Goal: Communication & Community: Answer question/provide support

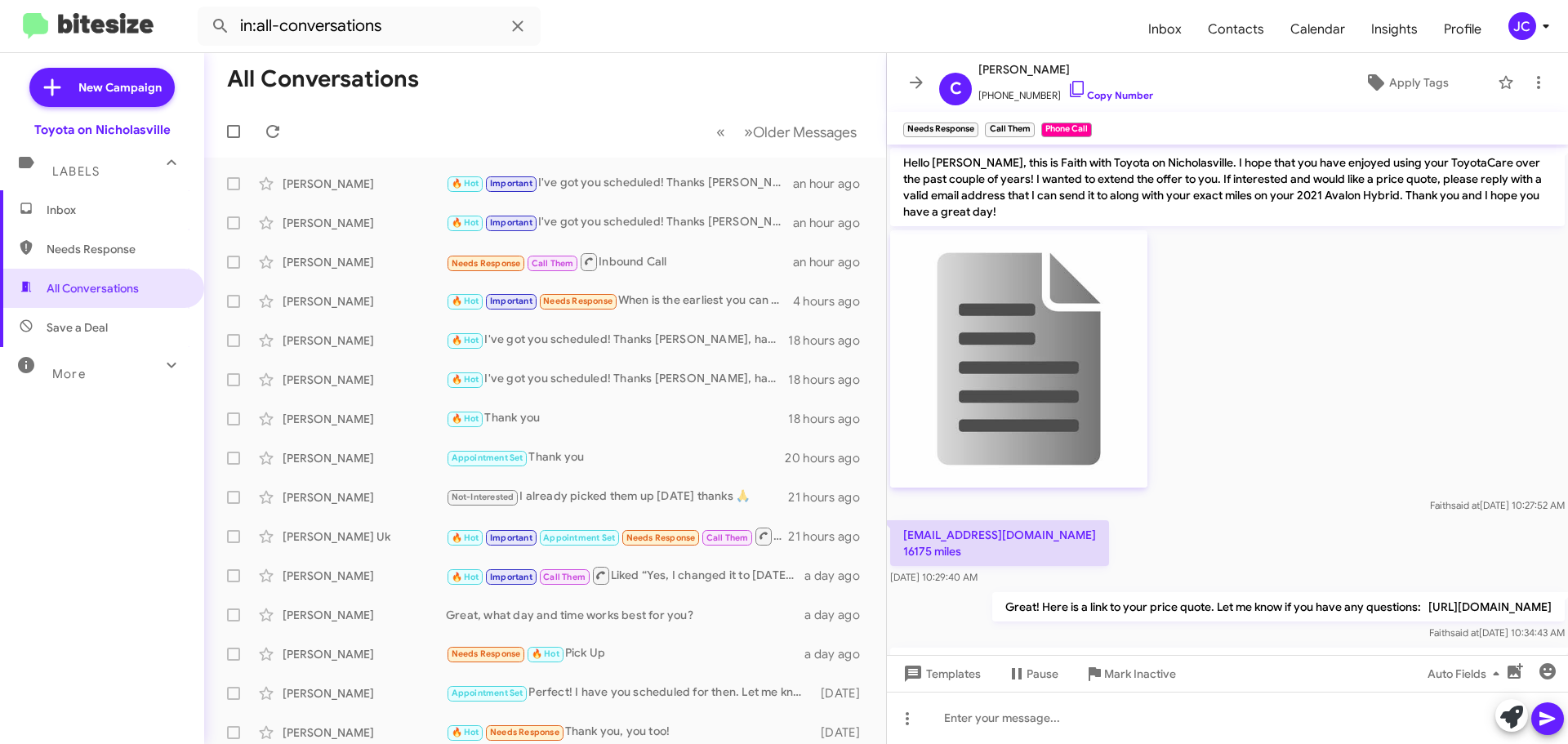
scroll to position [314, 0]
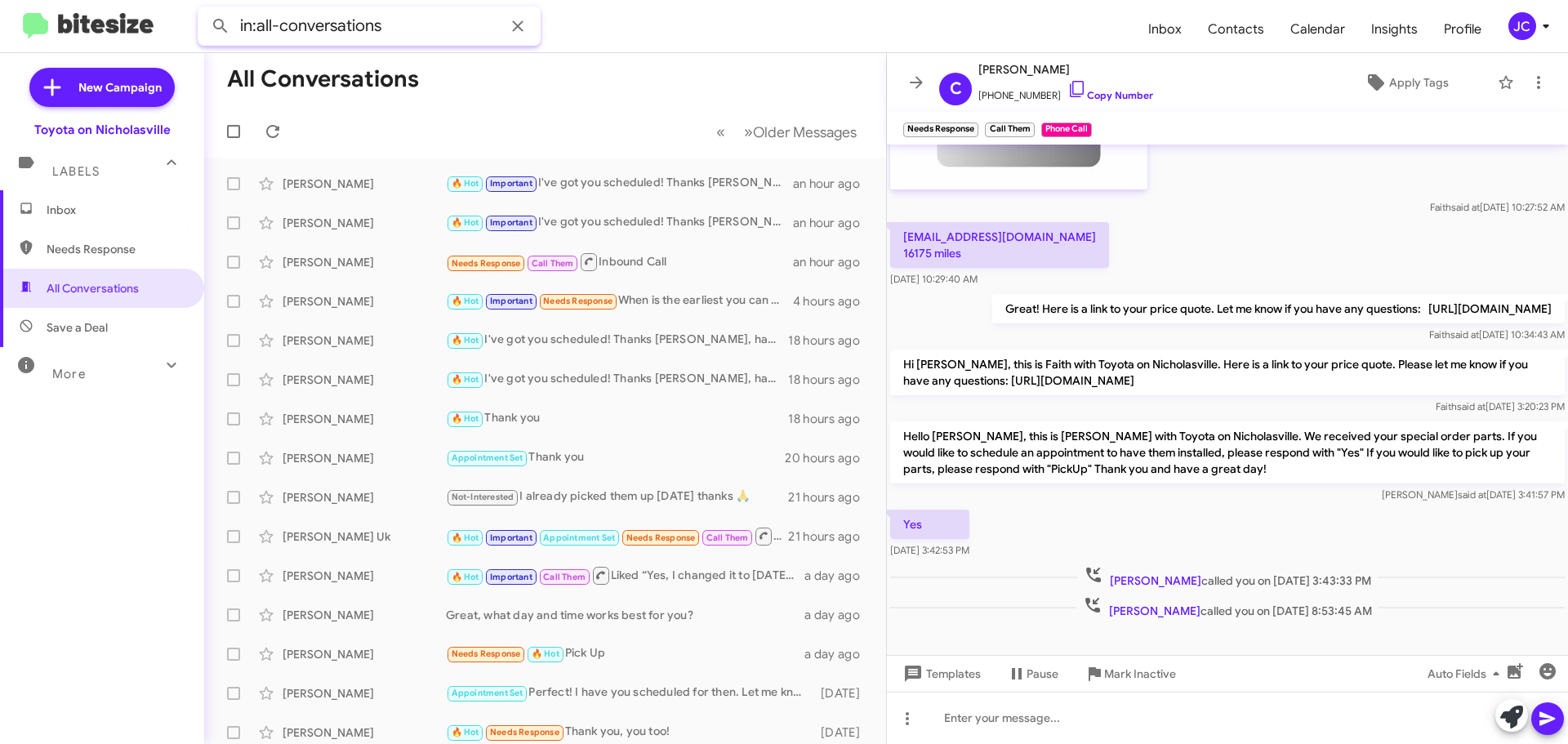
click at [394, 31] on input "in:all-conversations" at bounding box center [369, 26] width 343 height 39
drag, startPoint x: 117, startPoint y: 215, endPoint x: 142, endPoint y: 199, distance: 29.7
click at [117, 215] on span "Inbox" at bounding box center [116, 210] width 139 height 16
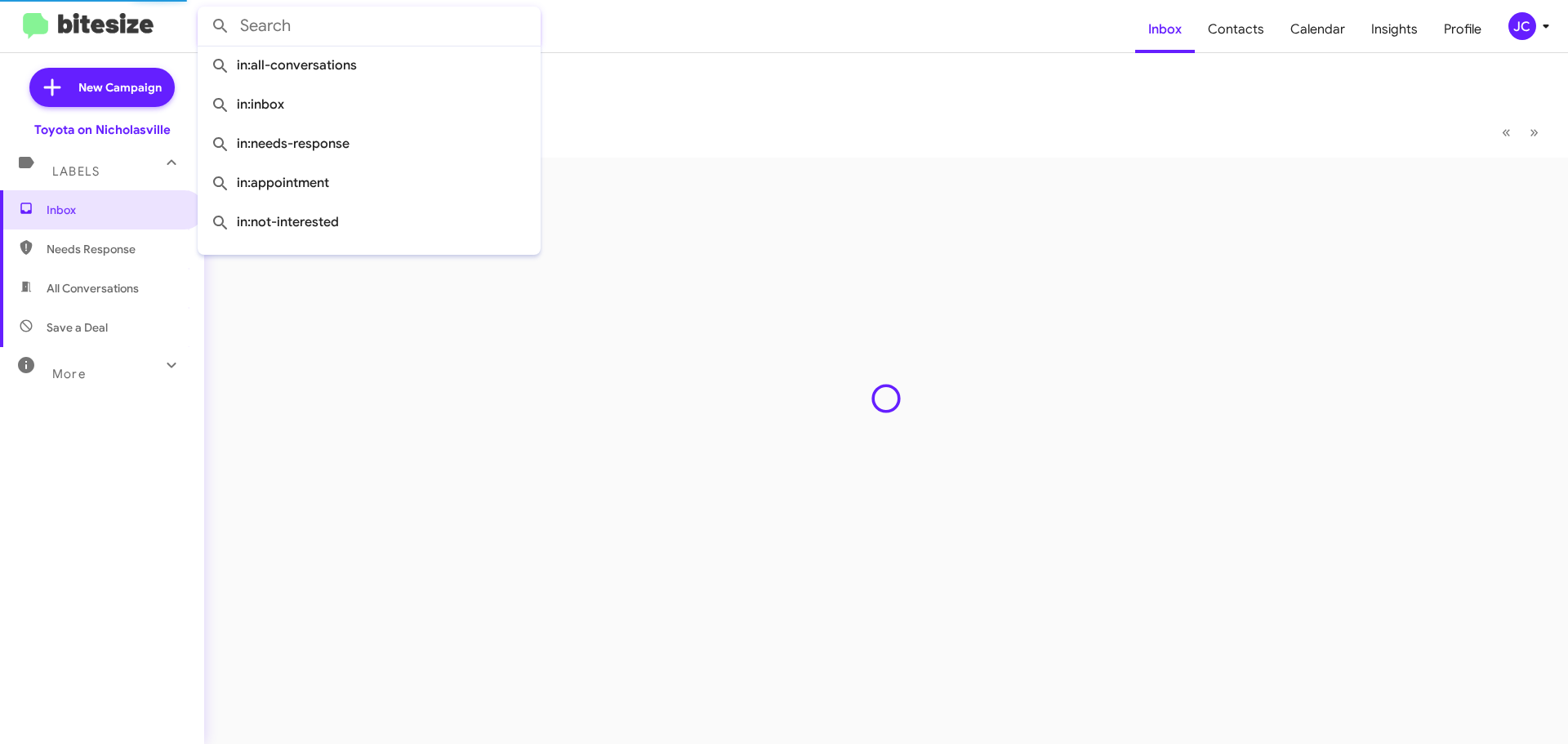
click at [389, 43] on input "text" at bounding box center [369, 26] width 343 height 39
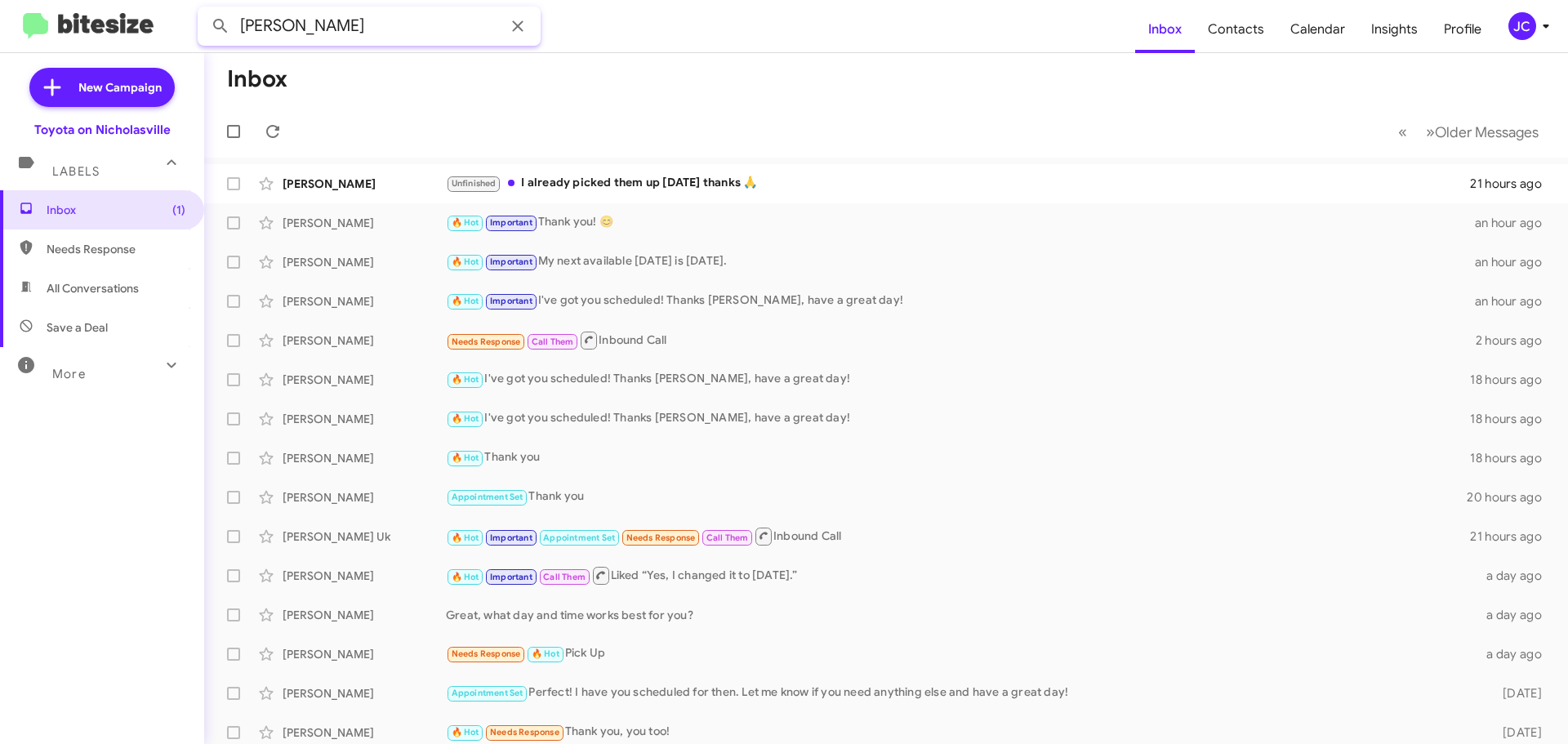
type input "[PERSON_NAME]"
click at [205, 10] on button at bounding box center [221, 26] width 33 height 33
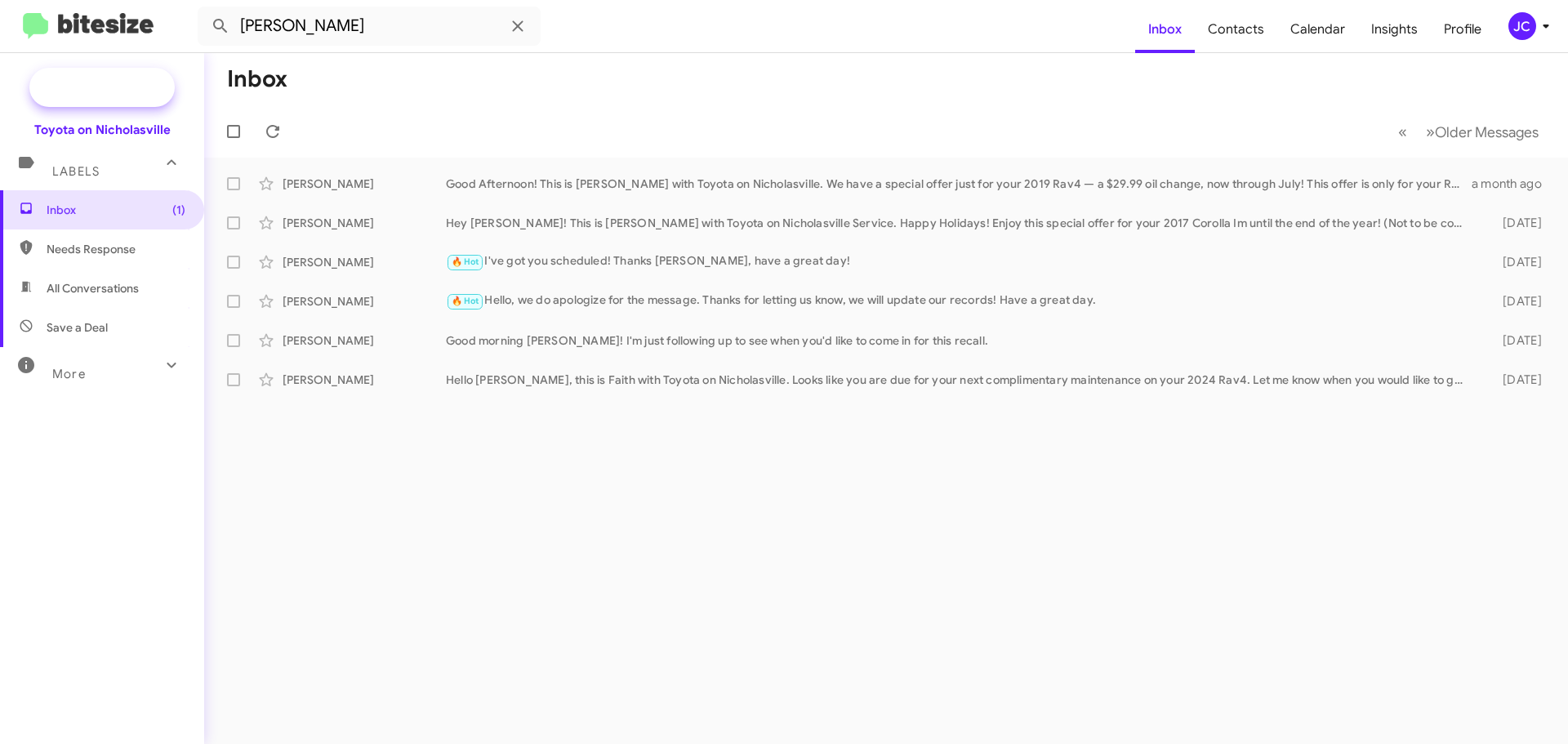
click at [109, 84] on span "New Campaign" at bounding box center [120, 87] width 83 height 16
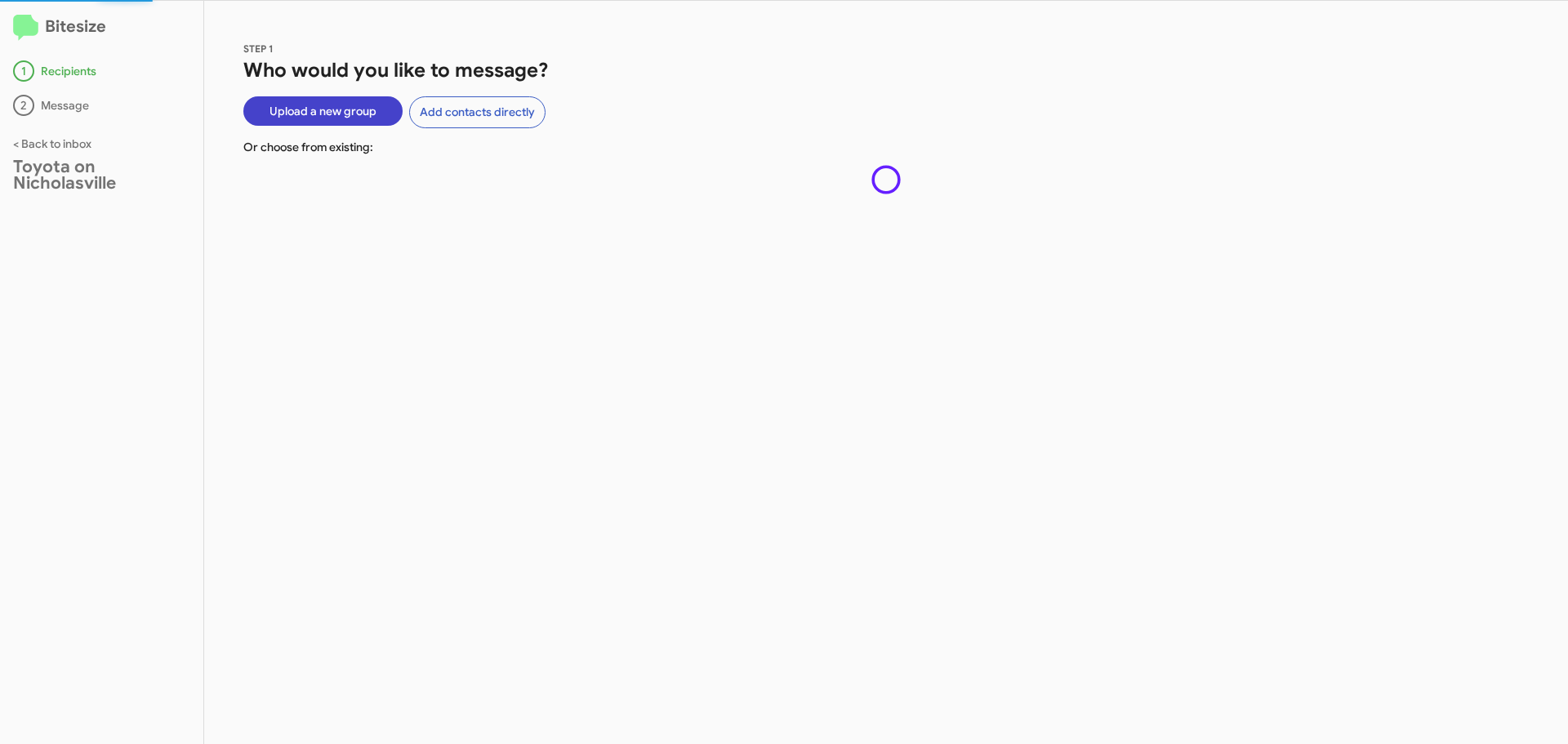
click at [287, 110] on span "Upload a new group" at bounding box center [323, 111] width 107 height 30
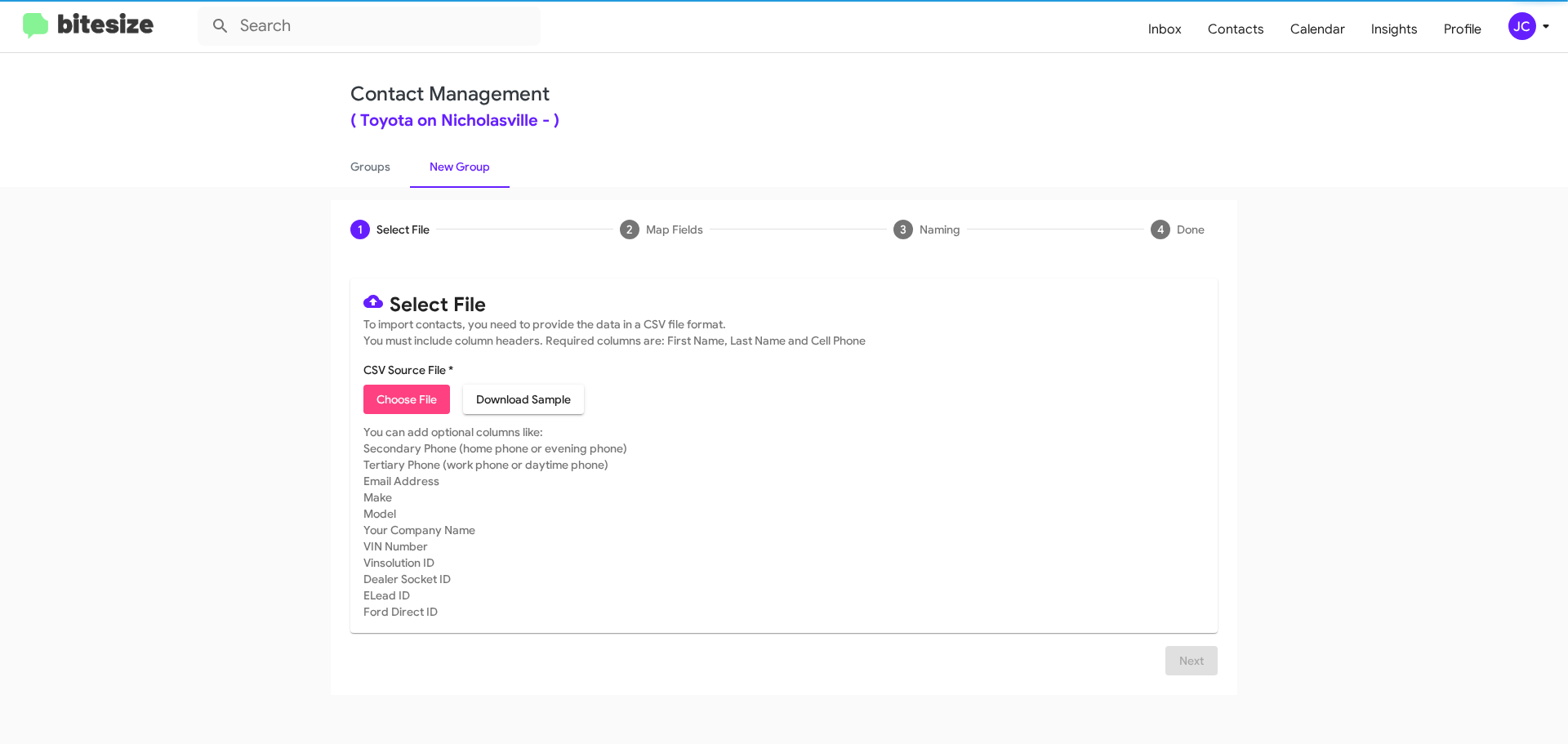
click at [429, 397] on span "Choose File" at bounding box center [406, 399] width 61 height 30
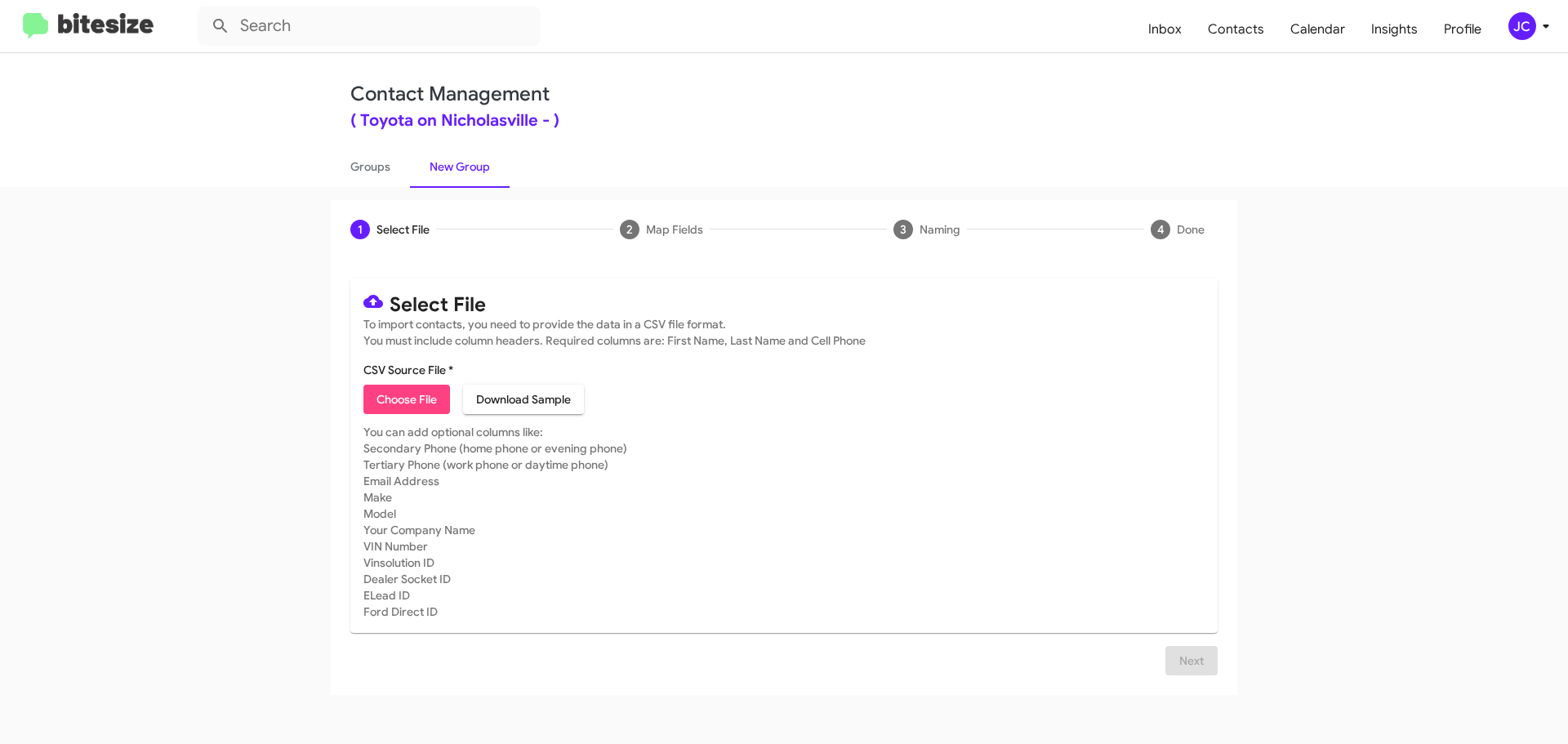
type input "sc 8"
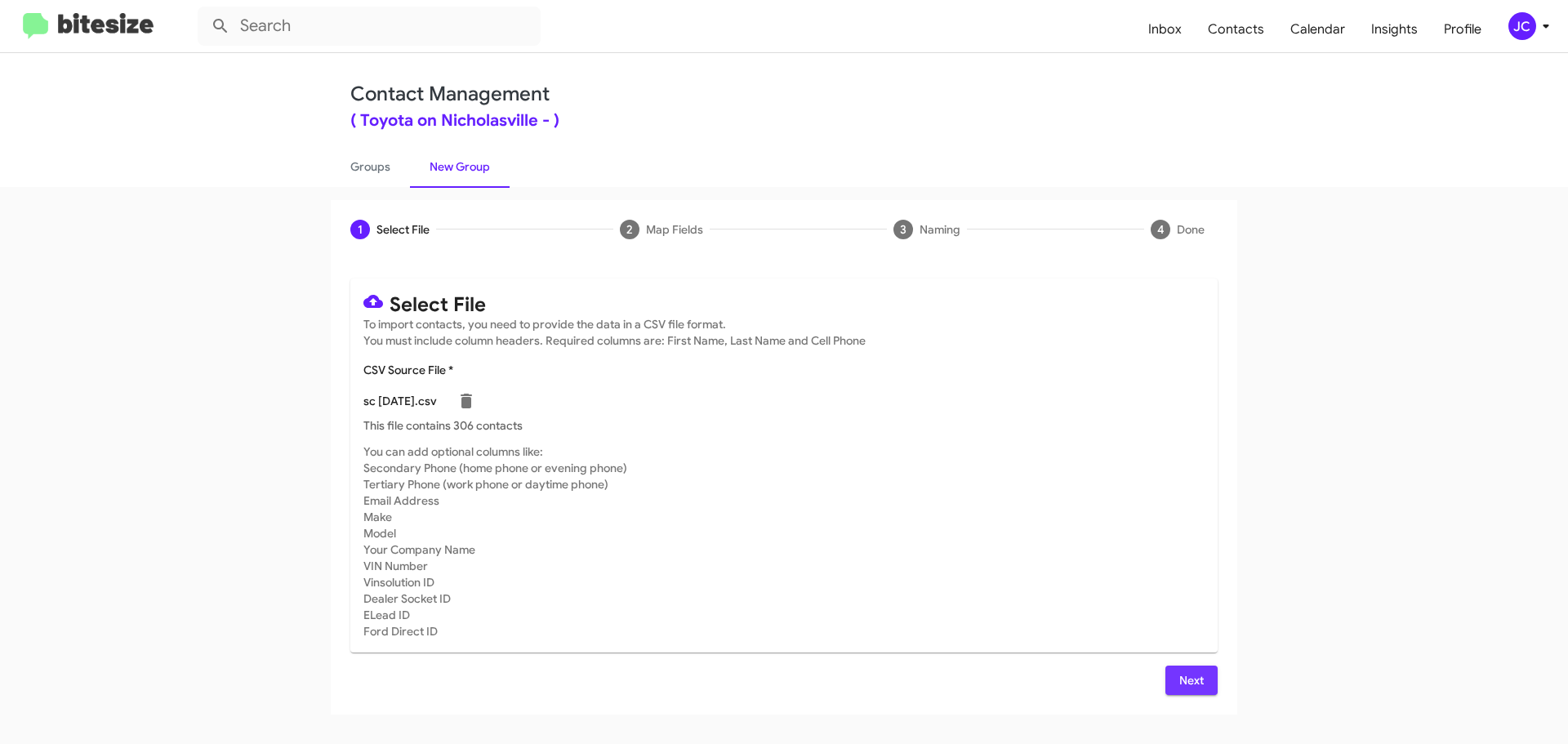
click at [1203, 680] on span "Next" at bounding box center [1191, 680] width 26 height 30
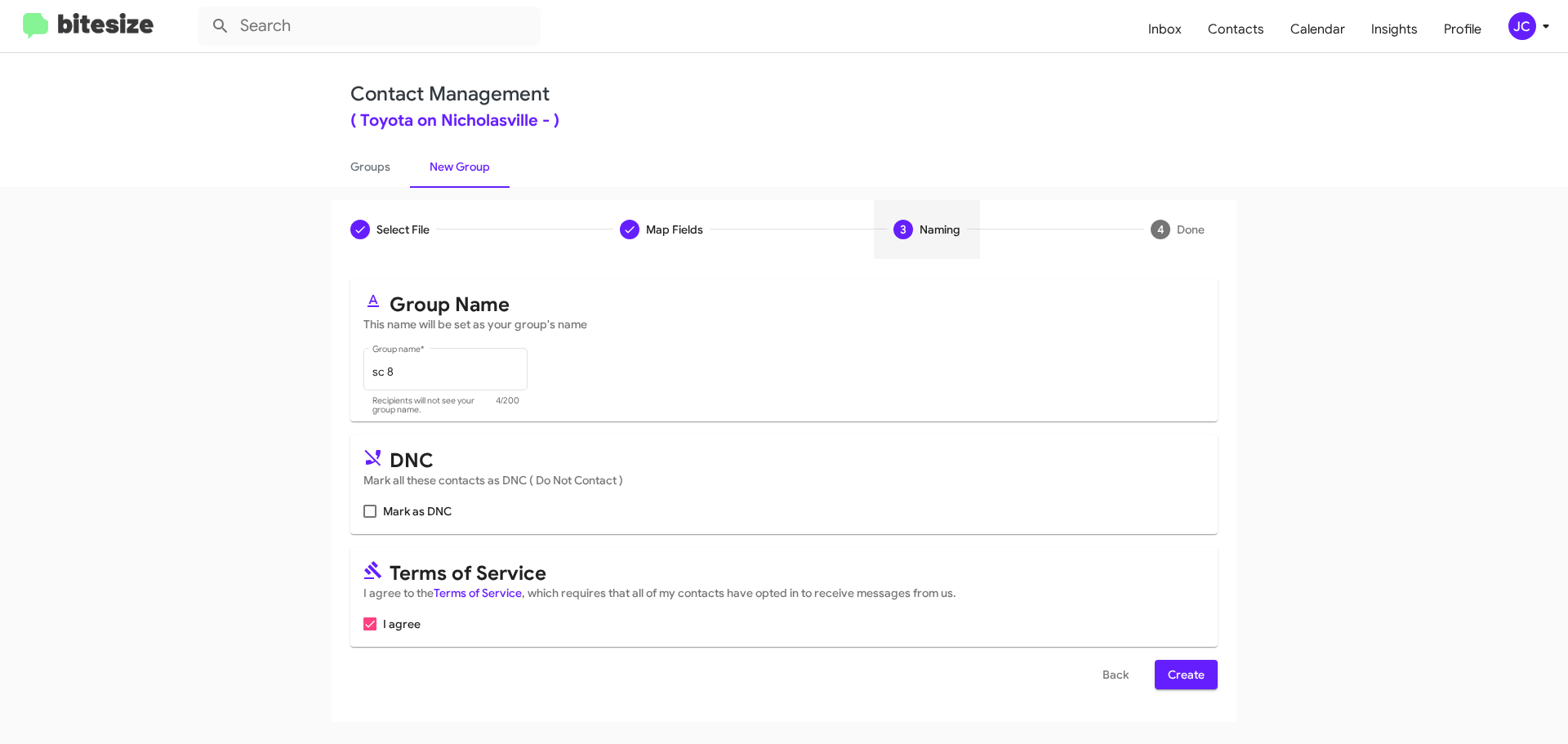
click at [1187, 683] on span "Create" at bounding box center [1186, 674] width 37 height 30
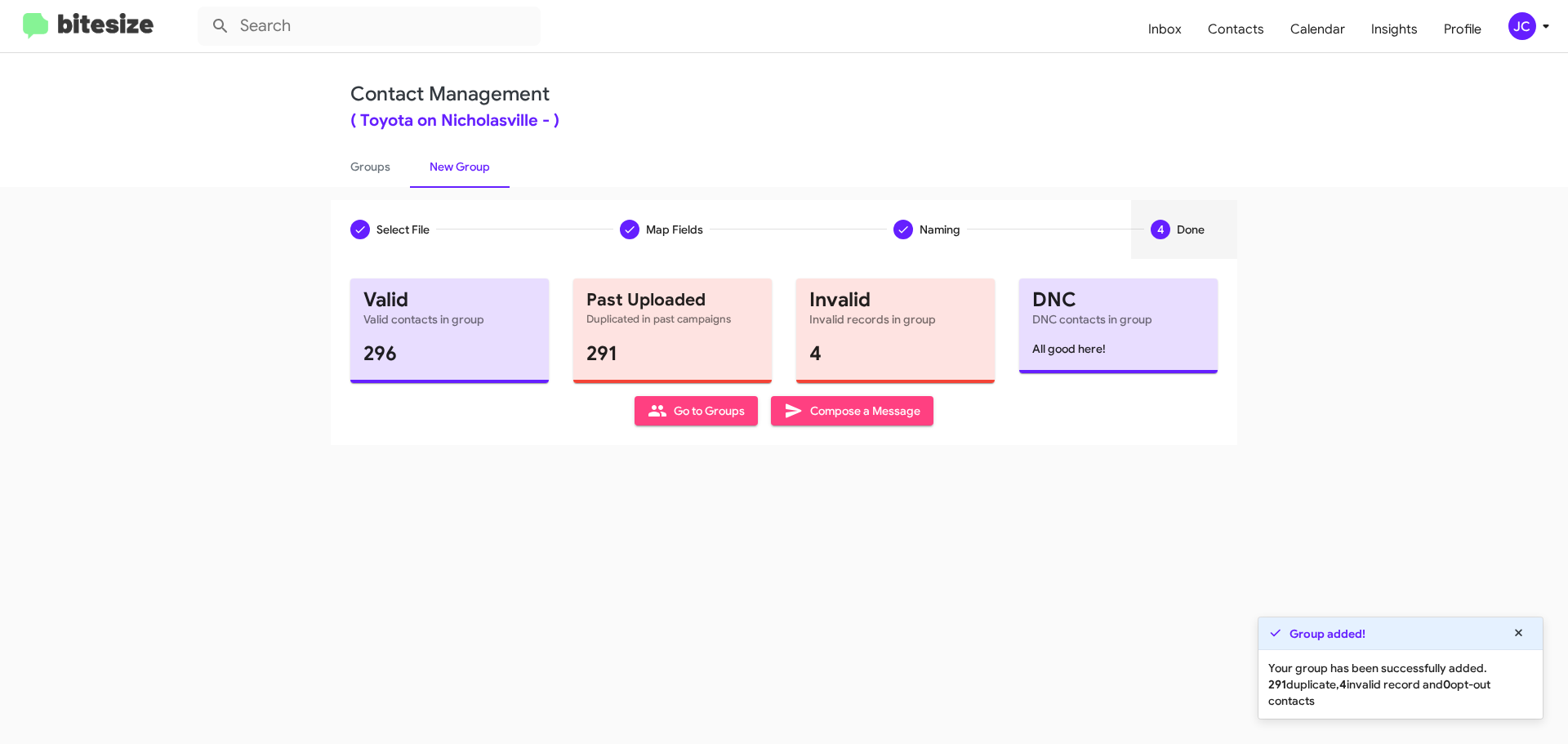
click at [881, 415] on span "Compose a Message" at bounding box center [852, 411] width 136 height 30
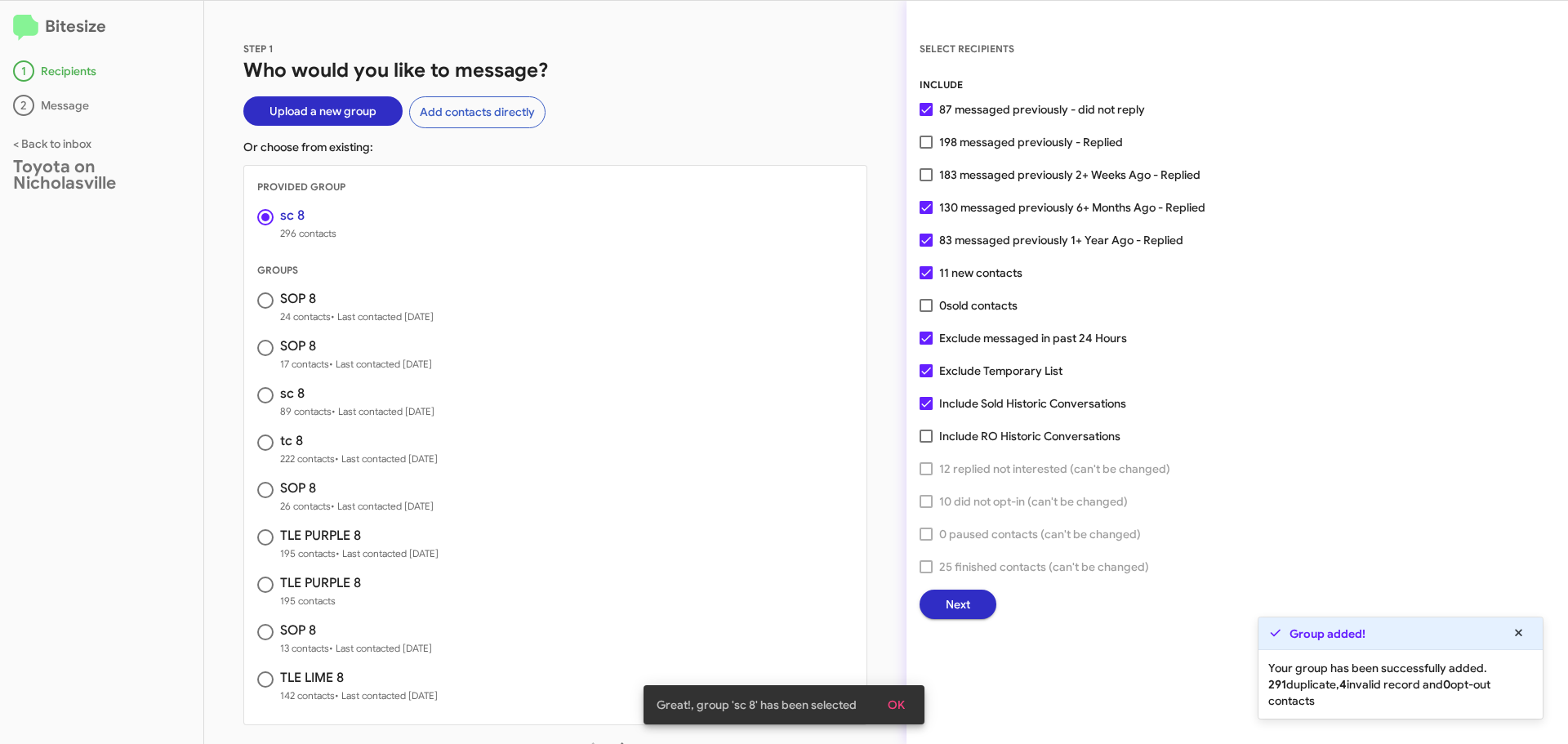
click at [928, 332] on span at bounding box center [926, 338] width 13 height 13
click at [926, 345] on input "Exclude messaged in past 24 Hours" at bounding box center [925, 345] width 1 height 1
checkbox input "false"
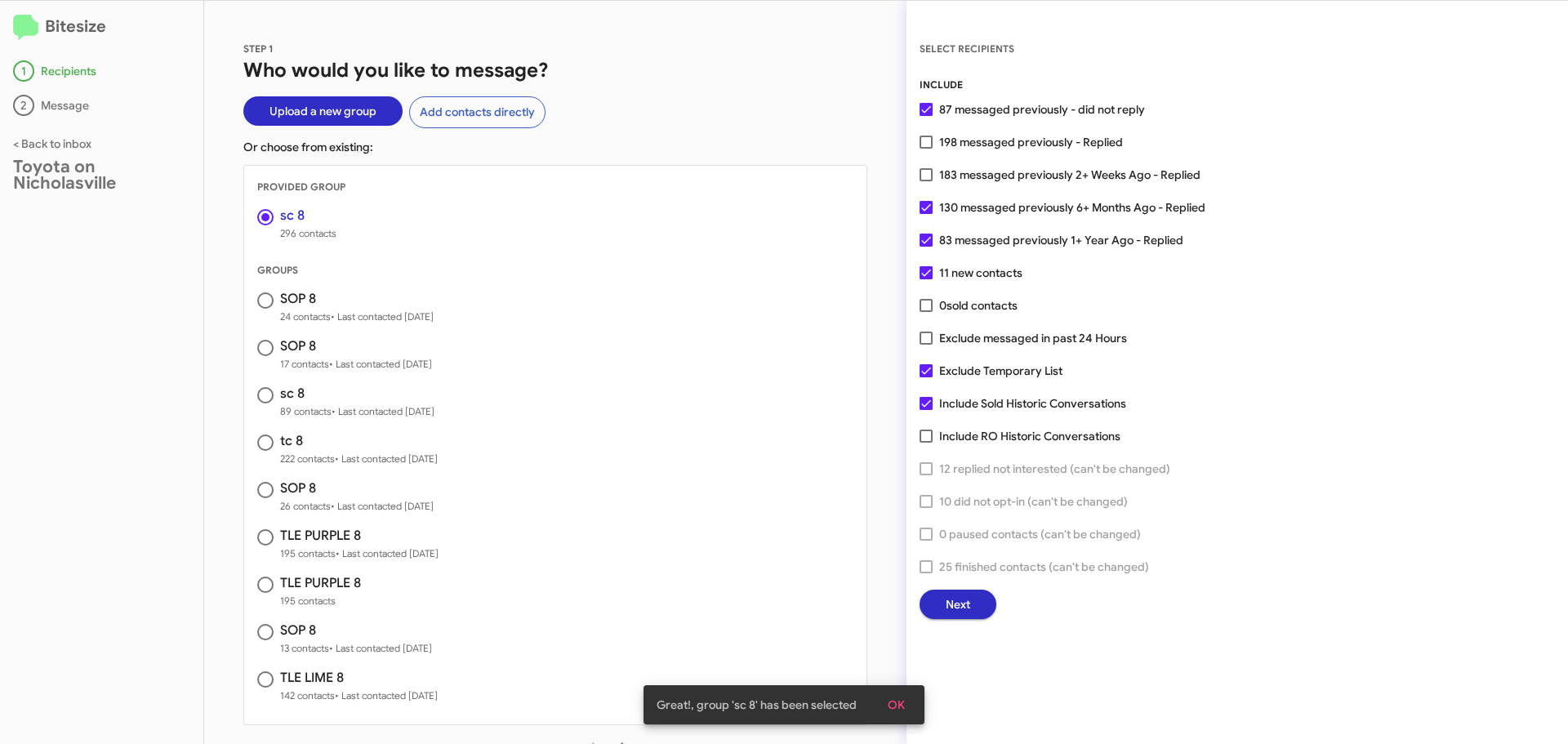
click at [982, 605] on button "Next" at bounding box center [958, 605] width 77 height 30
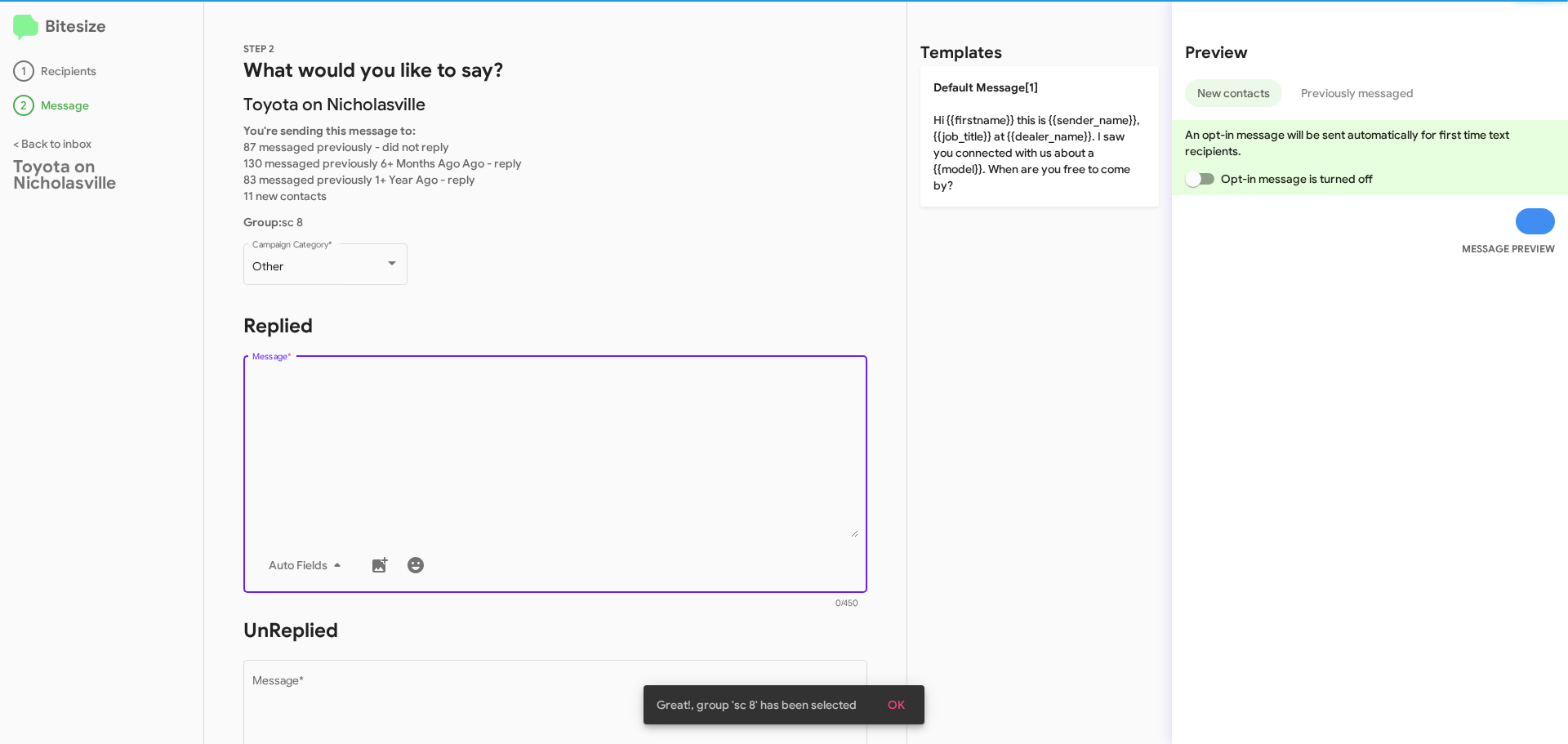
click at [434, 395] on textarea "Message *" at bounding box center [555, 454] width 607 height 167
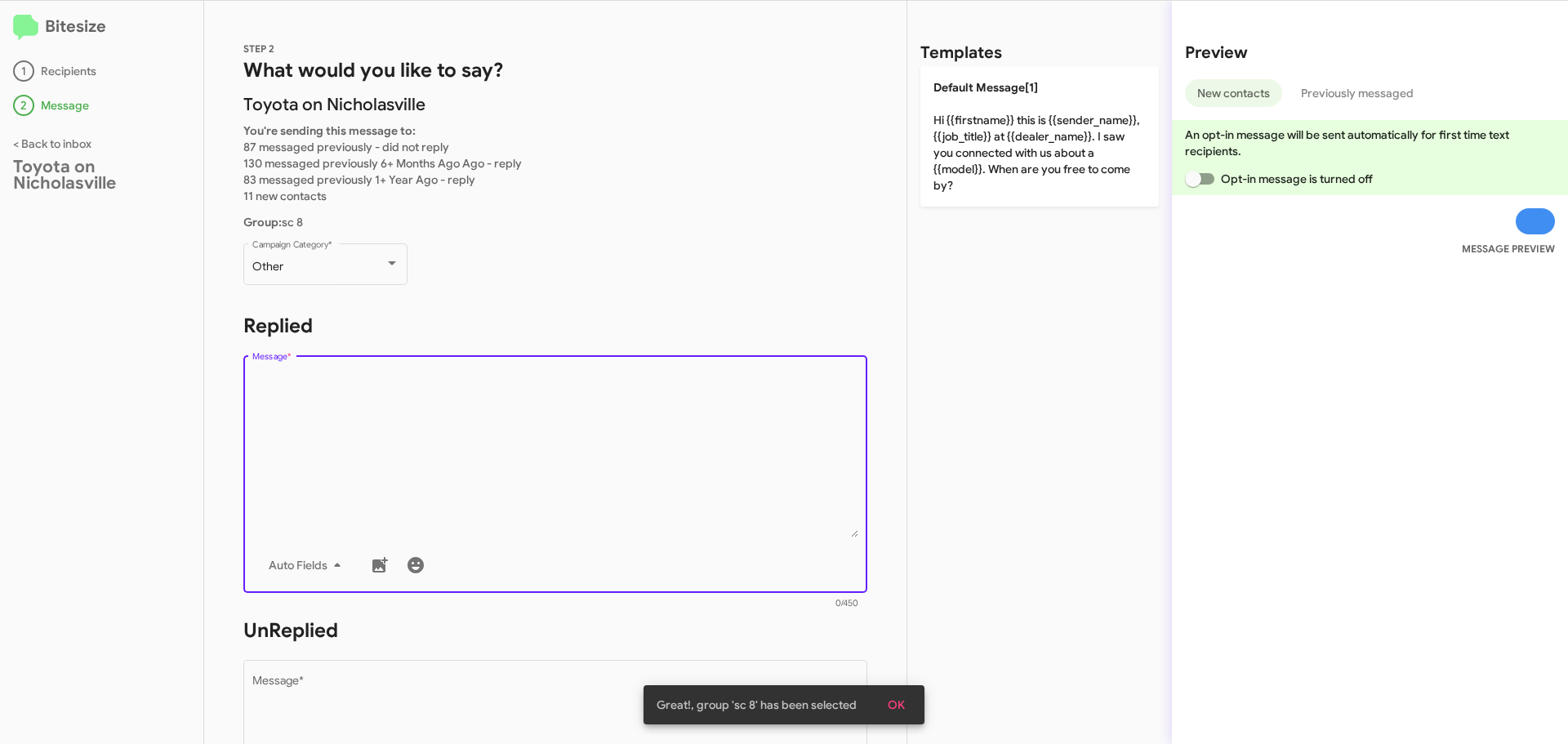
paste textarea "Hello {{firstname}}, this is [PERSON_NAME] at [GEOGRAPHIC_DATA] on [GEOGRAPHIC_…"
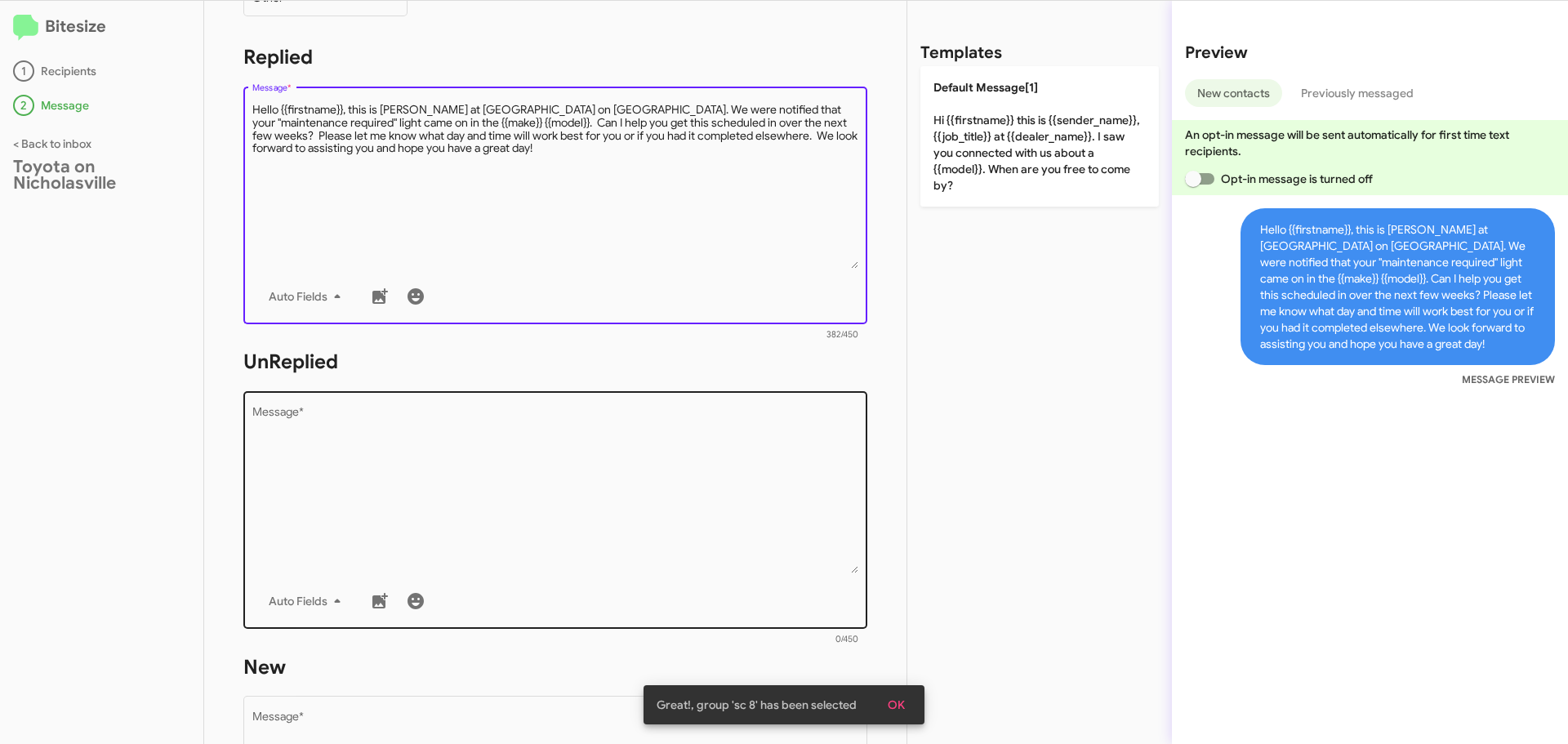
scroll to position [408, 0]
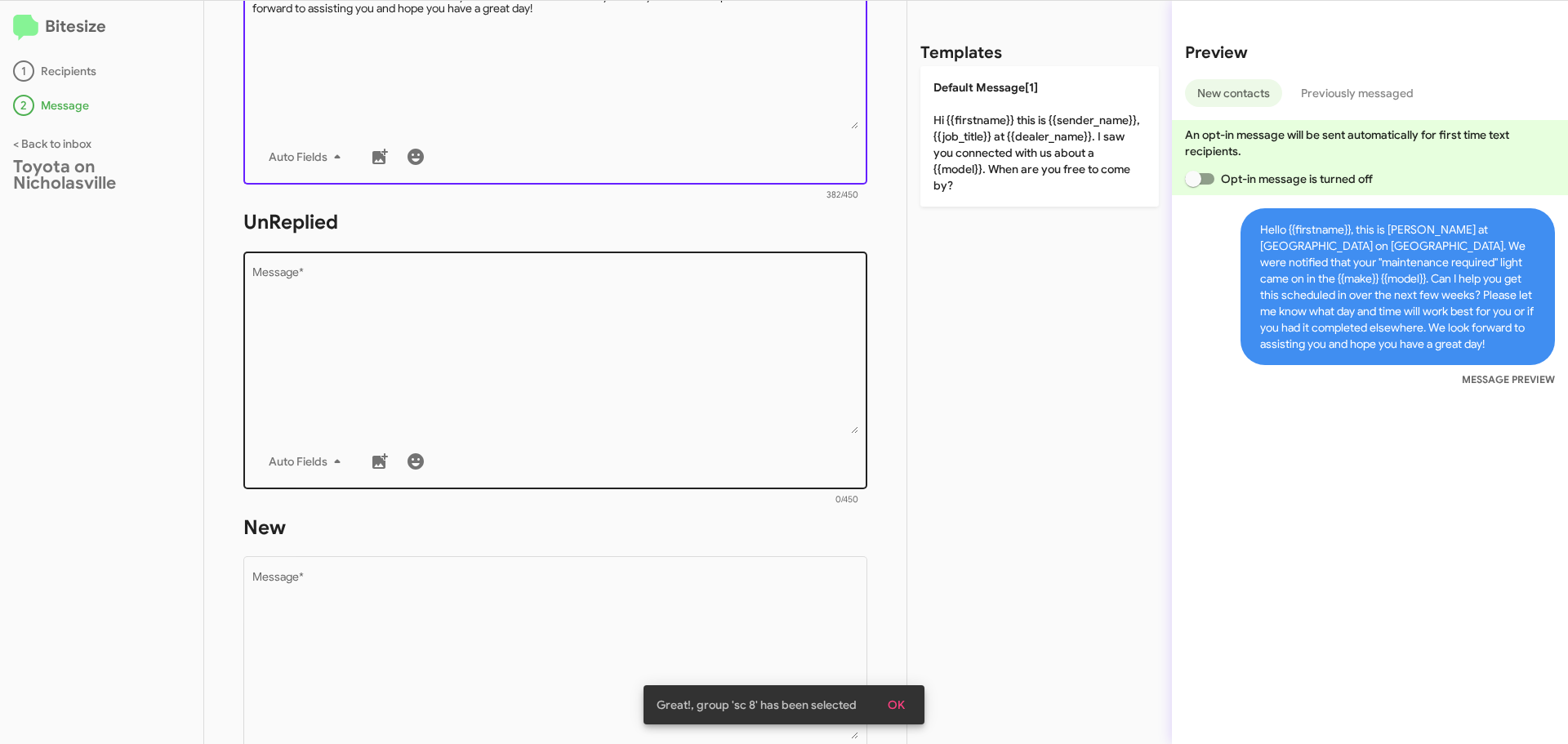
type textarea "Hello {{firstname}}, this is [PERSON_NAME] at [GEOGRAPHIC_DATA] on [GEOGRAPHIC_…"
click at [437, 366] on textarea "Message *" at bounding box center [555, 351] width 607 height 167
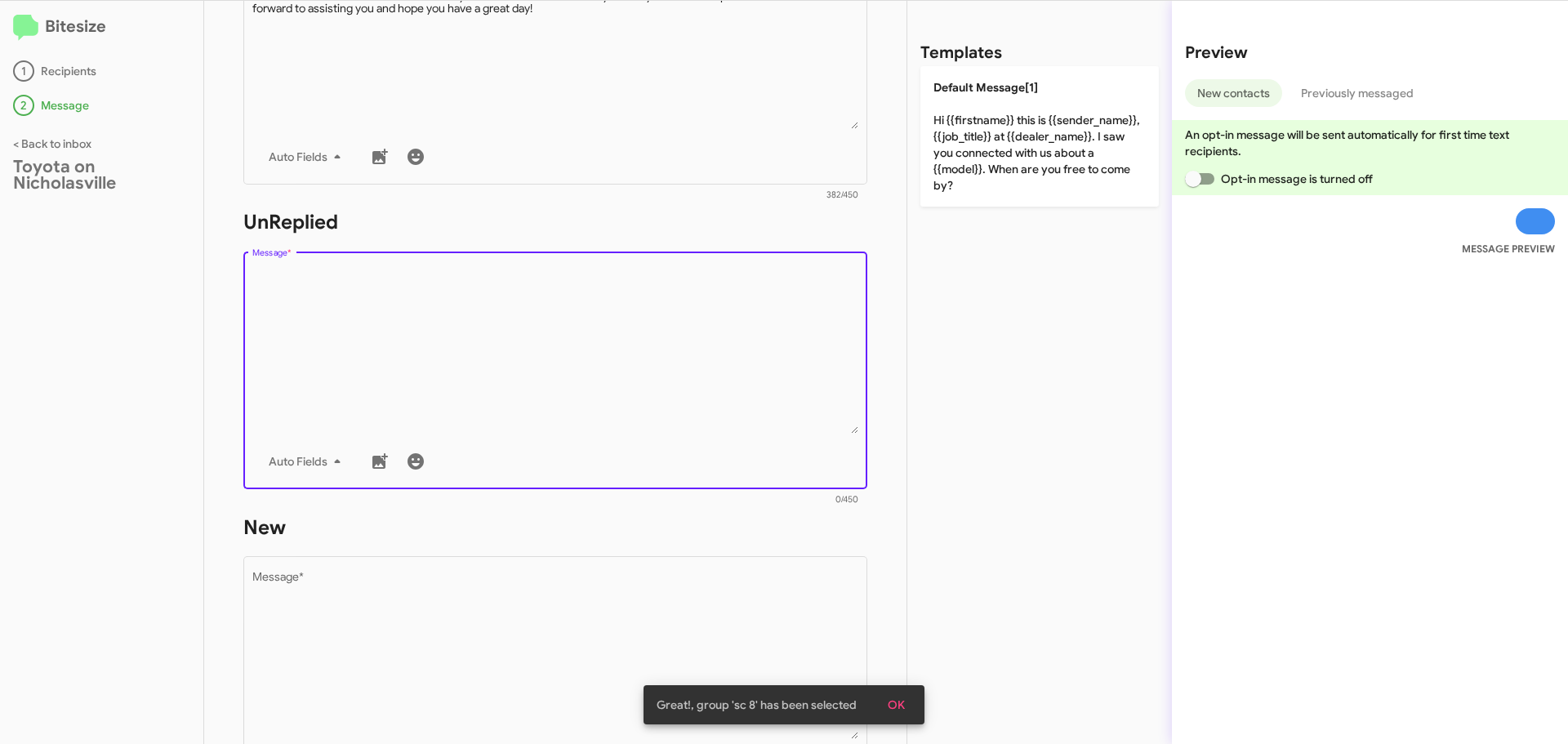
paste textarea "Hello {{firstname}}, this is [PERSON_NAME] at [GEOGRAPHIC_DATA] on [GEOGRAPHIC_…"
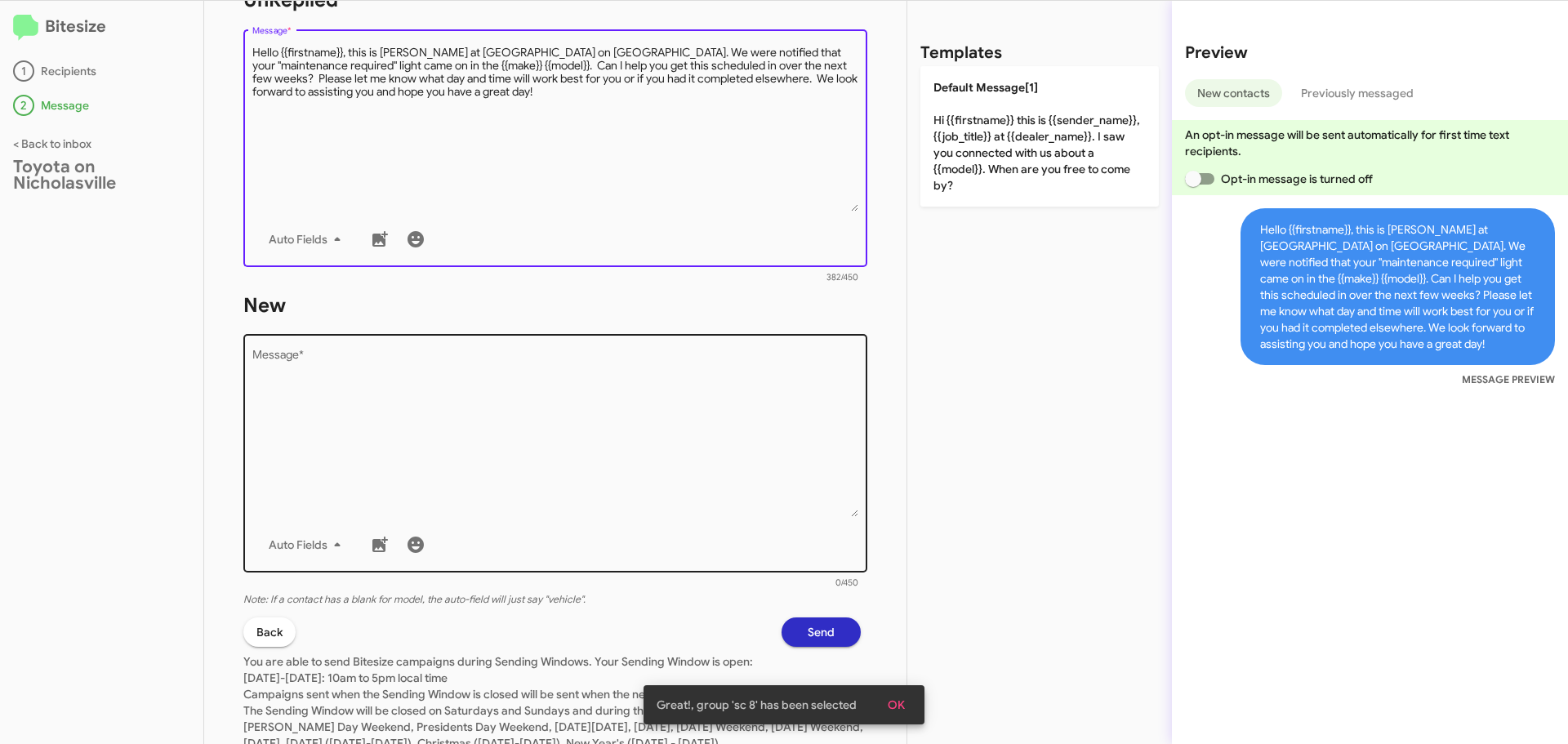
scroll to position [654, 0]
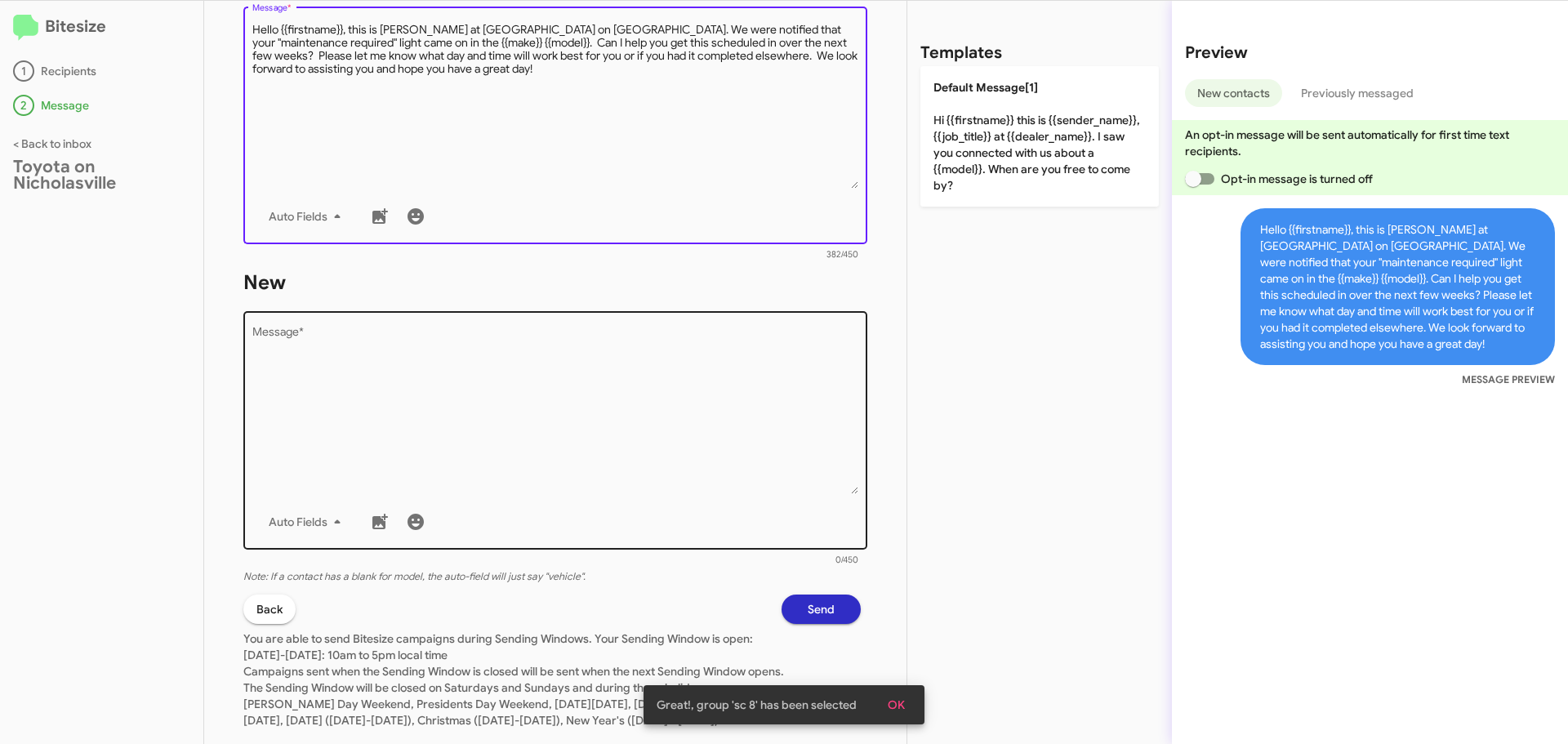
type textarea "Hello {{firstname}}, this is [PERSON_NAME] at [GEOGRAPHIC_DATA] on [GEOGRAPHIC_…"
click at [425, 458] on textarea "Message *" at bounding box center [555, 411] width 607 height 167
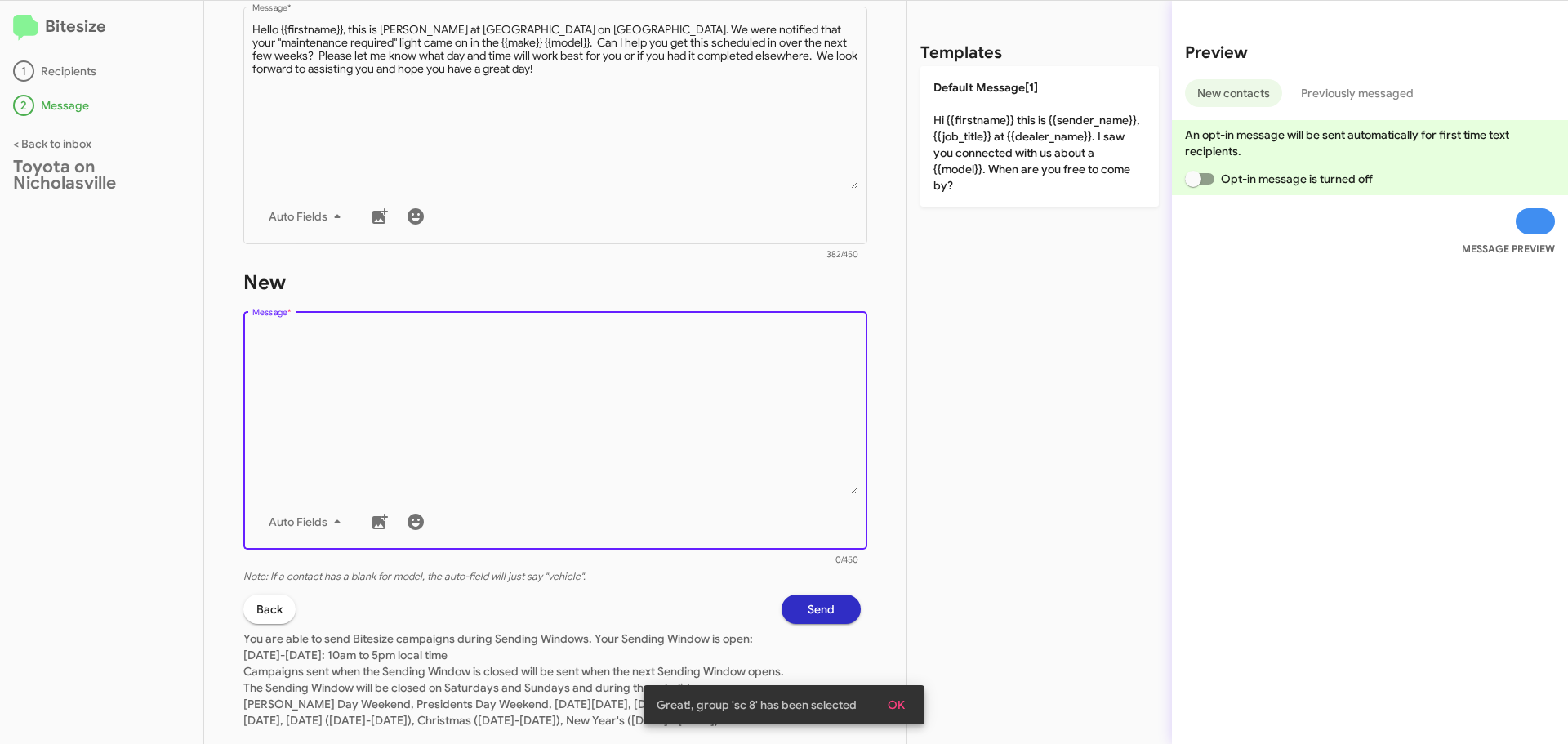
paste textarea "Hello {{firstname}}, this is [PERSON_NAME] at [GEOGRAPHIC_DATA] on [GEOGRAPHIC_…"
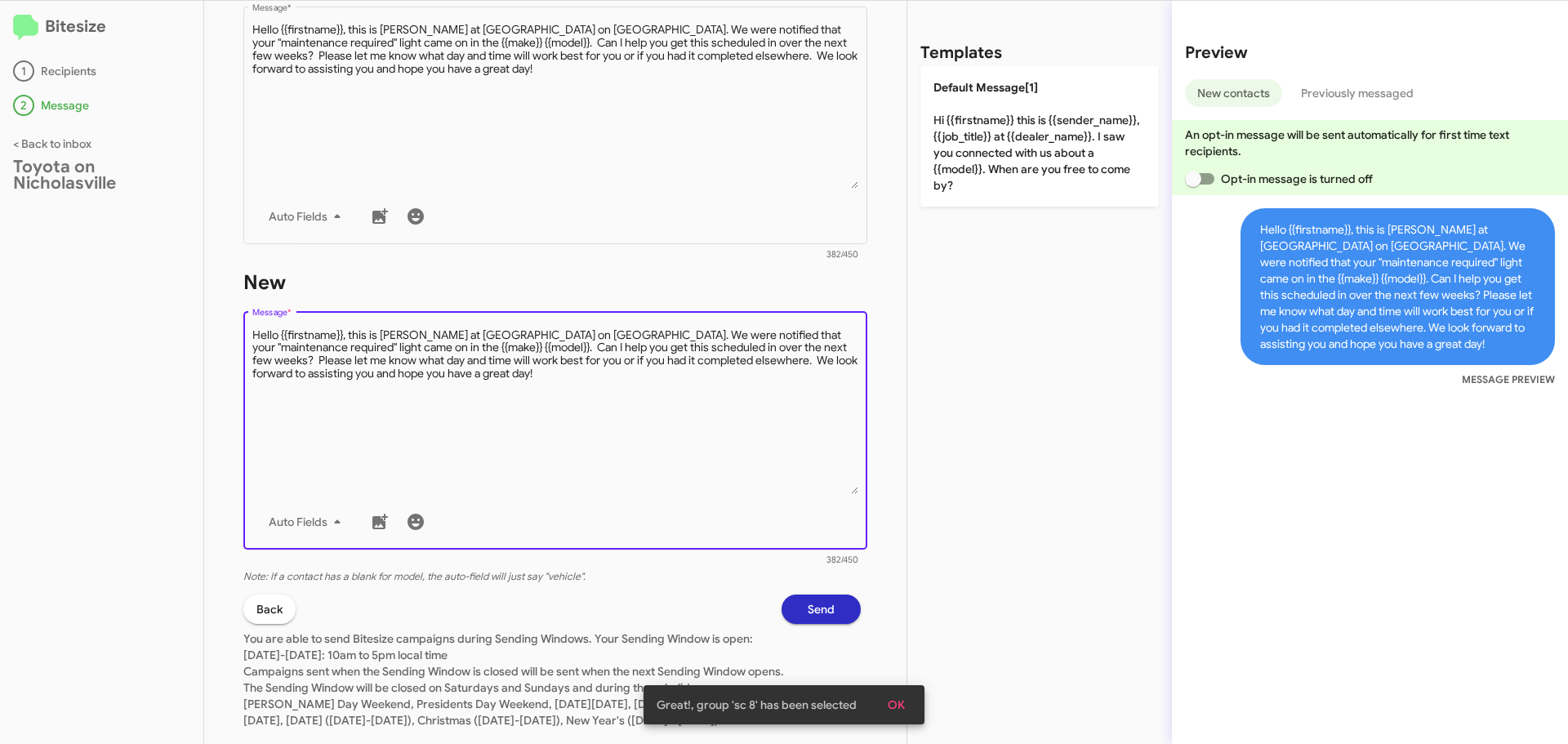
type textarea "Hello {{firstname}}, this is [PERSON_NAME] at [GEOGRAPHIC_DATA] on [GEOGRAPHIC_…"
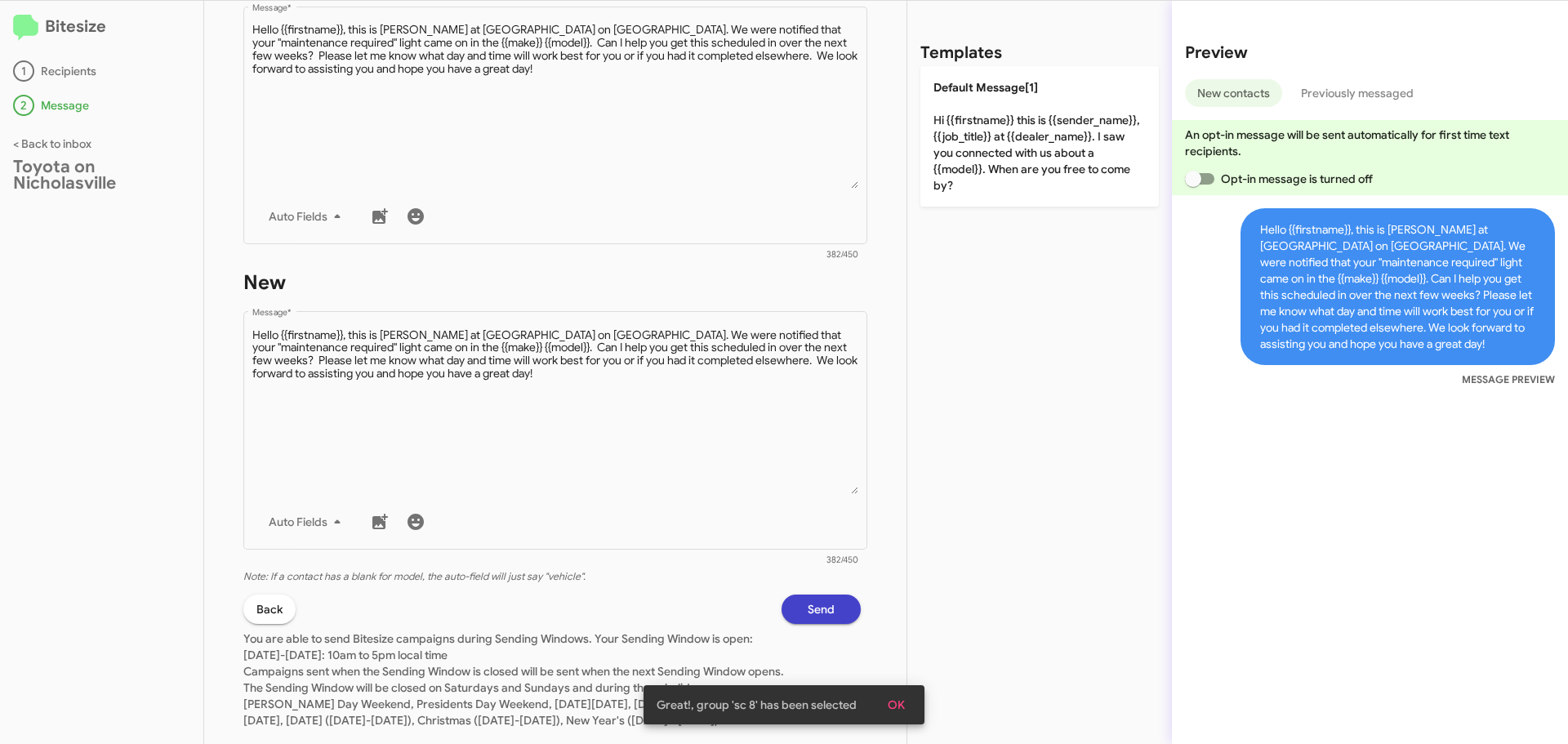
click at [832, 609] on button "Send" at bounding box center [822, 609] width 79 height 30
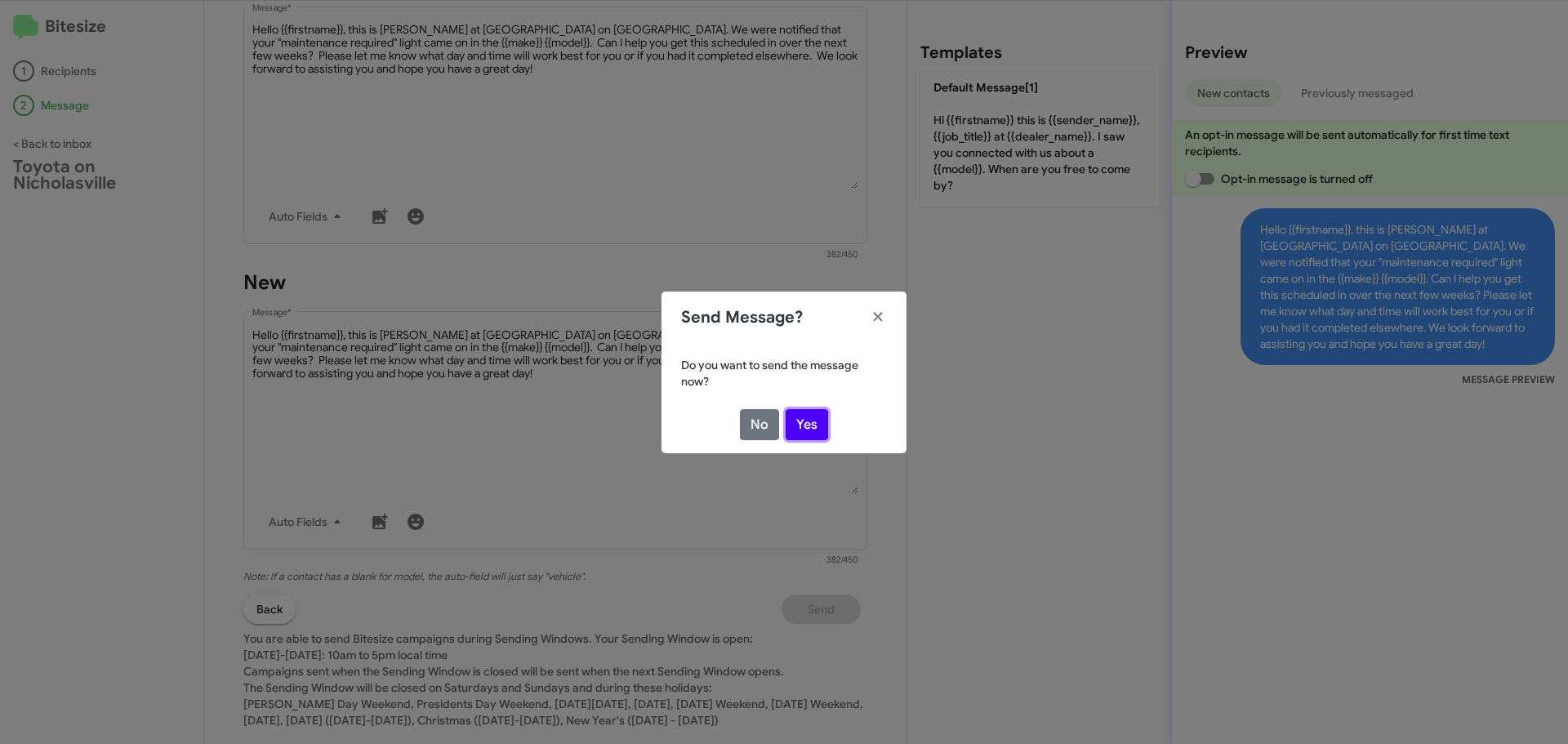
click at [815, 429] on button "Yes" at bounding box center [807, 424] width 43 height 31
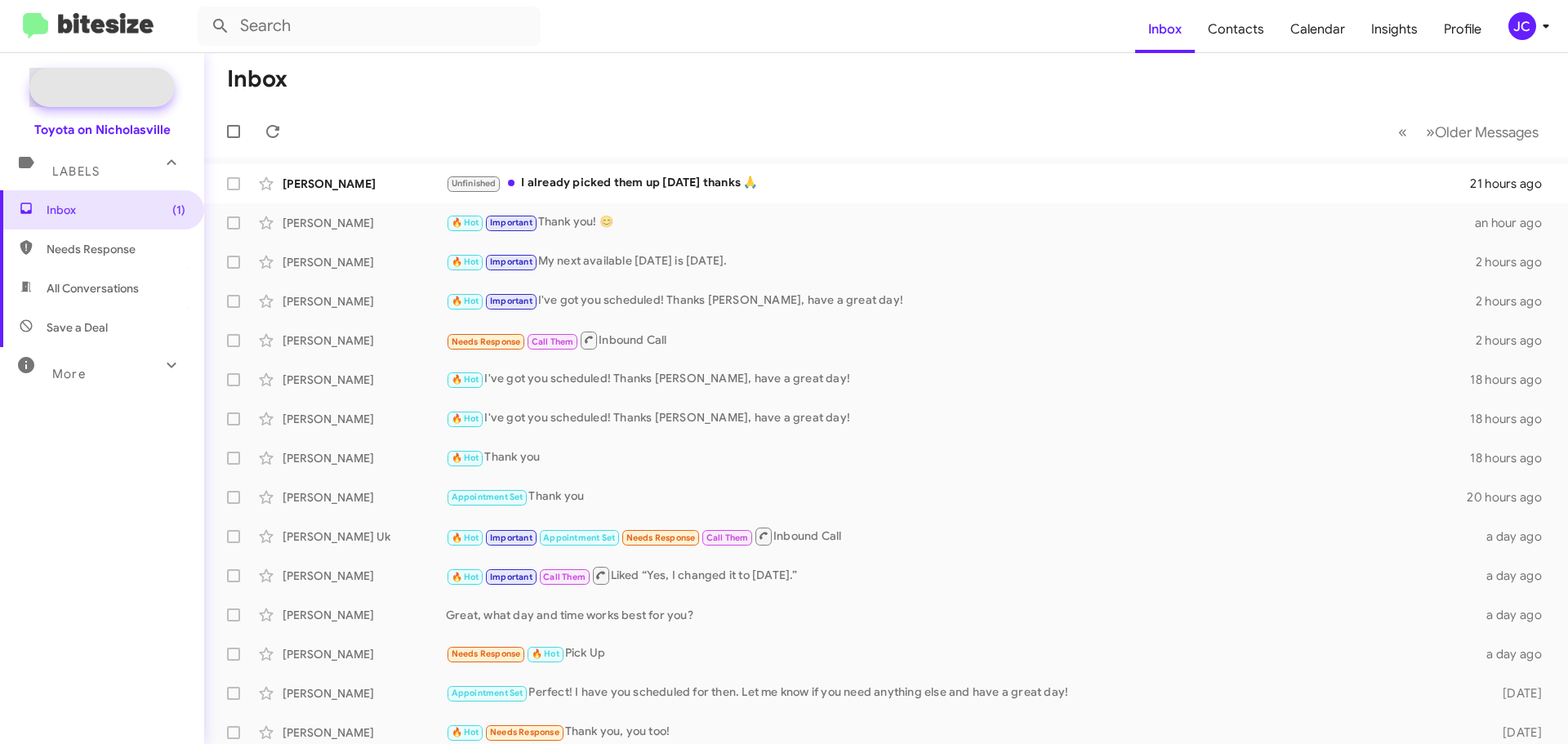
click at [123, 83] on span "New Campaign" at bounding box center [120, 87] width 83 height 16
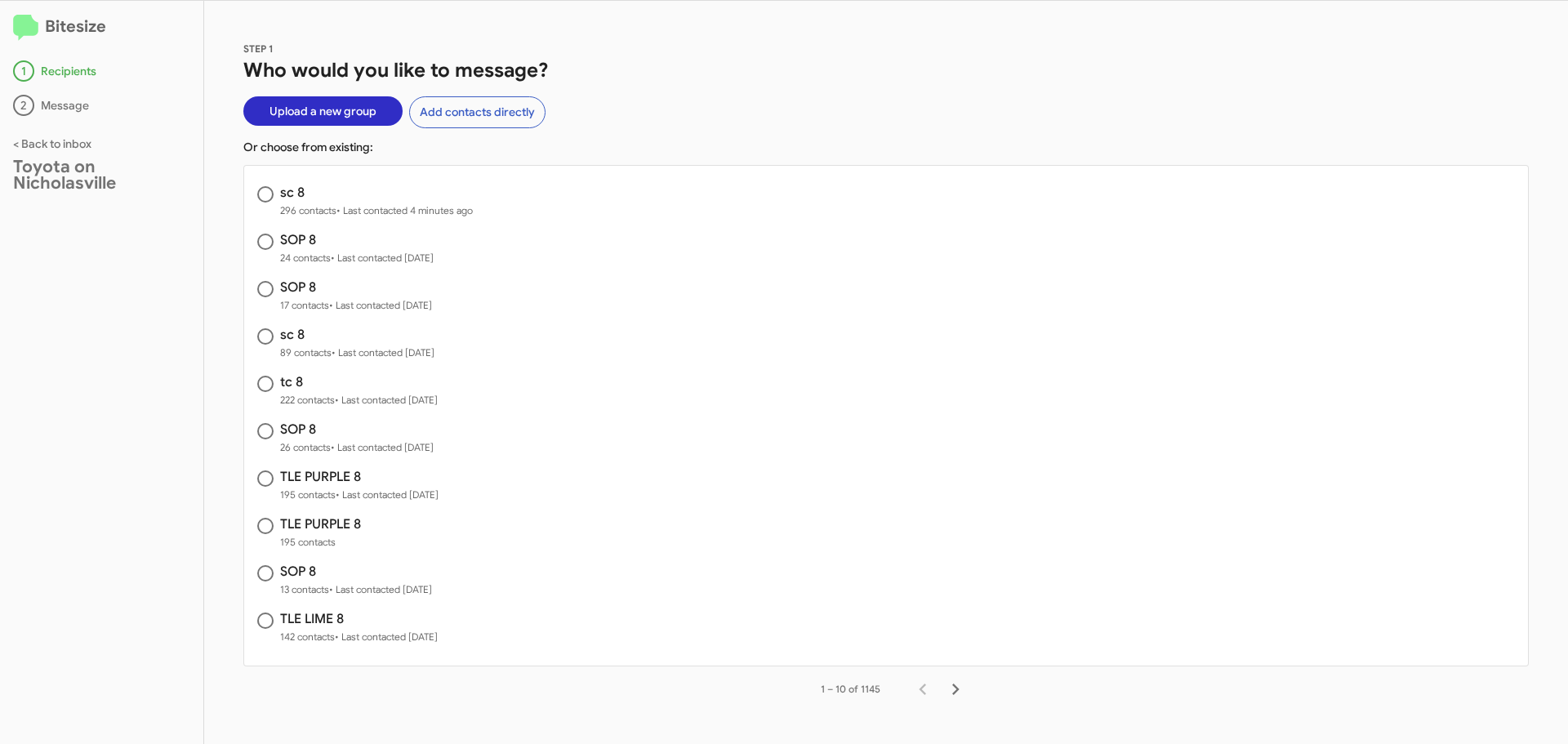
click at [323, 108] on span "Upload a new group" at bounding box center [323, 111] width 107 height 30
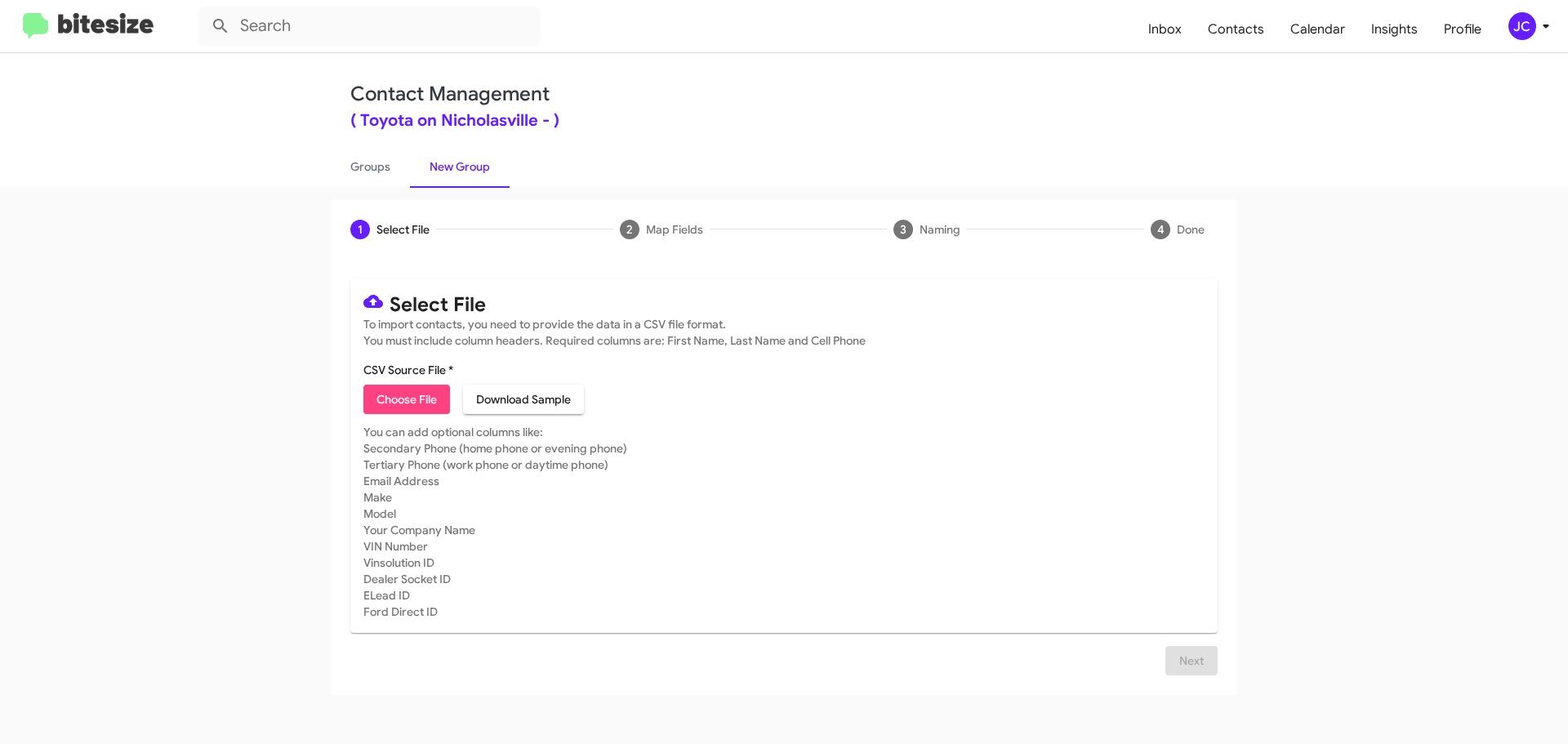
click at [403, 398] on span "Choose File" at bounding box center [406, 399] width 61 height 30
type input "TLE PURPLE 8"
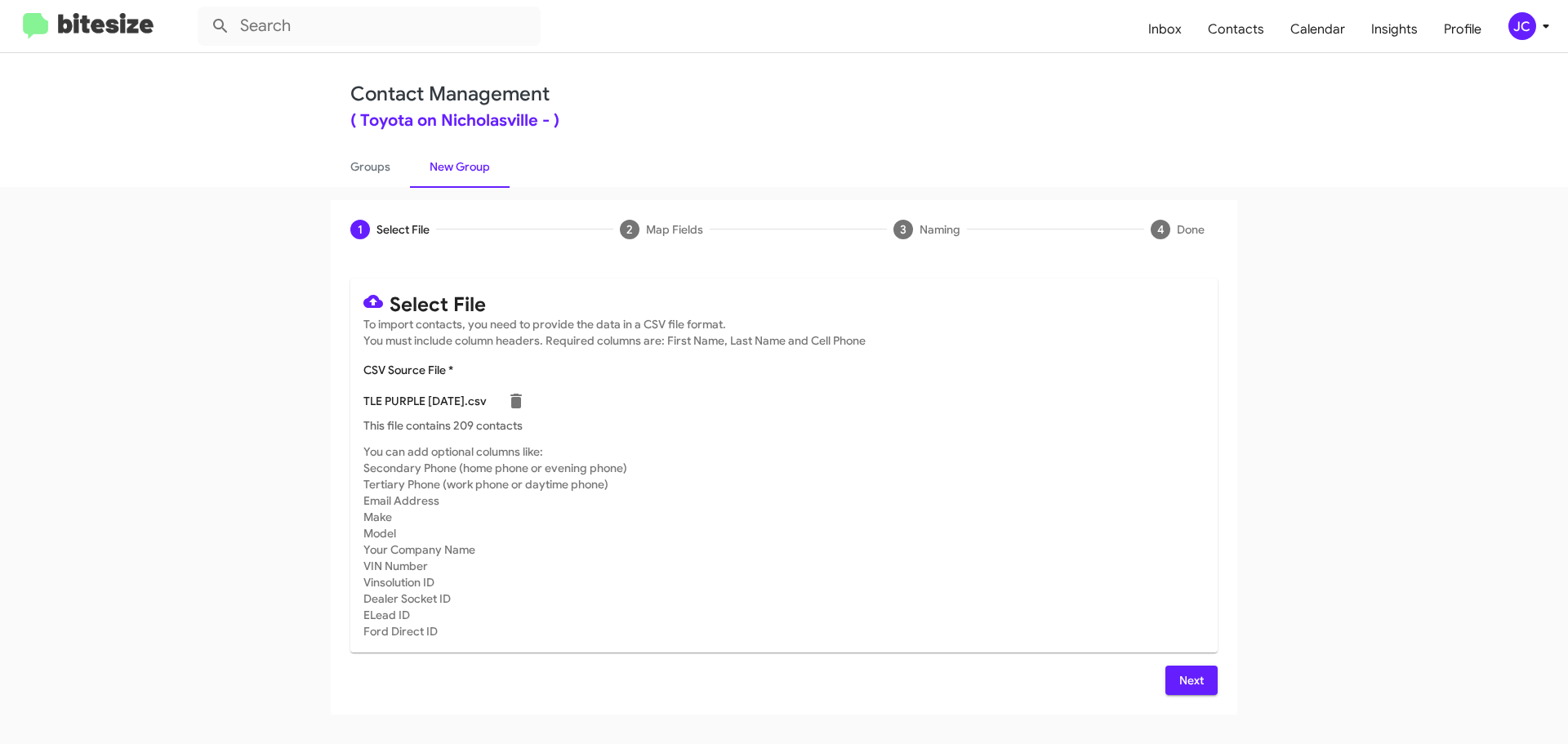
click at [1179, 674] on span "Next" at bounding box center [1191, 680] width 26 height 30
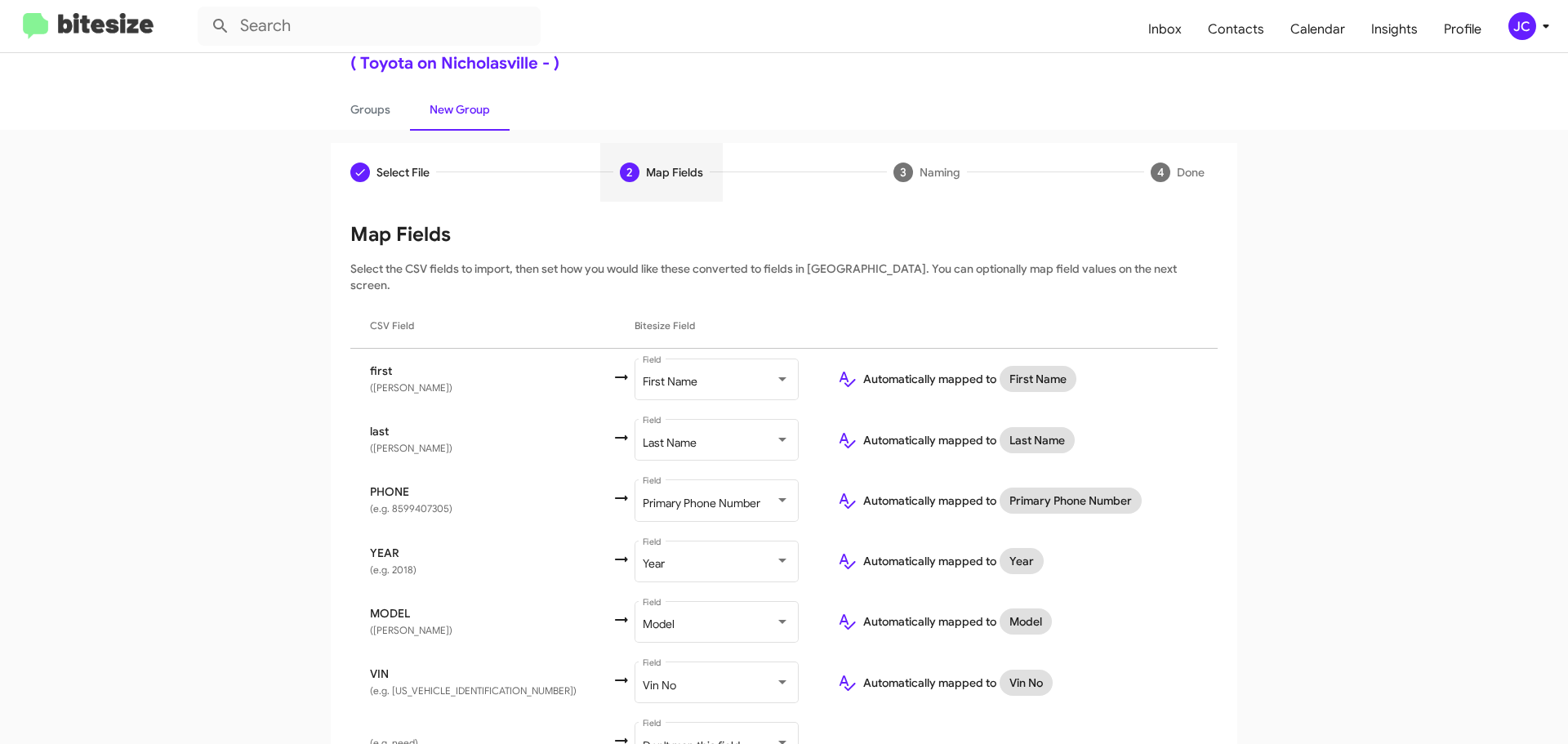
scroll to position [132, 0]
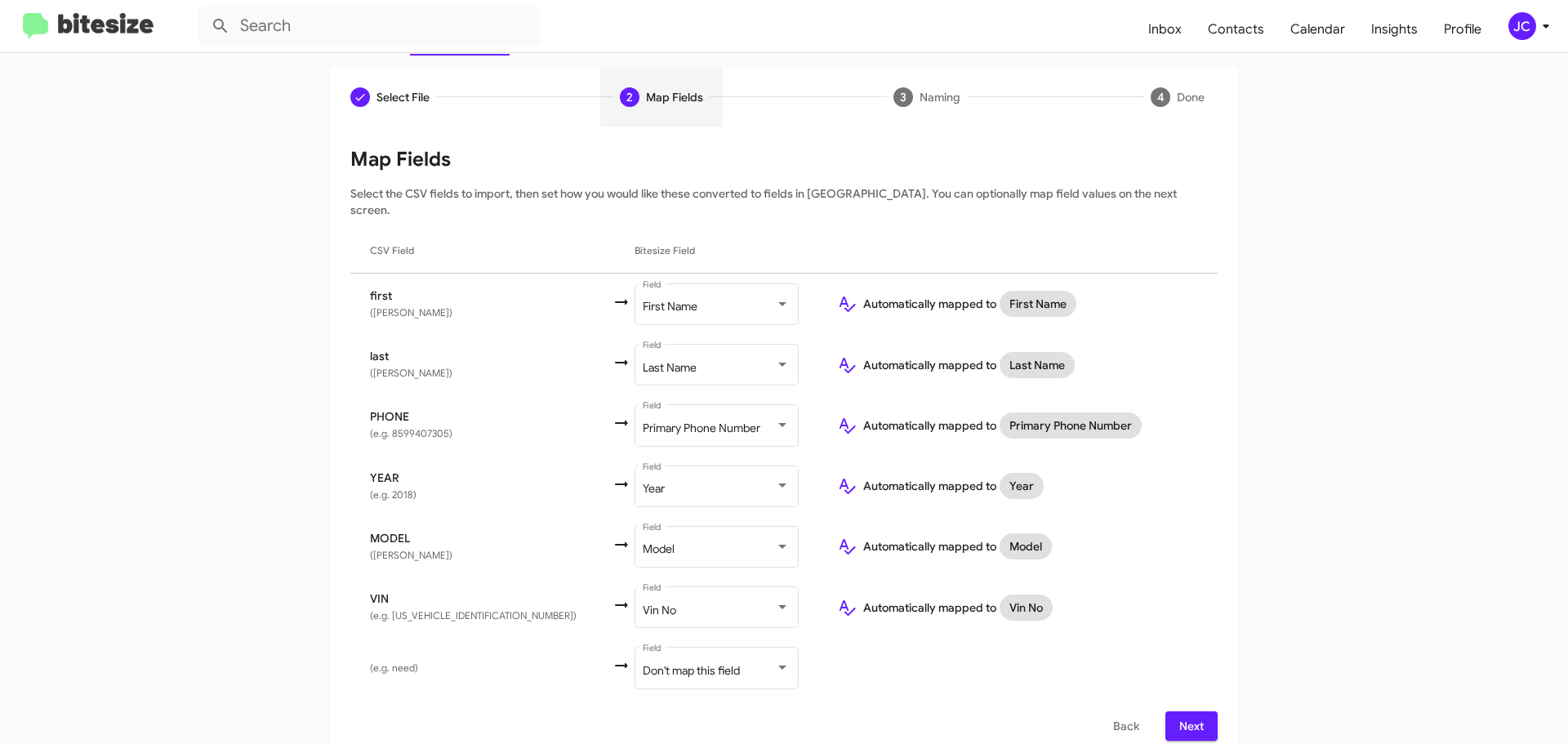
click at [1186, 711] on span "Next" at bounding box center [1191, 726] width 26 height 30
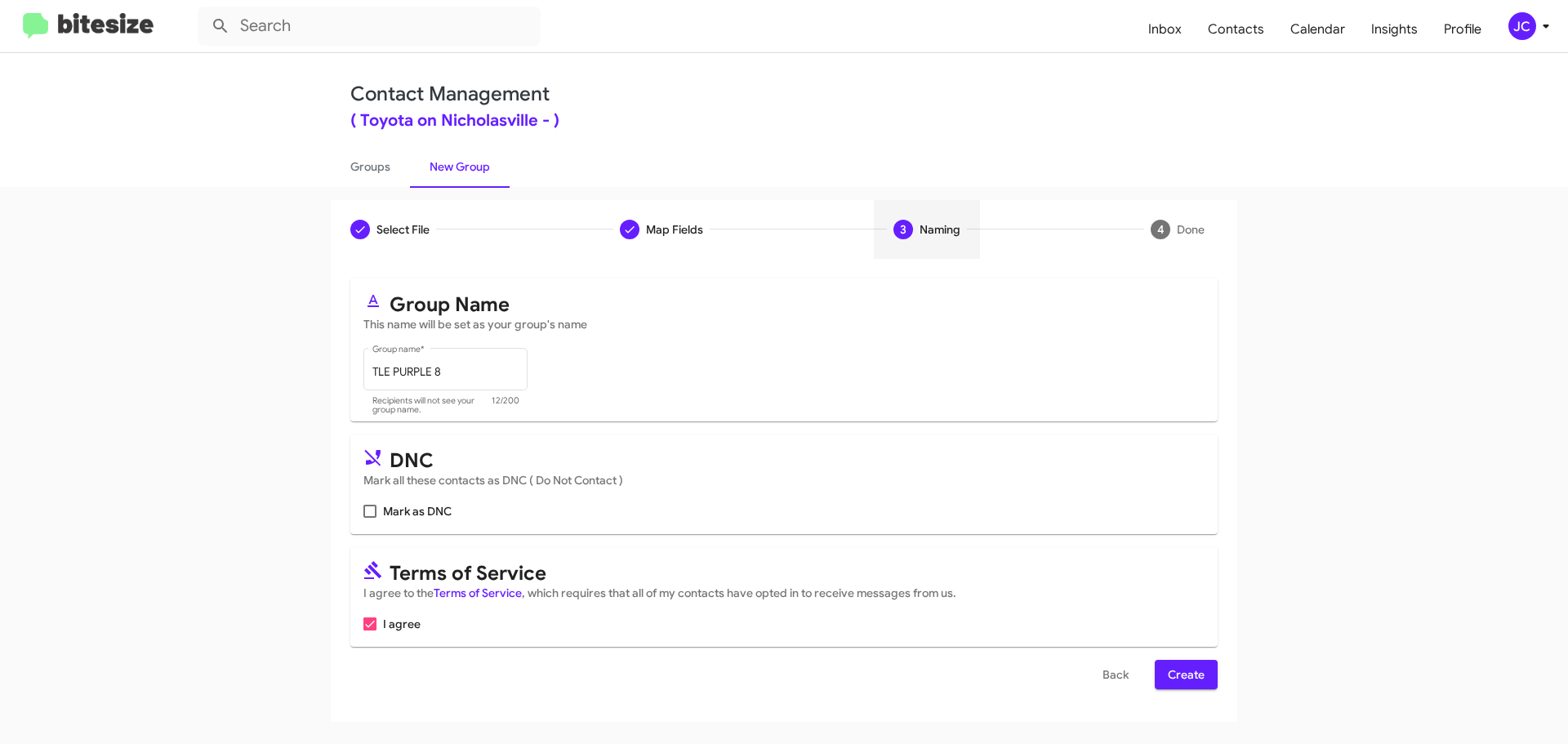
scroll to position [0, 0]
click at [1177, 662] on span "Create" at bounding box center [1186, 674] width 37 height 30
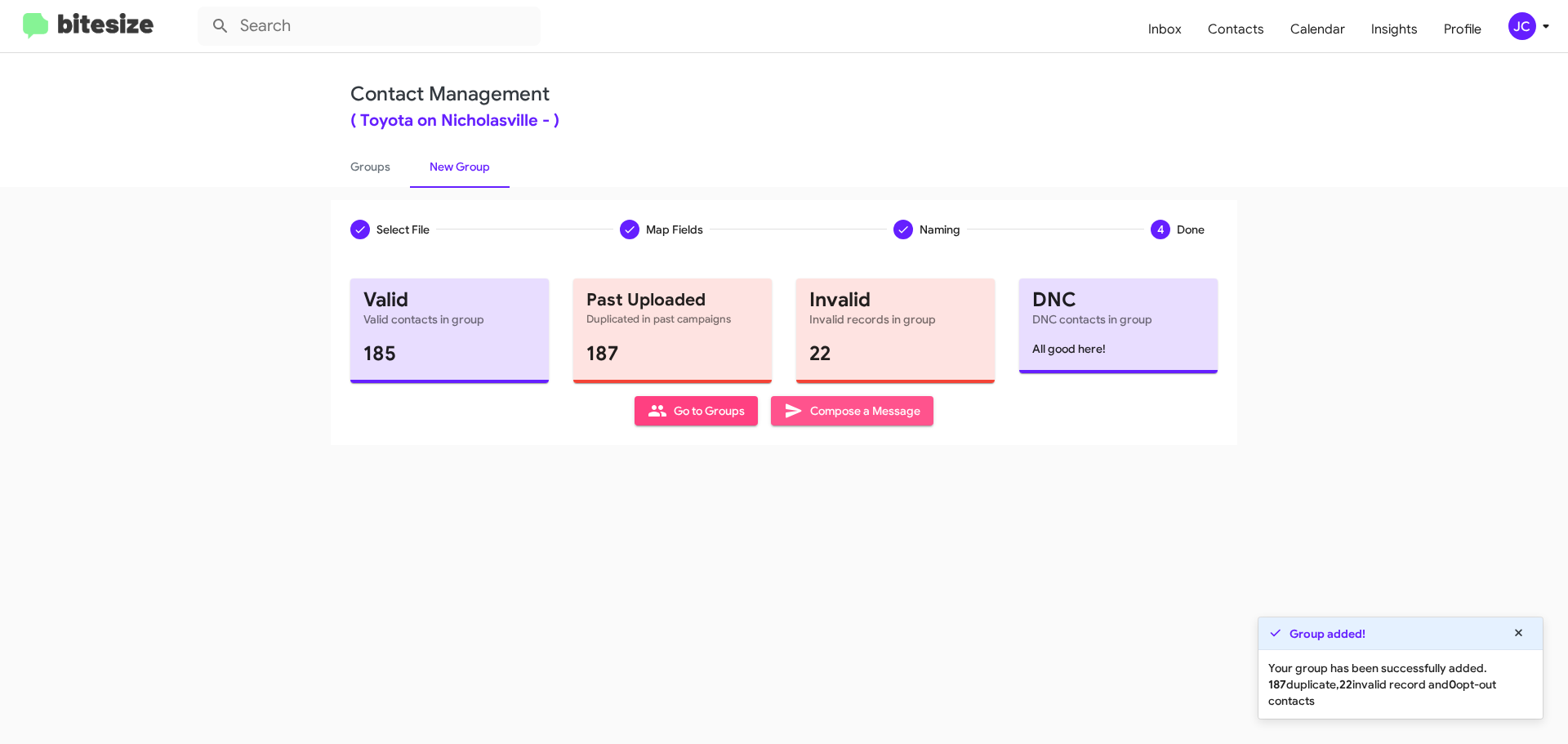
click at [918, 415] on span "Compose a Message" at bounding box center [852, 411] width 136 height 30
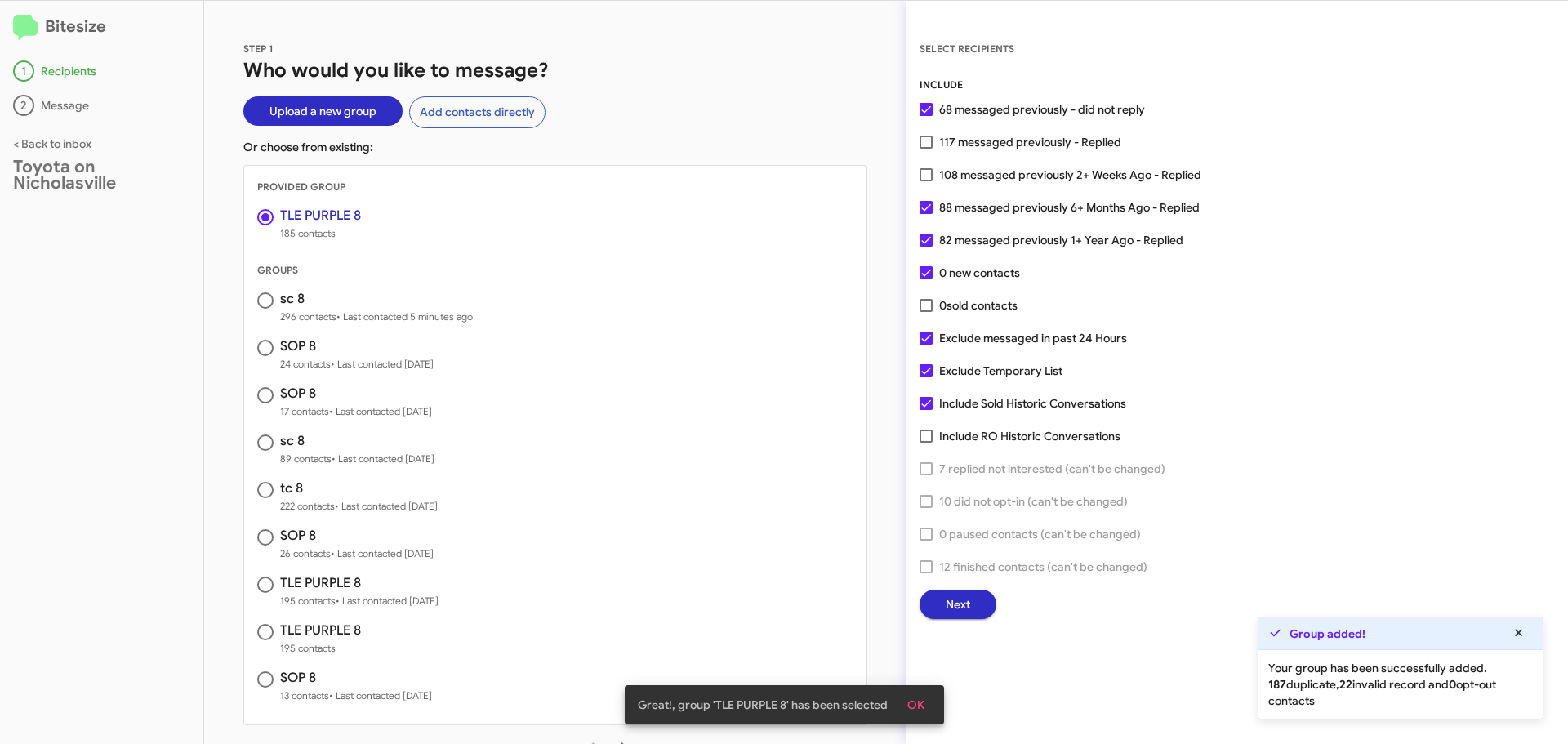
click at [925, 337] on span at bounding box center [926, 338] width 13 height 13
click at [925, 345] on input "Exclude messaged in past 24 Hours" at bounding box center [925, 345] width 1 height 1
checkbox input "false"
click at [978, 609] on button "Next" at bounding box center [958, 605] width 77 height 30
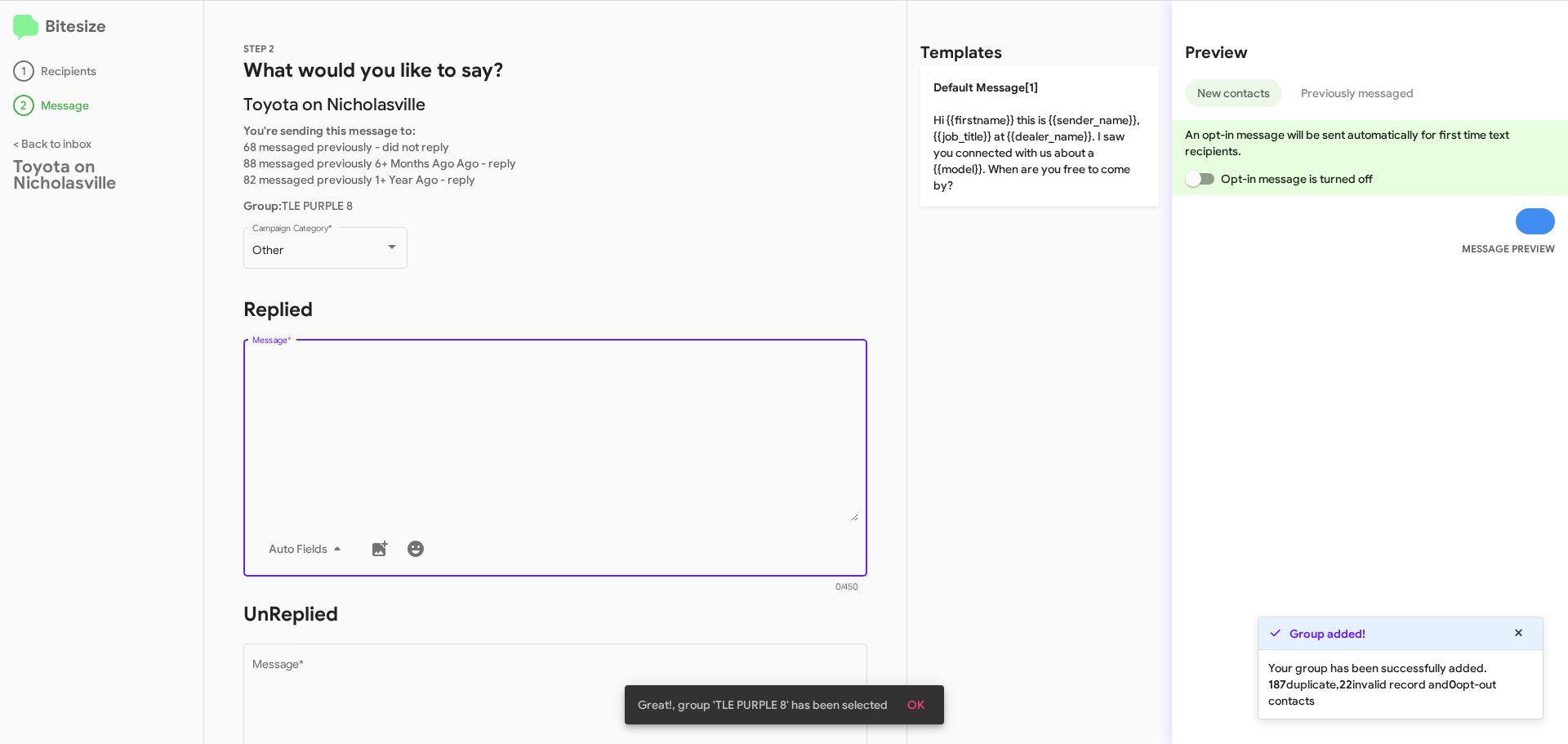
drag, startPoint x: 344, startPoint y: 439, endPoint x: 356, endPoint y: 425, distance: 18.4
click at [343, 439] on textarea "Message *" at bounding box center [555, 438] width 607 height 167
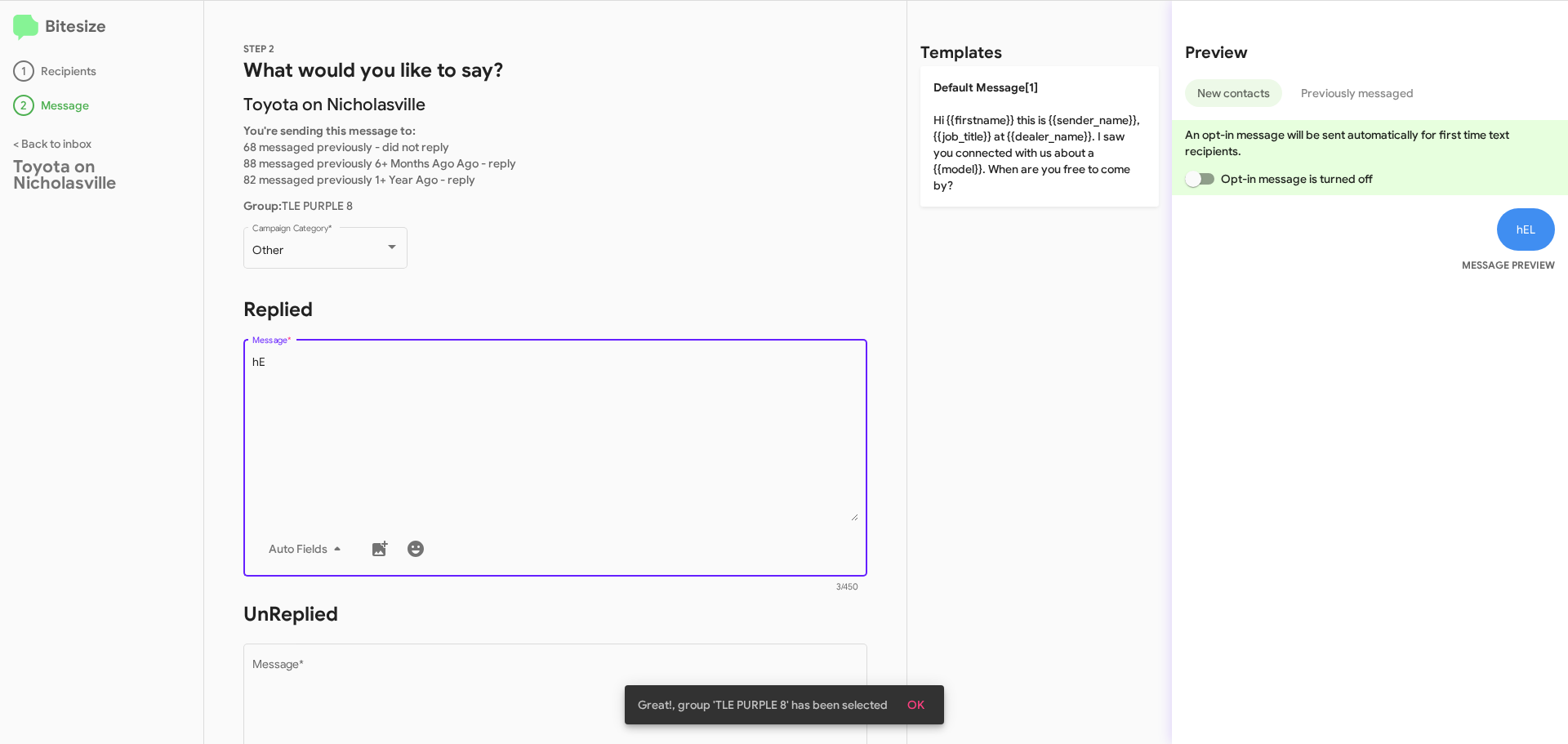
type textarea "h"
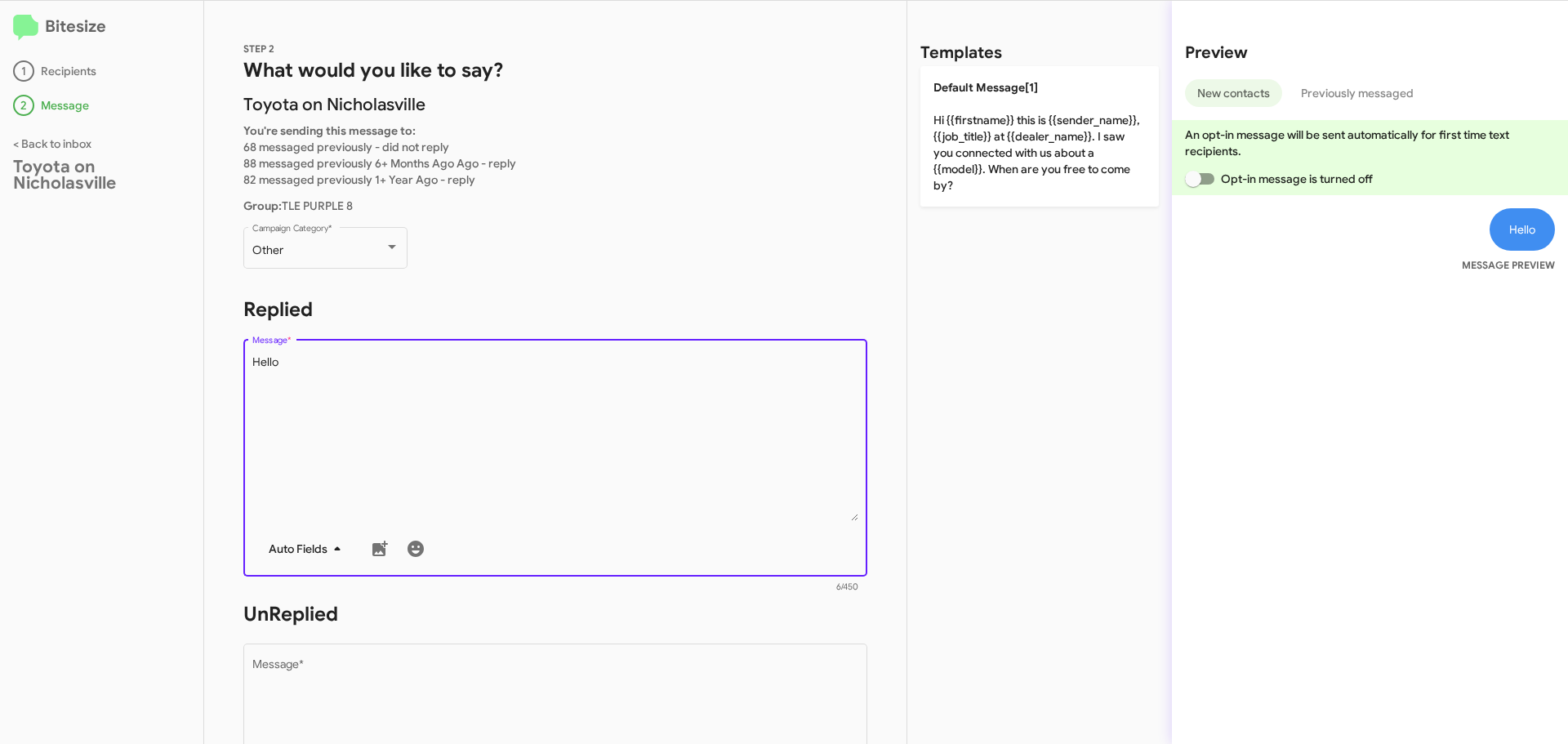
click at [309, 543] on span "Auto Fields" at bounding box center [307, 549] width 78 height 30
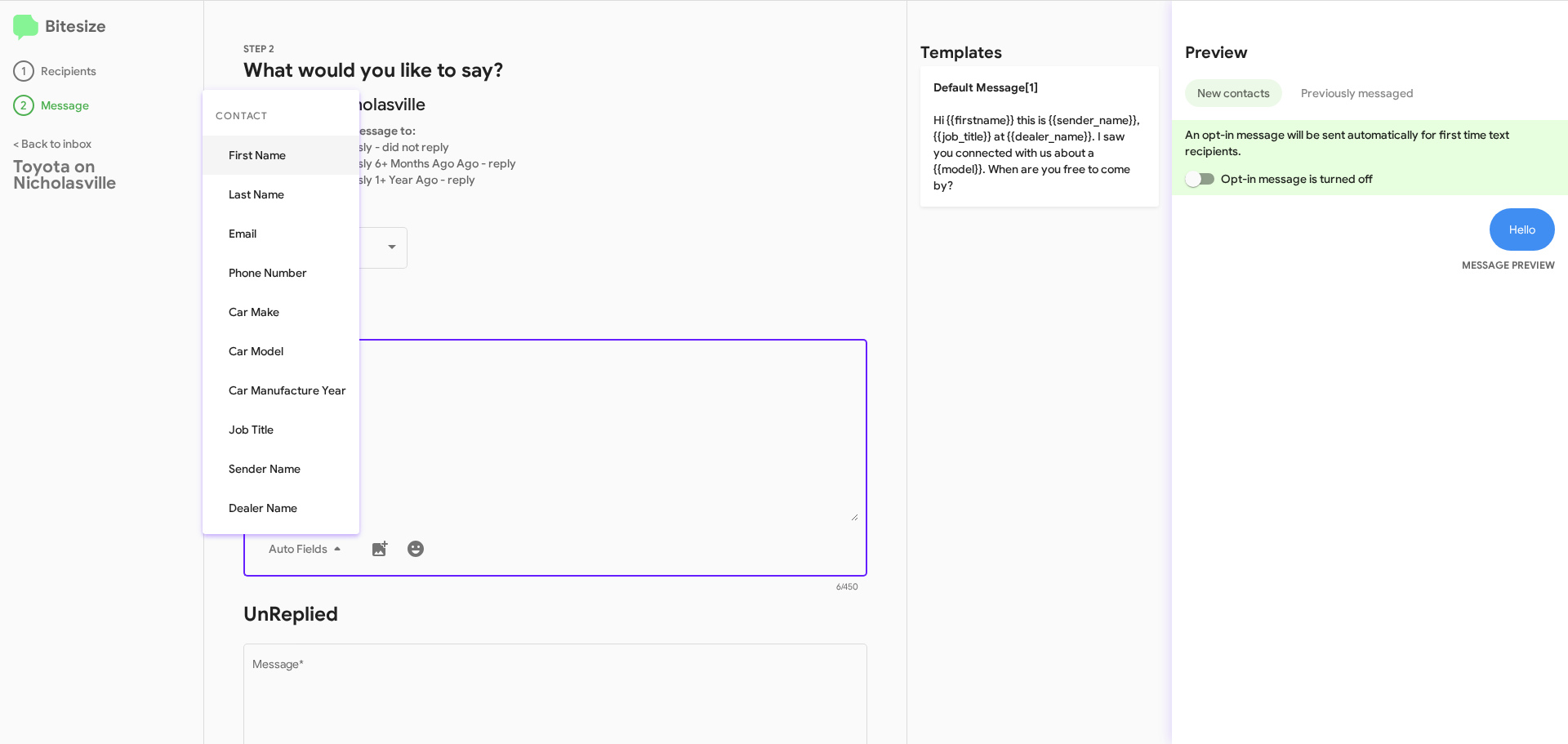
click at [264, 160] on button "First Name" at bounding box center [281, 154] width 157 height 39
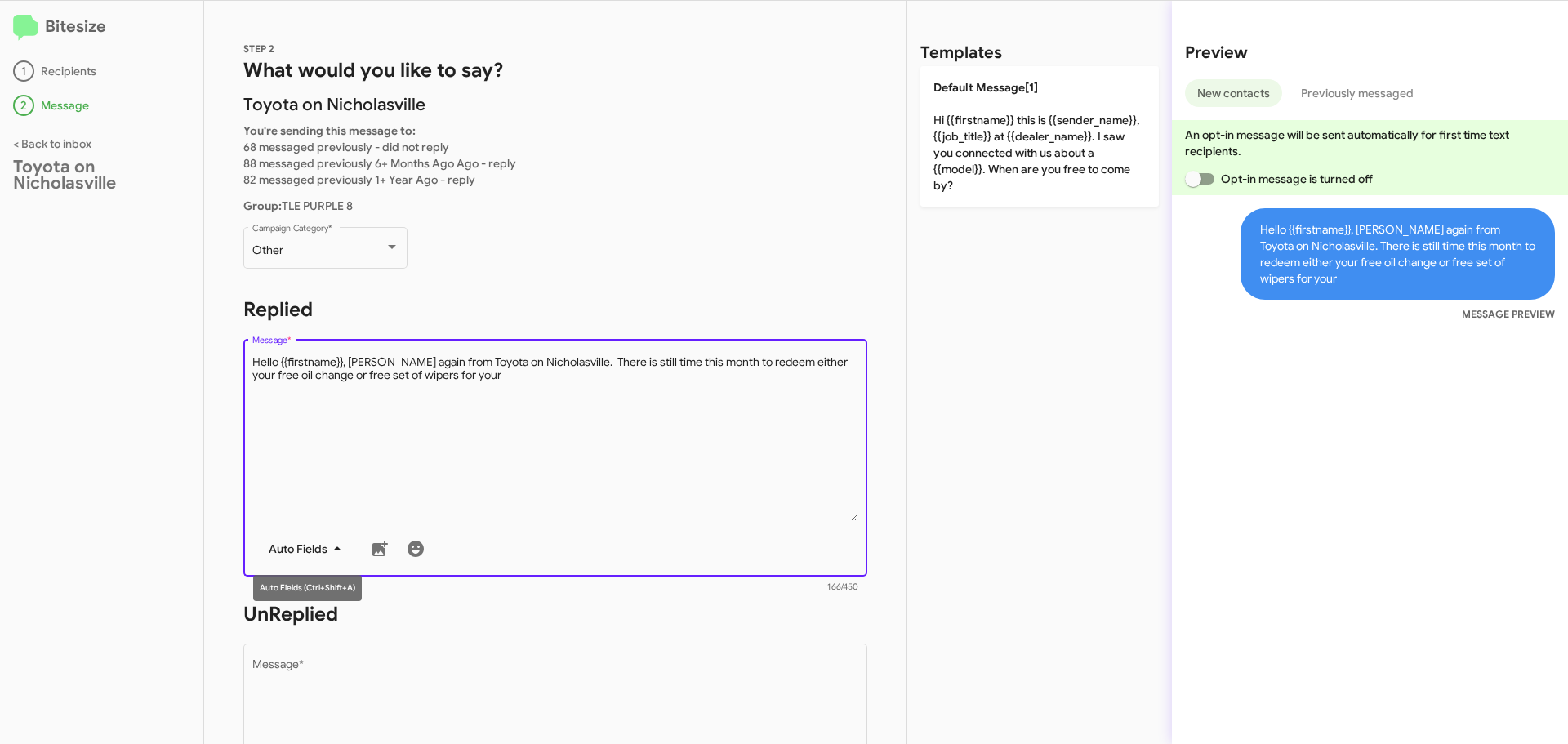
click at [303, 548] on span "Auto Fields" at bounding box center [307, 549] width 78 height 30
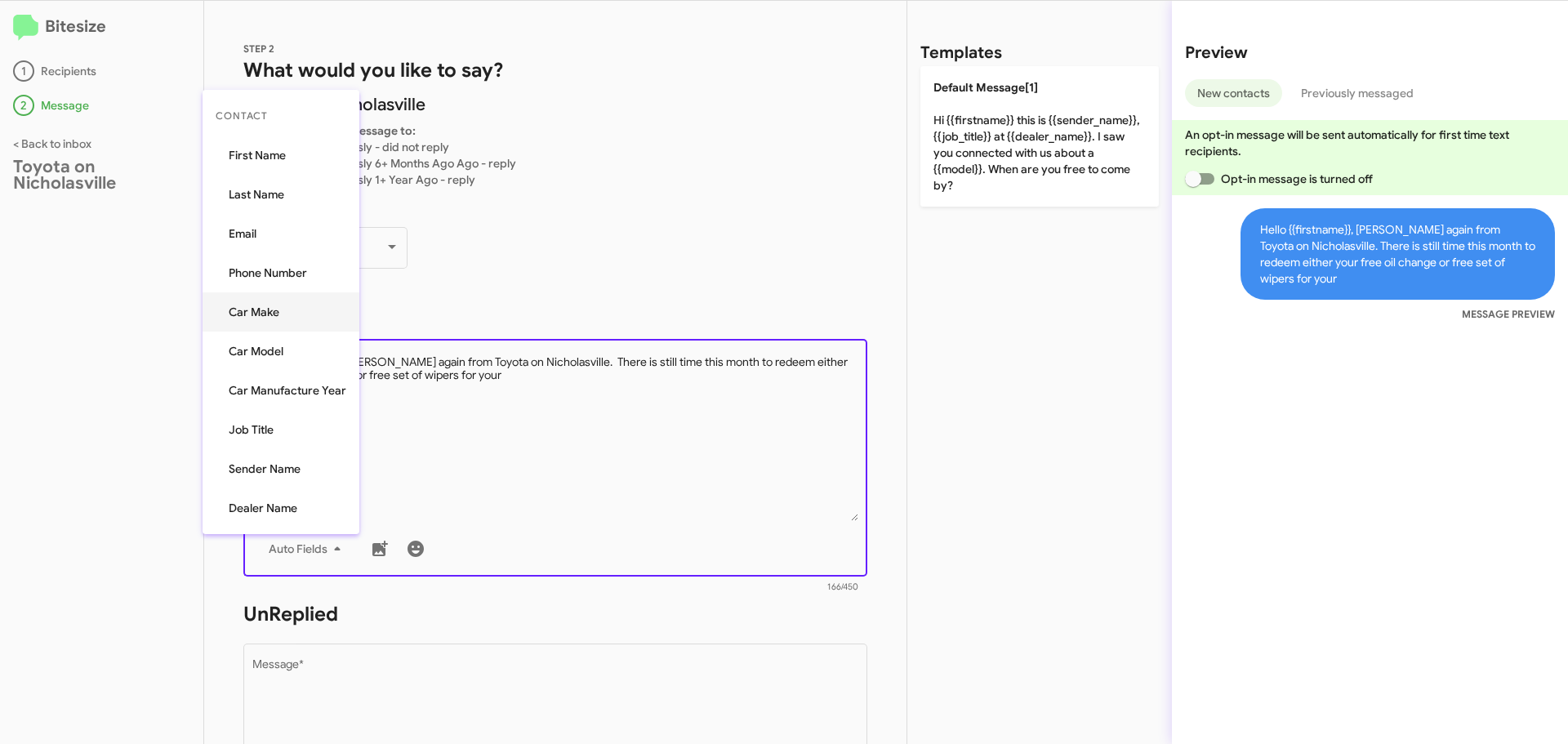
click at [276, 312] on button "Car Make" at bounding box center [281, 311] width 157 height 39
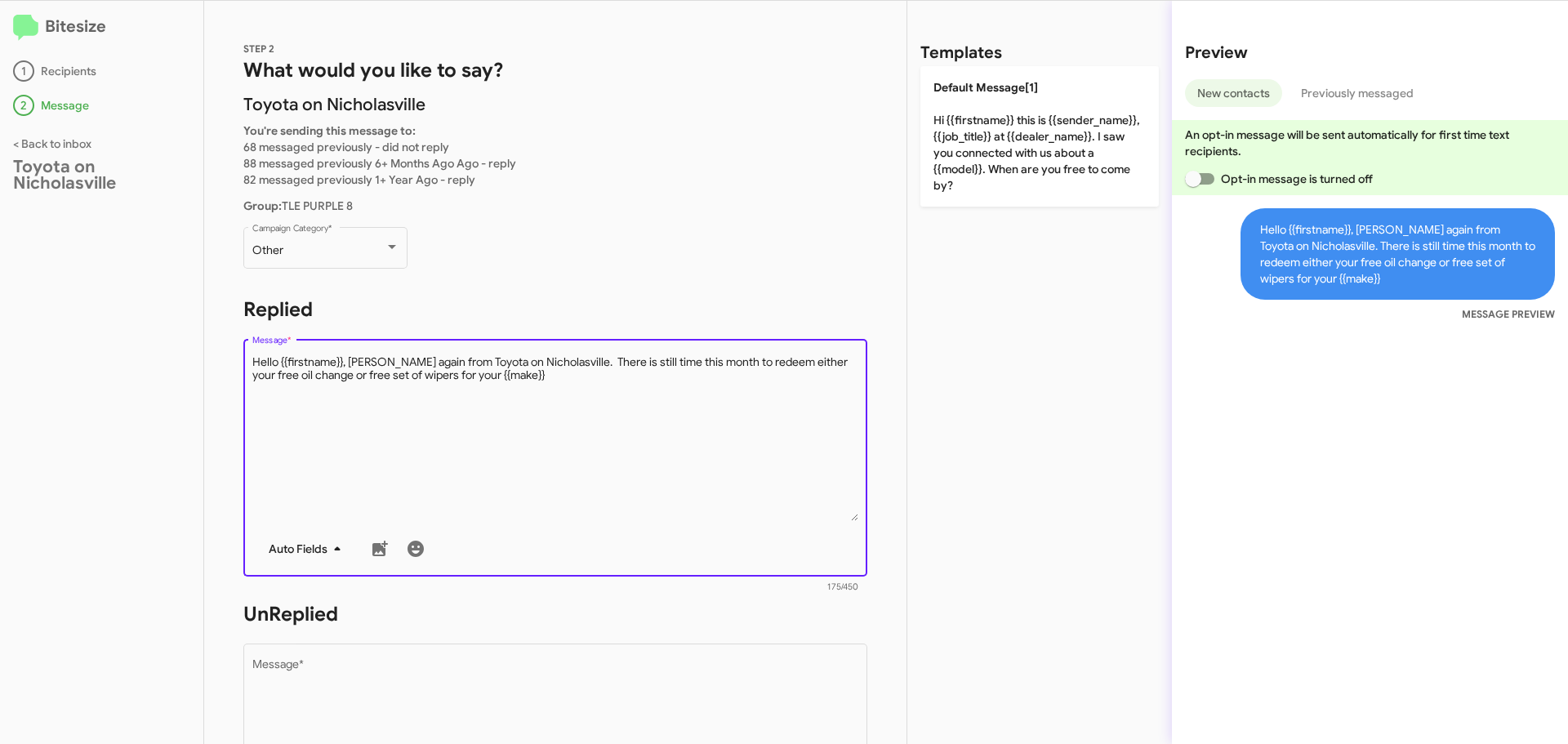
click at [301, 554] on span "Auto Fields" at bounding box center [307, 549] width 78 height 30
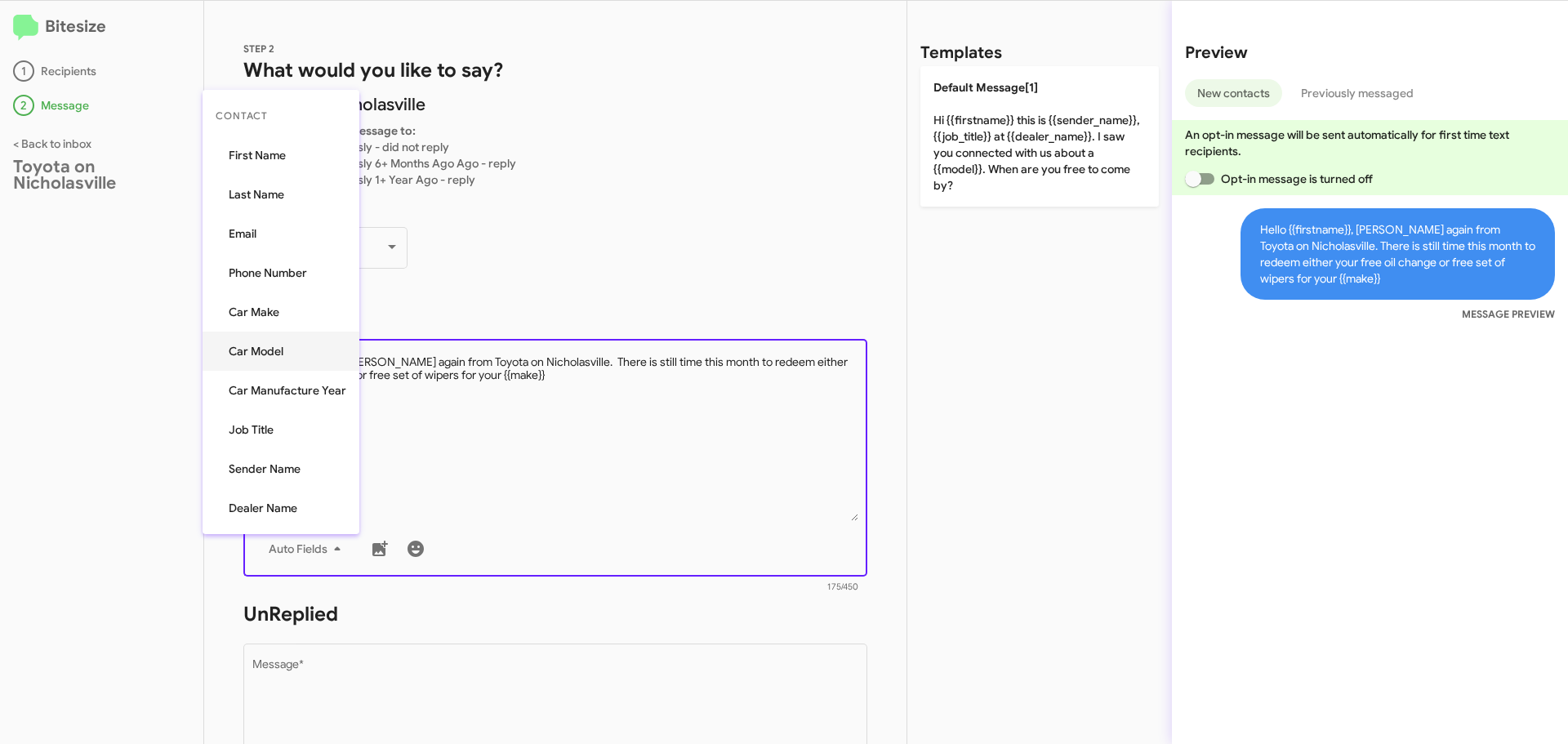
click at [289, 351] on button "Car Model" at bounding box center [281, 351] width 157 height 39
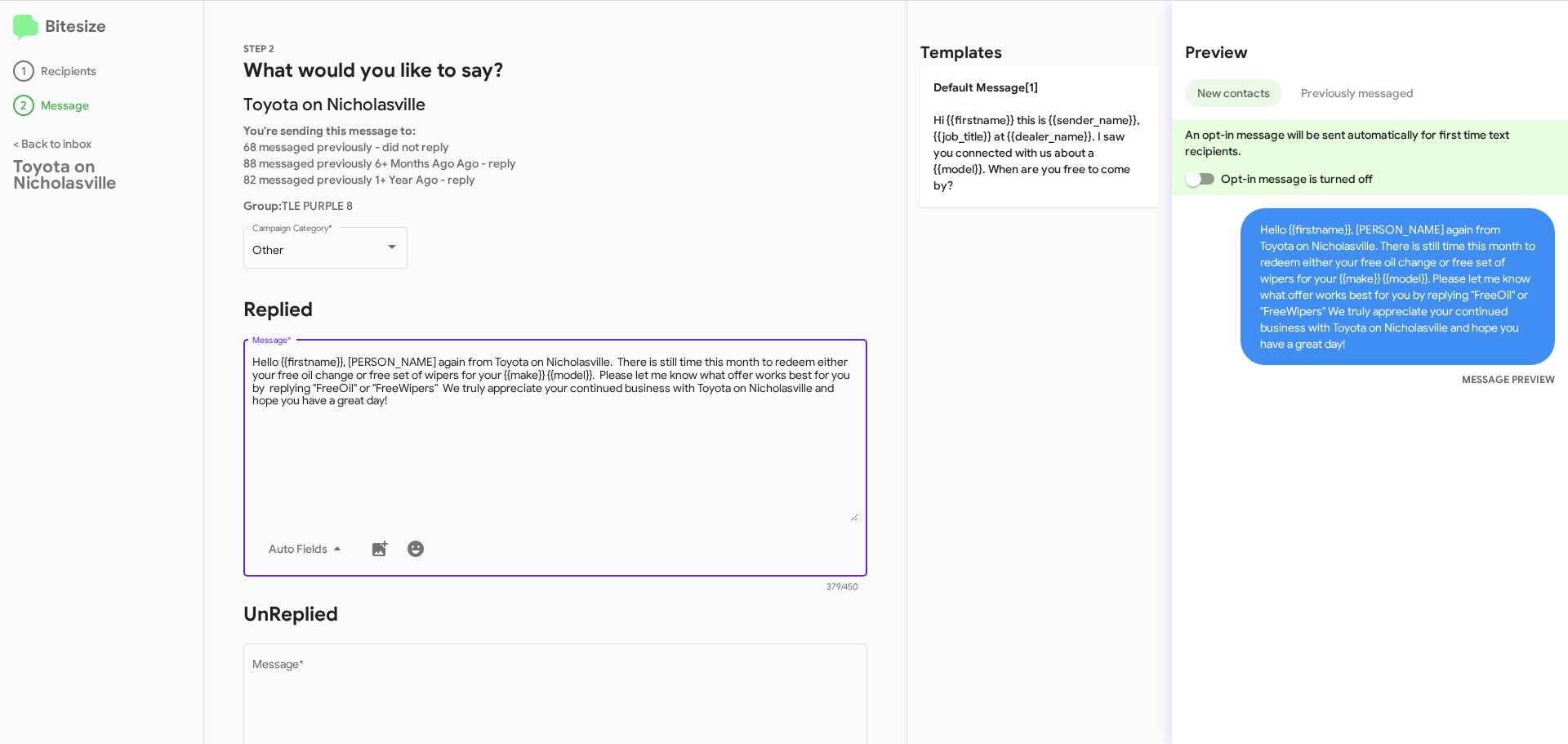
click at [419, 440] on textarea "Message *" at bounding box center [555, 438] width 607 height 167
click at [370, 403] on textarea "Message *" at bounding box center [555, 438] width 607 height 167
type textarea "Hello {{firstname}}, [PERSON_NAME] again from Toyota on Nicholasville. There is…"
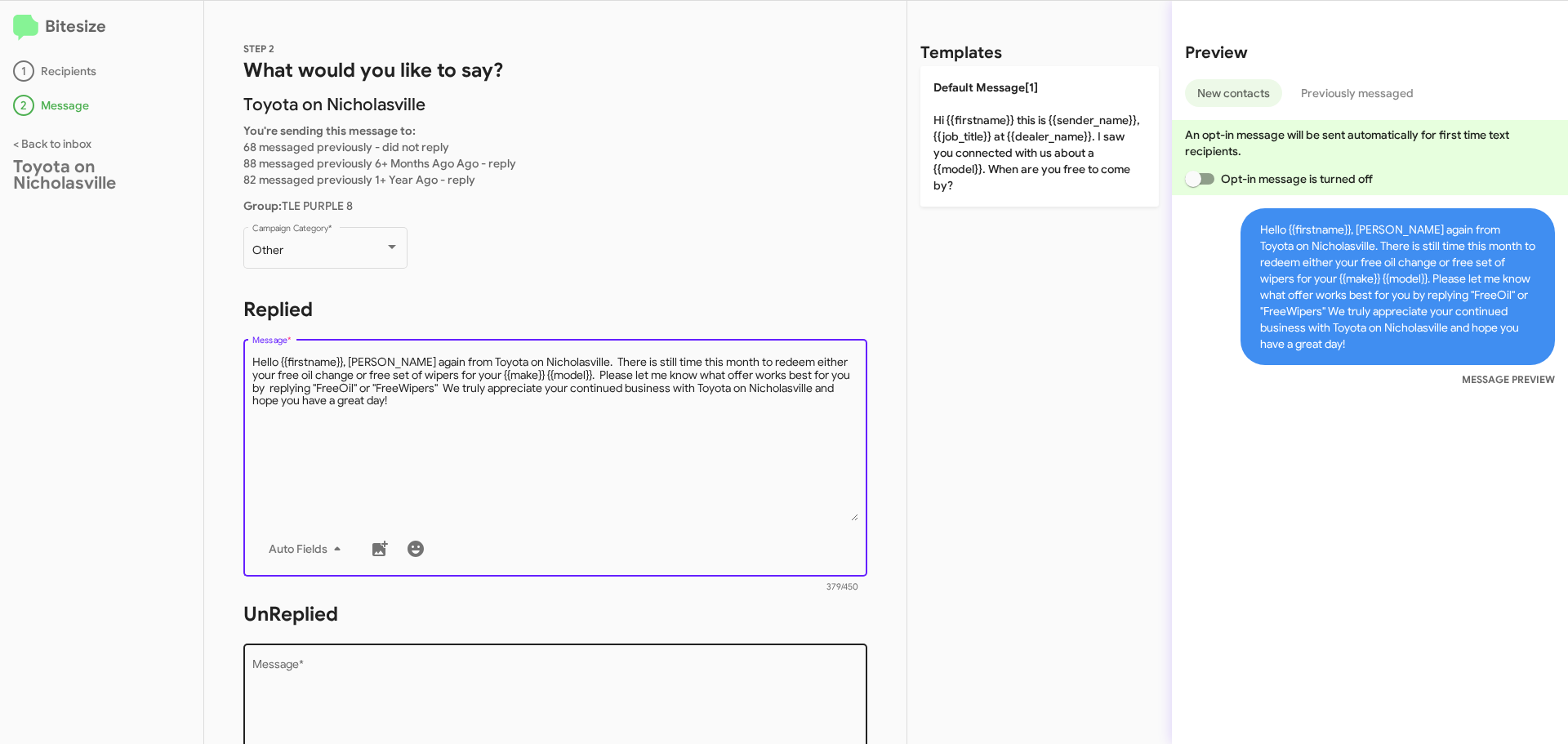
click at [266, 681] on textarea "Message *" at bounding box center [555, 742] width 607 height 167
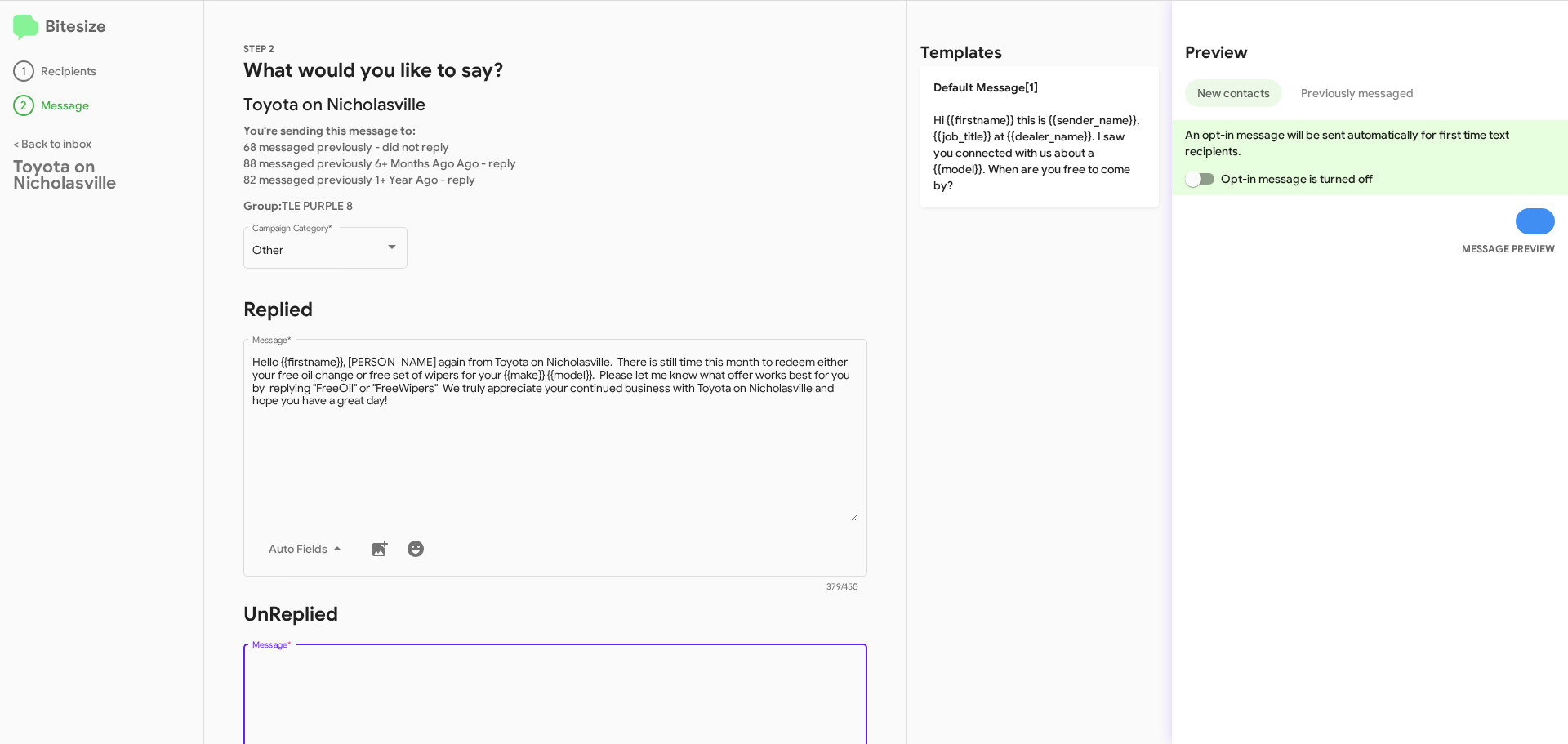
paste textarea "Hello {{firstname}}, [PERSON_NAME] again from Toyota on Nicholasville. There is…"
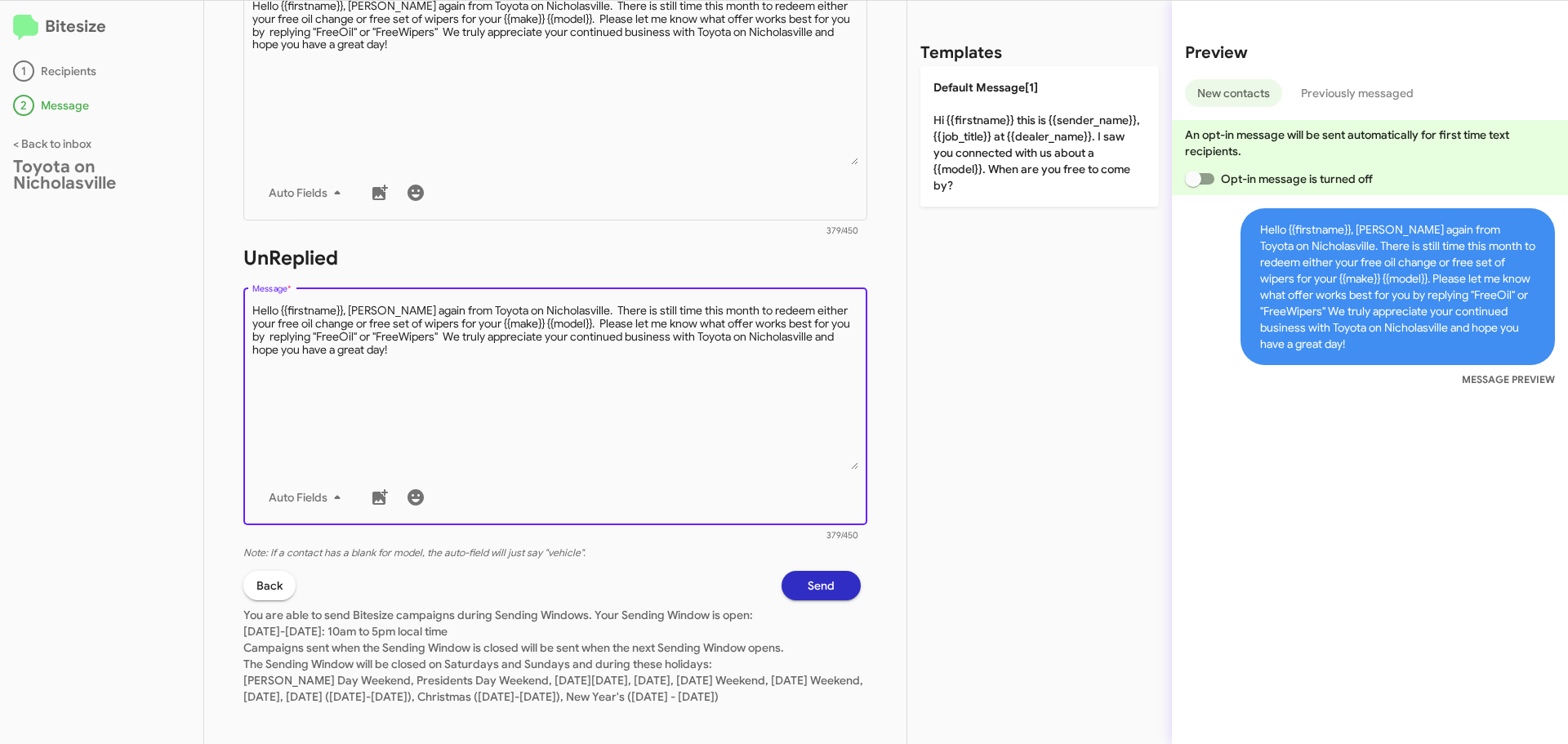
scroll to position [382, 0]
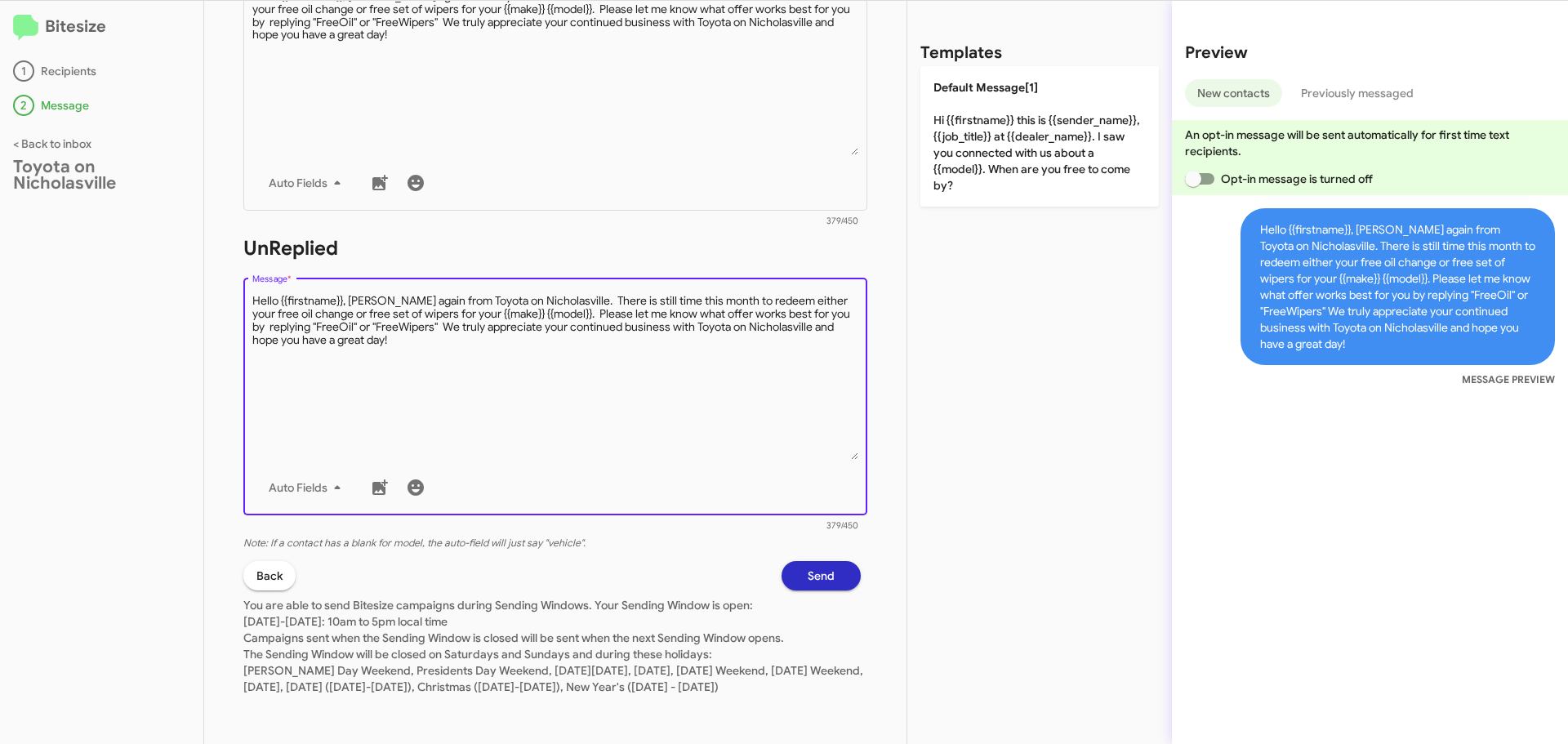
type textarea "Hello {{firstname}}, [PERSON_NAME] again from Toyota on Nicholasville. There is…"
click at [820, 561] on span "Send" at bounding box center [821, 576] width 27 height 30
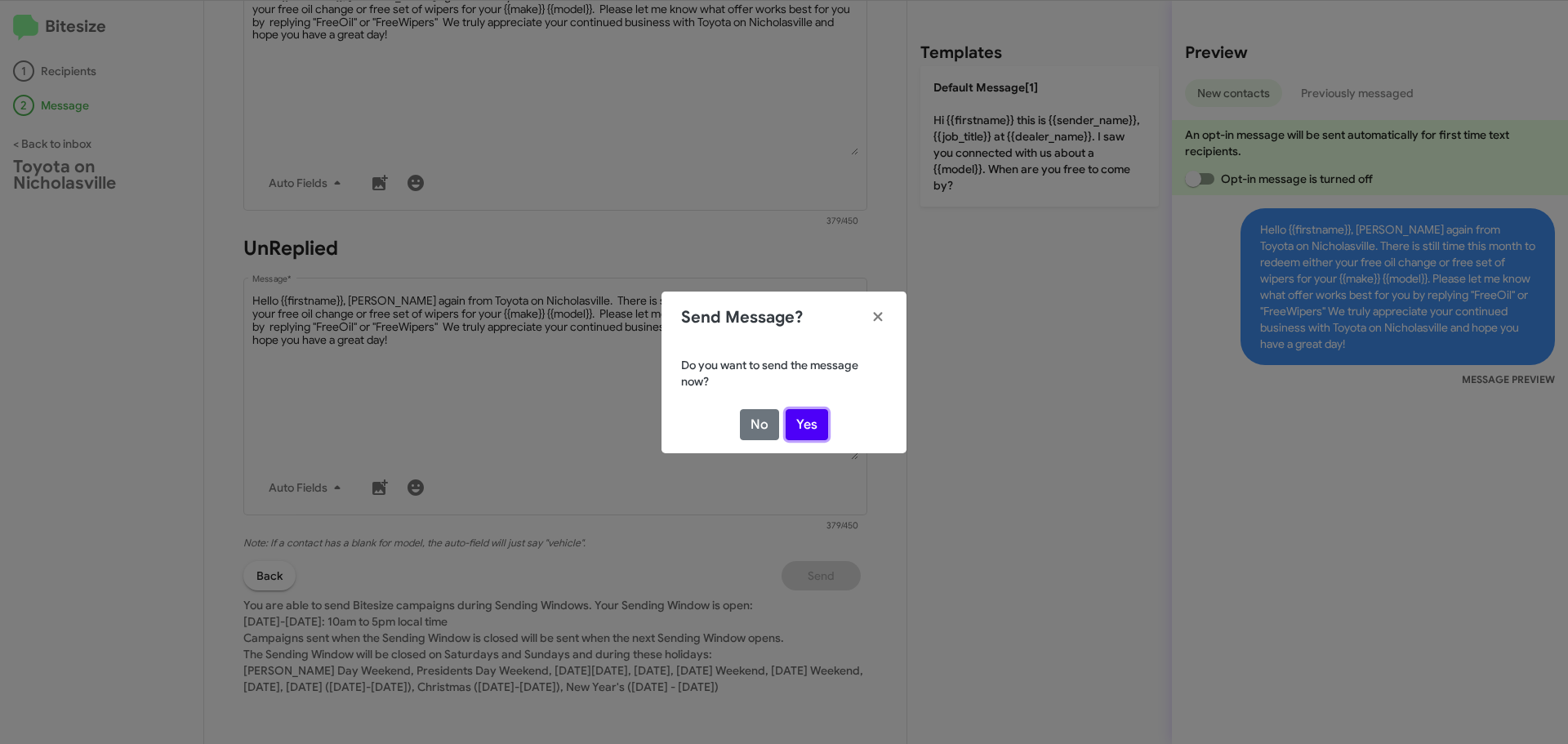
click at [817, 414] on button "Yes" at bounding box center [807, 424] width 43 height 31
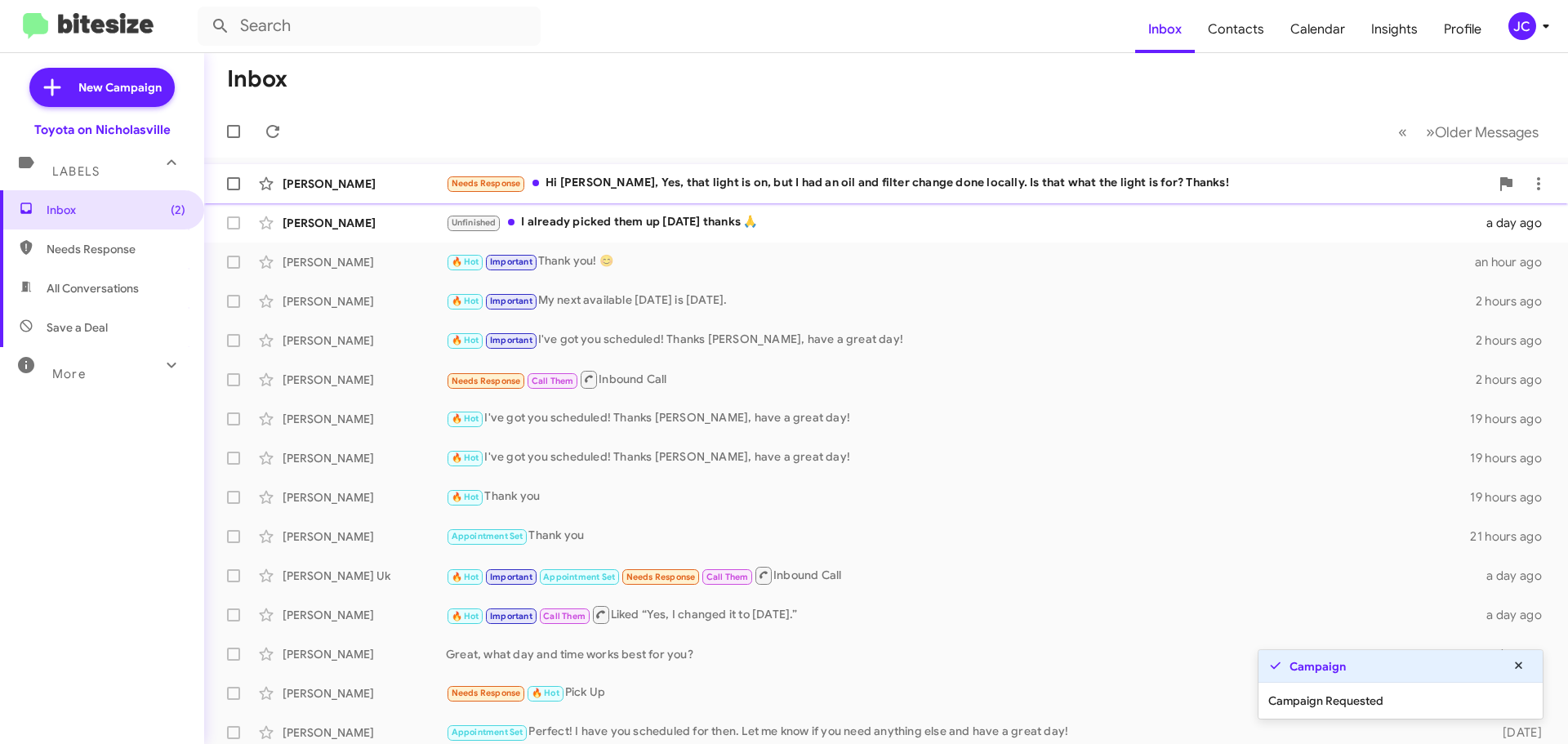
click at [324, 186] on div "[PERSON_NAME]" at bounding box center [364, 184] width 163 height 16
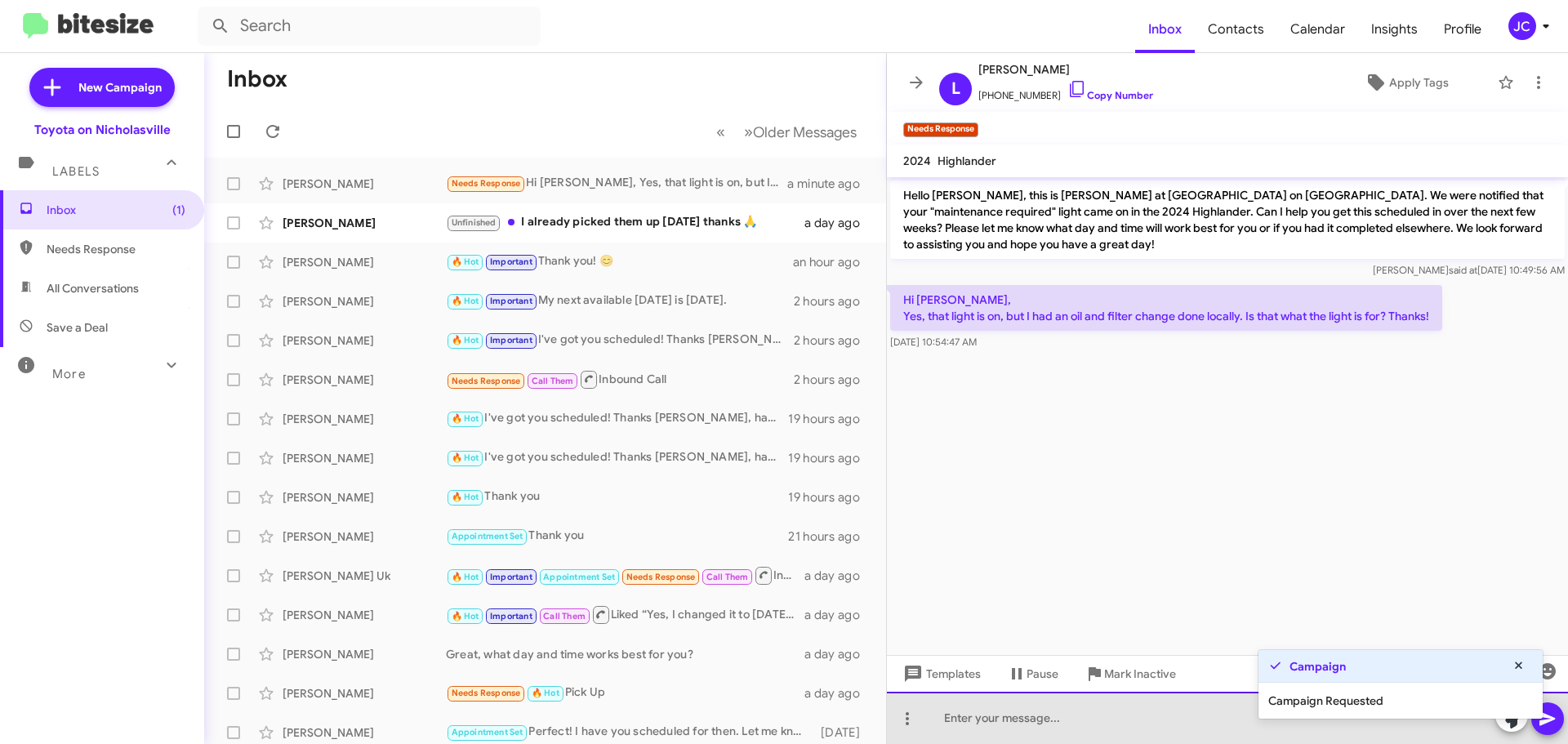
click at [967, 732] on div at bounding box center [1228, 717] width 682 height 53
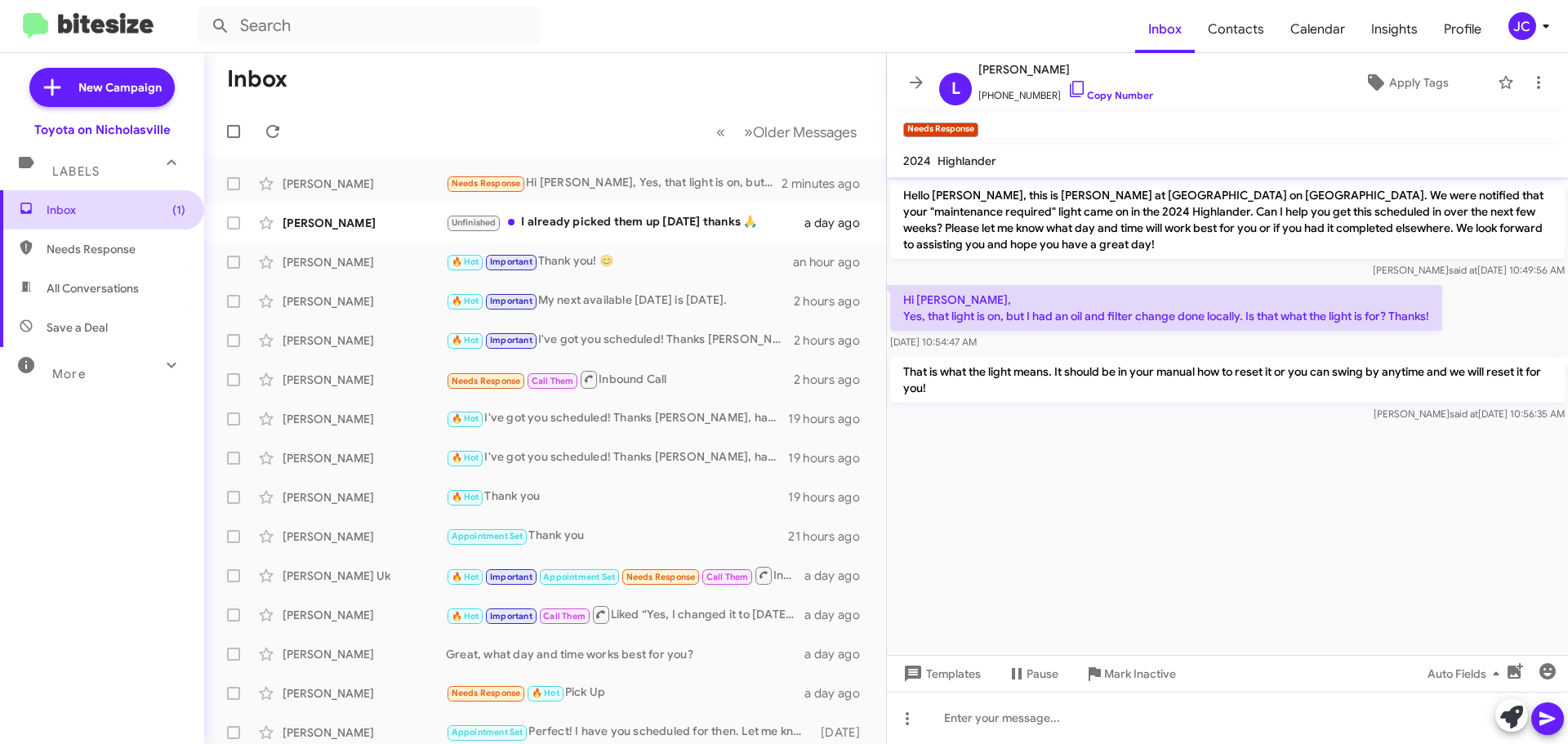
click at [106, 197] on span "Inbox (1)" at bounding box center [102, 210] width 205 height 39
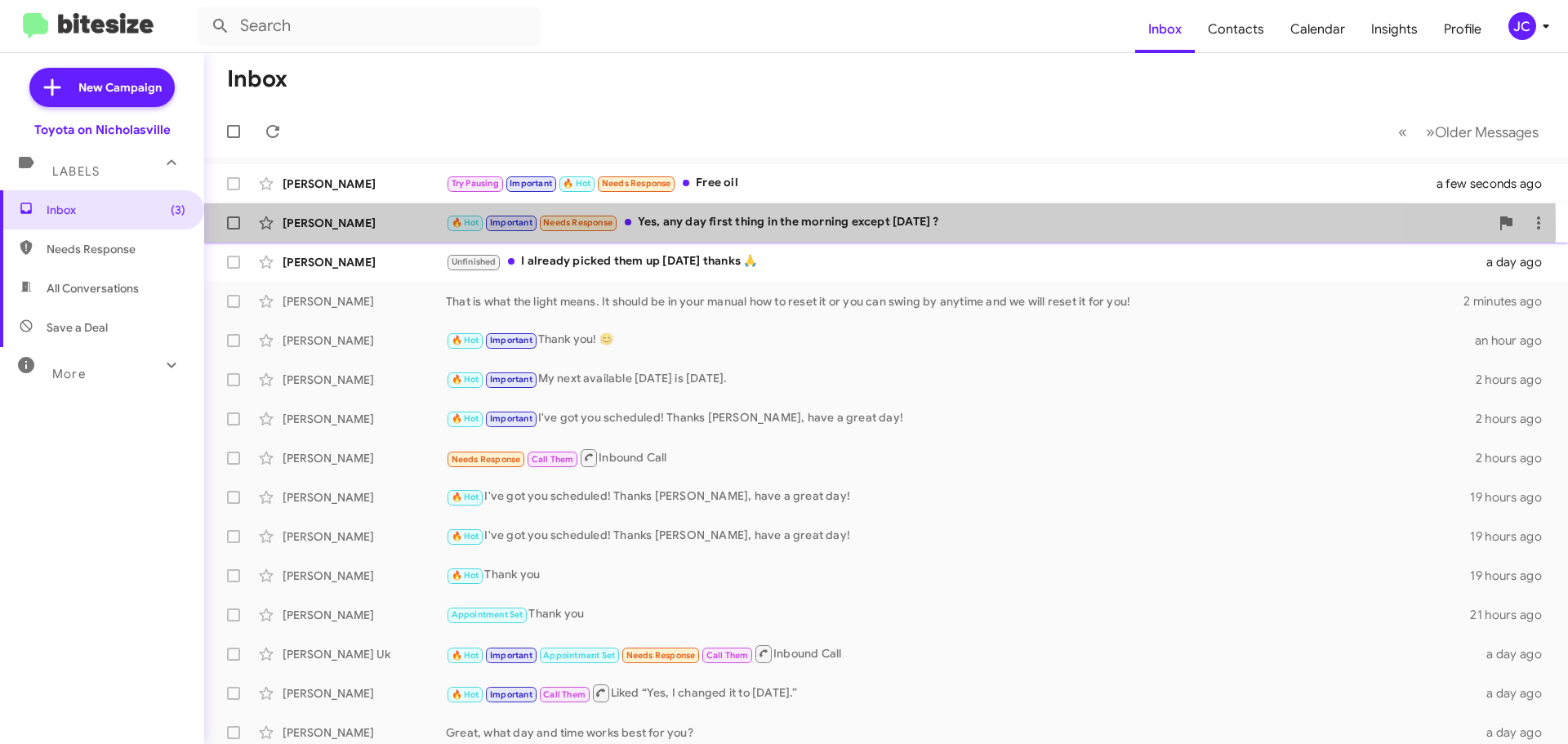
click at [340, 227] on div "[PERSON_NAME]" at bounding box center [364, 223] width 163 height 16
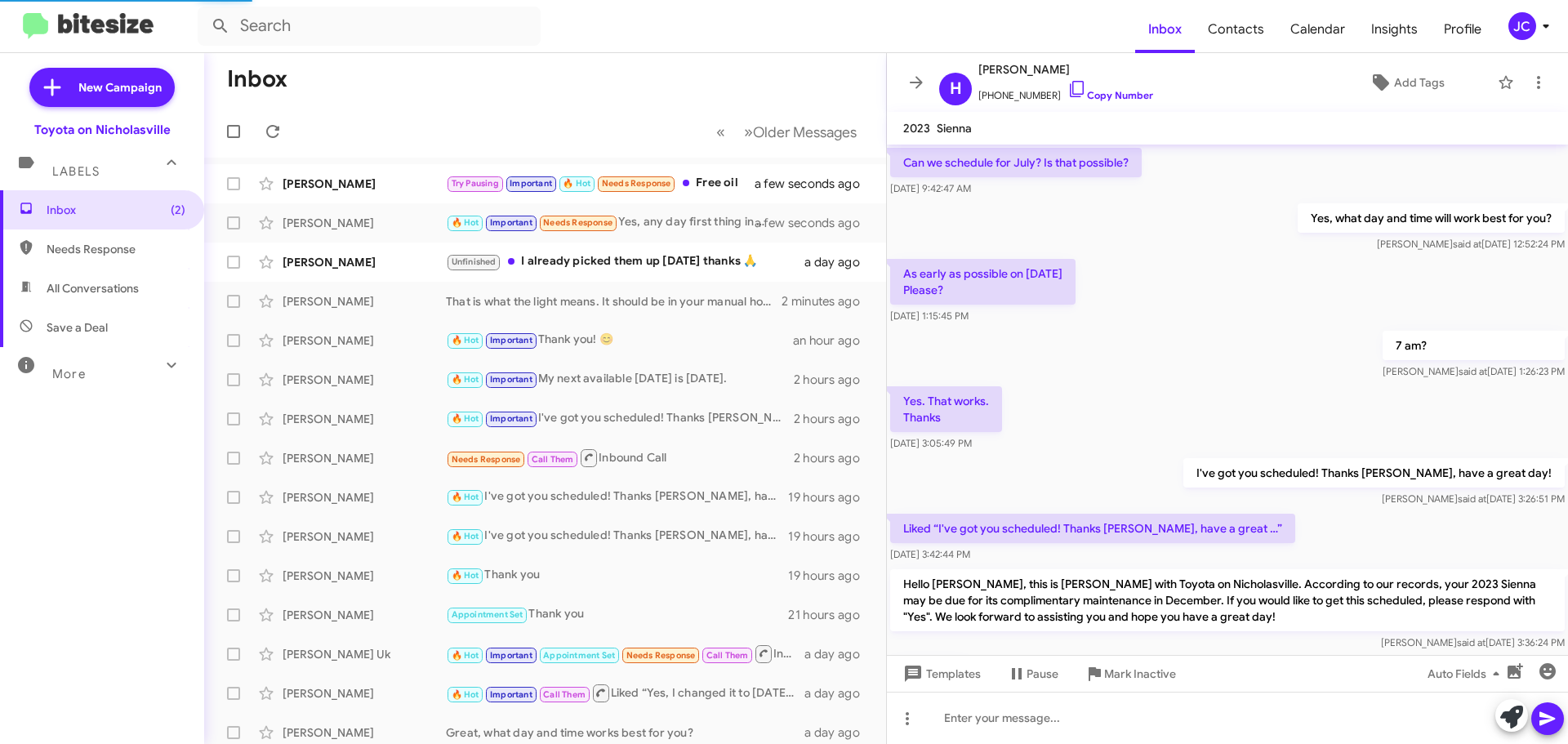
scroll to position [878, 0]
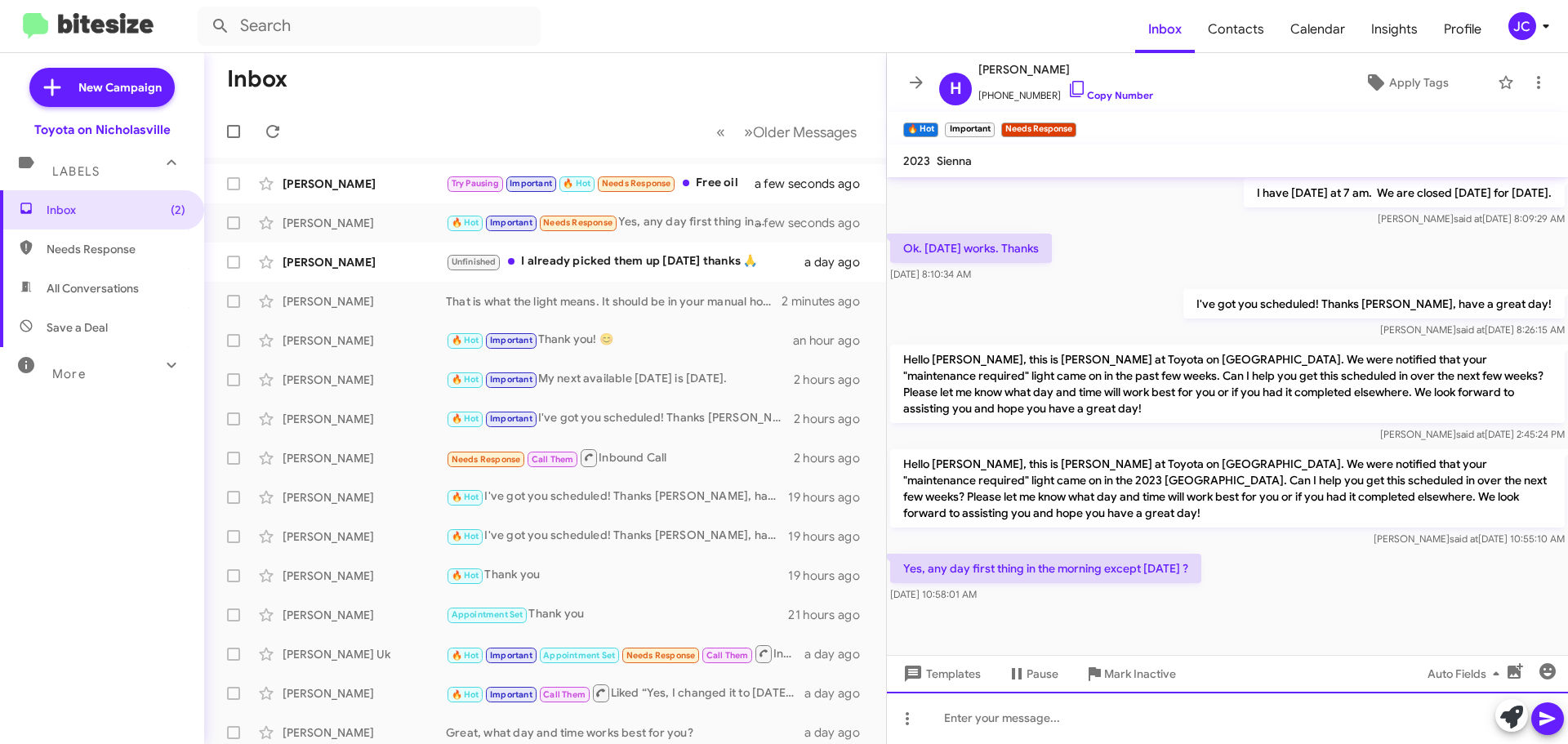
click at [955, 710] on div at bounding box center [1228, 717] width 682 height 53
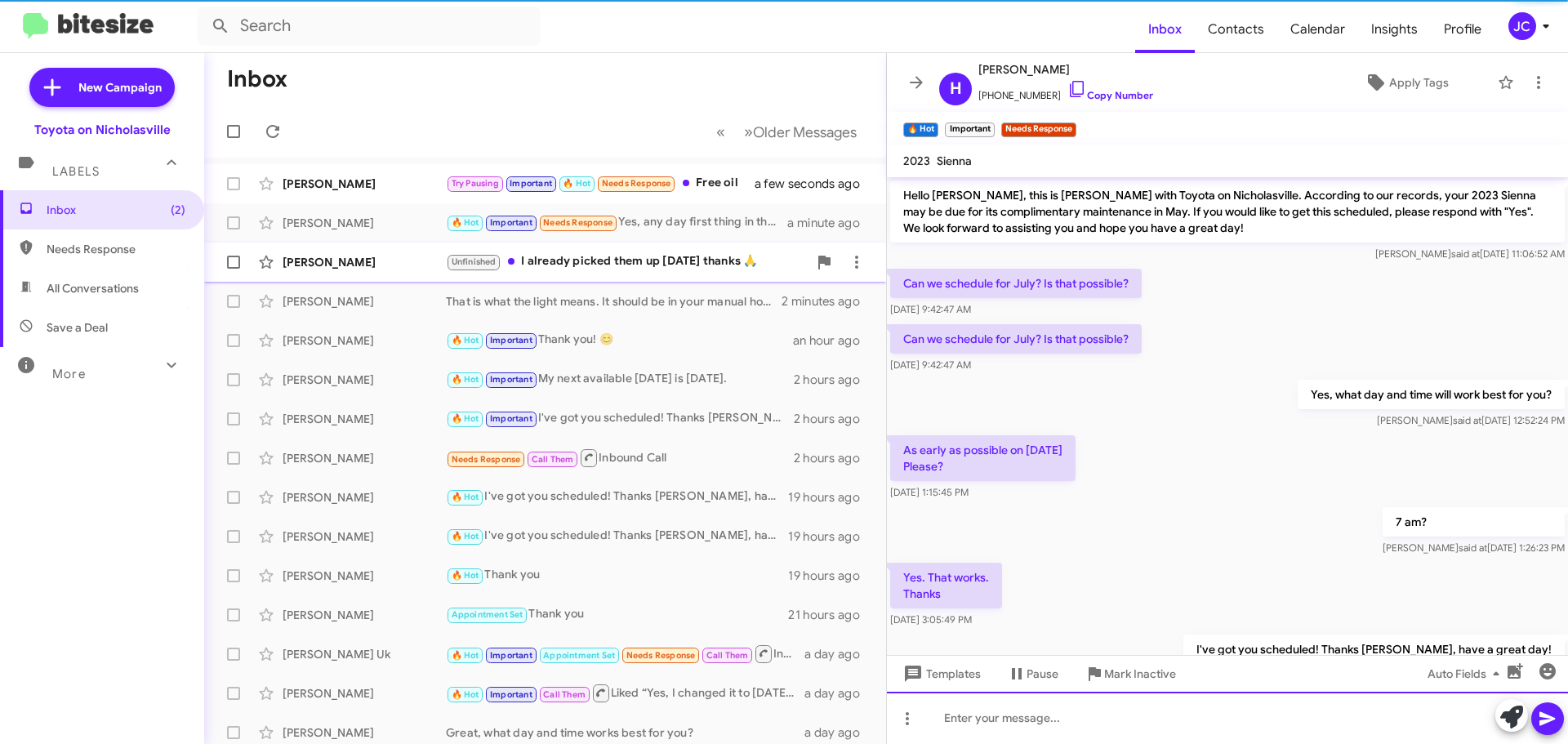
scroll to position [81, 0]
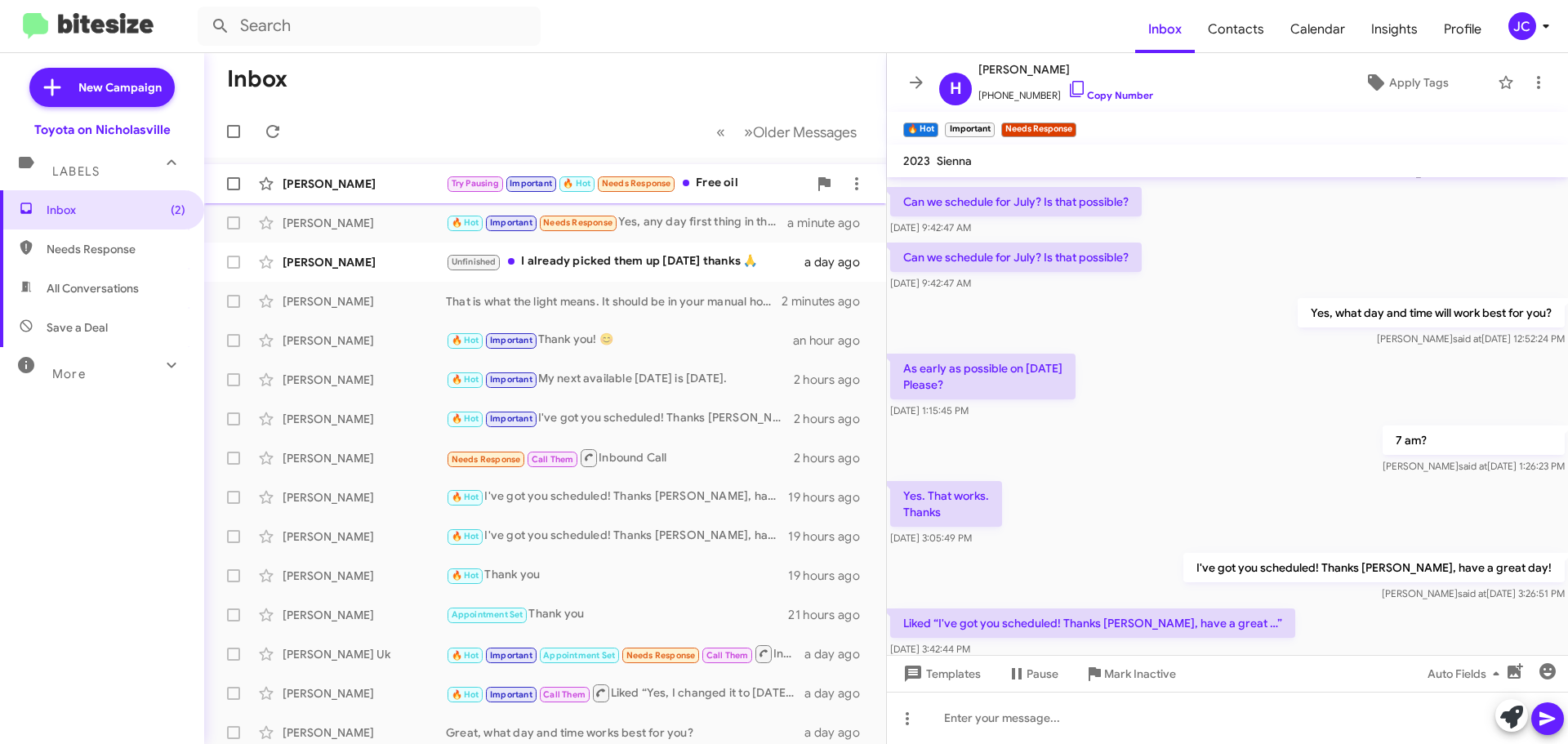
click at [335, 189] on div "[PERSON_NAME]" at bounding box center [364, 184] width 163 height 16
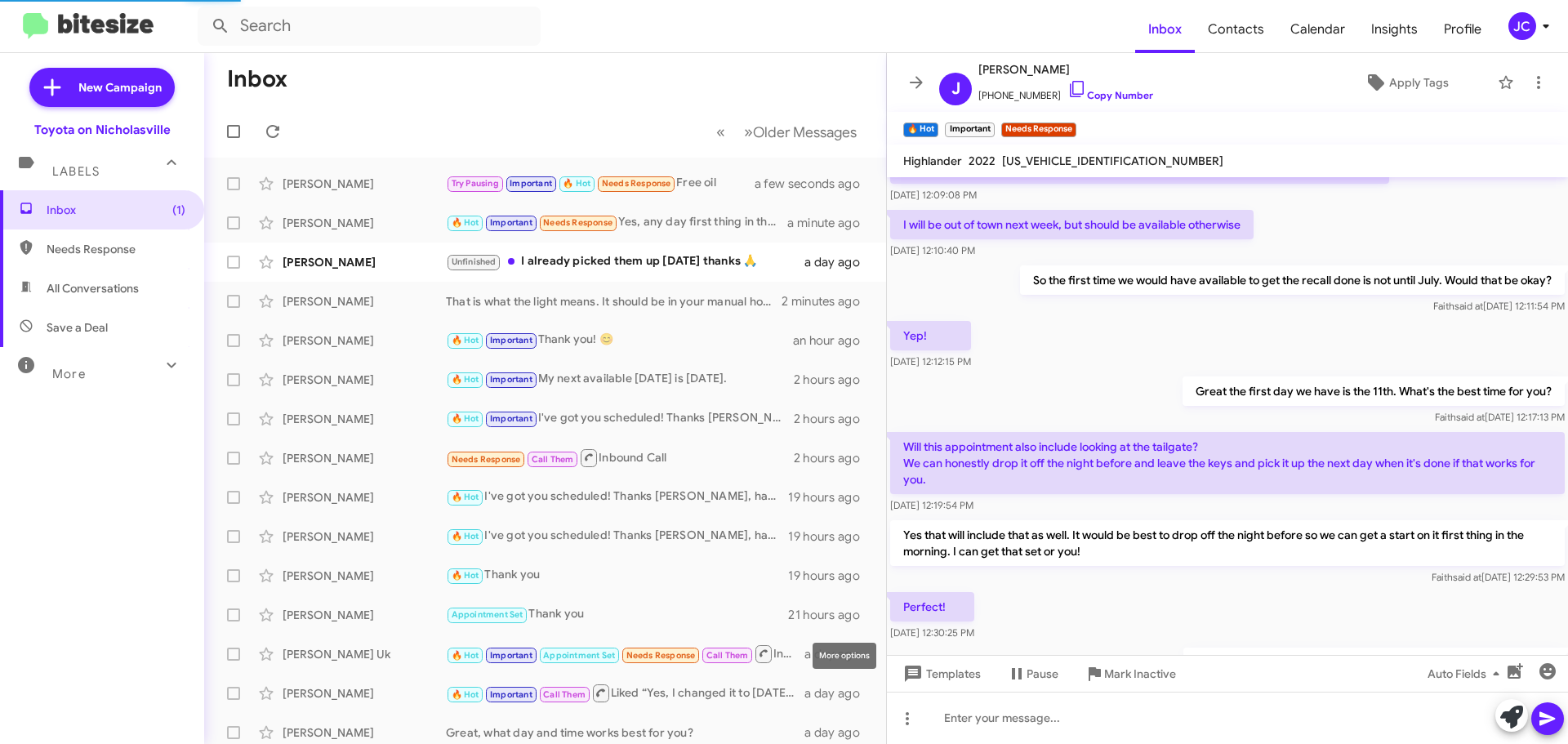
scroll to position [672, 0]
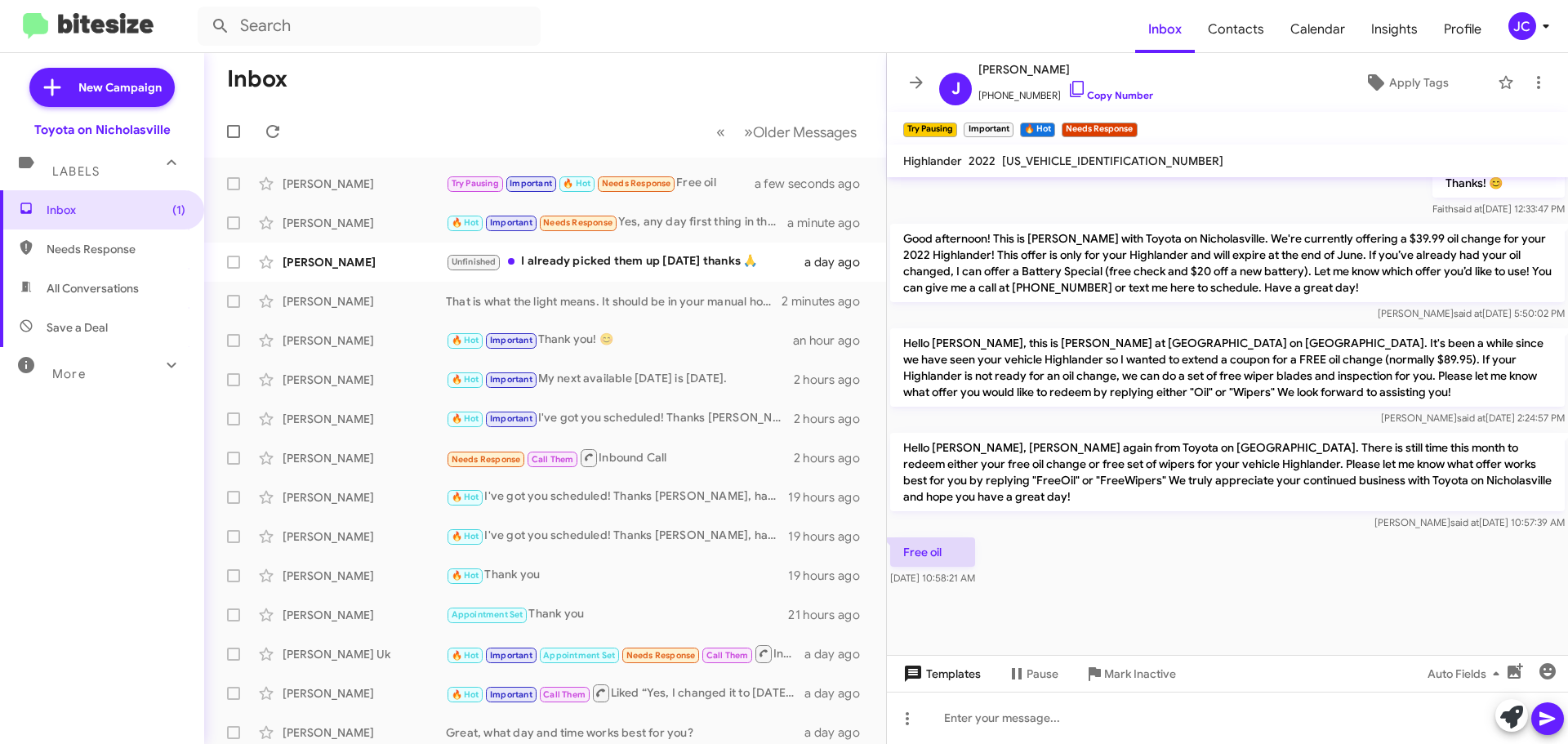
click at [947, 676] on span "Templates" at bounding box center [940, 673] width 80 height 30
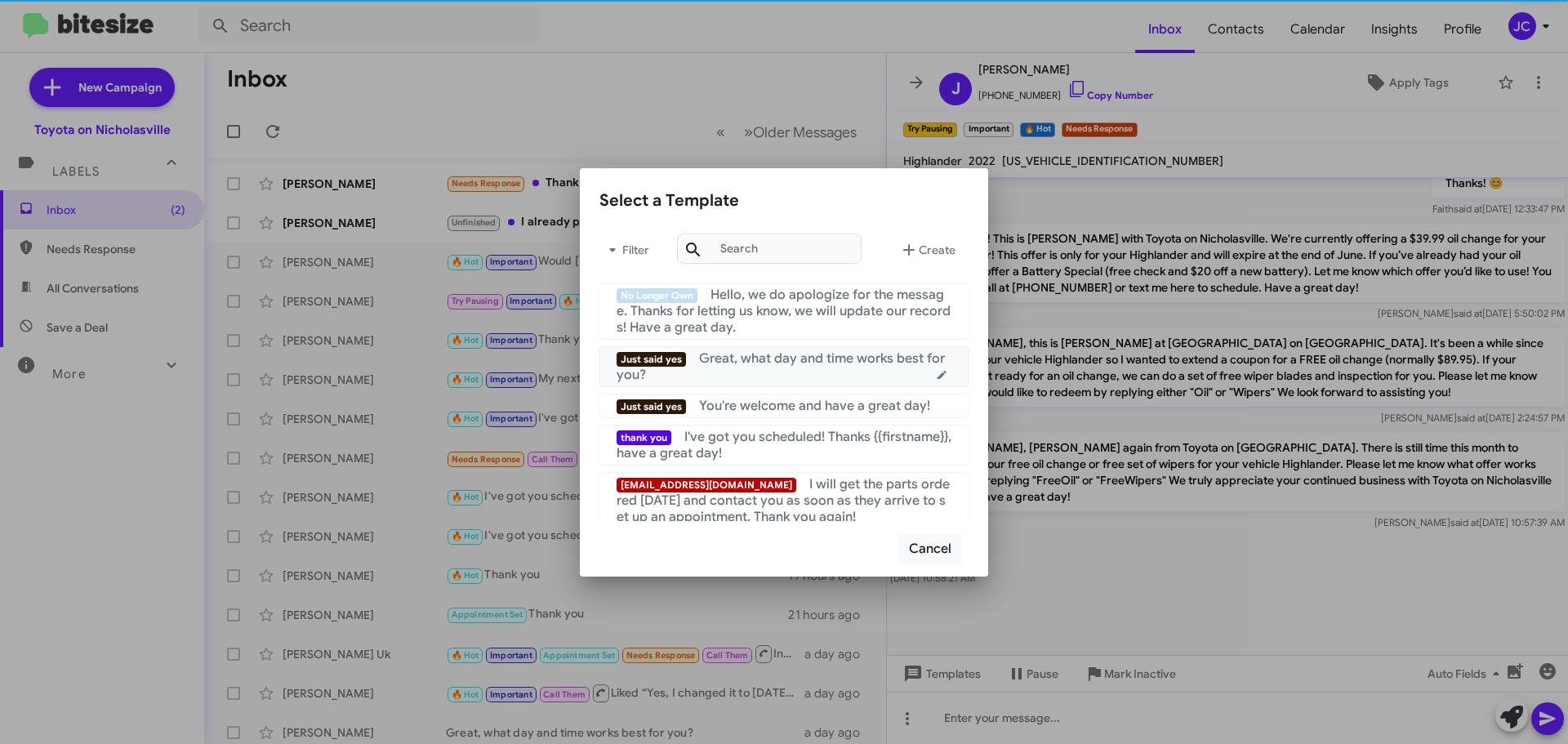
click at [792, 373] on div "Just said yes Great, what day and time works best for you?" at bounding box center [784, 367] width 335 height 33
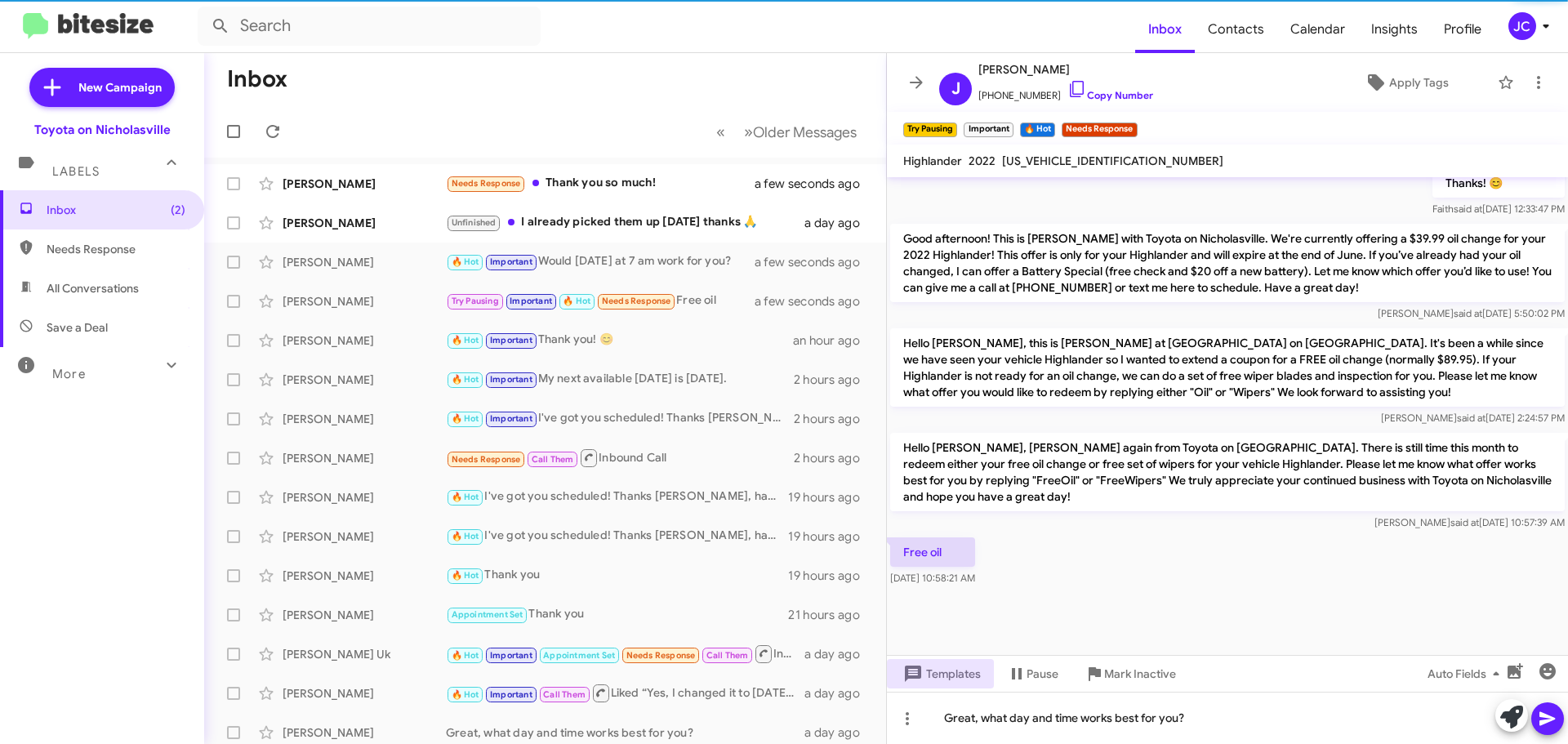
click at [1545, 724] on icon at bounding box center [1548, 719] width 20 height 20
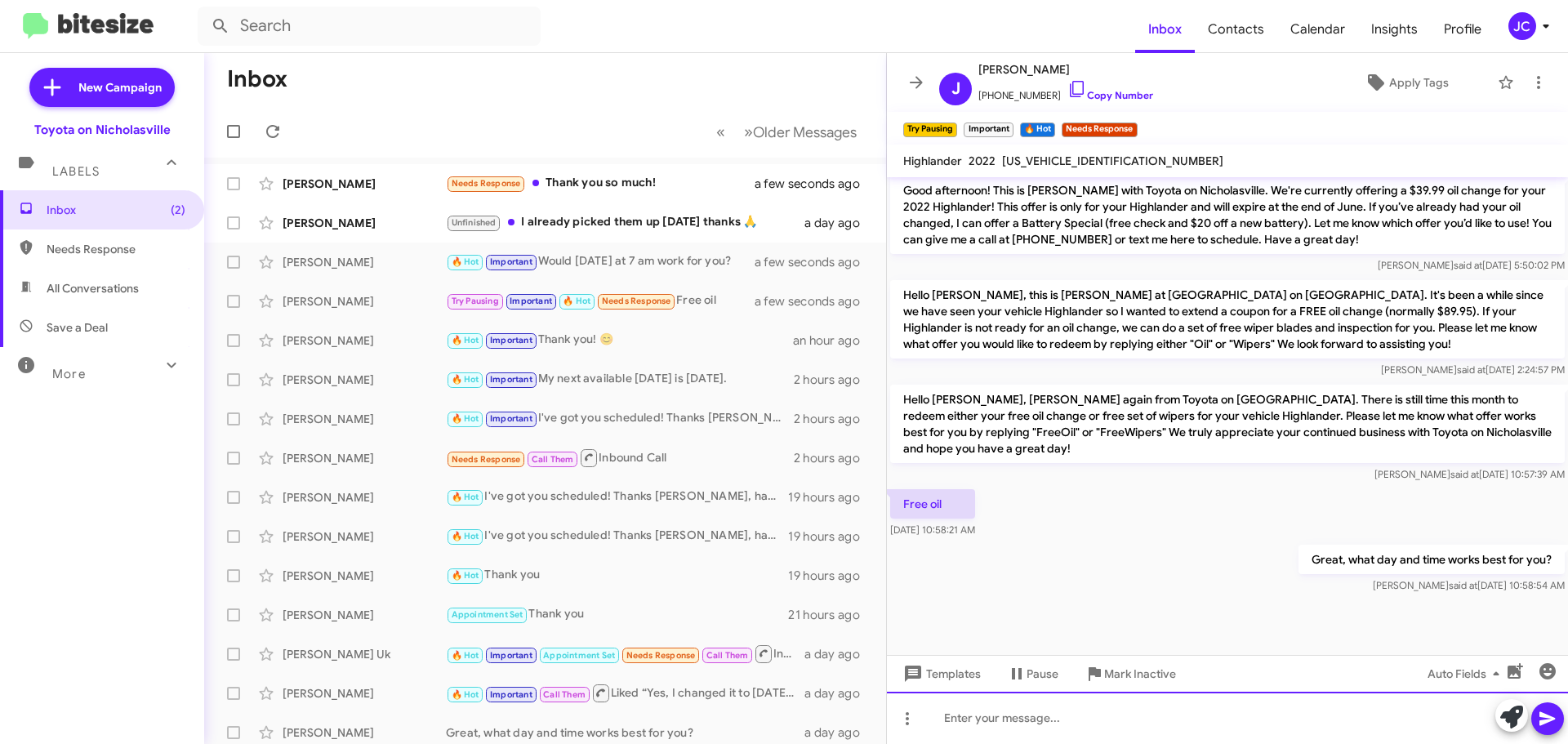
scroll to position [732, 0]
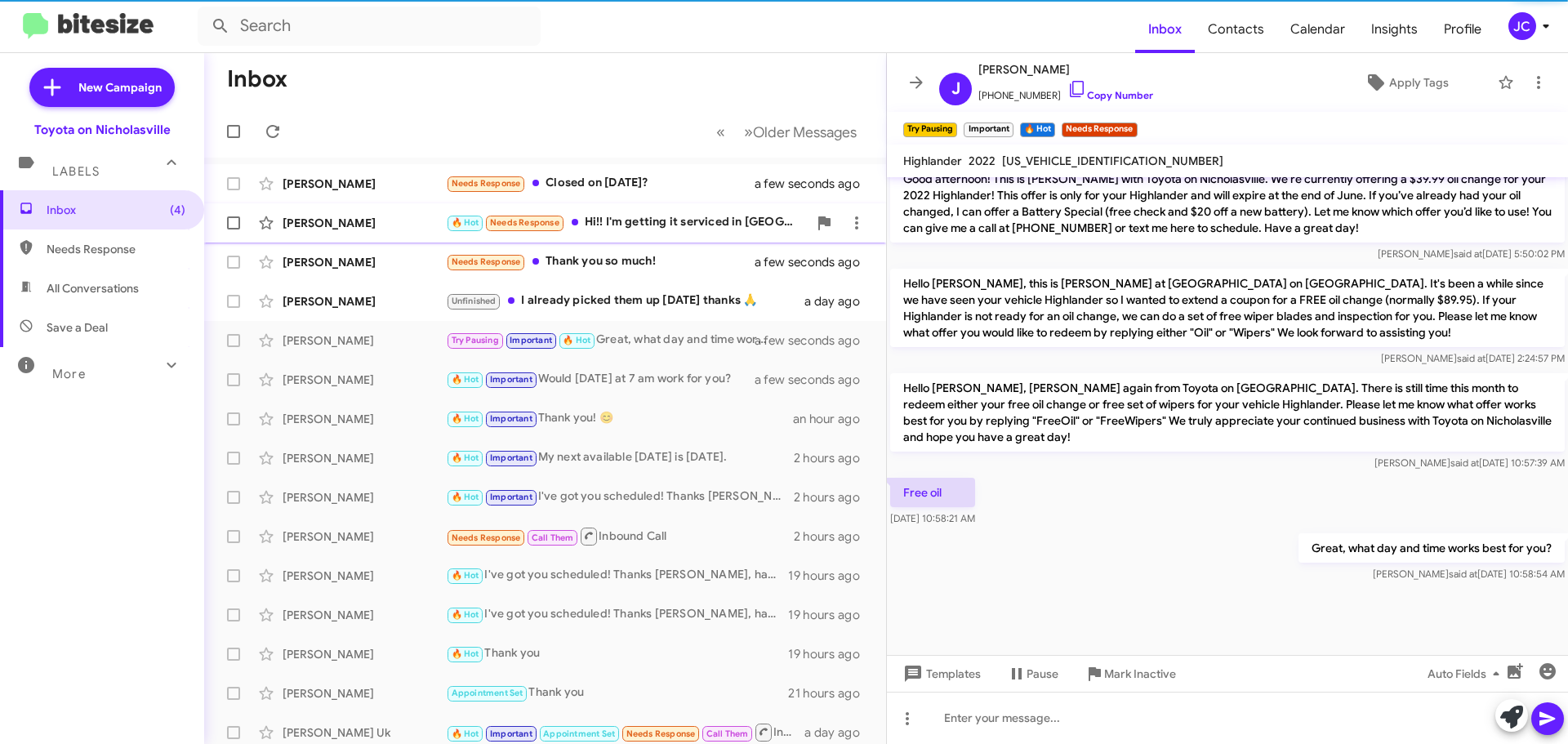
drag, startPoint x: 325, startPoint y: 187, endPoint x: 327, endPoint y: 250, distance: 63.0
click at [325, 187] on div "[PERSON_NAME]" at bounding box center [364, 184] width 163 height 16
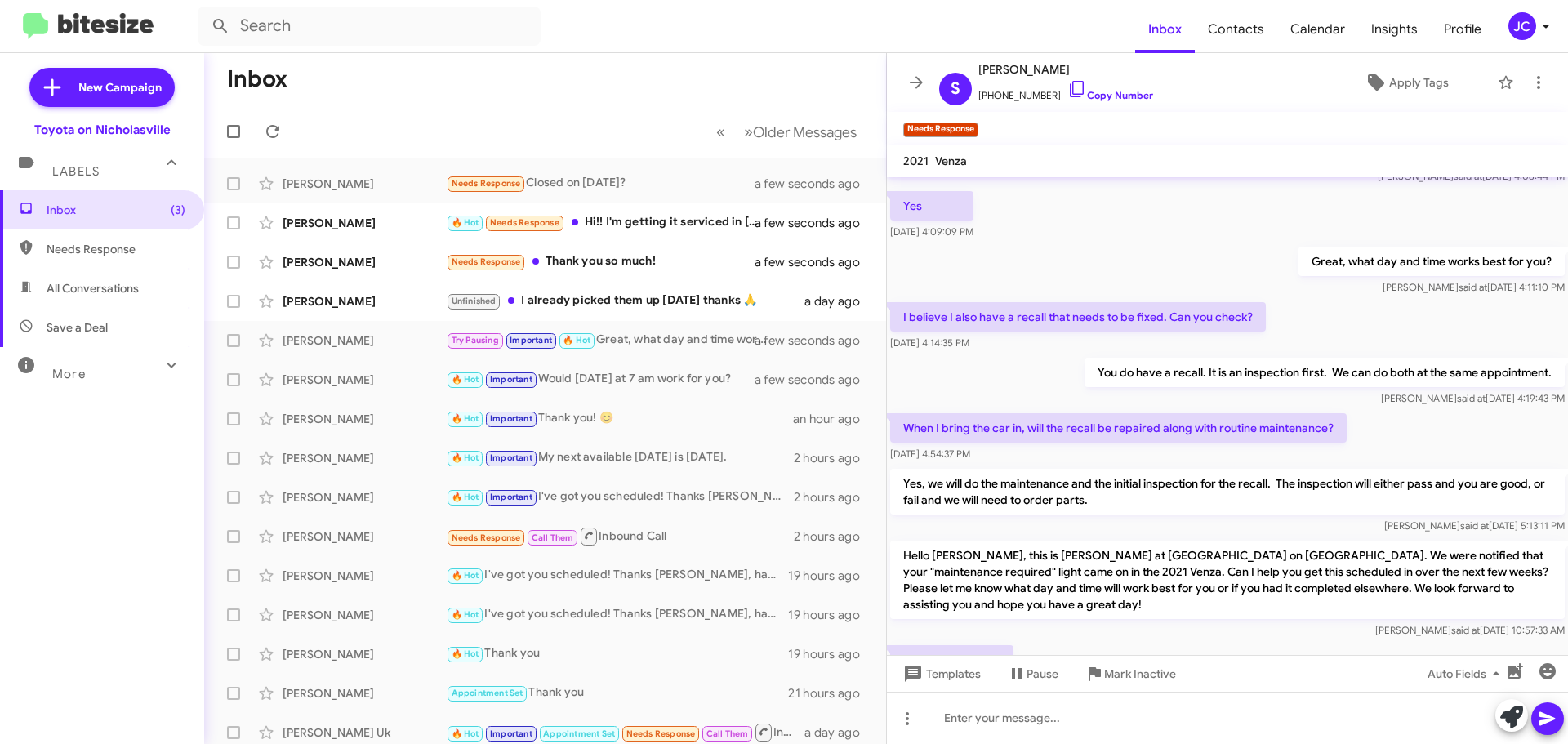
scroll to position [1767, 0]
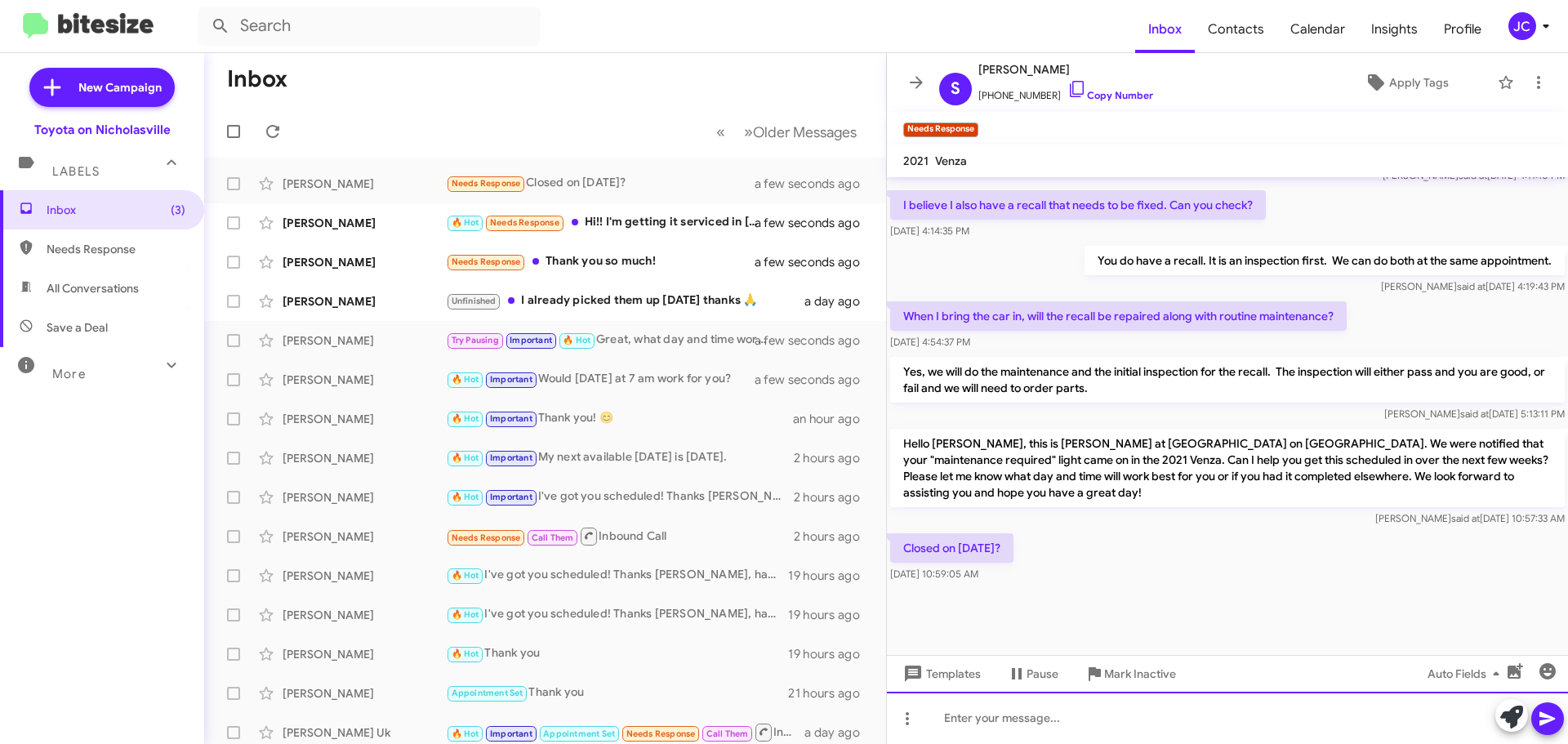
click at [1001, 718] on div at bounding box center [1228, 717] width 682 height 53
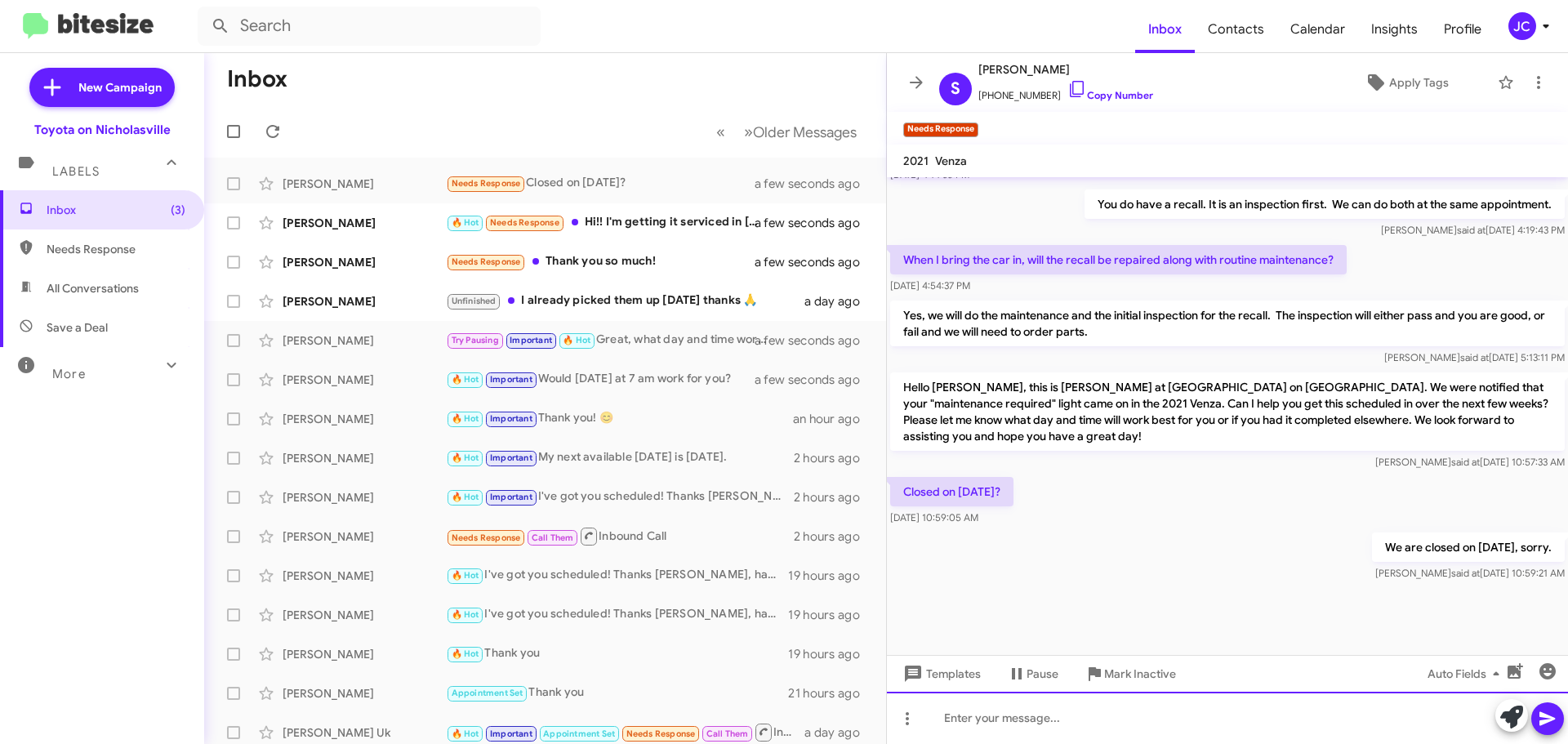
scroll to position [1827, 0]
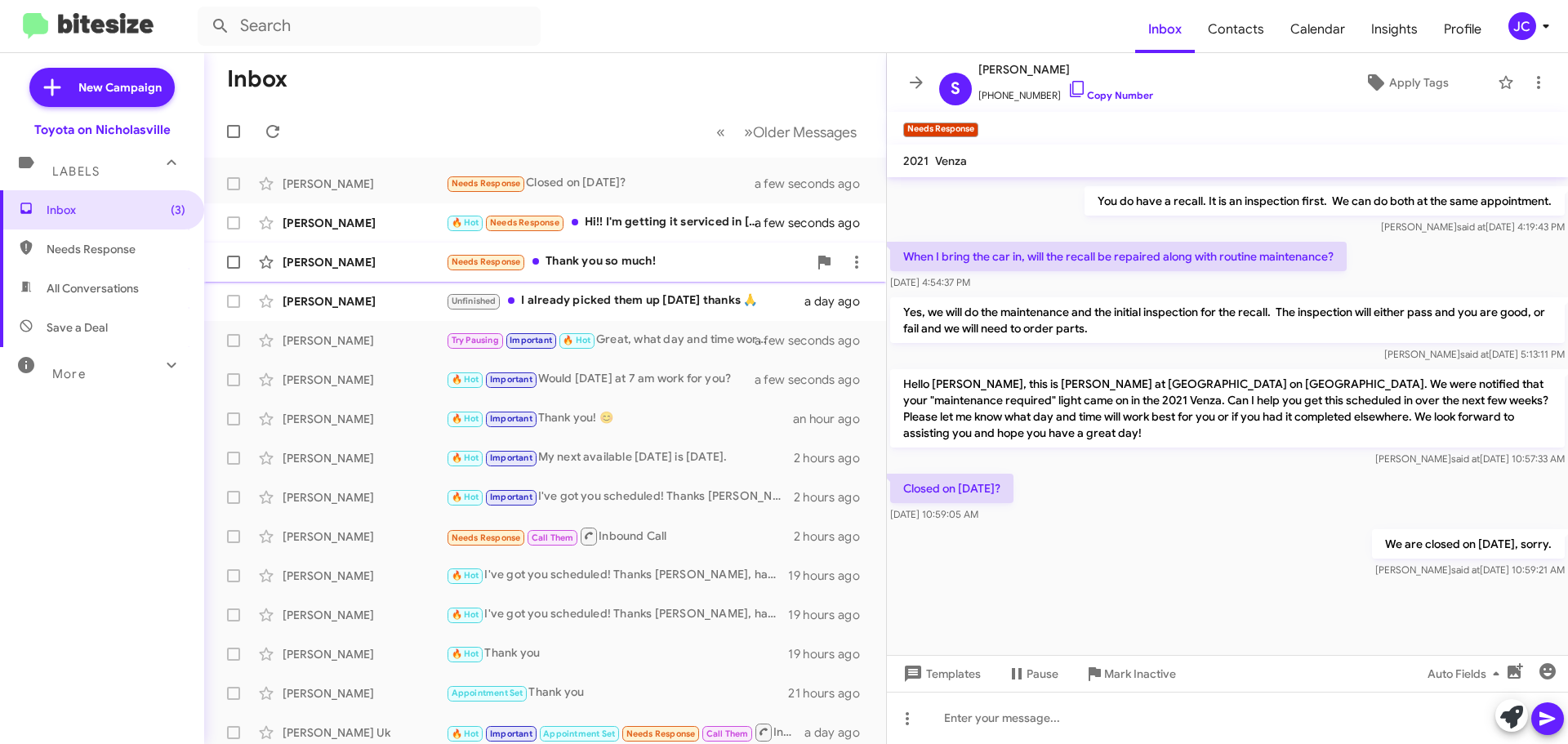
click at [380, 262] on div "[PERSON_NAME]" at bounding box center [364, 262] width 163 height 16
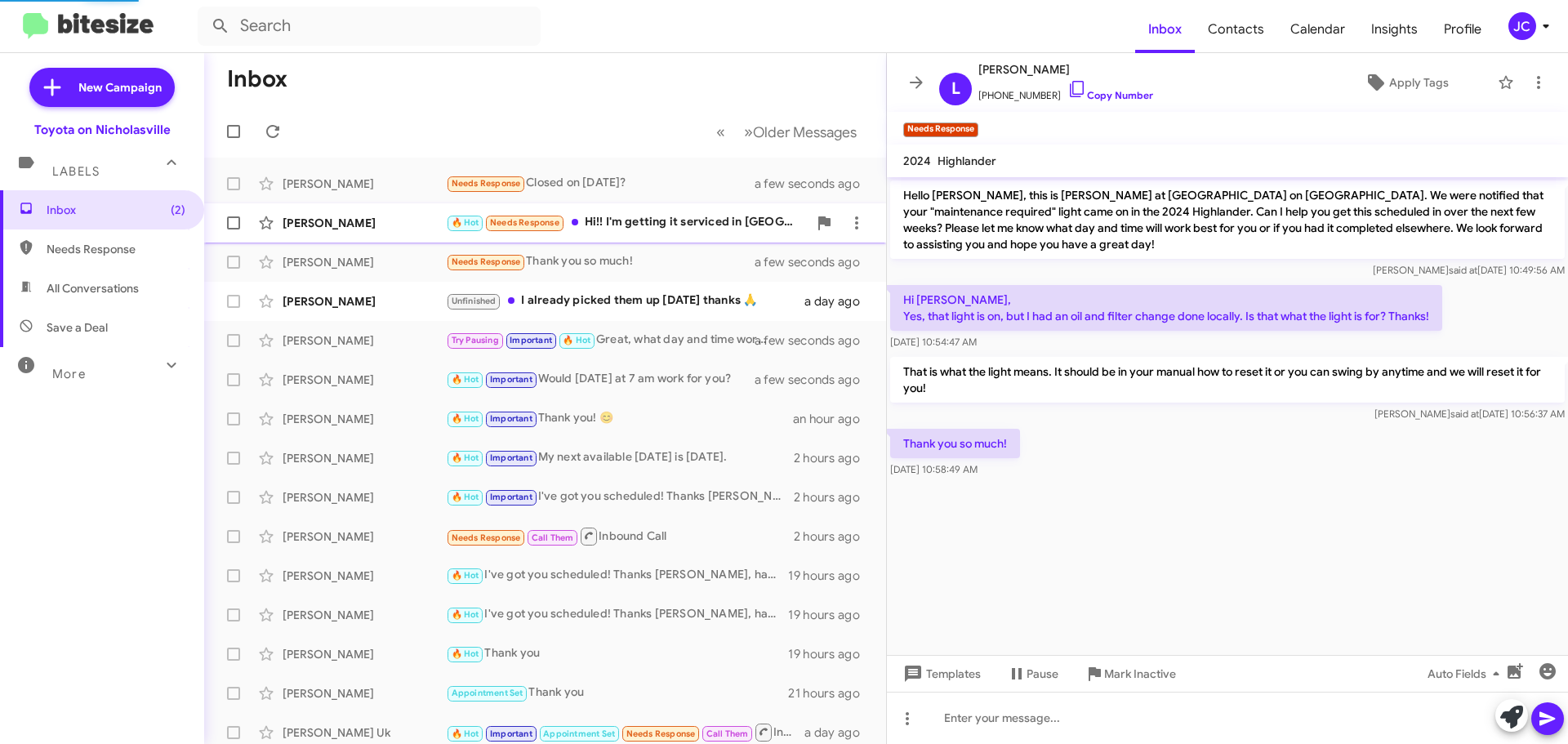
click at [351, 223] on div "[PERSON_NAME]" at bounding box center [364, 223] width 163 height 16
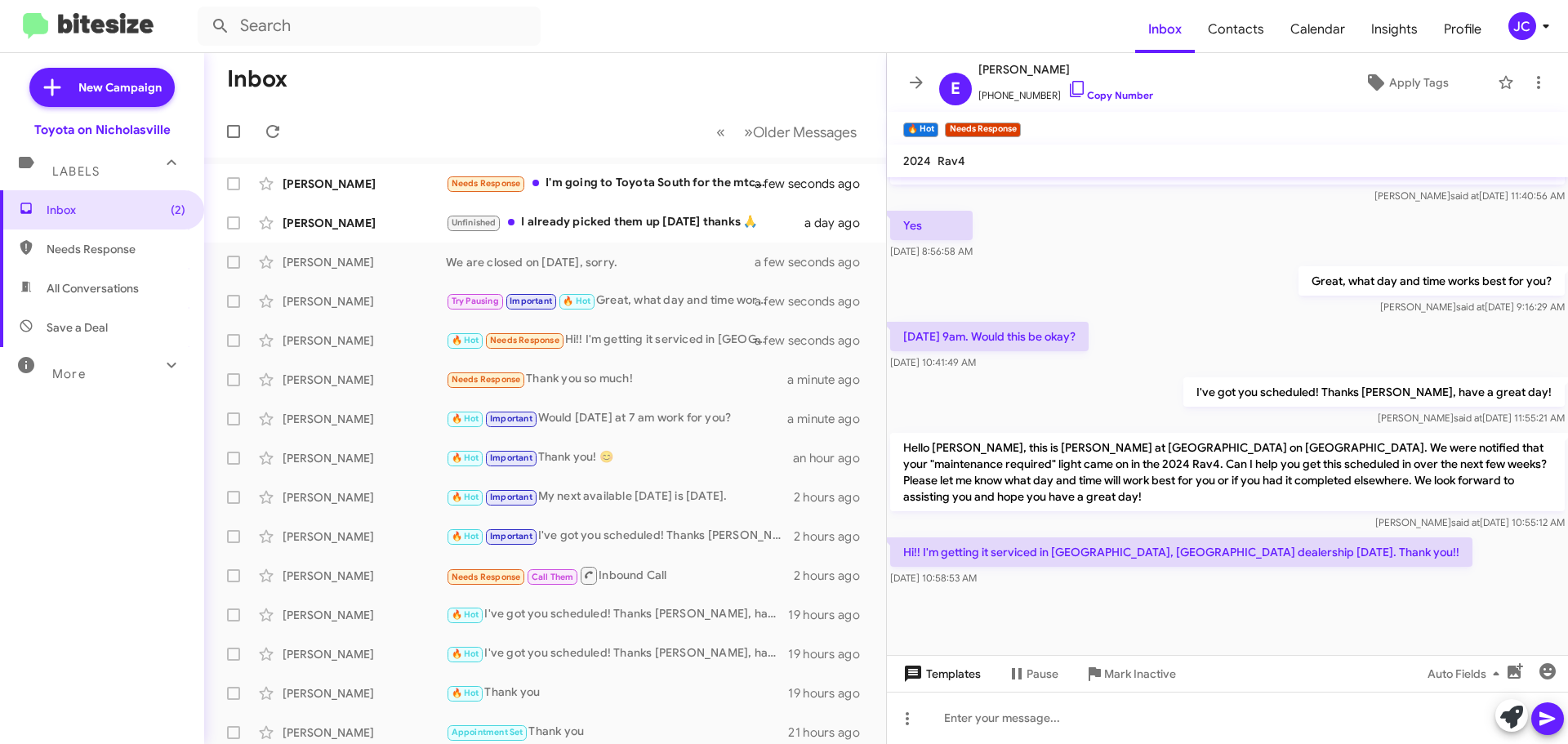
click at [930, 674] on span "Templates" at bounding box center [940, 673] width 80 height 30
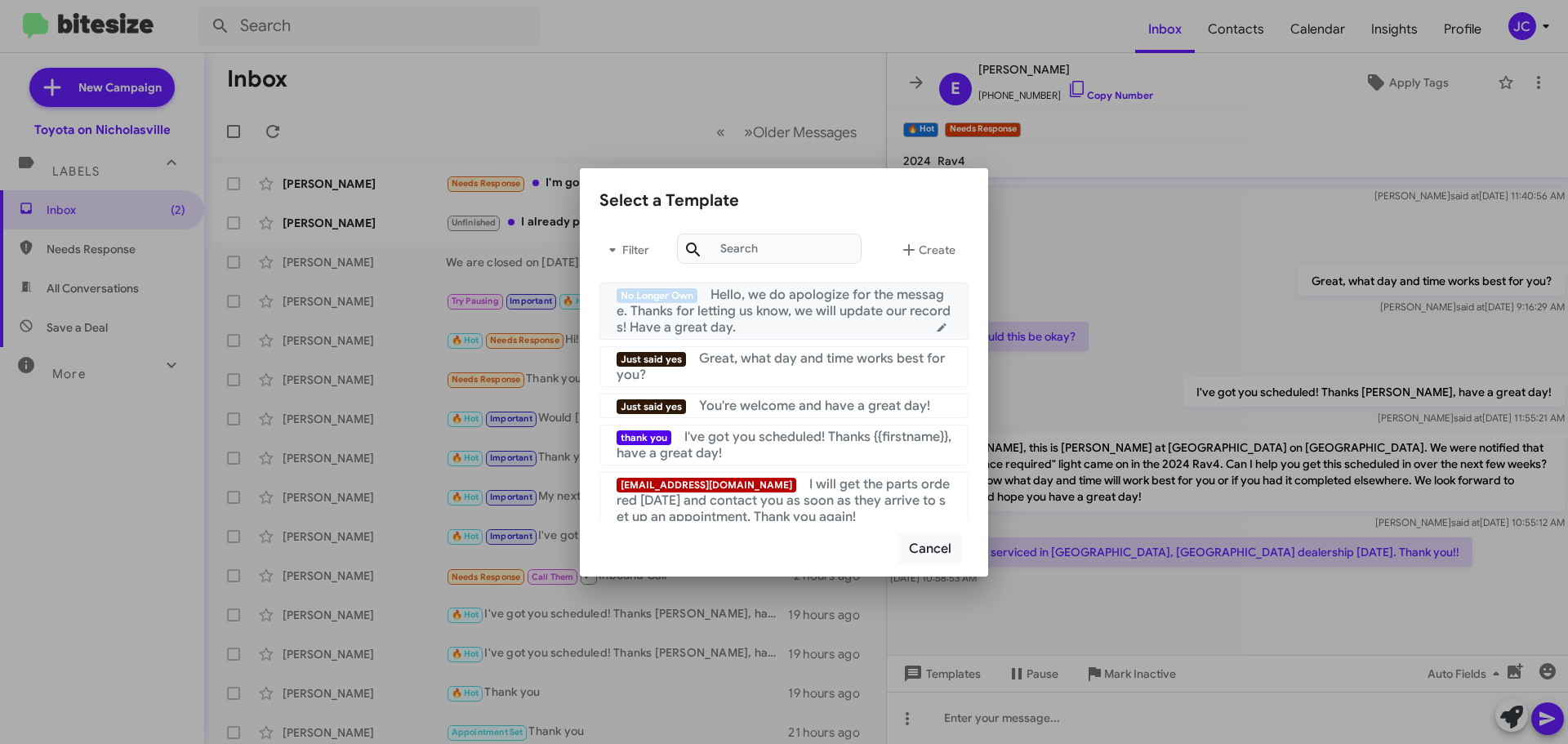
click at [775, 310] on span "Hello, we do apologize for the message. Thanks for letting us know, we will upd…" at bounding box center [784, 311] width 334 height 49
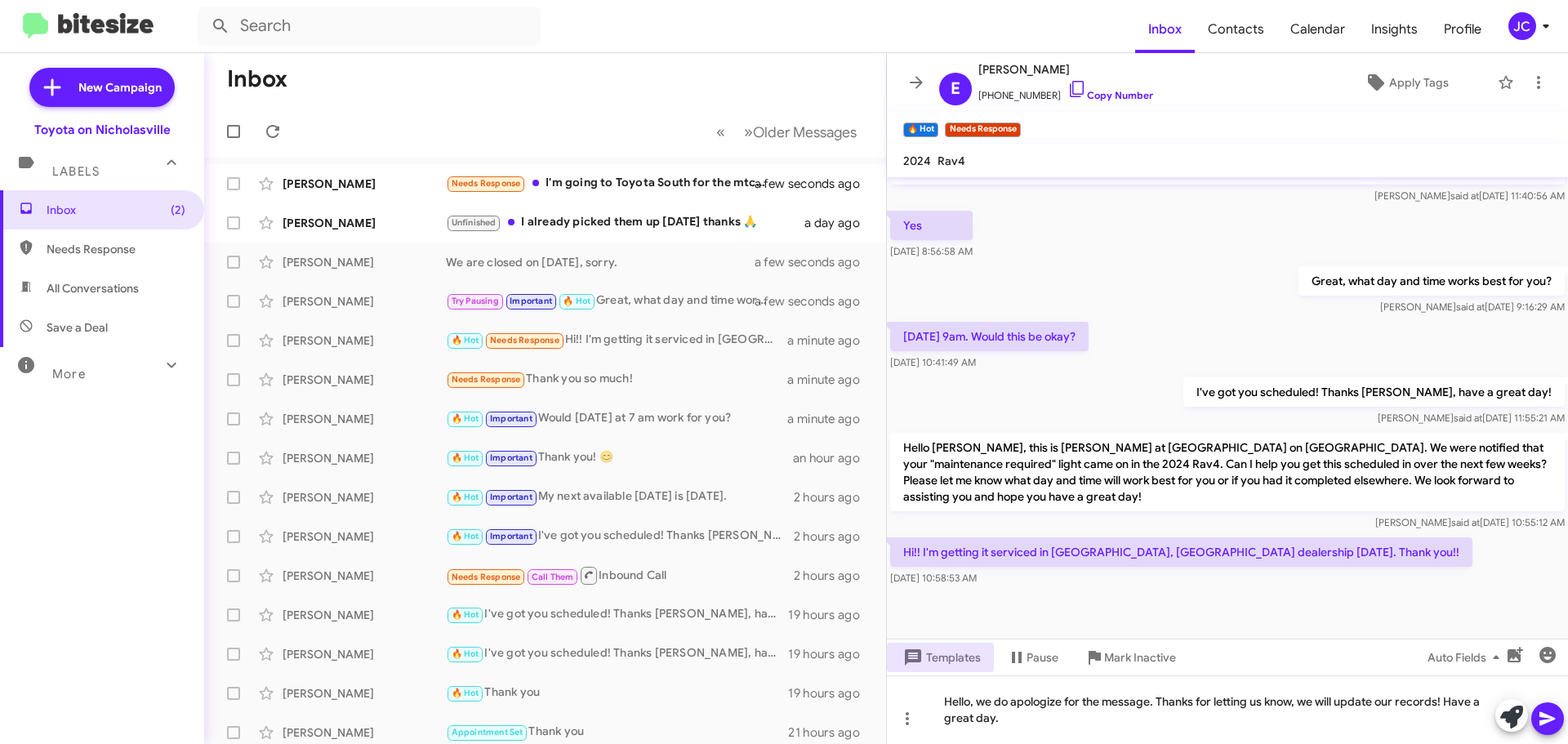
click at [1545, 709] on icon at bounding box center [1548, 719] width 20 height 20
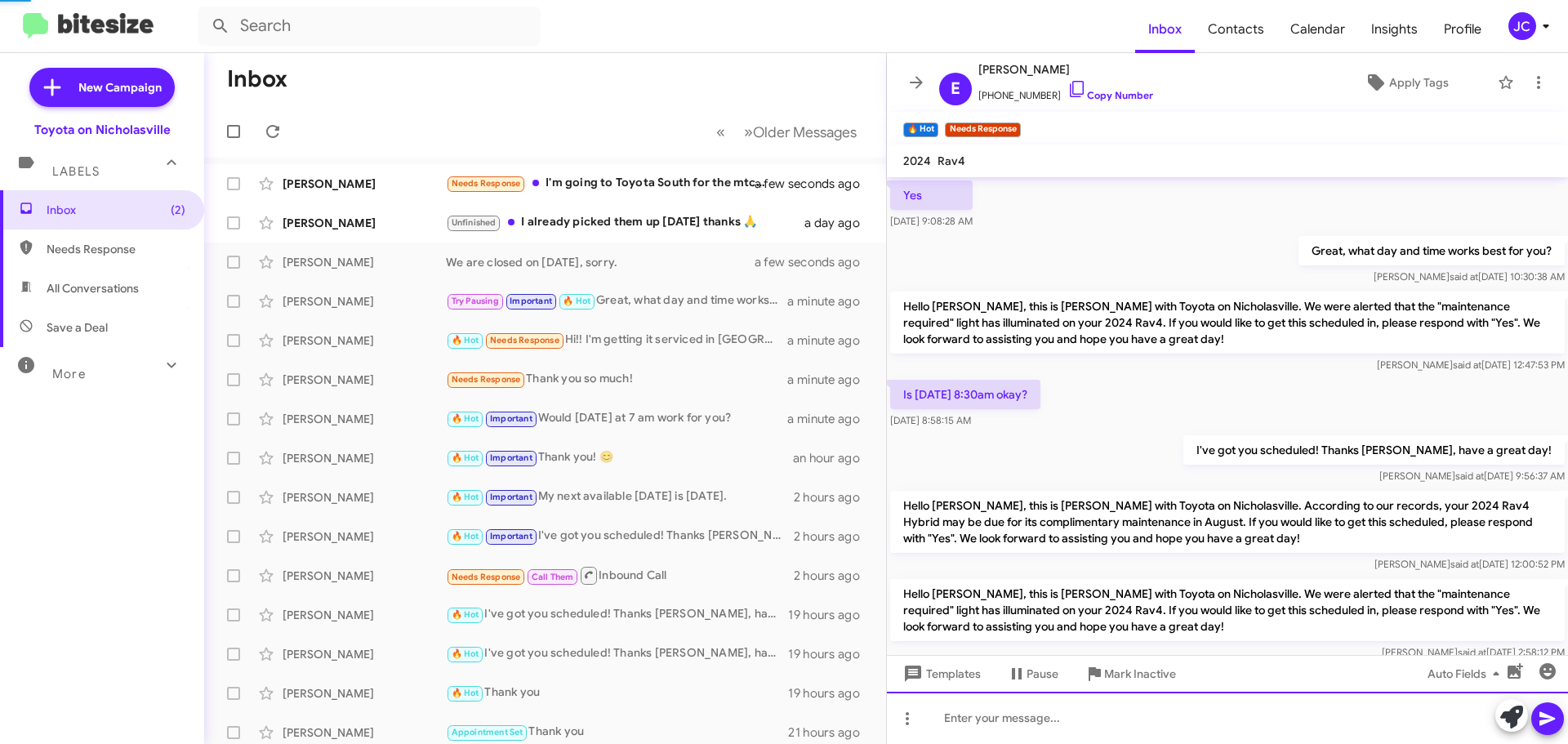
scroll to position [81, 0]
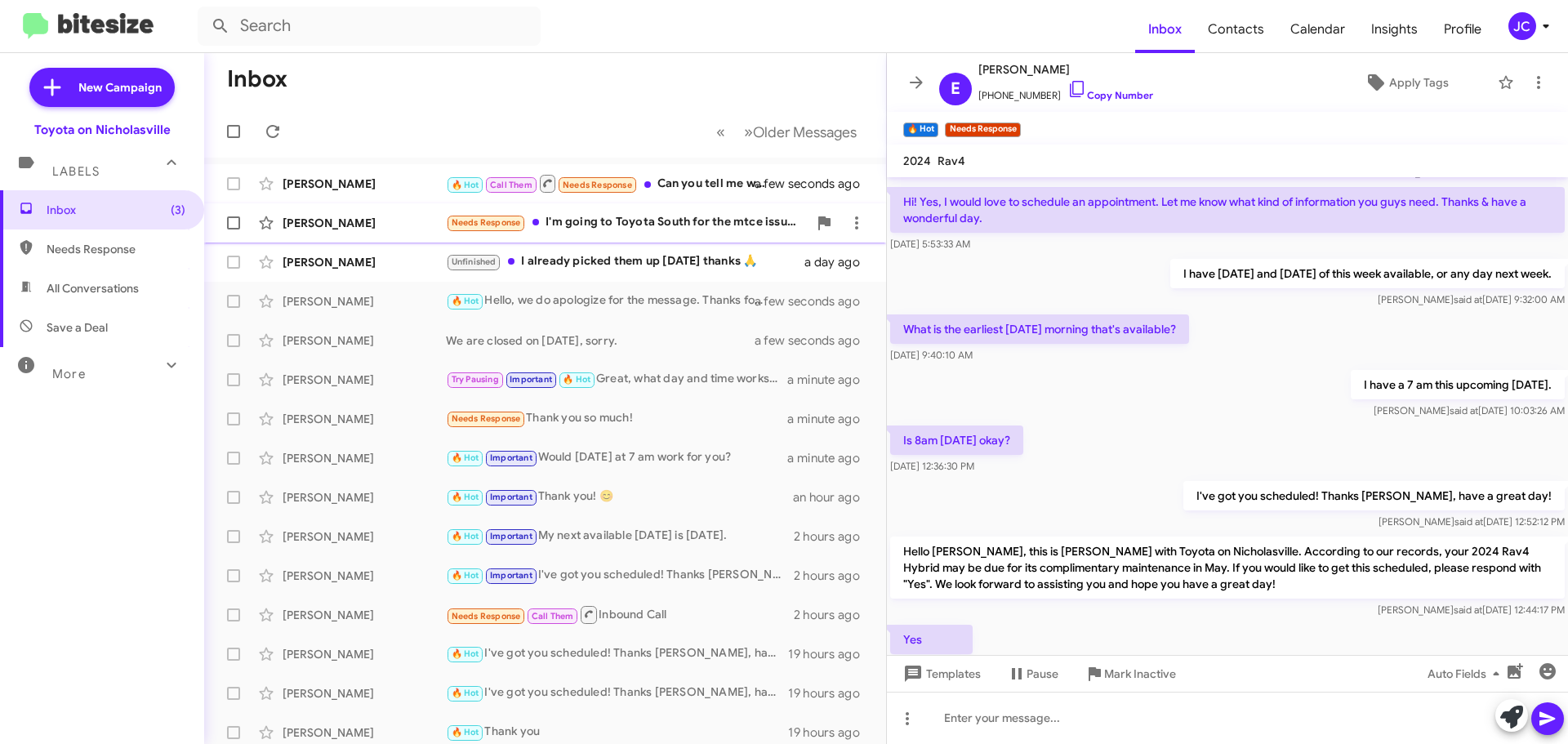
click at [320, 223] on div "[PERSON_NAME]" at bounding box center [364, 223] width 163 height 16
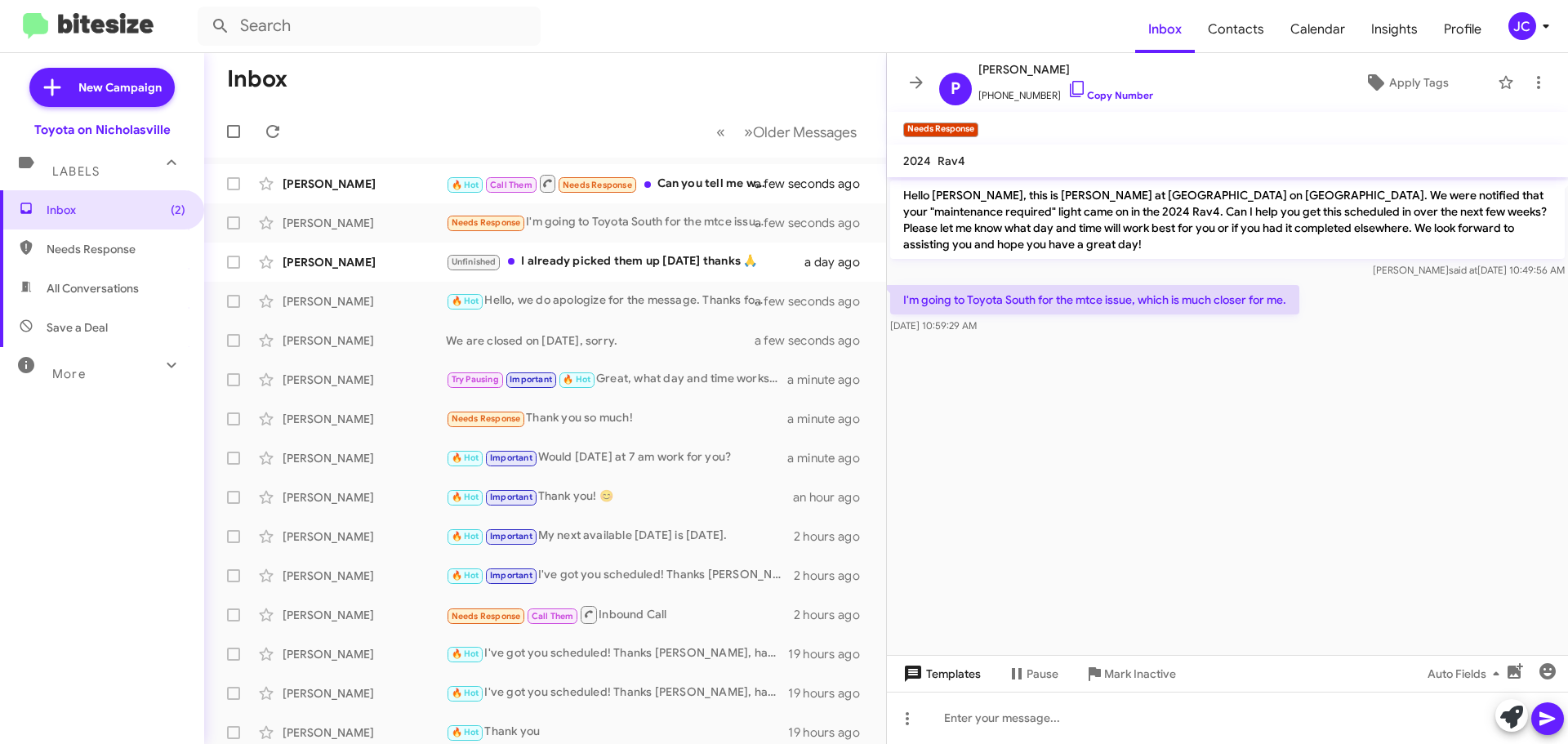
click at [968, 679] on span "Templates" at bounding box center [940, 673] width 80 height 30
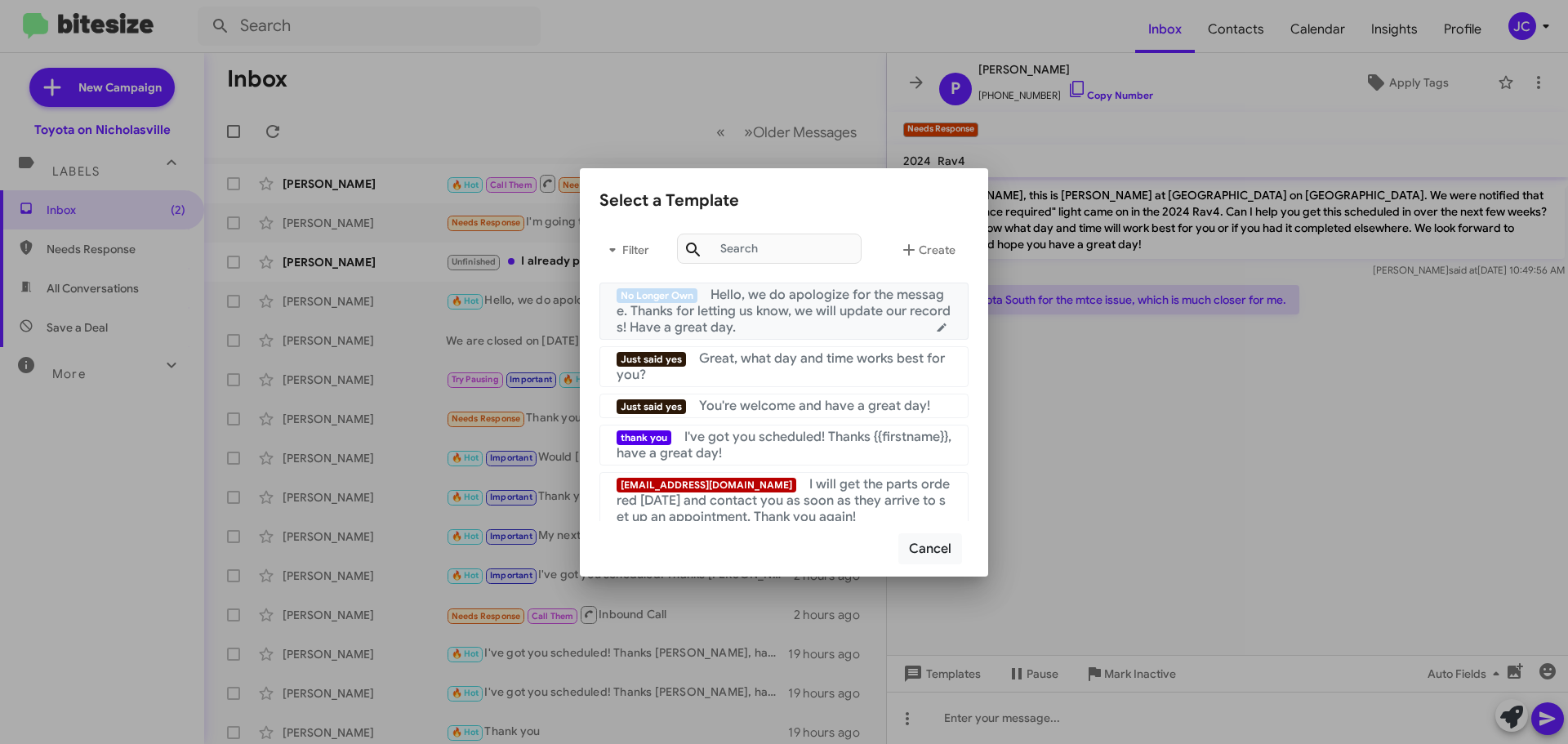
click at [754, 310] on span "Hello, we do apologize for the message. Thanks for letting us know, we will upd…" at bounding box center [784, 311] width 334 height 49
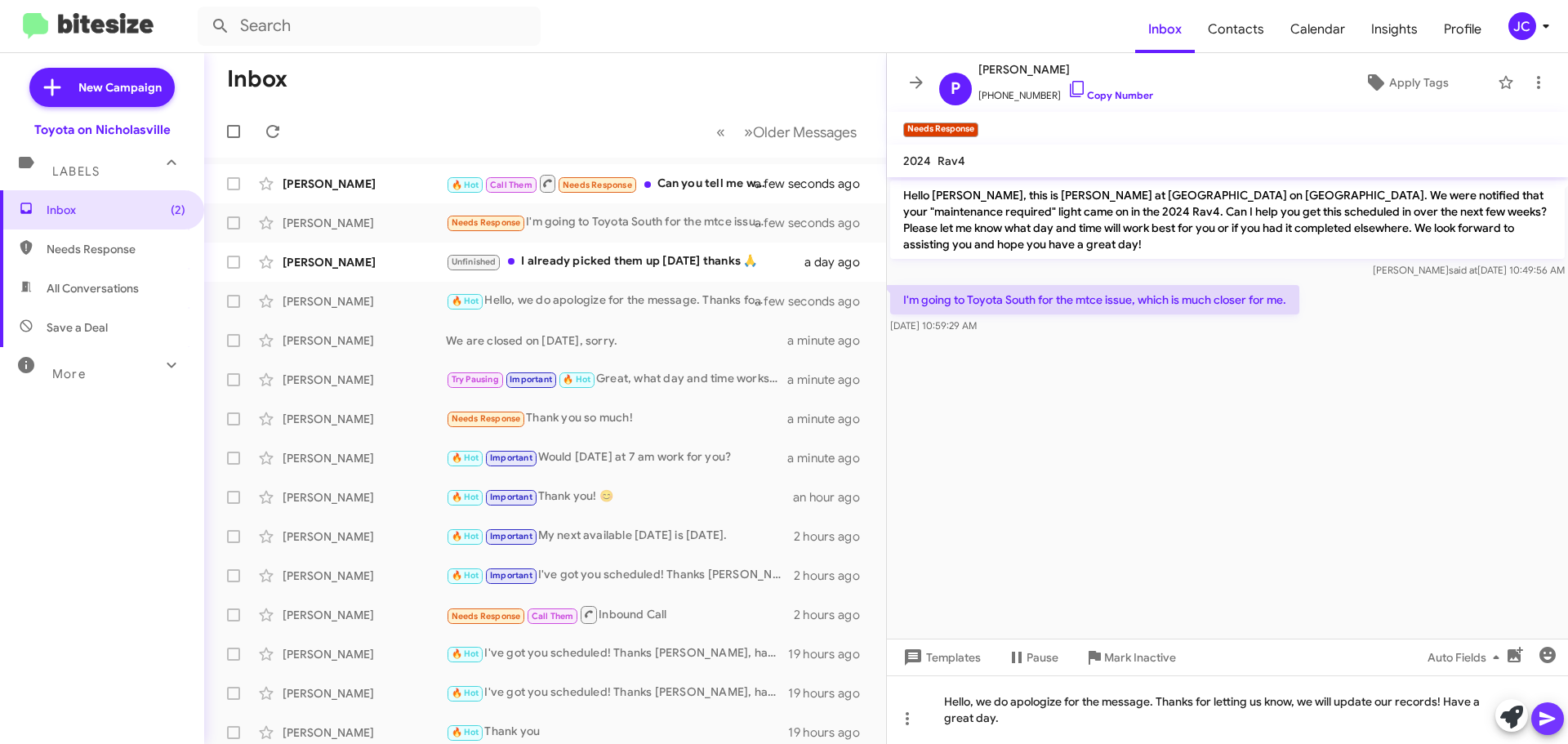
click at [1554, 730] on span at bounding box center [1548, 718] width 20 height 33
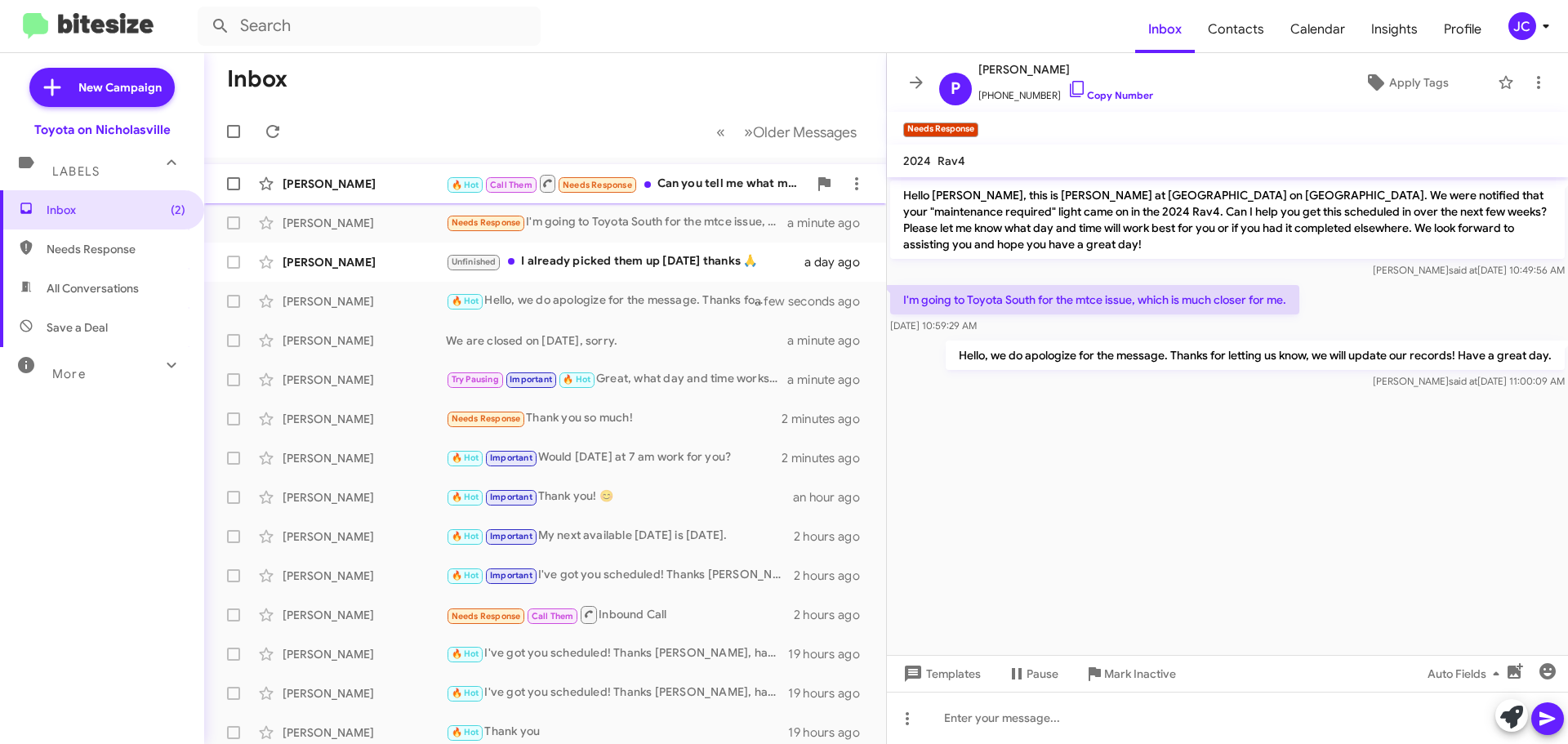
click at [319, 190] on div "[PERSON_NAME]" at bounding box center [364, 184] width 163 height 16
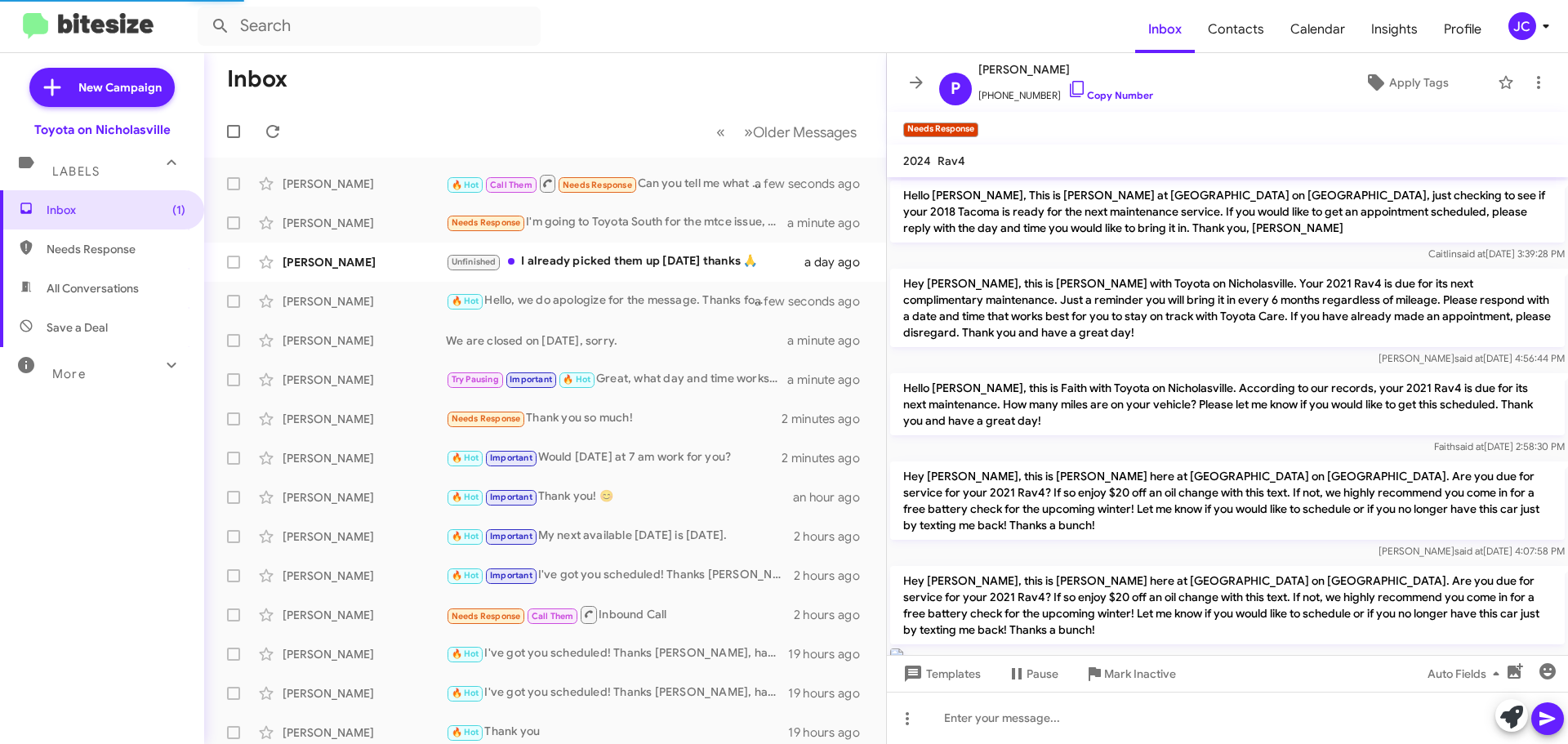
scroll to position [1438, 0]
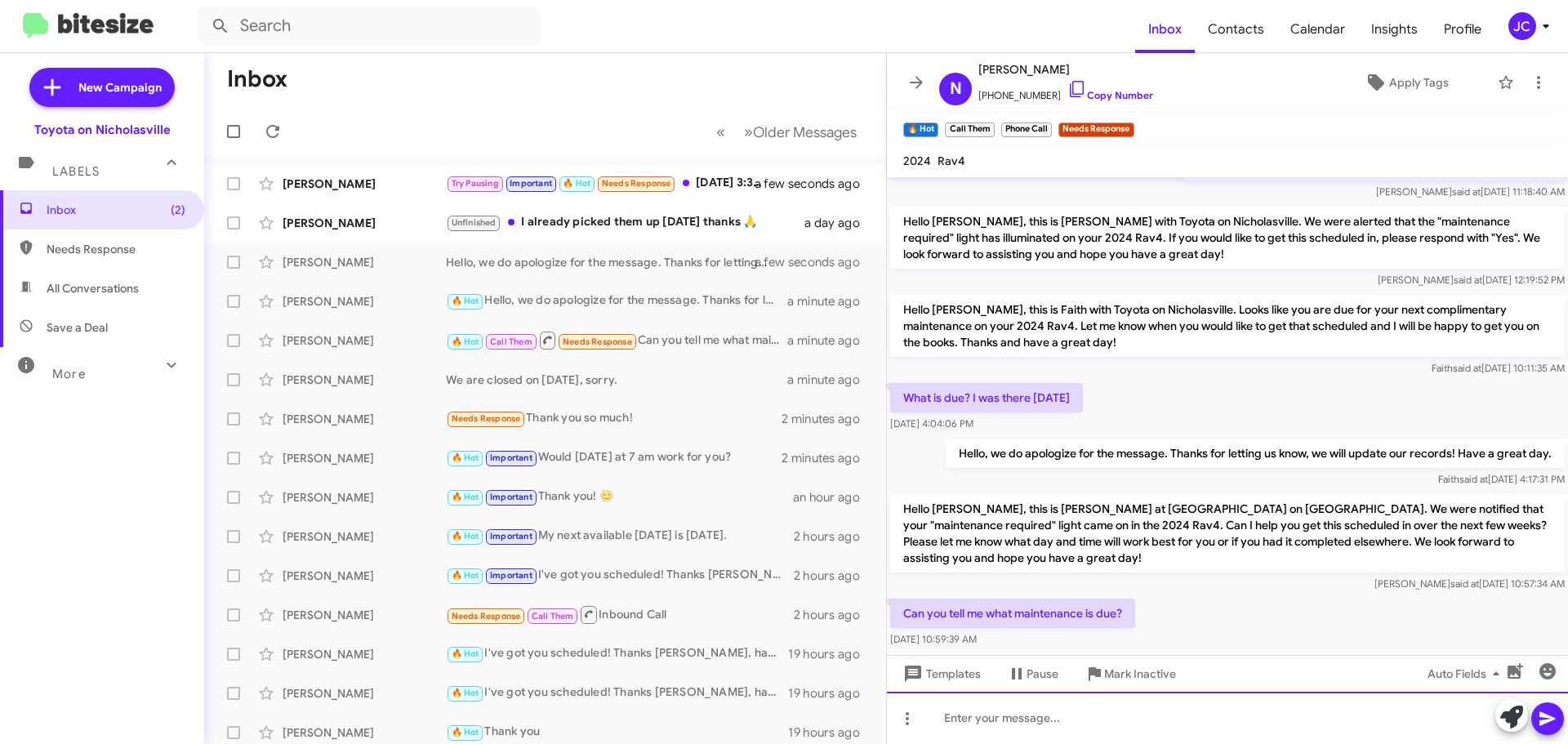
click at [1081, 735] on div at bounding box center [1228, 717] width 682 height 53
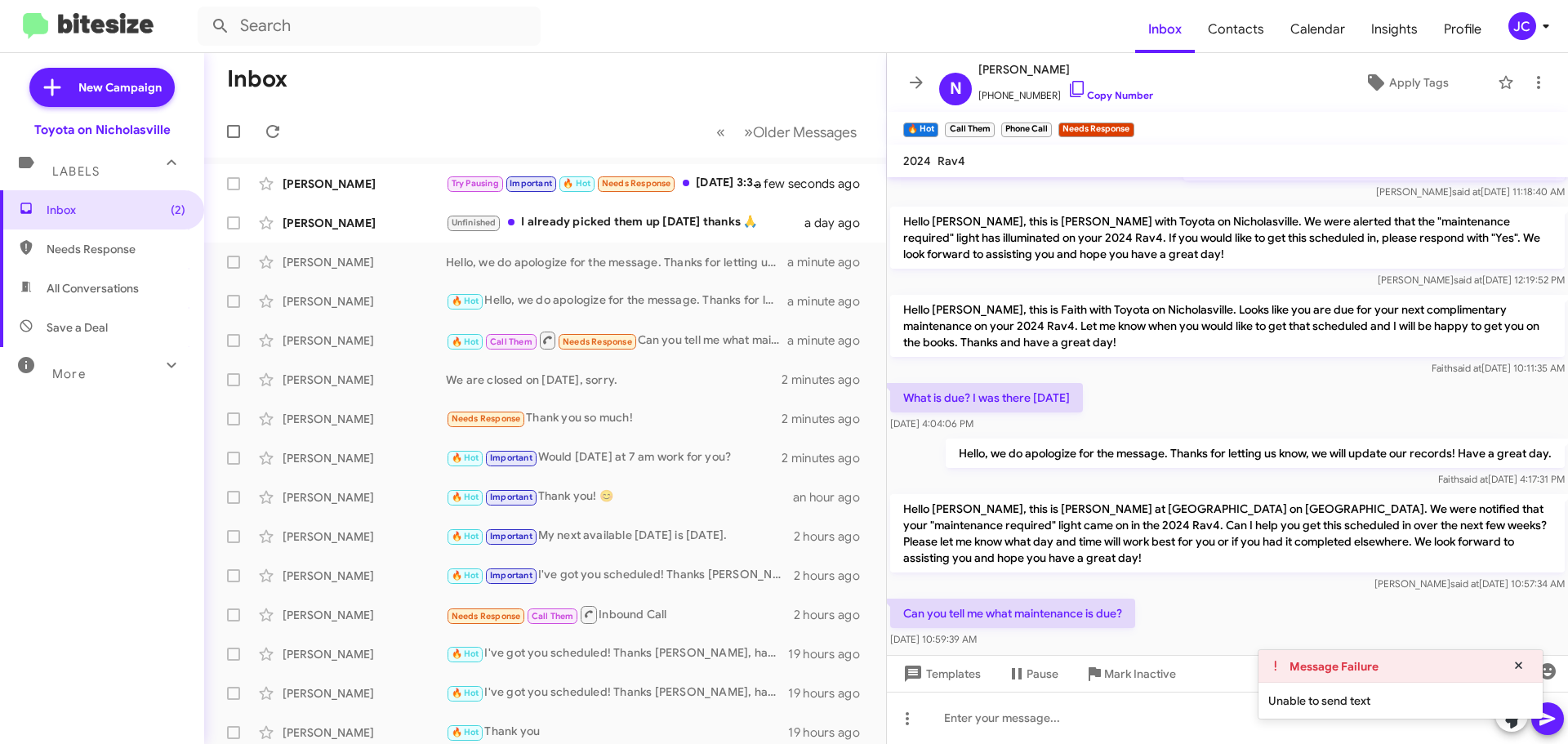
click at [1146, 595] on div "Can you tell me what maintenance is due? [DATE] 10:59:39 AM" at bounding box center [1228, 623] width 682 height 56
click at [1059, 651] on div at bounding box center [1228, 685] width 682 height 70
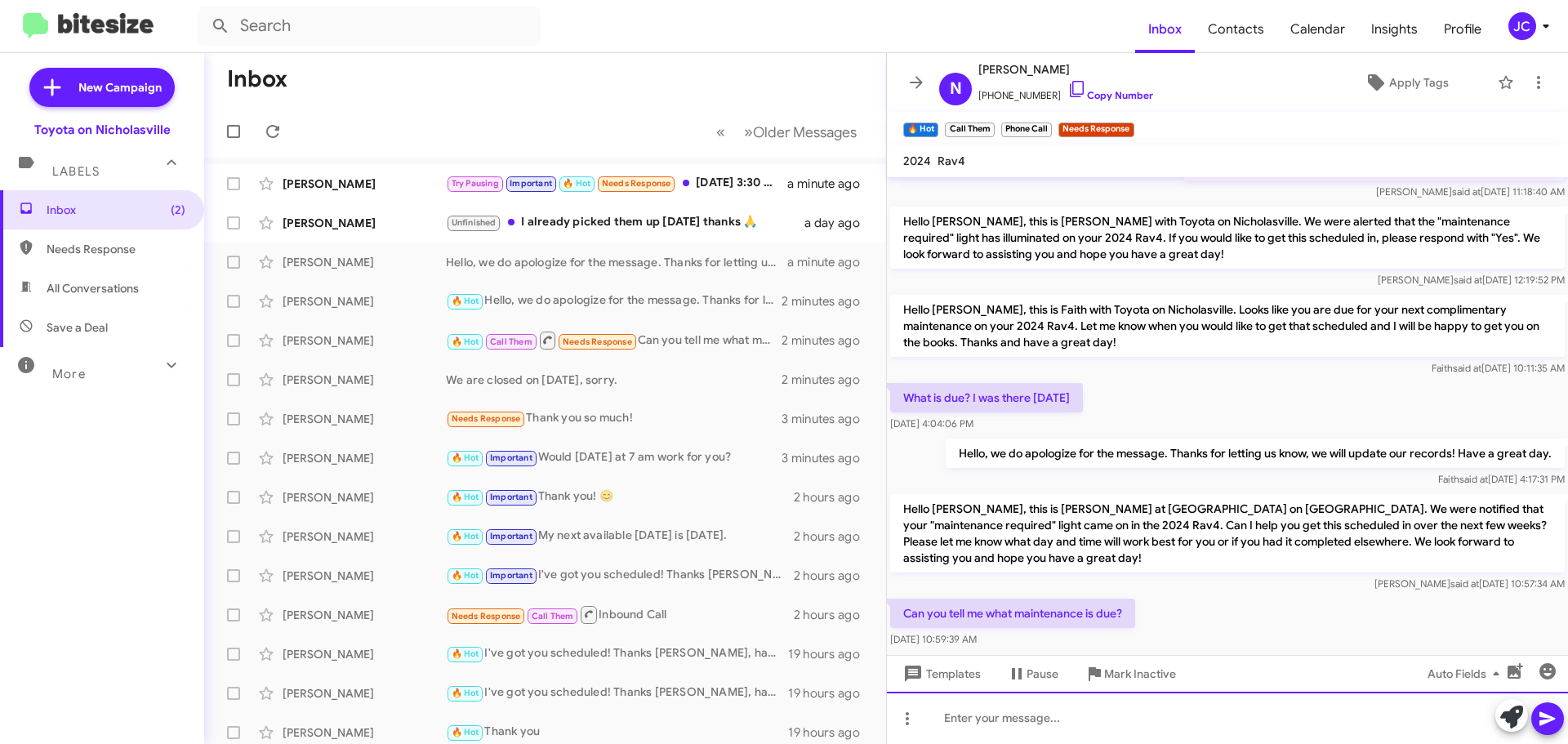
click at [1110, 704] on div at bounding box center [1228, 717] width 682 height 53
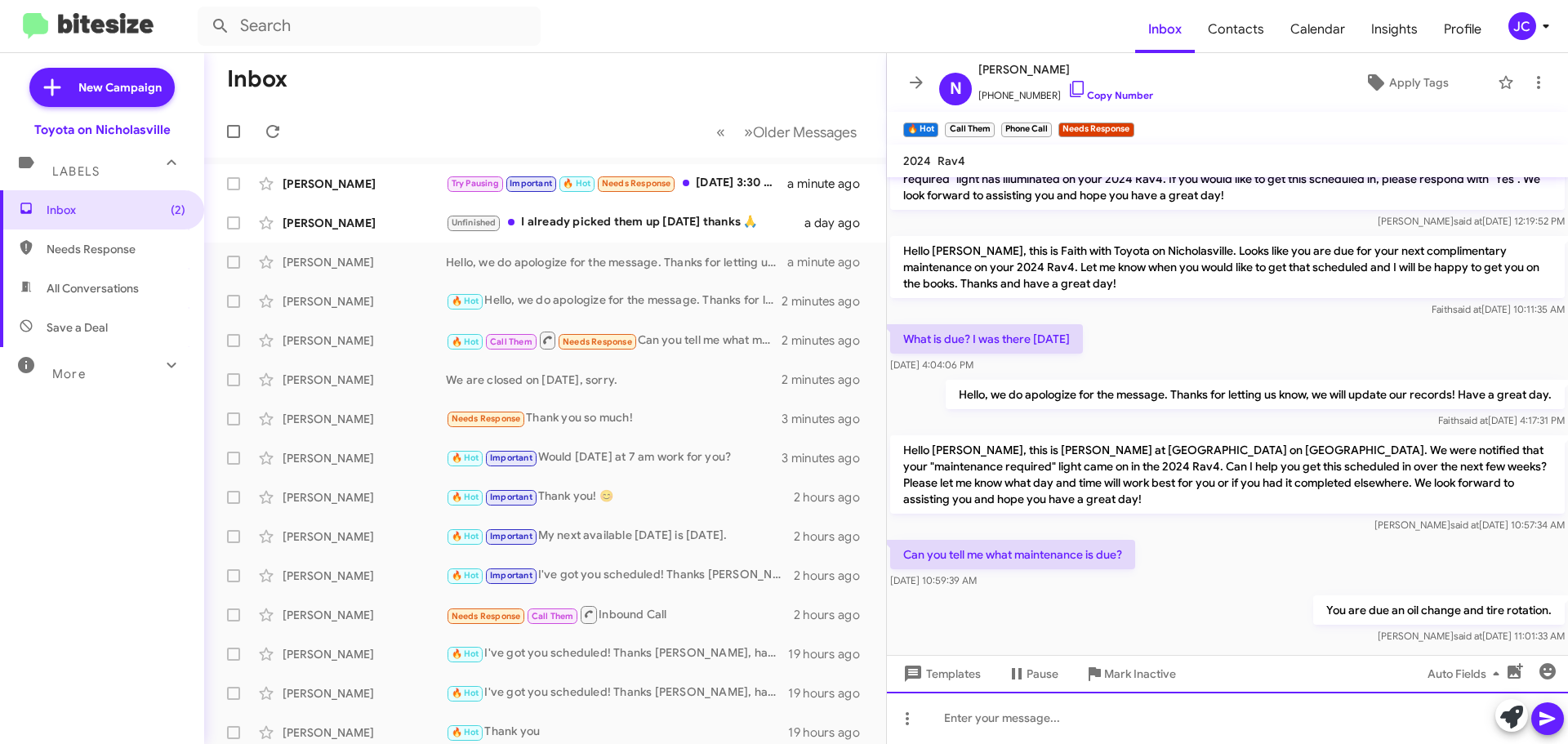
scroll to position [1498, 0]
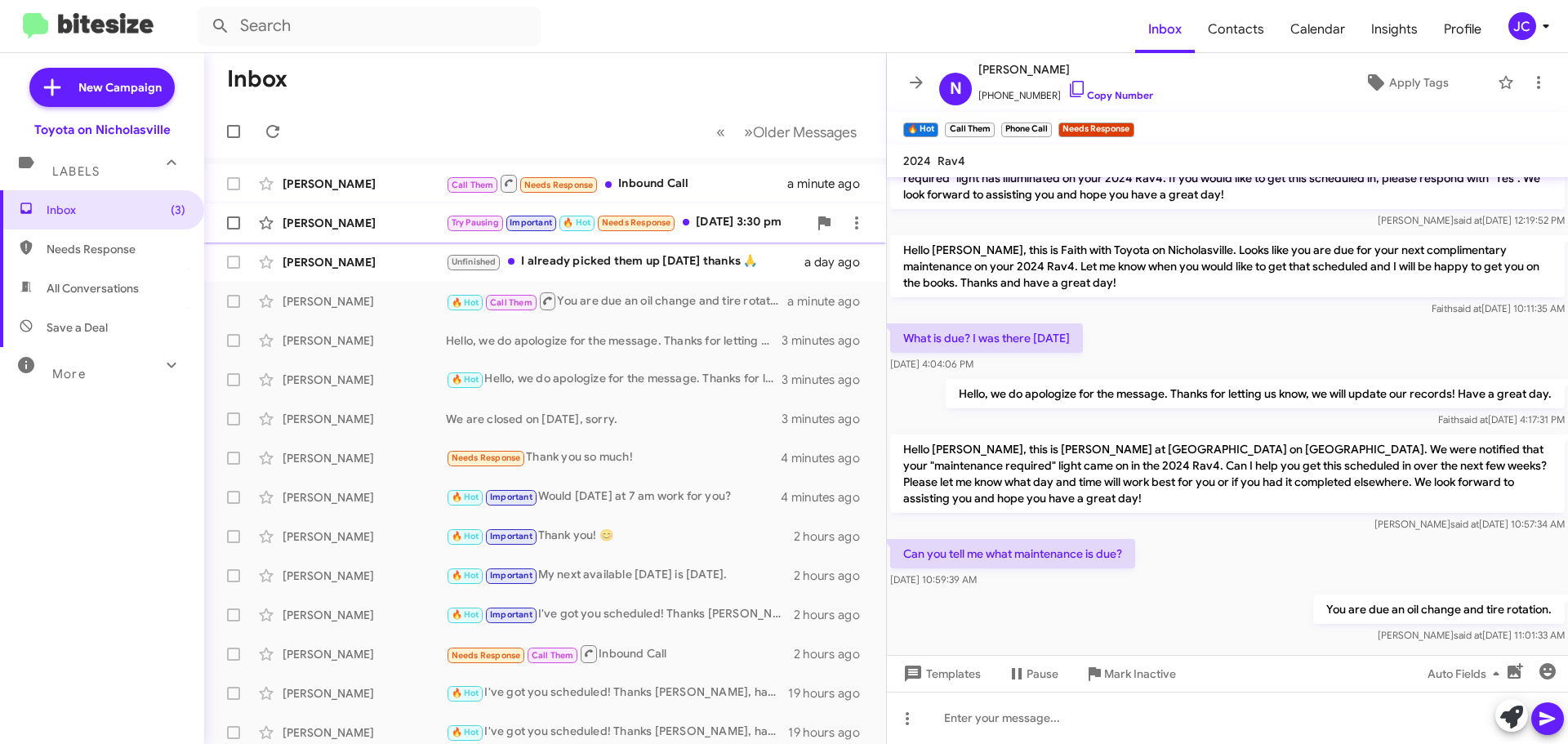
click at [313, 223] on div "[PERSON_NAME]" at bounding box center [364, 223] width 163 height 16
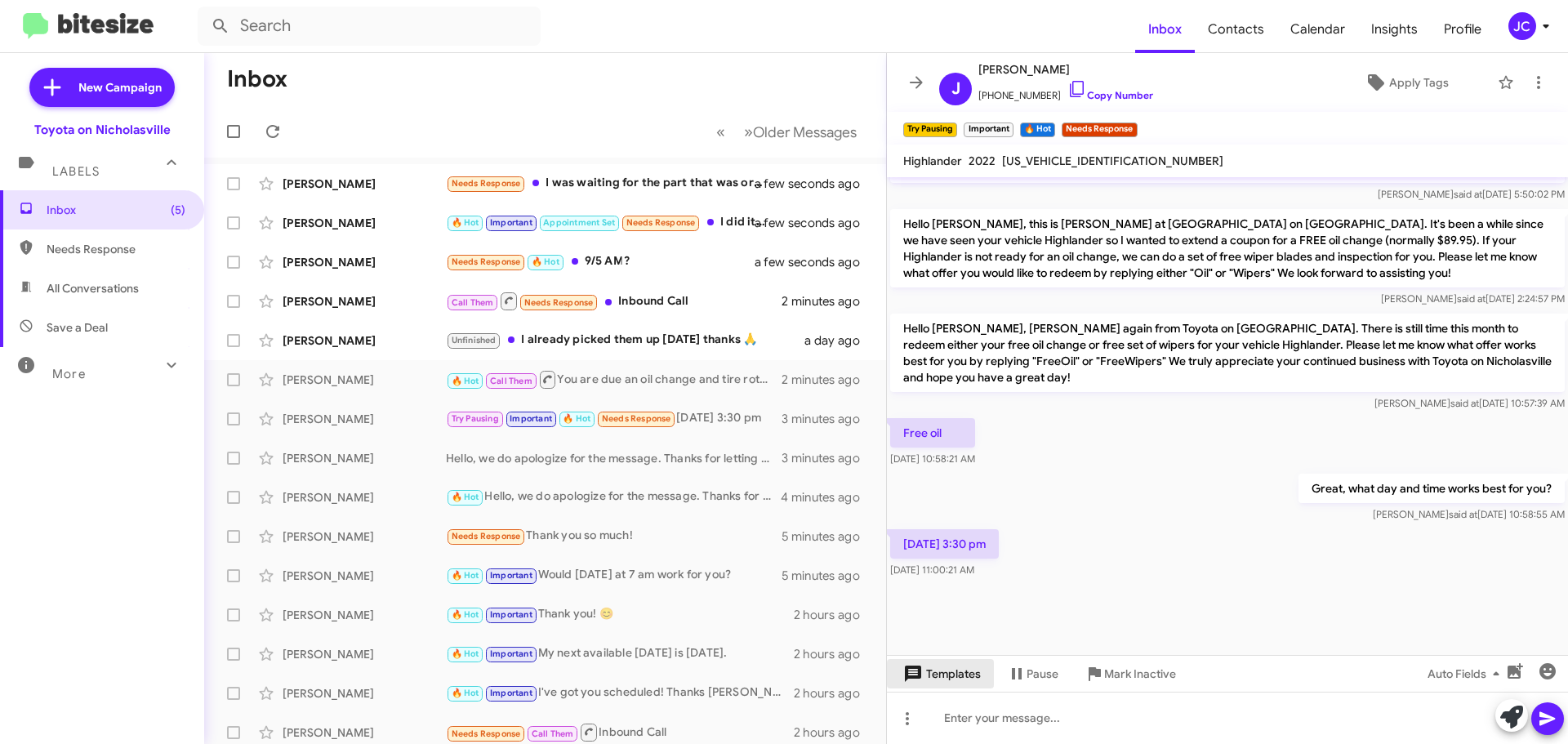
click at [950, 674] on span "Templates" at bounding box center [940, 673] width 80 height 30
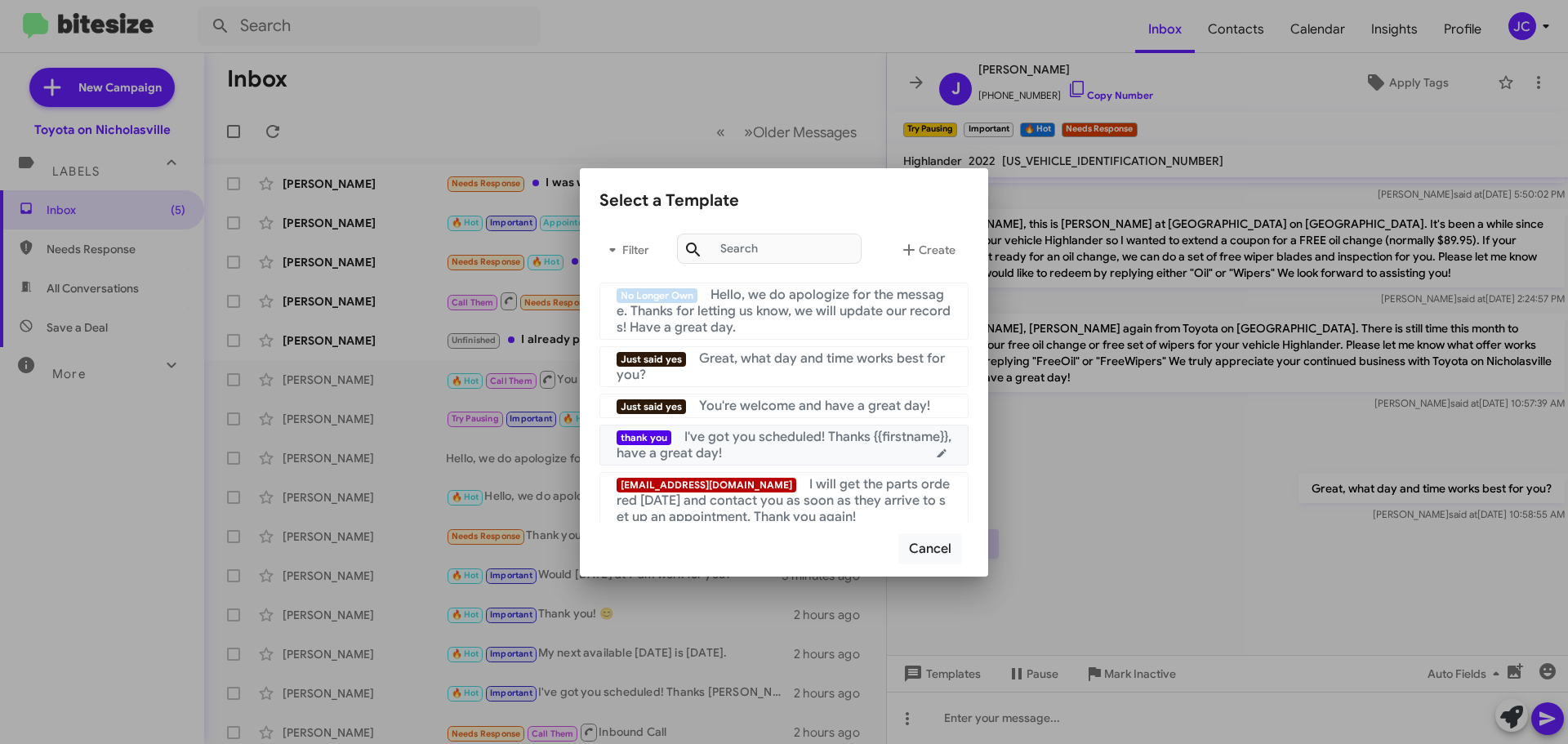
click at [815, 434] on span "I've got you scheduled! Thanks {{firstname}}, have a great day!" at bounding box center [784, 445] width 335 height 33
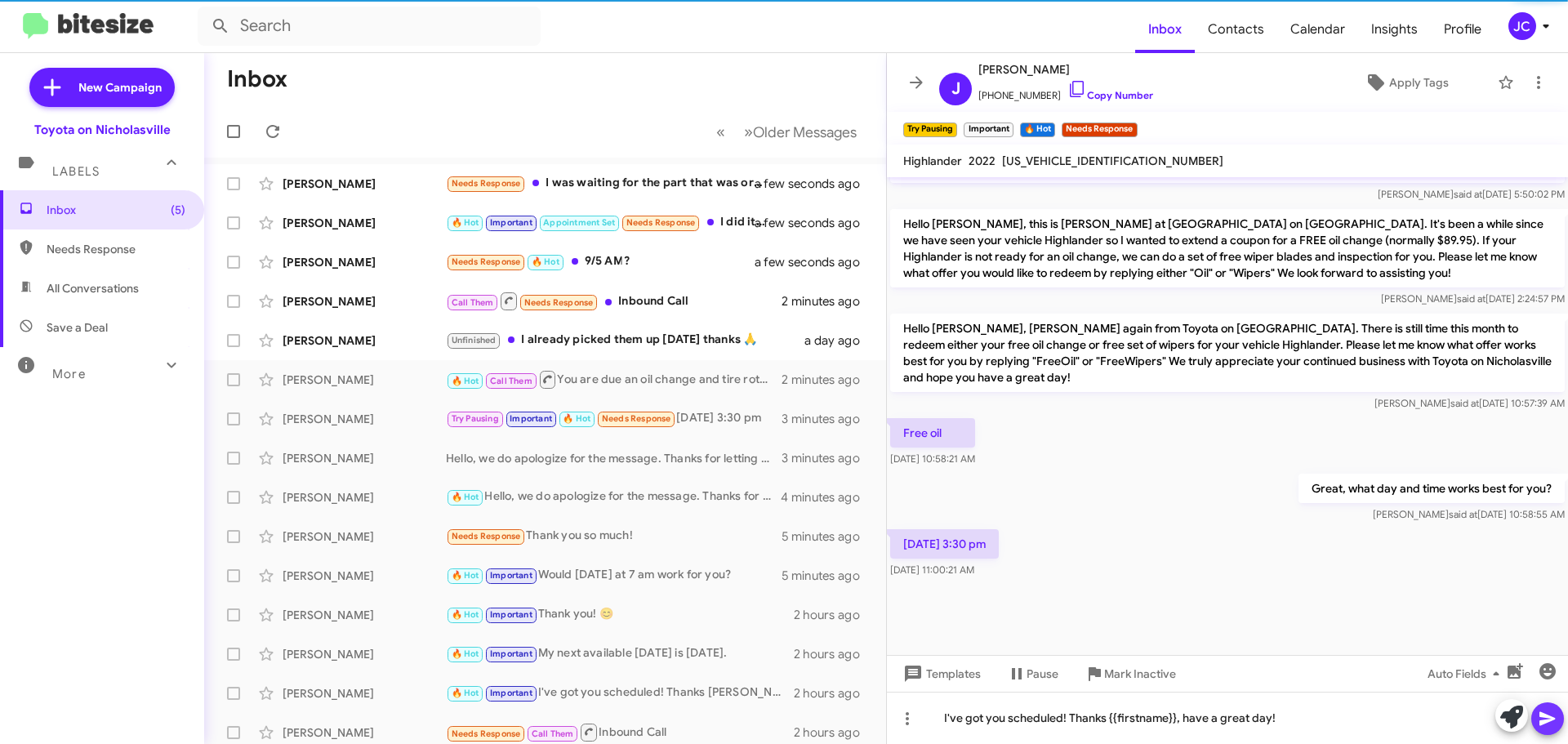
click at [1548, 718] on icon at bounding box center [1548, 719] width 16 height 14
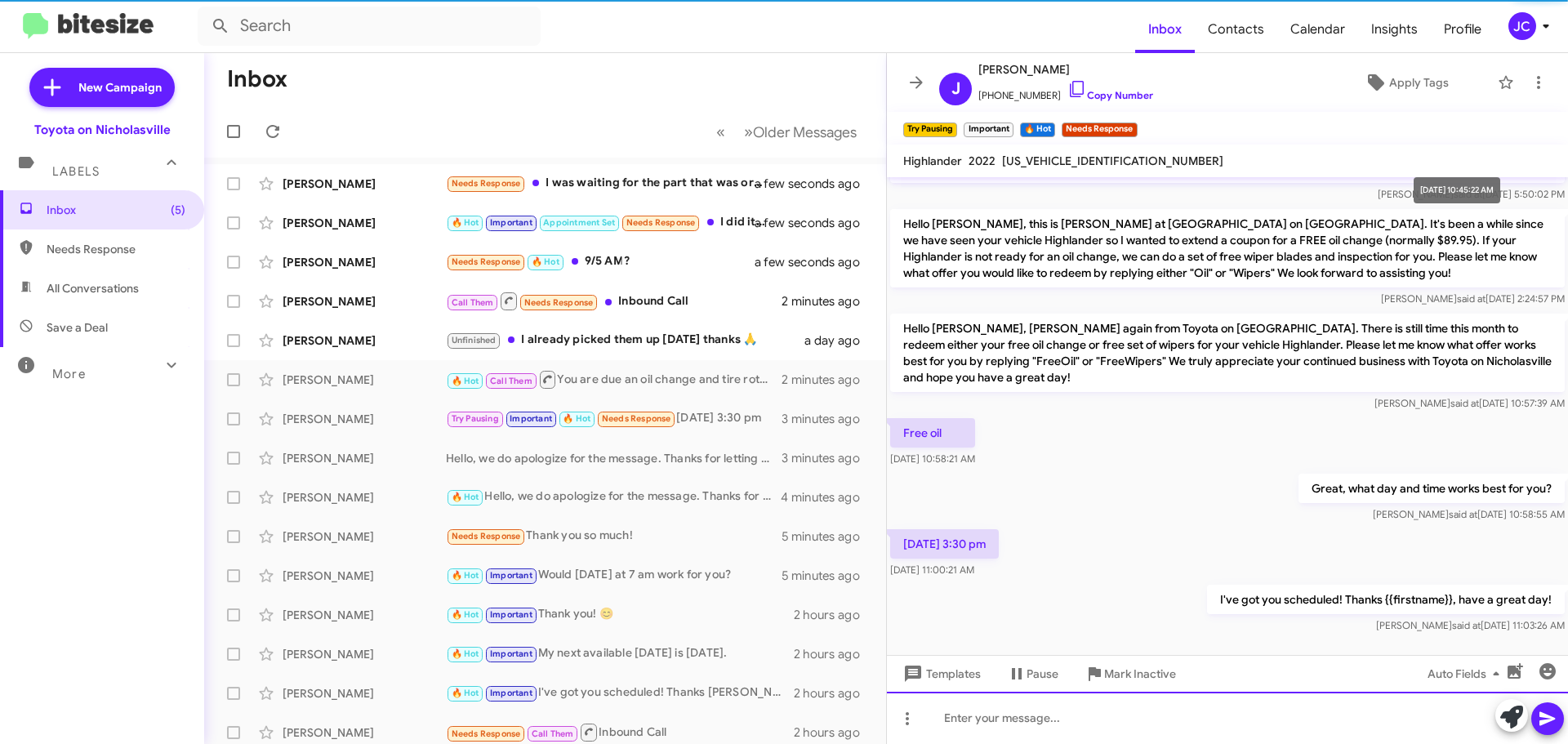
scroll to position [0, 0]
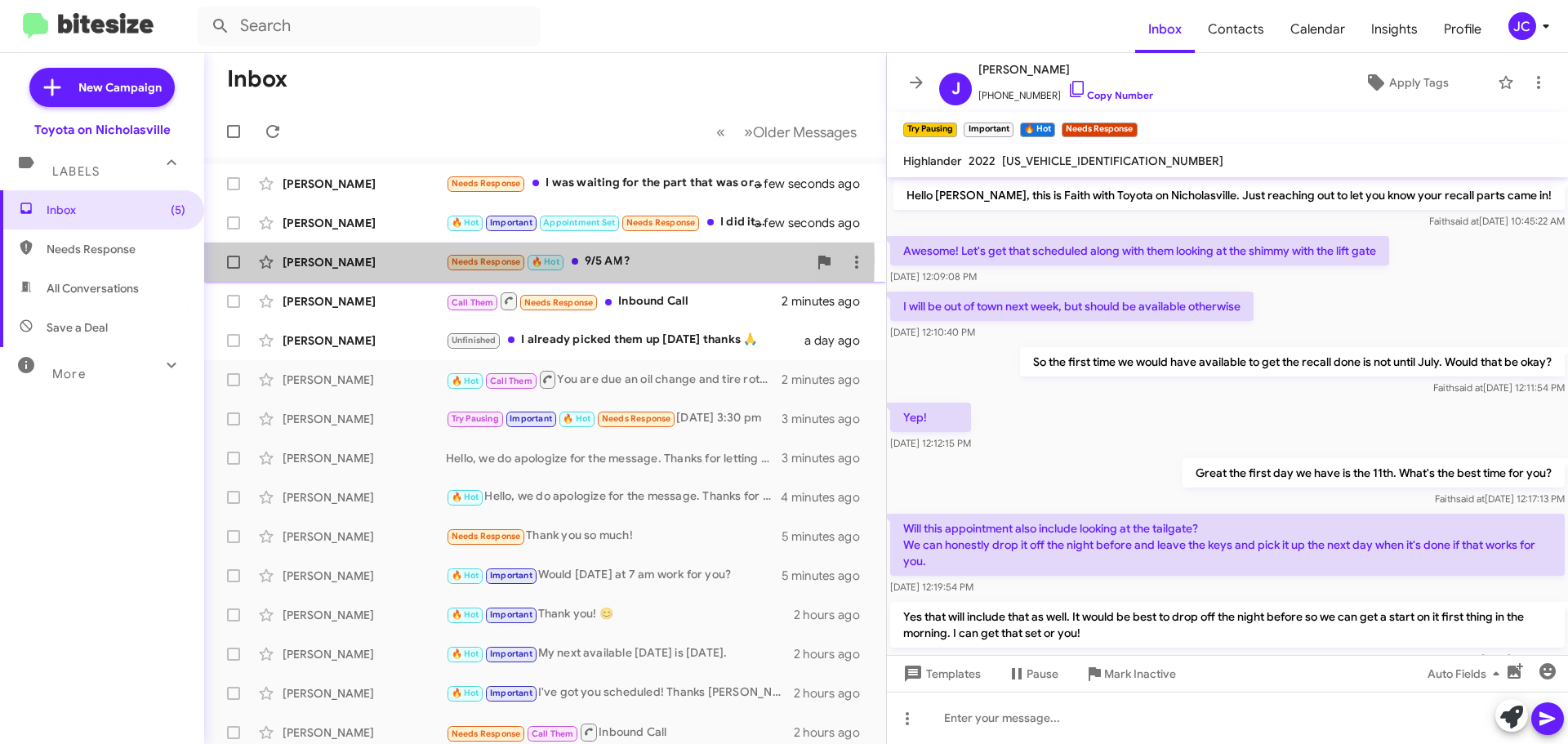
click at [326, 258] on div "[PERSON_NAME]" at bounding box center [364, 262] width 163 height 16
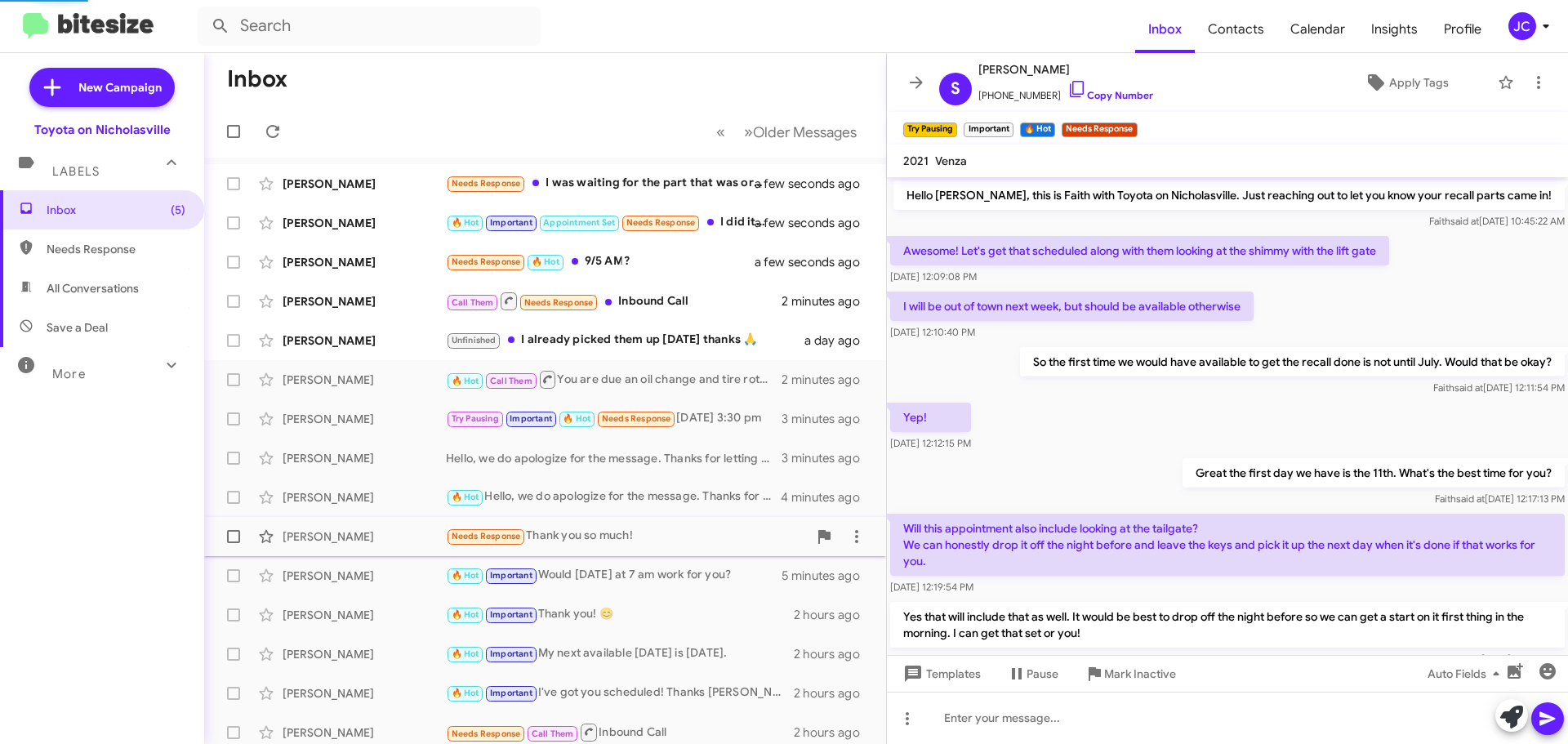
scroll to position [1325, 0]
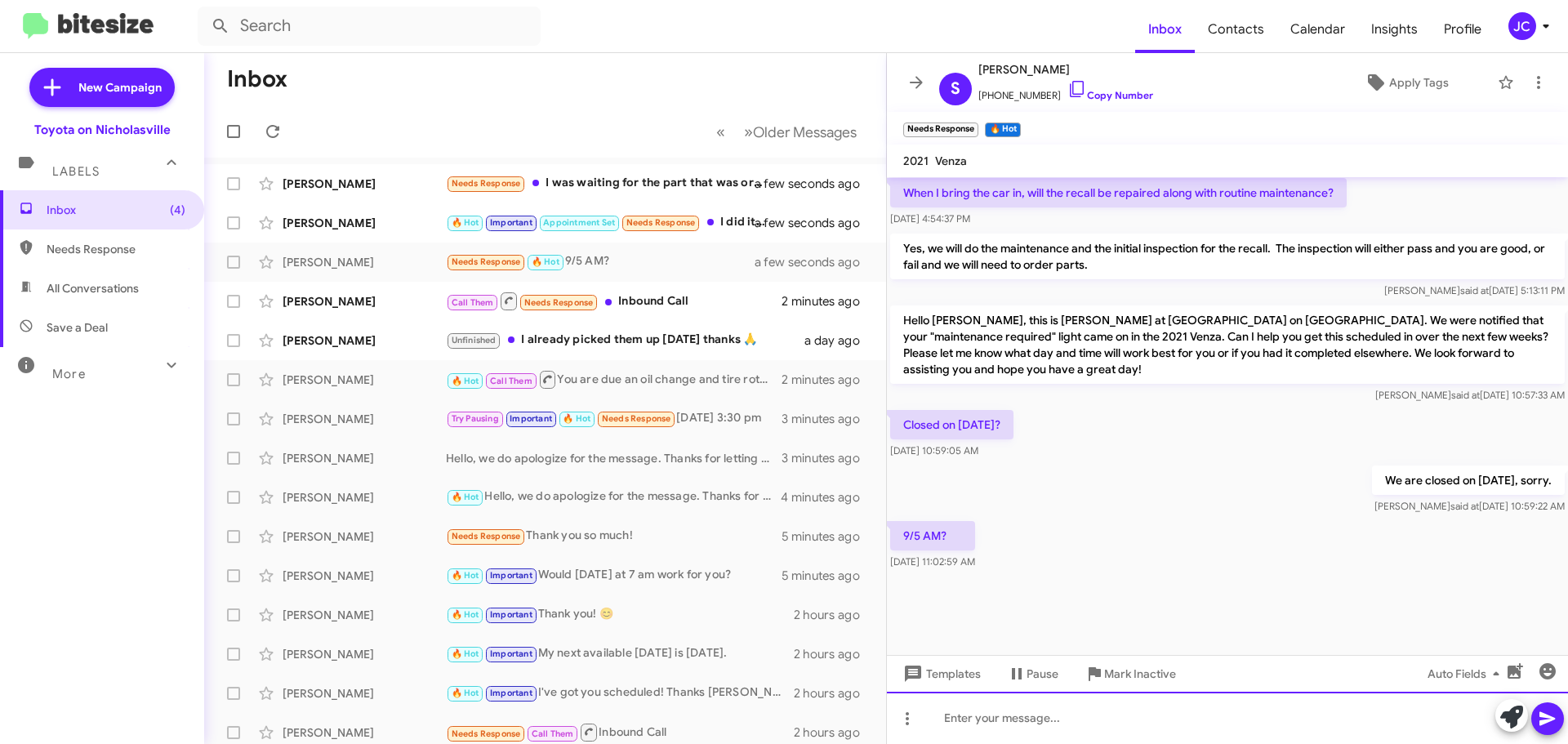
click at [982, 713] on div at bounding box center [1228, 717] width 682 height 53
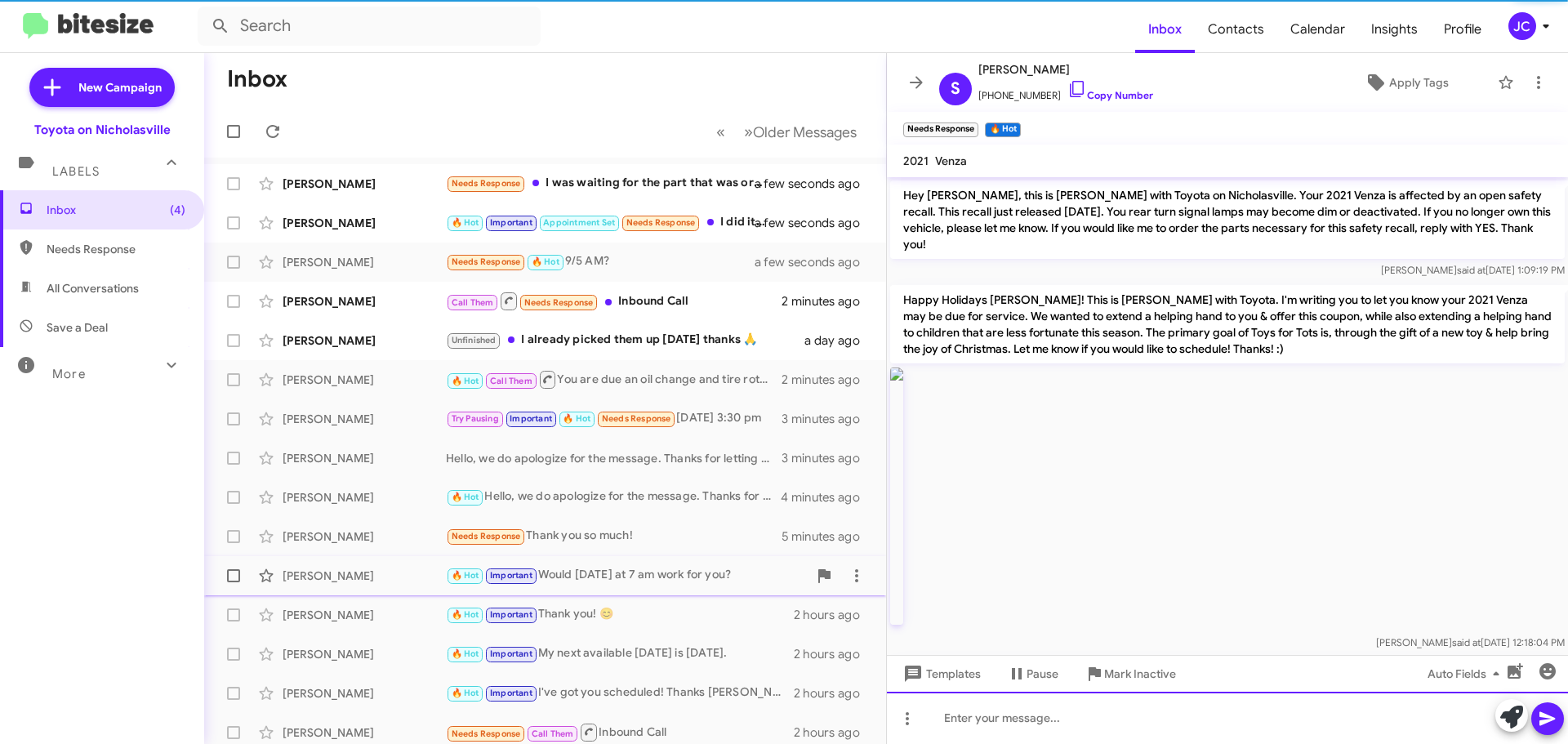
scroll to position [81, 0]
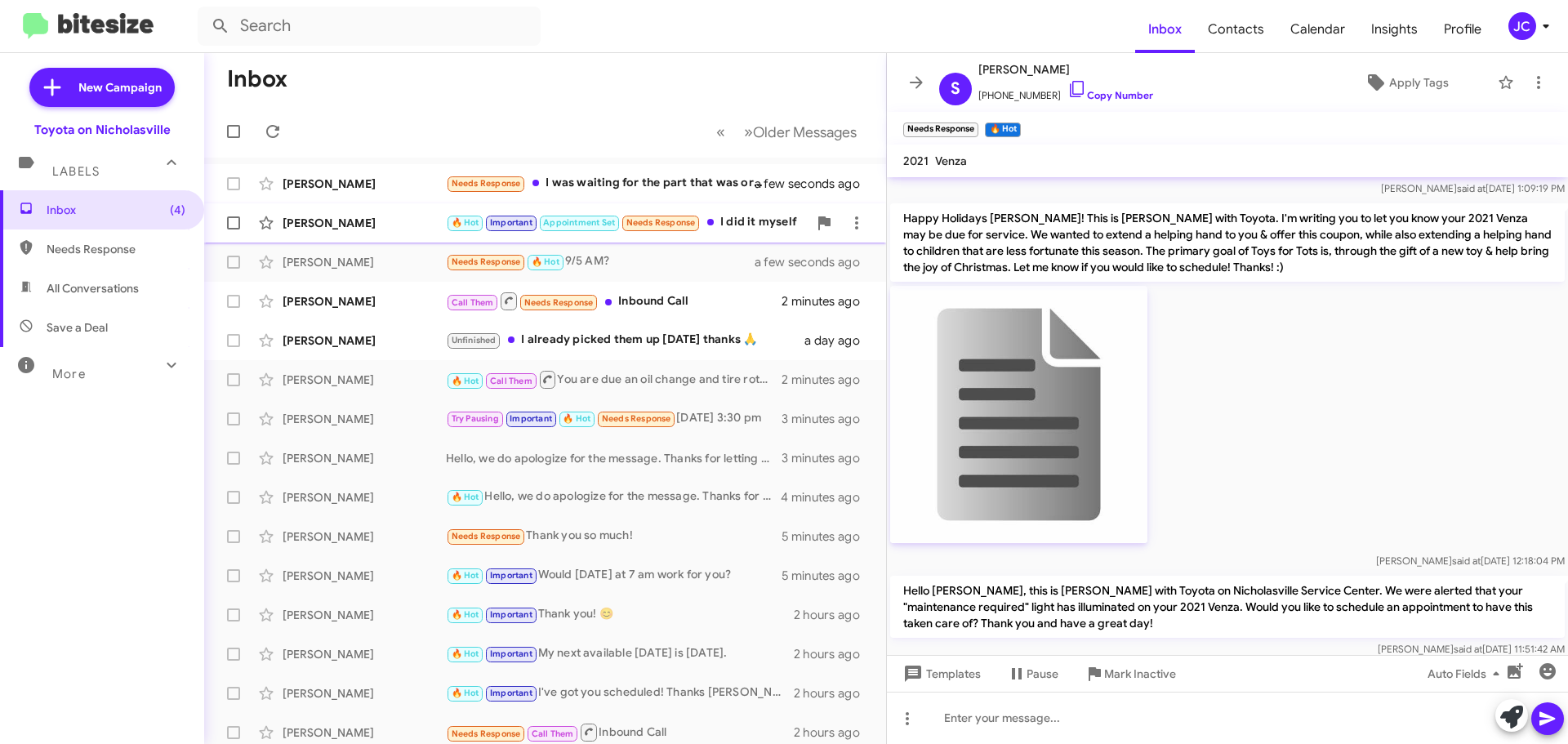
click at [336, 224] on div "[PERSON_NAME]" at bounding box center [364, 223] width 163 height 16
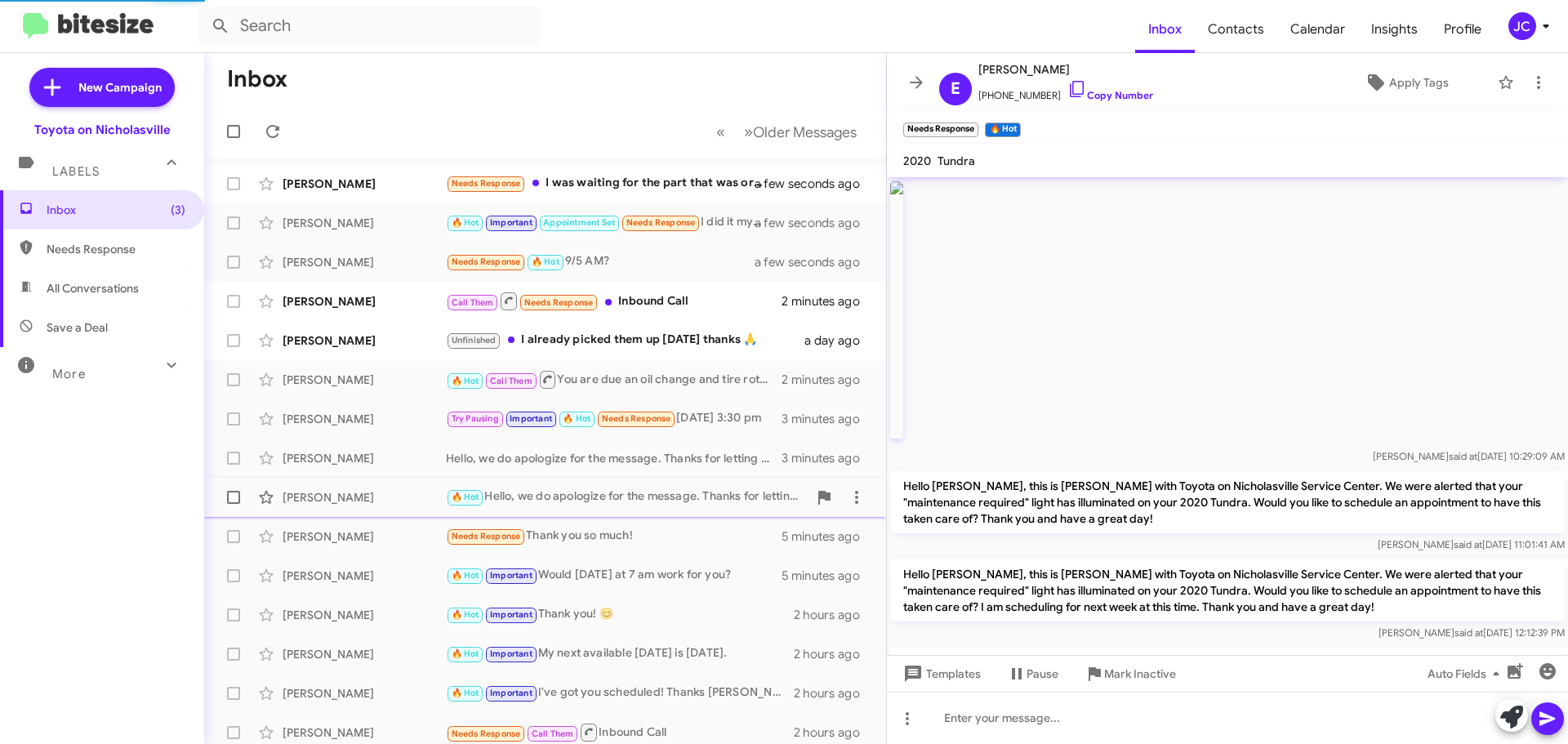
scroll to position [1910, 0]
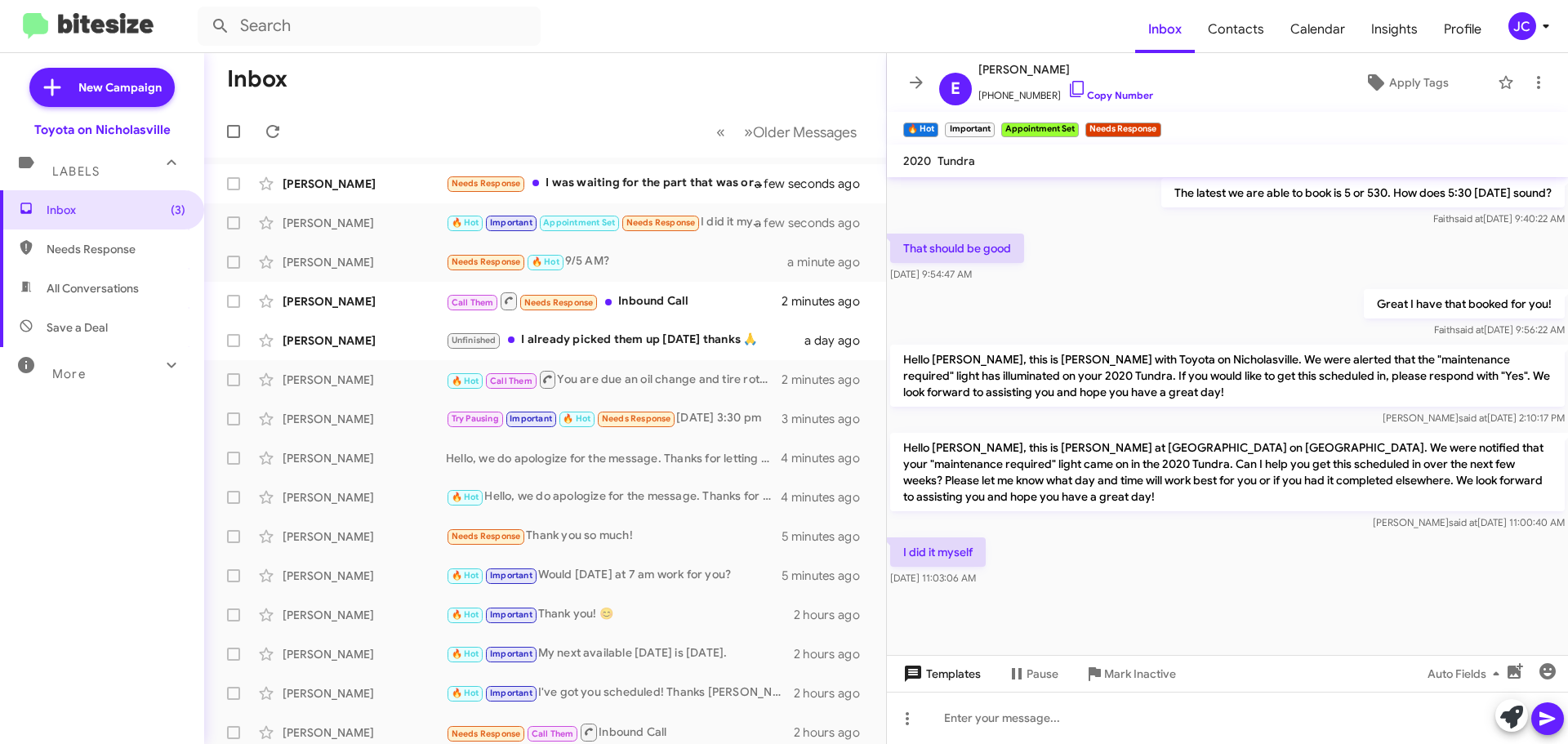
click at [963, 680] on span "Templates" at bounding box center [940, 673] width 80 height 30
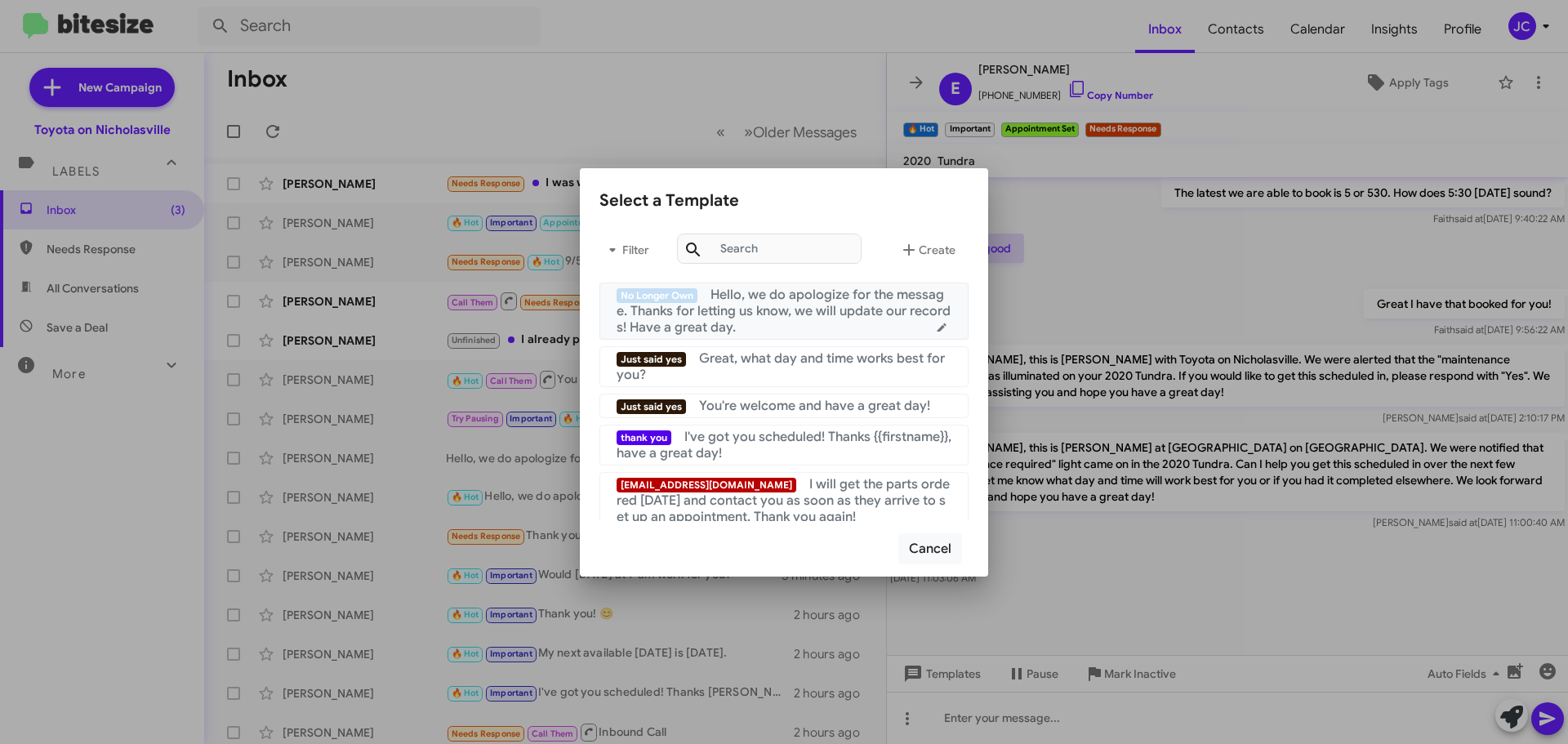
click at [854, 304] on span "Hello, we do apologize for the message. Thanks for letting us know, we will upd…" at bounding box center [784, 311] width 334 height 49
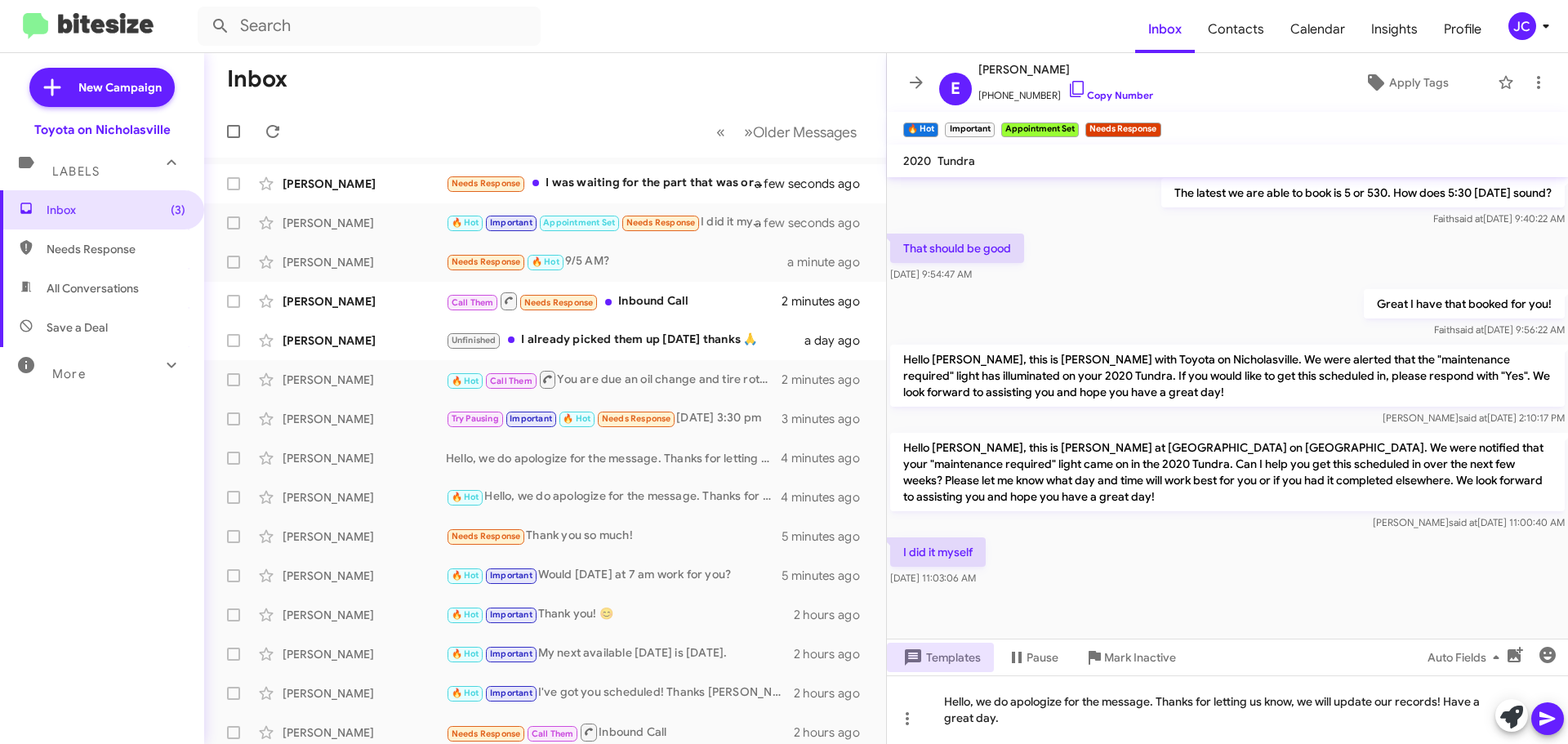
click at [1544, 720] on icon at bounding box center [1548, 719] width 16 height 14
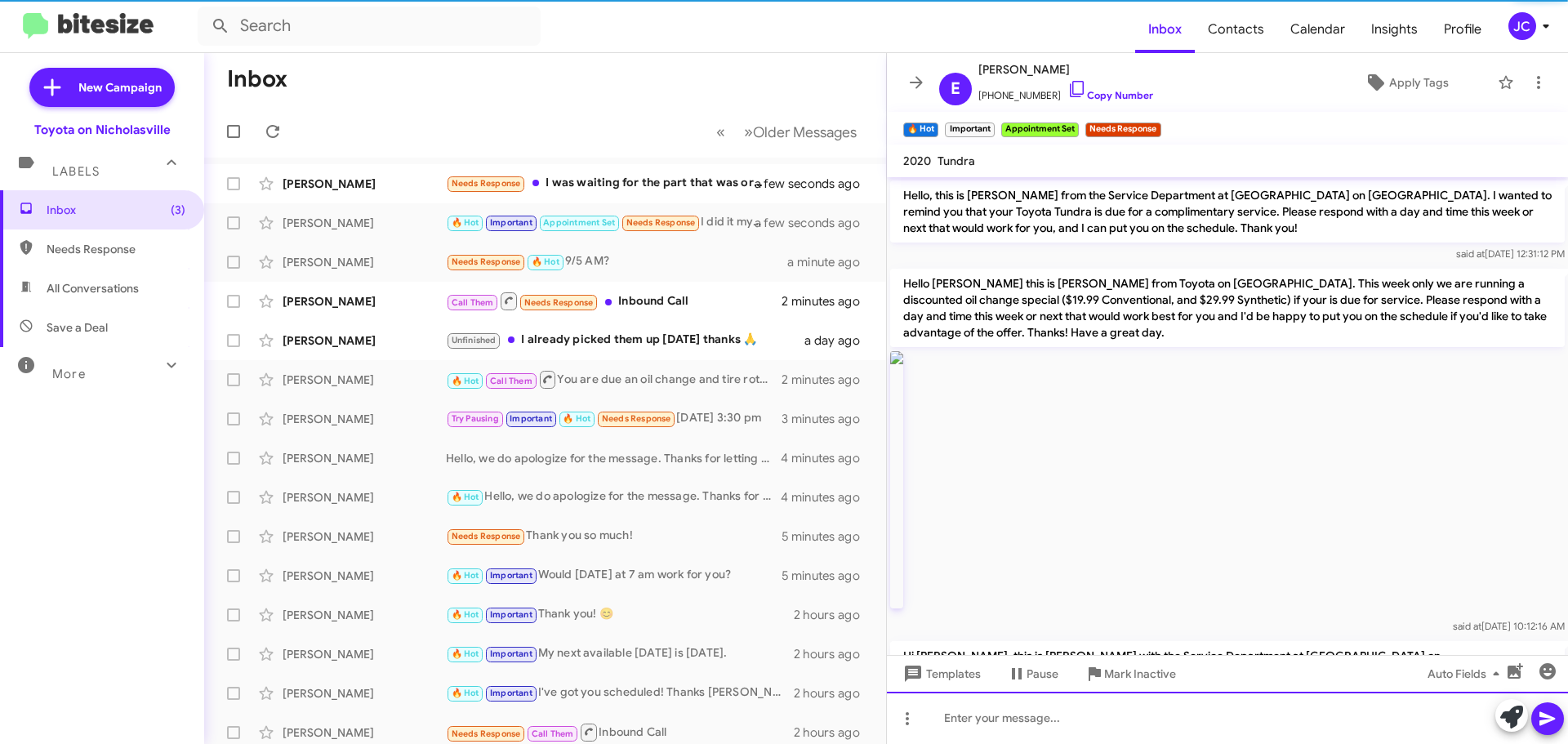
scroll to position [81, 0]
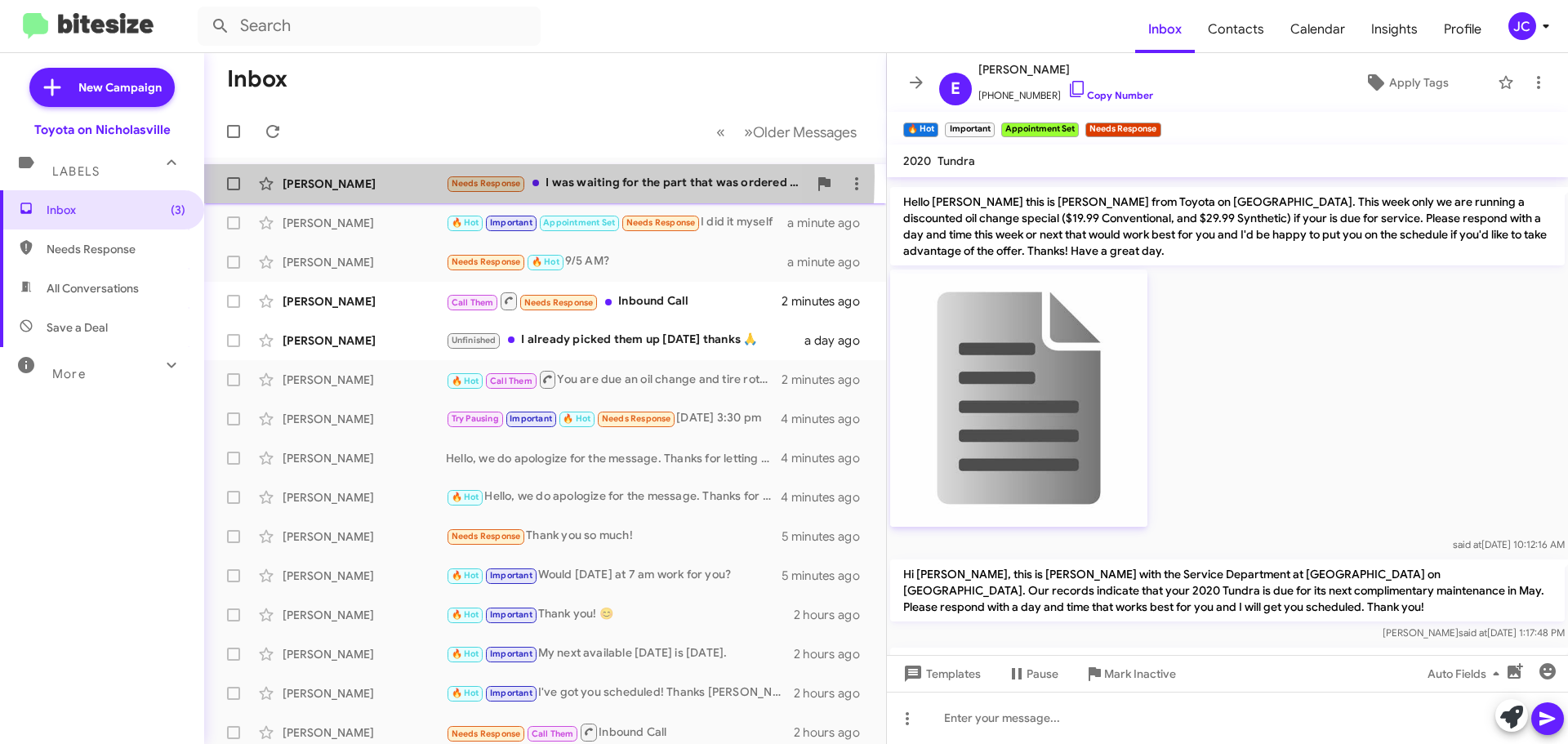
click at [423, 177] on div "[PERSON_NAME]" at bounding box center [364, 184] width 163 height 16
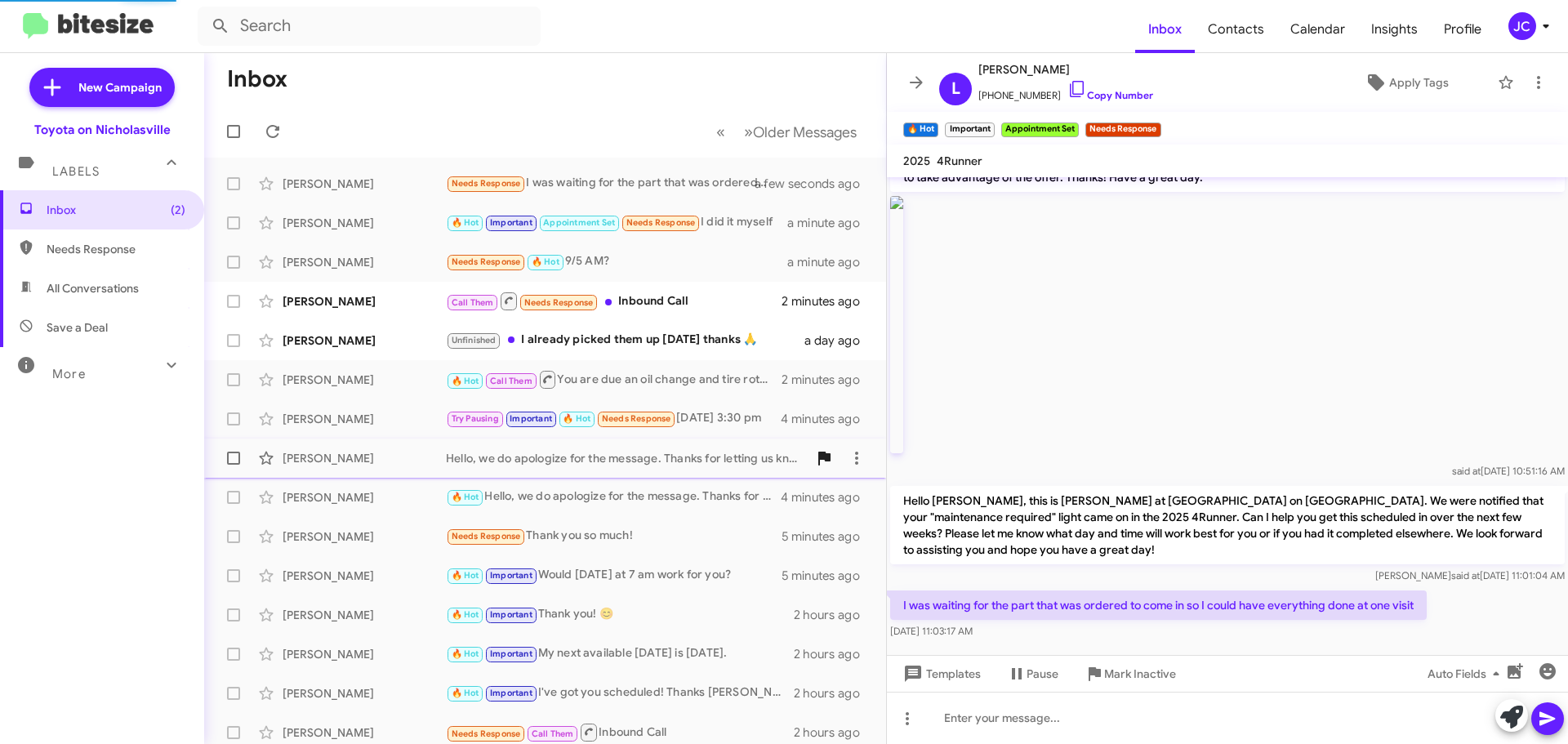
scroll to position [67, 0]
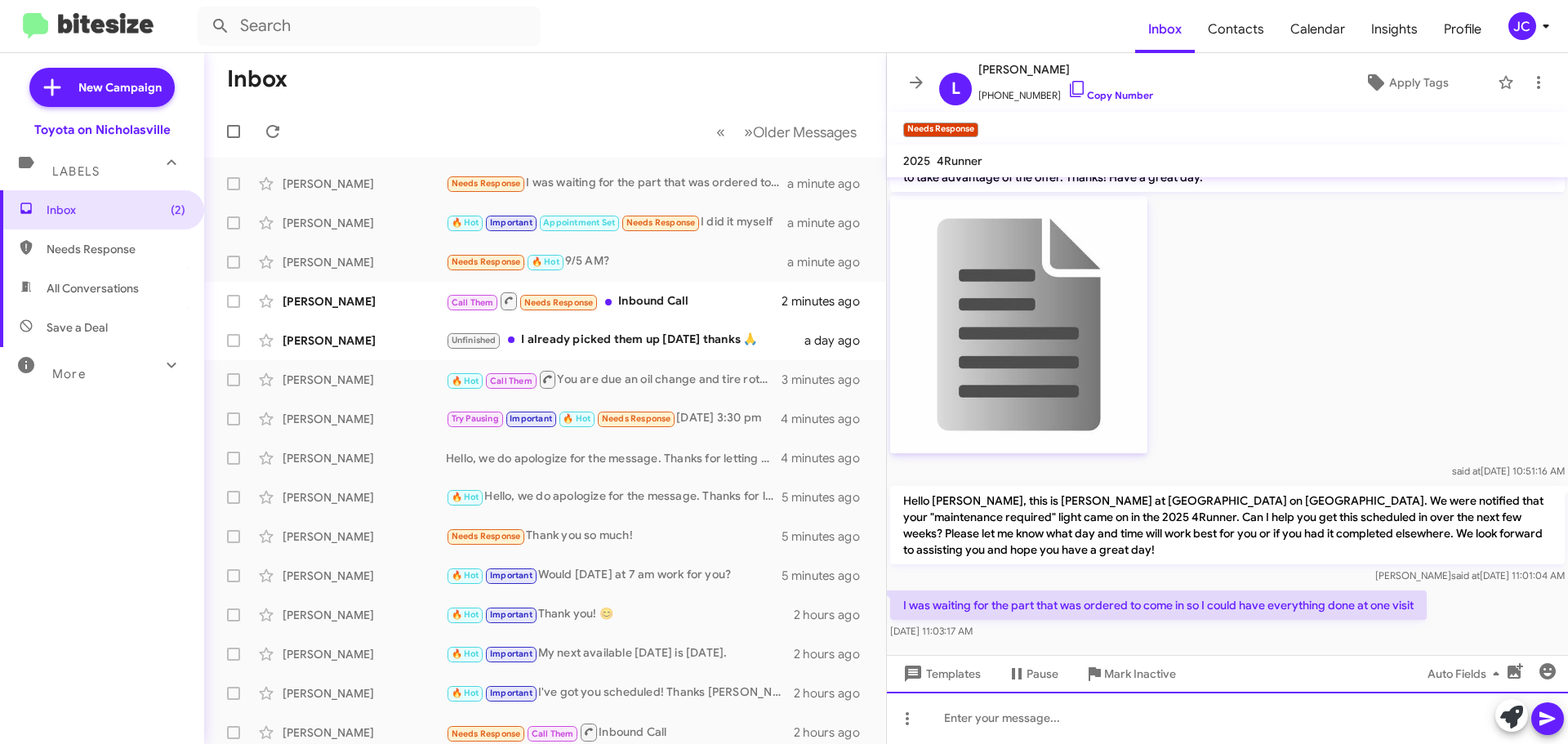
click at [1102, 729] on div at bounding box center [1228, 717] width 682 height 53
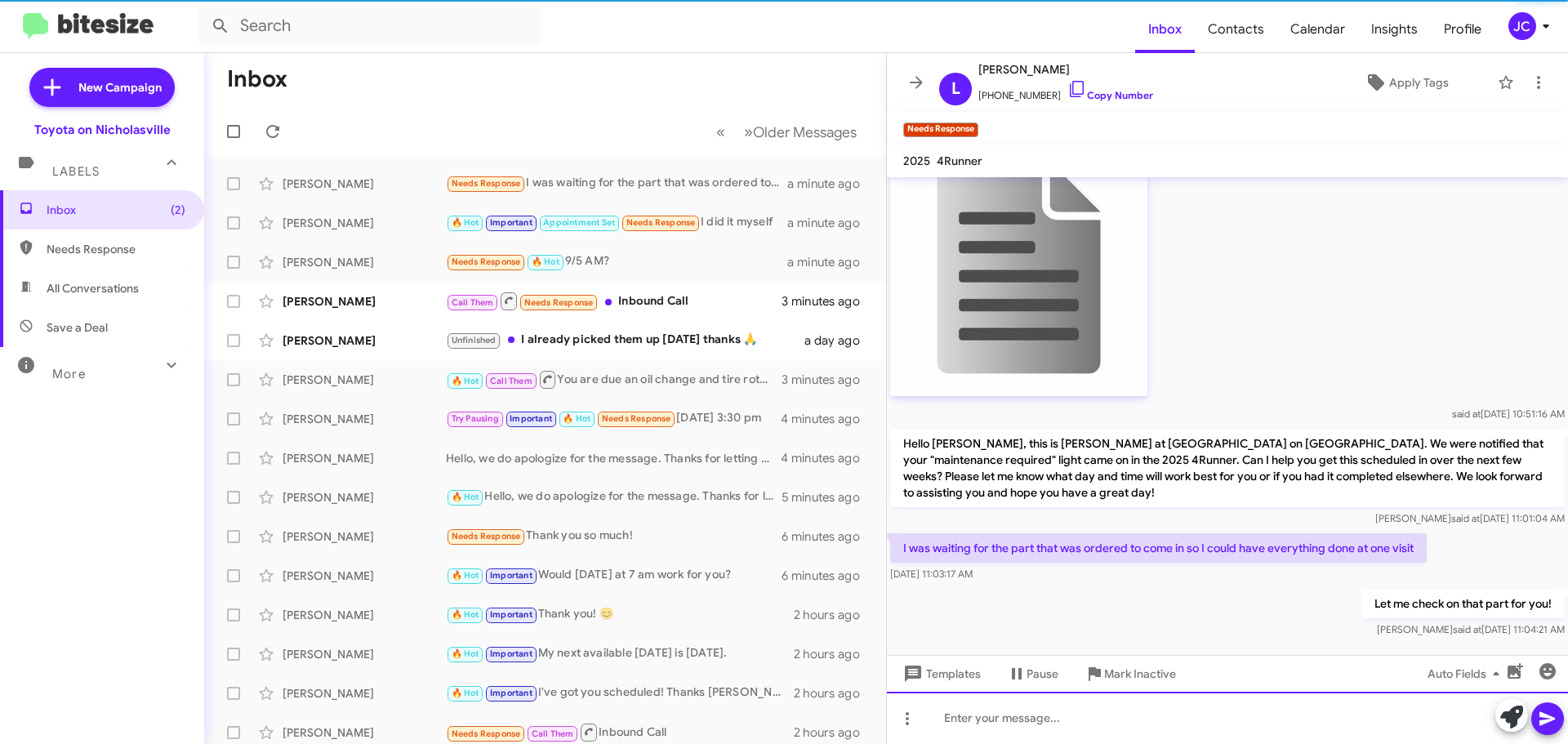
scroll to position [126, 0]
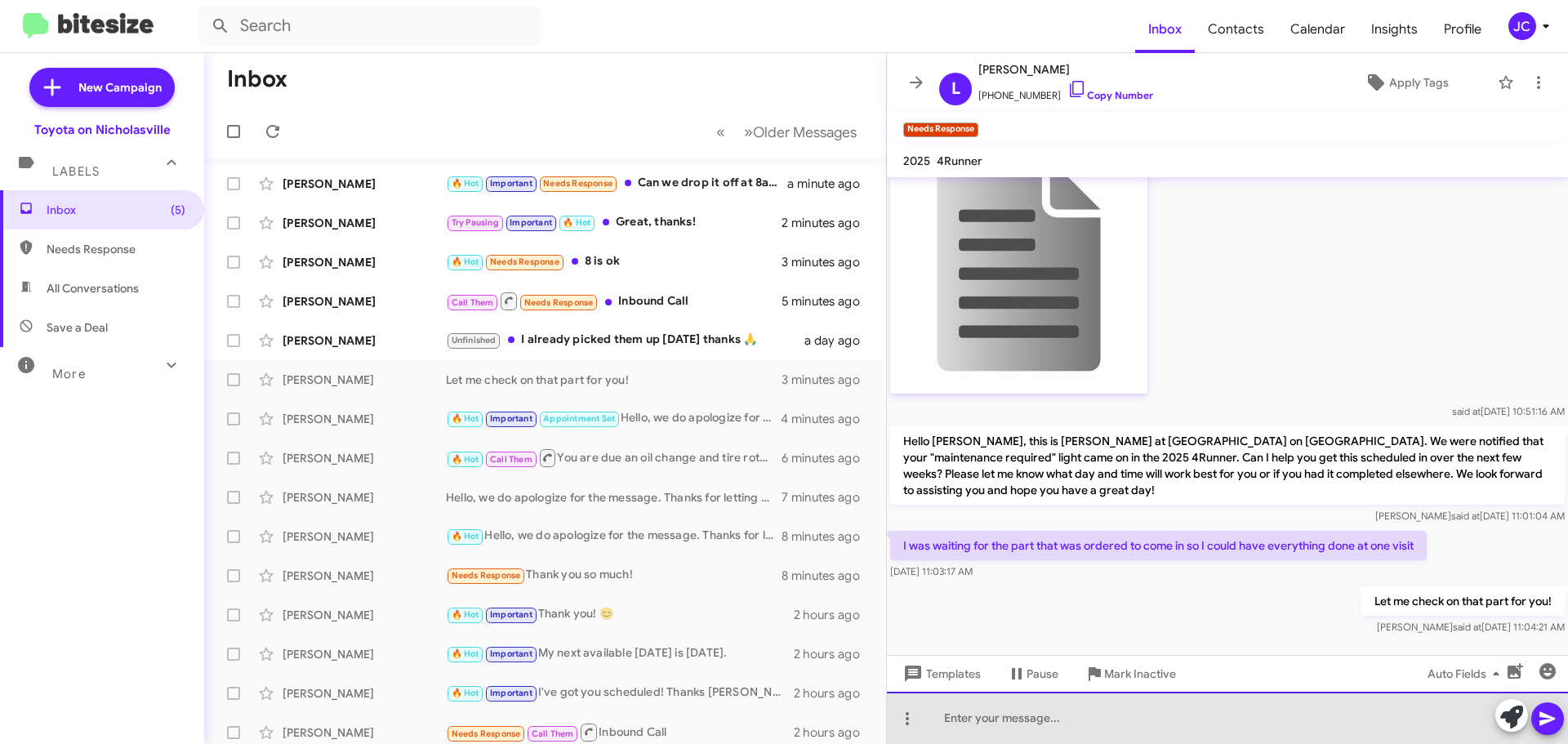
click at [1070, 719] on div at bounding box center [1228, 717] width 682 height 53
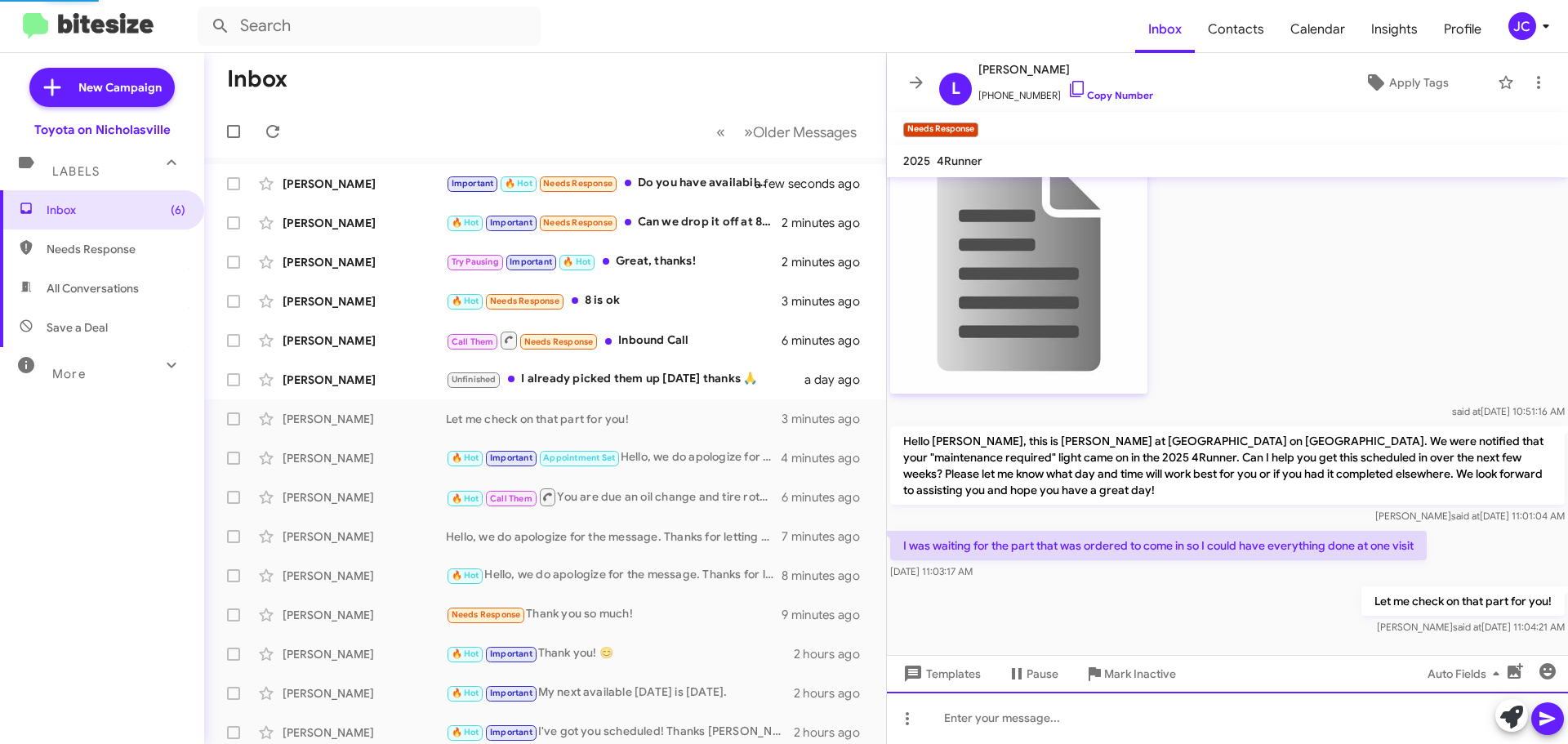
scroll to position [0, 0]
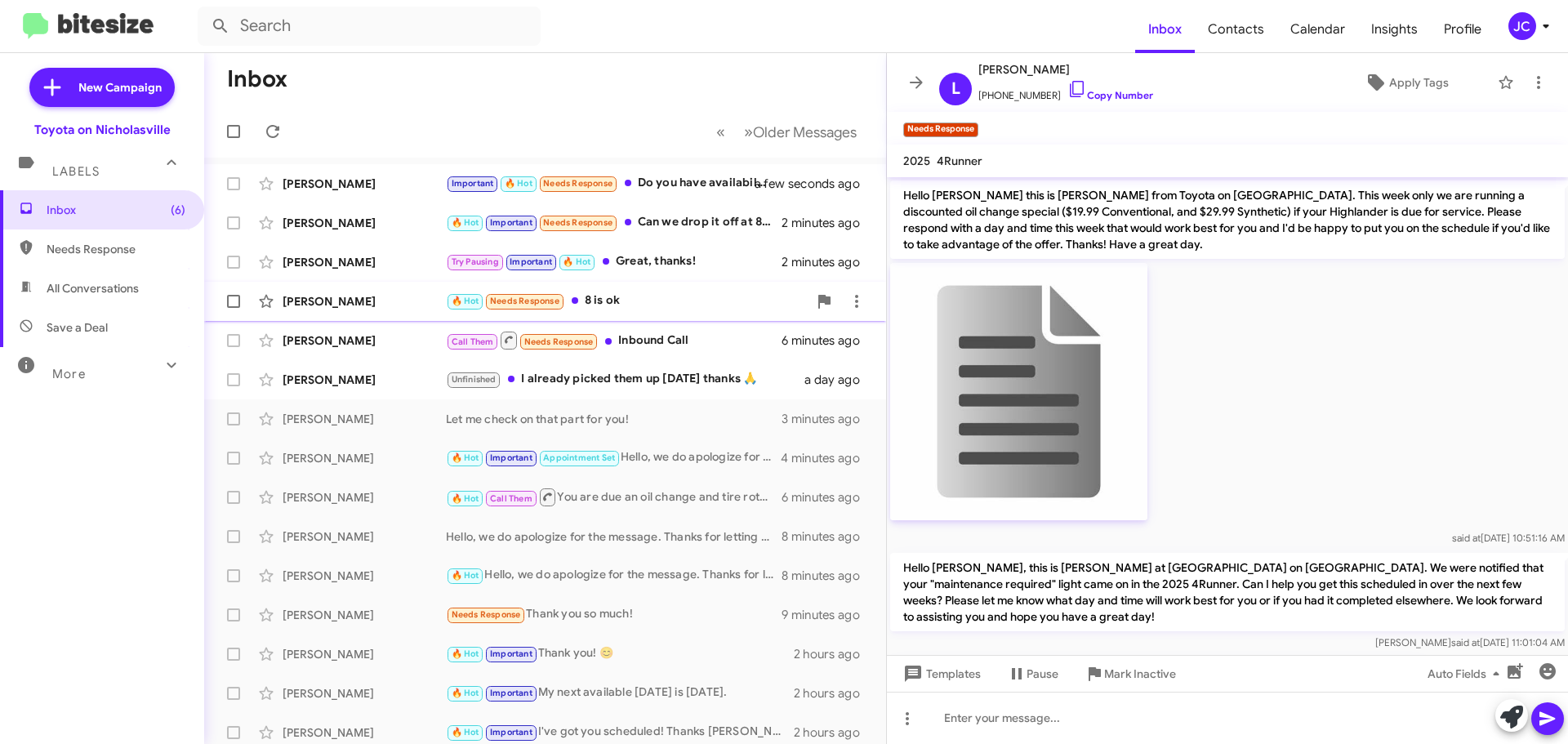
click at [311, 317] on div "[PERSON_NAME] 🔥 Hot Needs Response 8 is ok 3 minutes ago" at bounding box center [546, 301] width 656 height 33
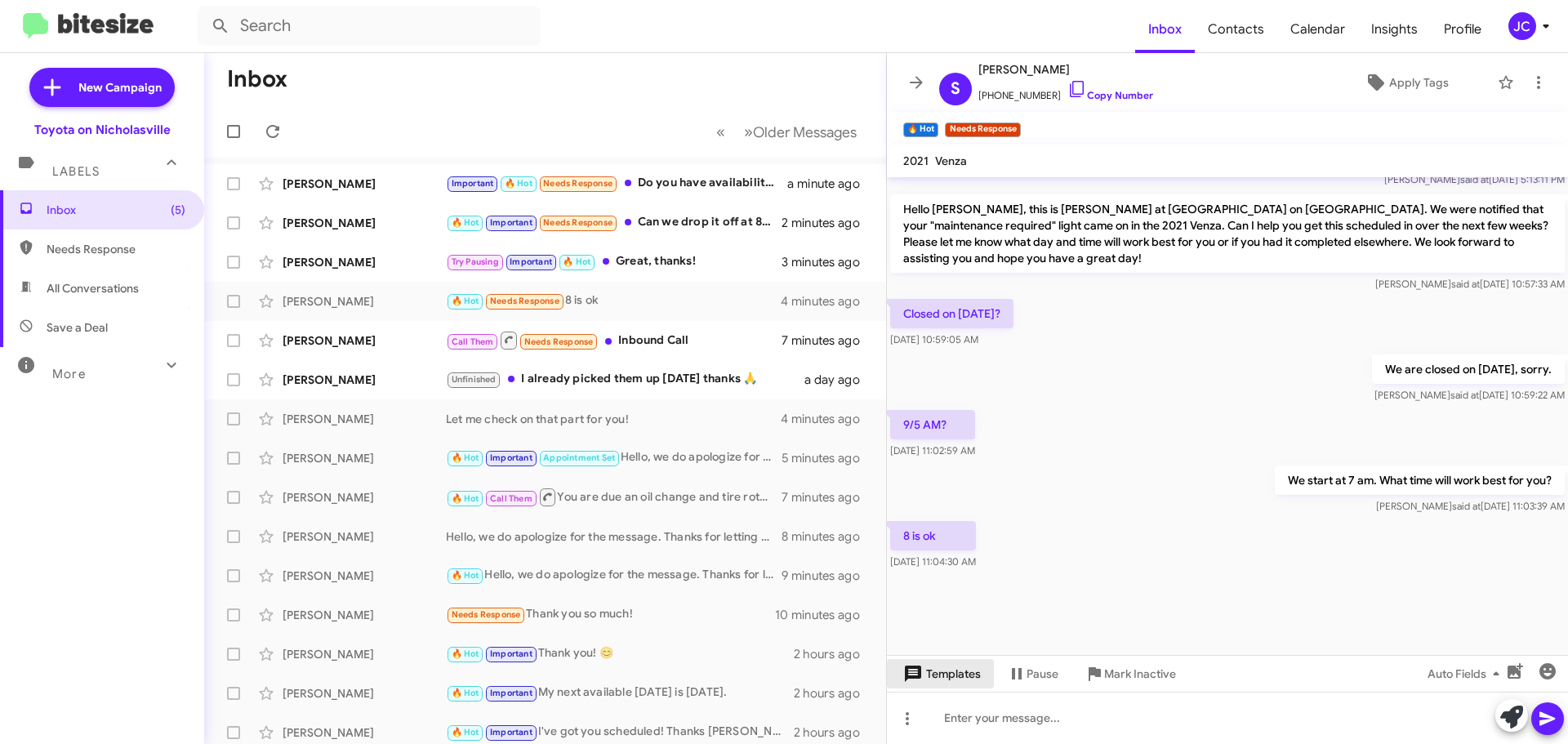
click at [943, 677] on span "Templates" at bounding box center [940, 673] width 80 height 30
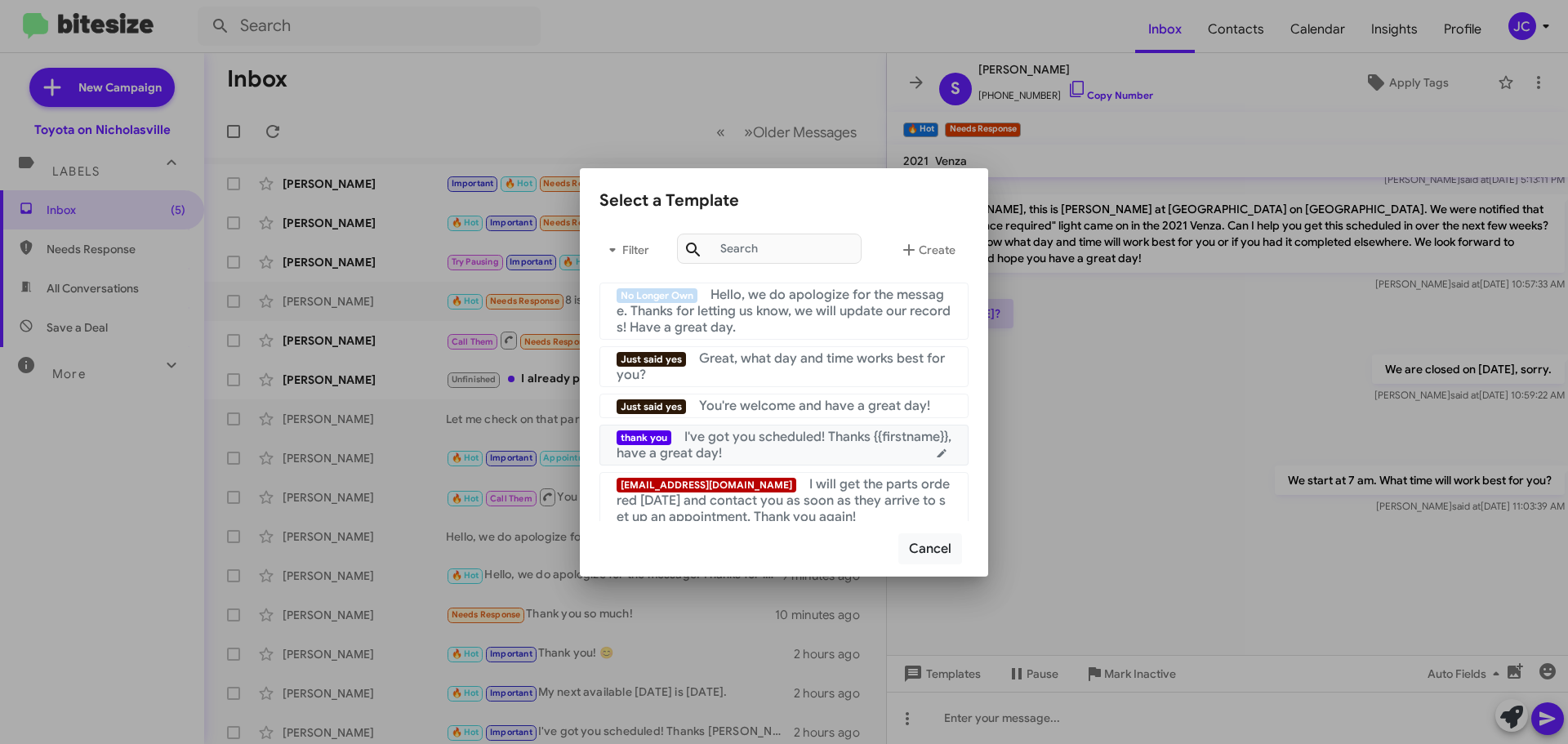
click at [810, 438] on span "I've got you scheduled! Thanks {{firstname}}, have a great day!" at bounding box center [784, 445] width 335 height 33
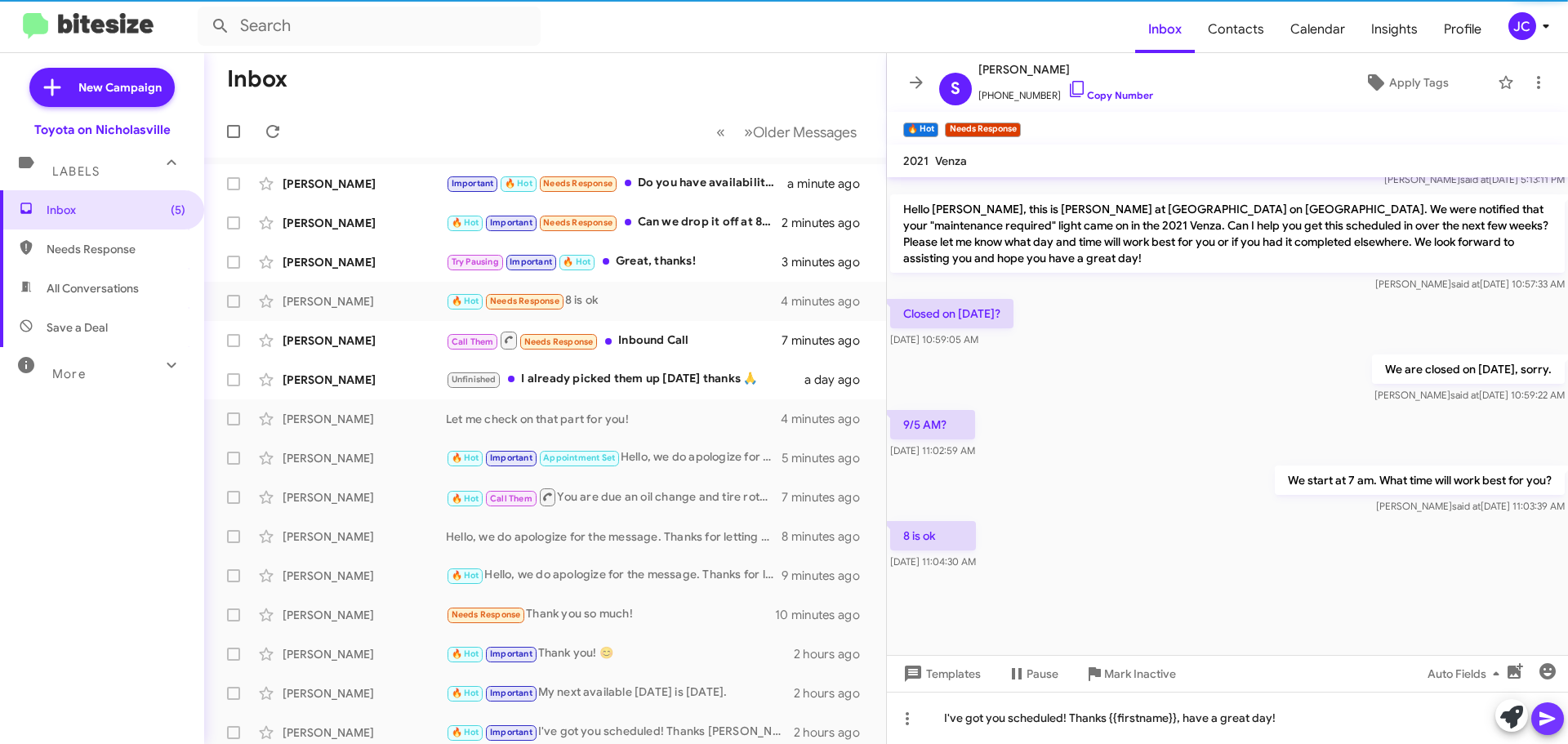
click at [1545, 723] on icon at bounding box center [1548, 719] width 20 height 20
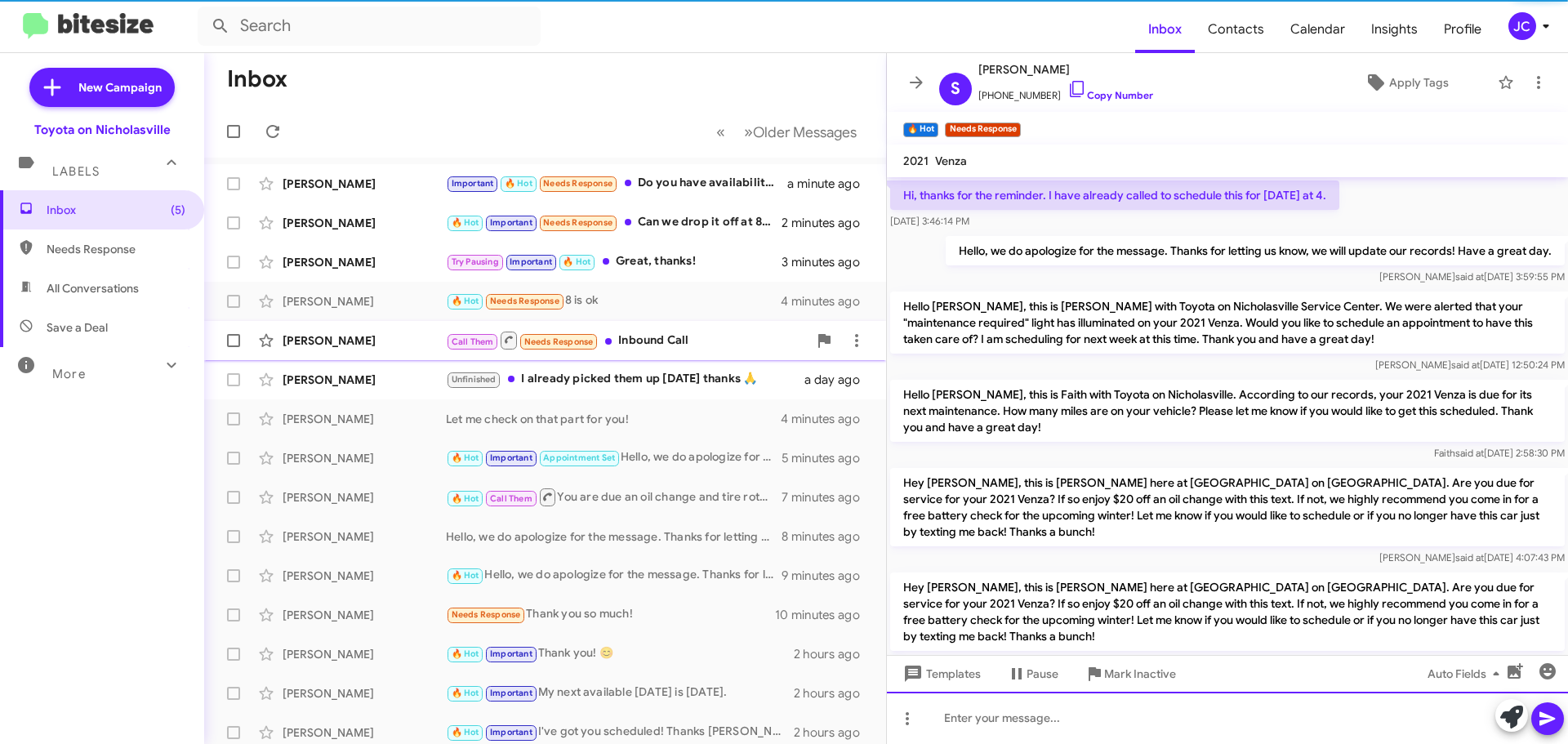
scroll to position [81, 0]
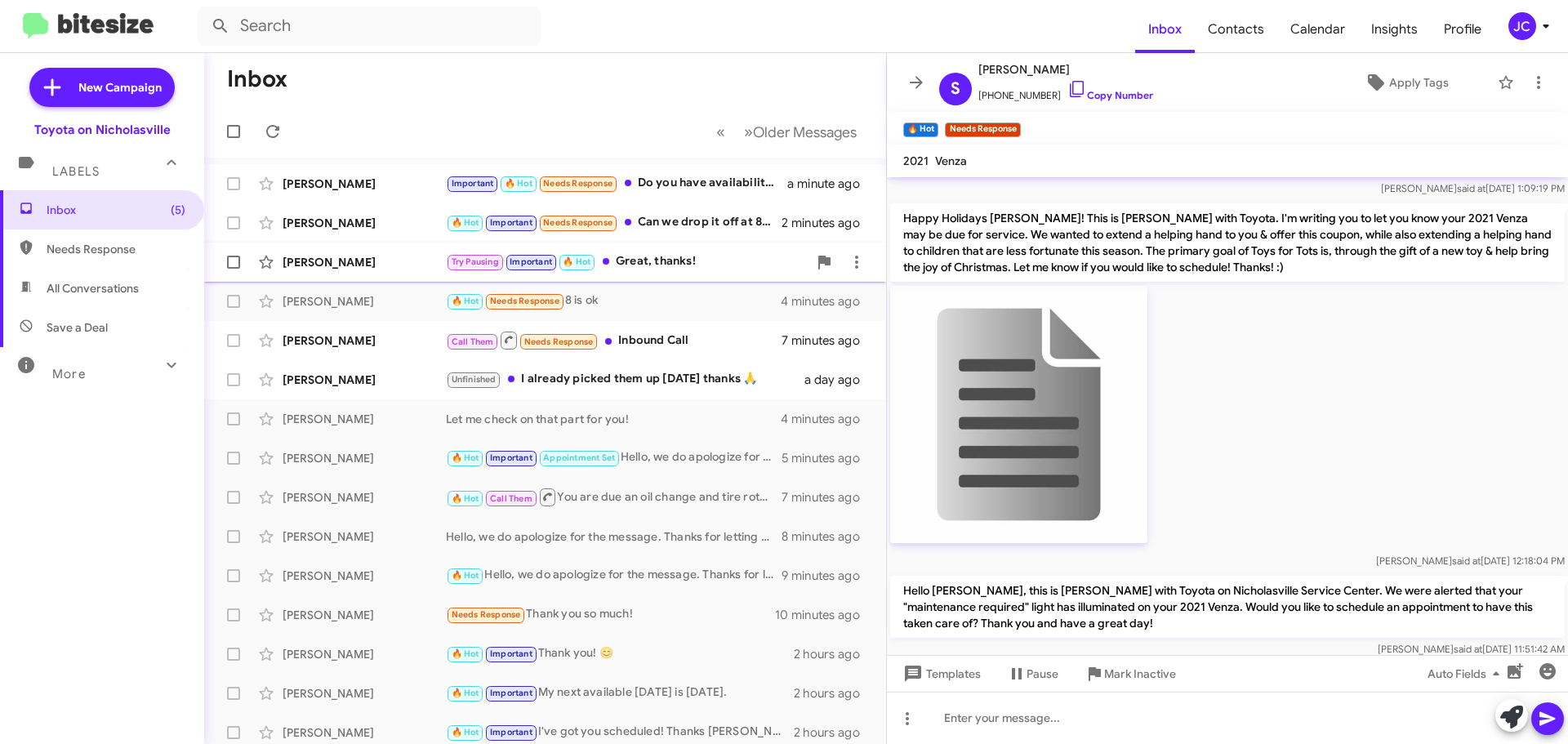
click at [352, 266] on div "[PERSON_NAME]" at bounding box center [364, 262] width 163 height 16
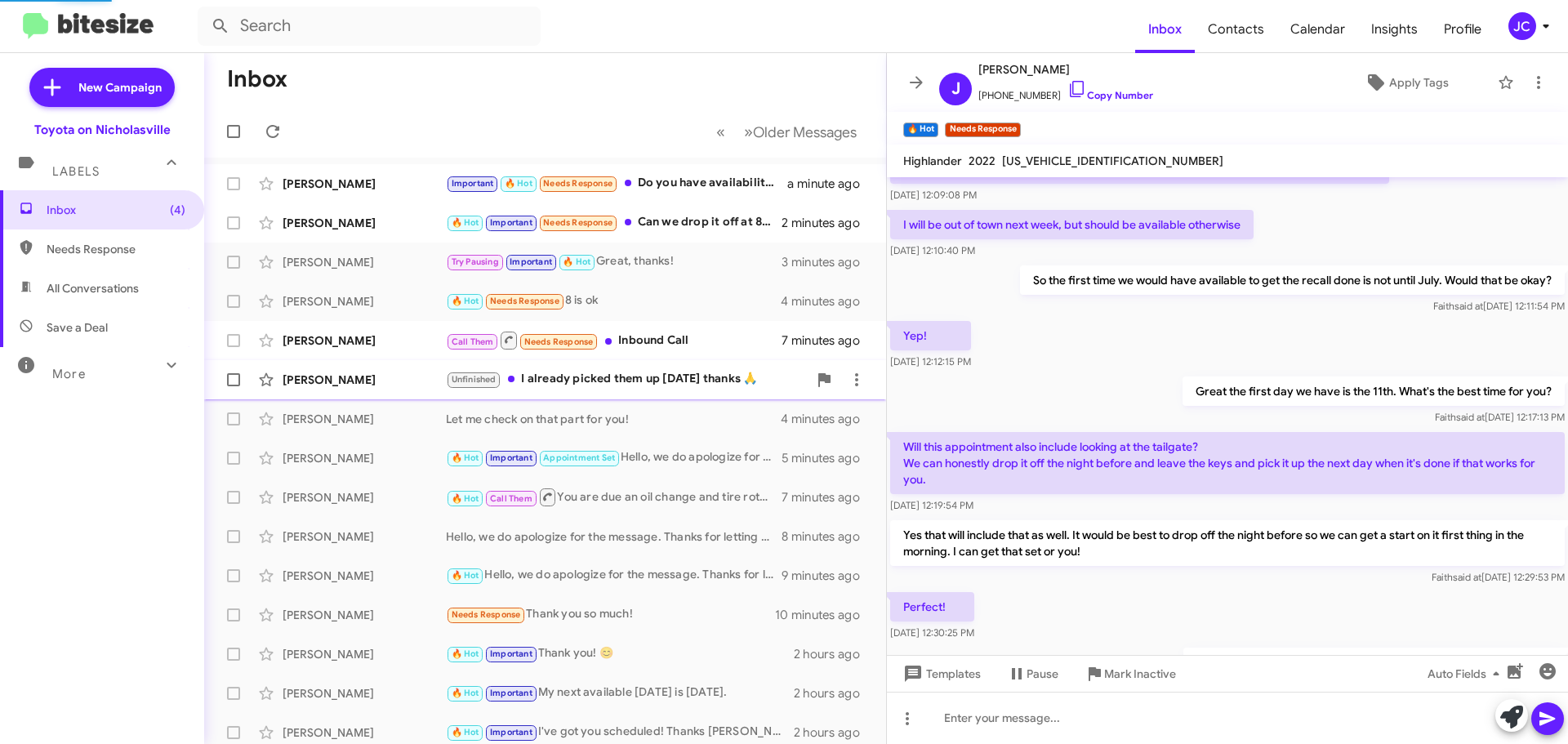
scroll to position [911, 0]
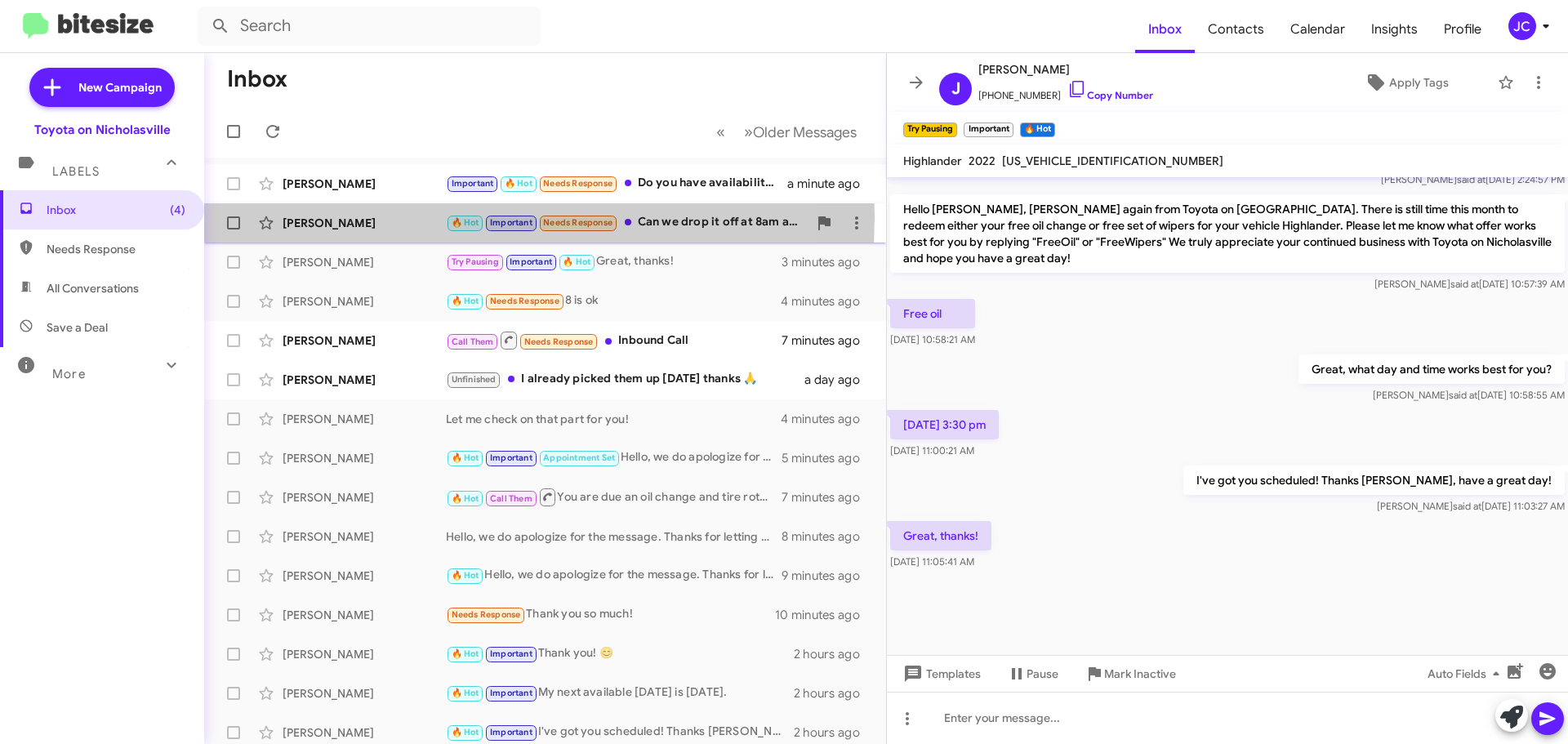
click at [327, 216] on div "[PERSON_NAME]" at bounding box center [364, 223] width 163 height 16
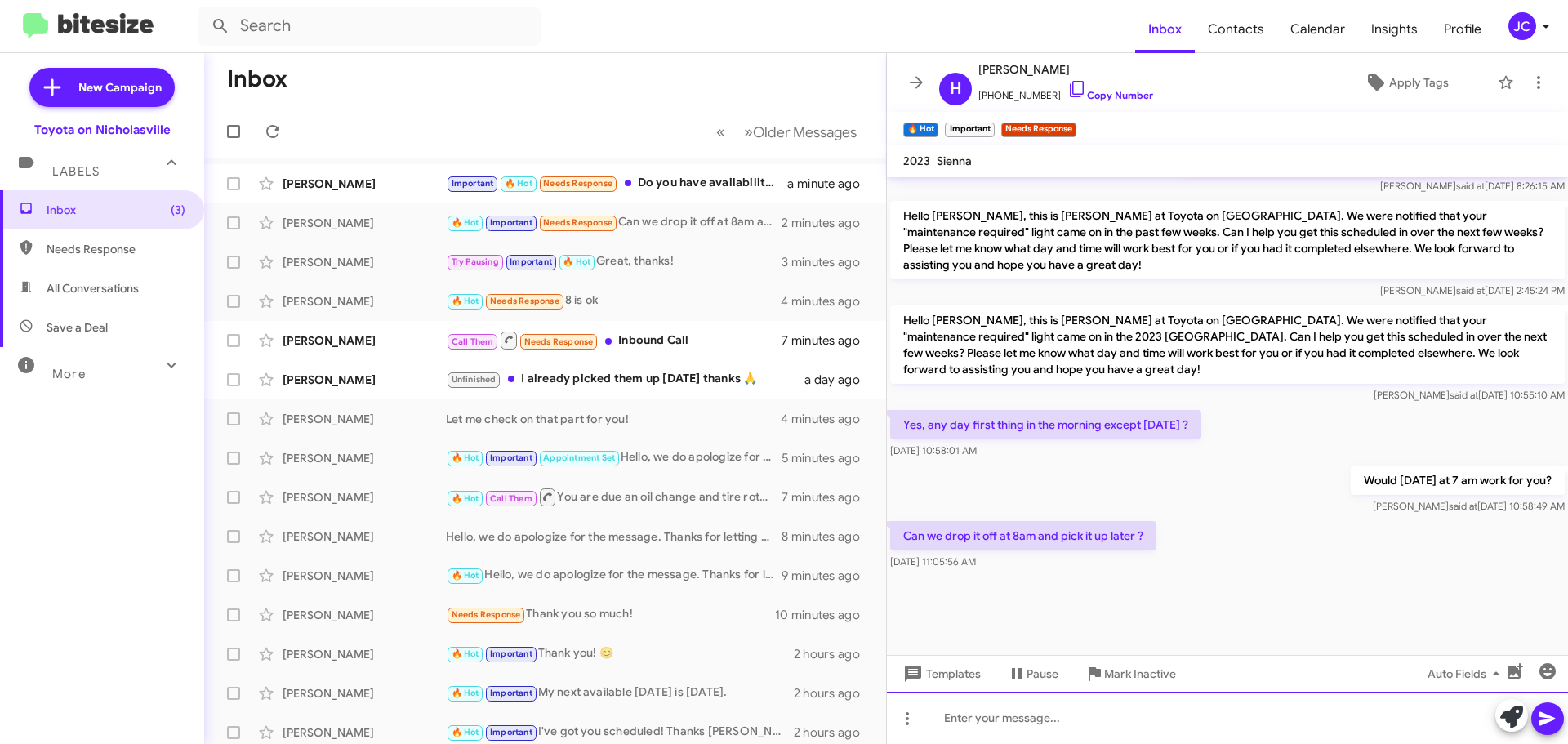
click at [984, 713] on div at bounding box center [1228, 717] width 682 height 53
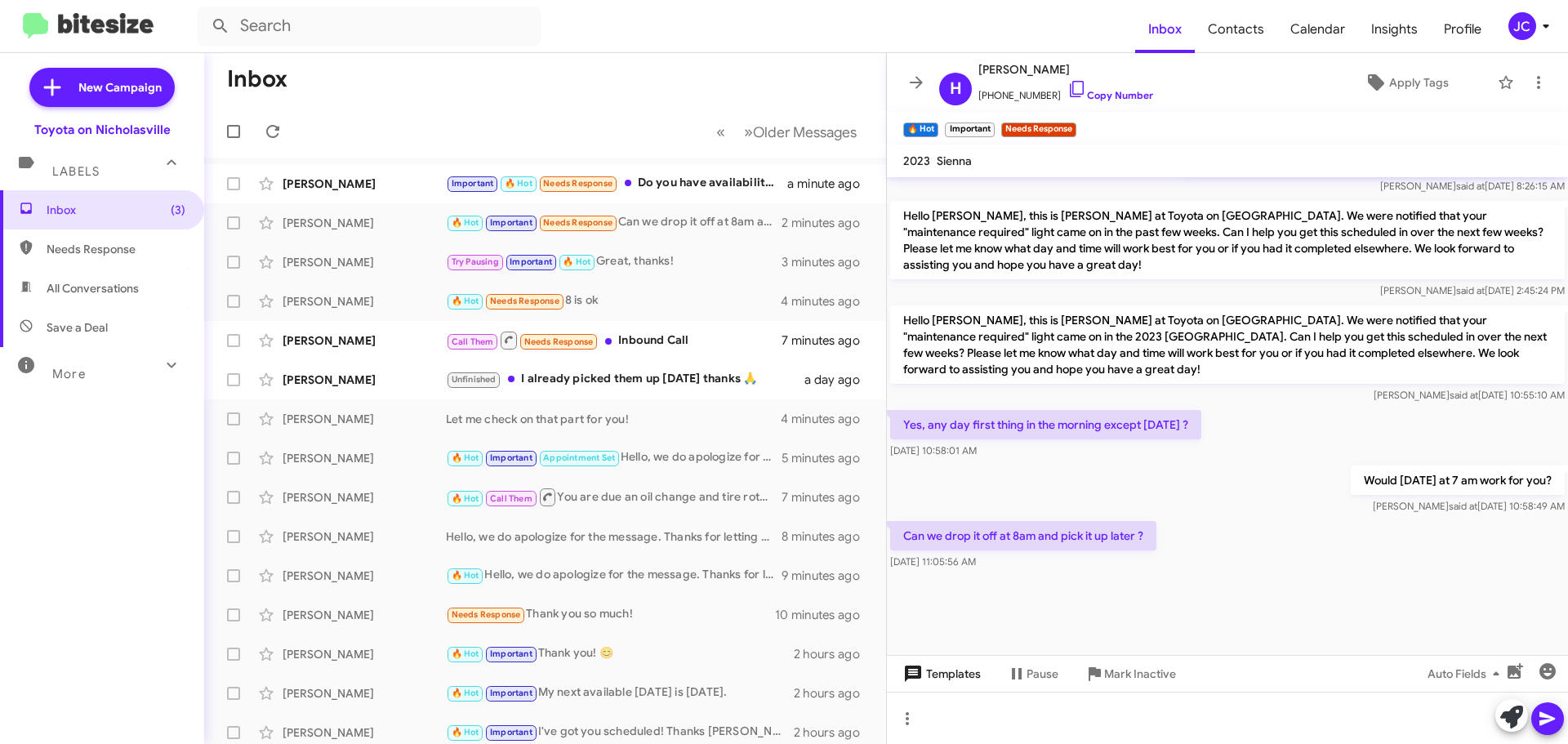
click at [971, 680] on span "Templates" at bounding box center [940, 673] width 80 height 30
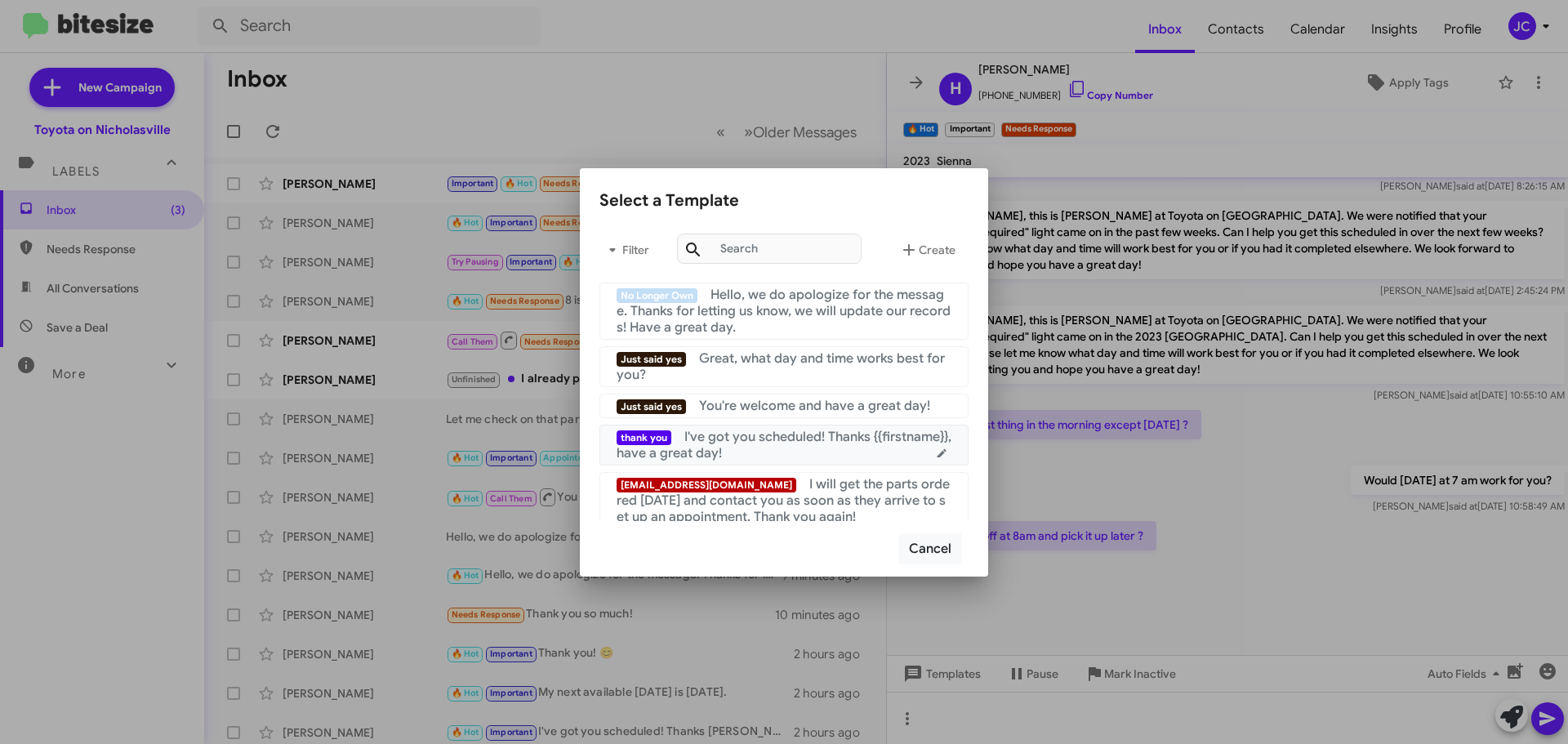
drag, startPoint x: 840, startPoint y: 452, endPoint x: 877, endPoint y: 462, distance: 38.3
click at [840, 452] on div "thank you I've got you scheduled! Thanks {{firstname}}, have a great day!" at bounding box center [784, 445] width 335 height 33
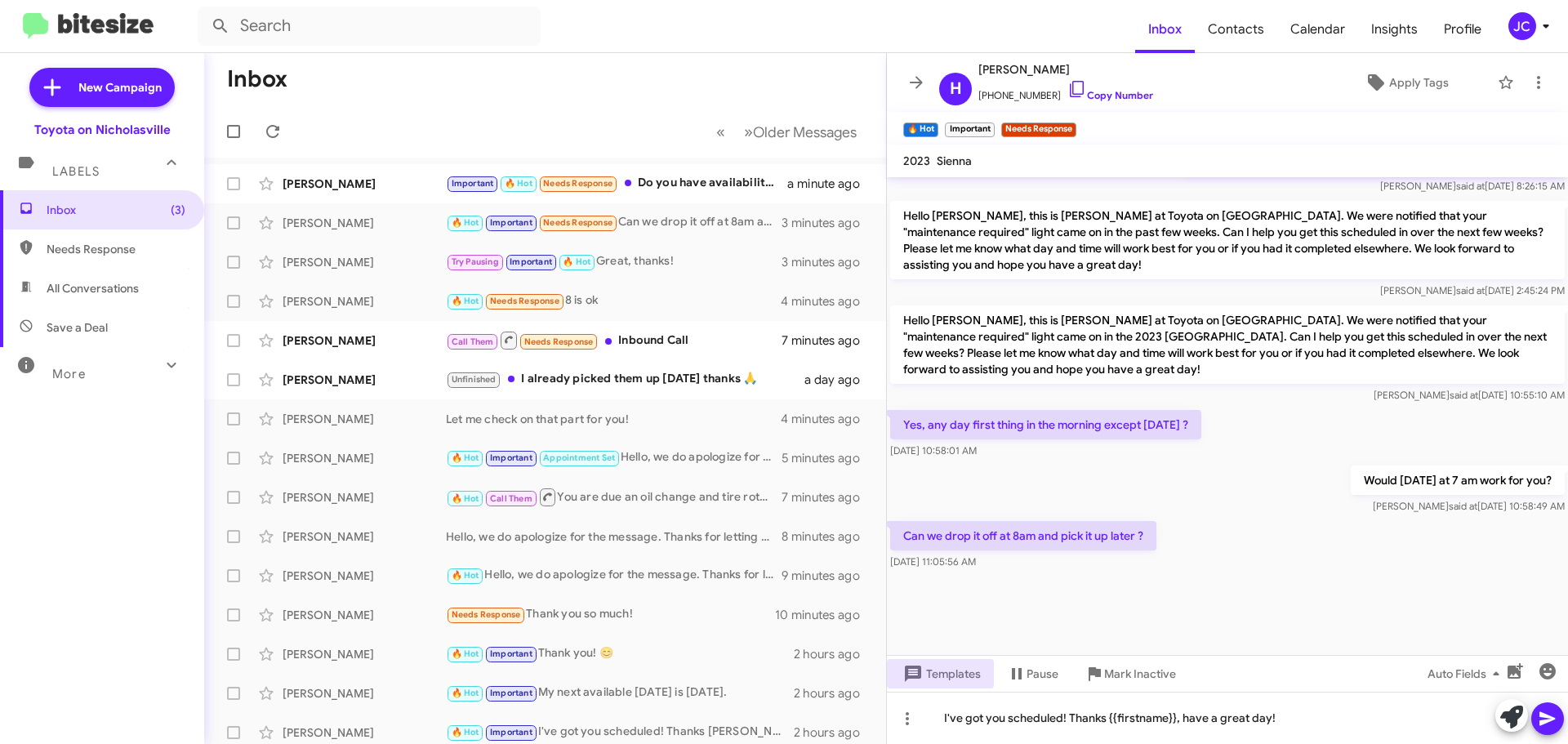
click at [1545, 723] on icon at bounding box center [1548, 719] width 16 height 14
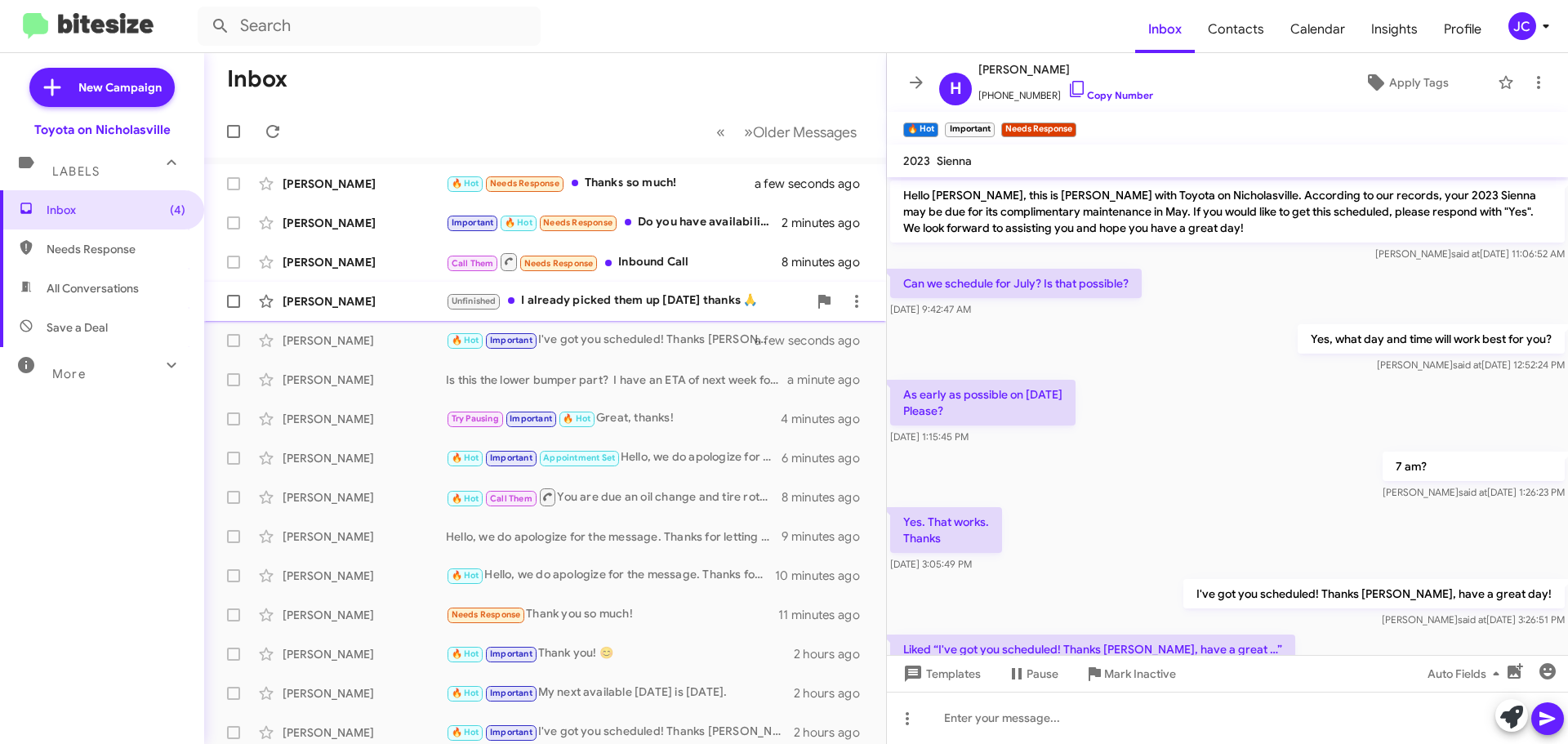
click at [324, 313] on div "[PERSON_NAME] Unfinished I already picked them up [DATE] thanks 🙏 a day ago" at bounding box center [546, 301] width 656 height 33
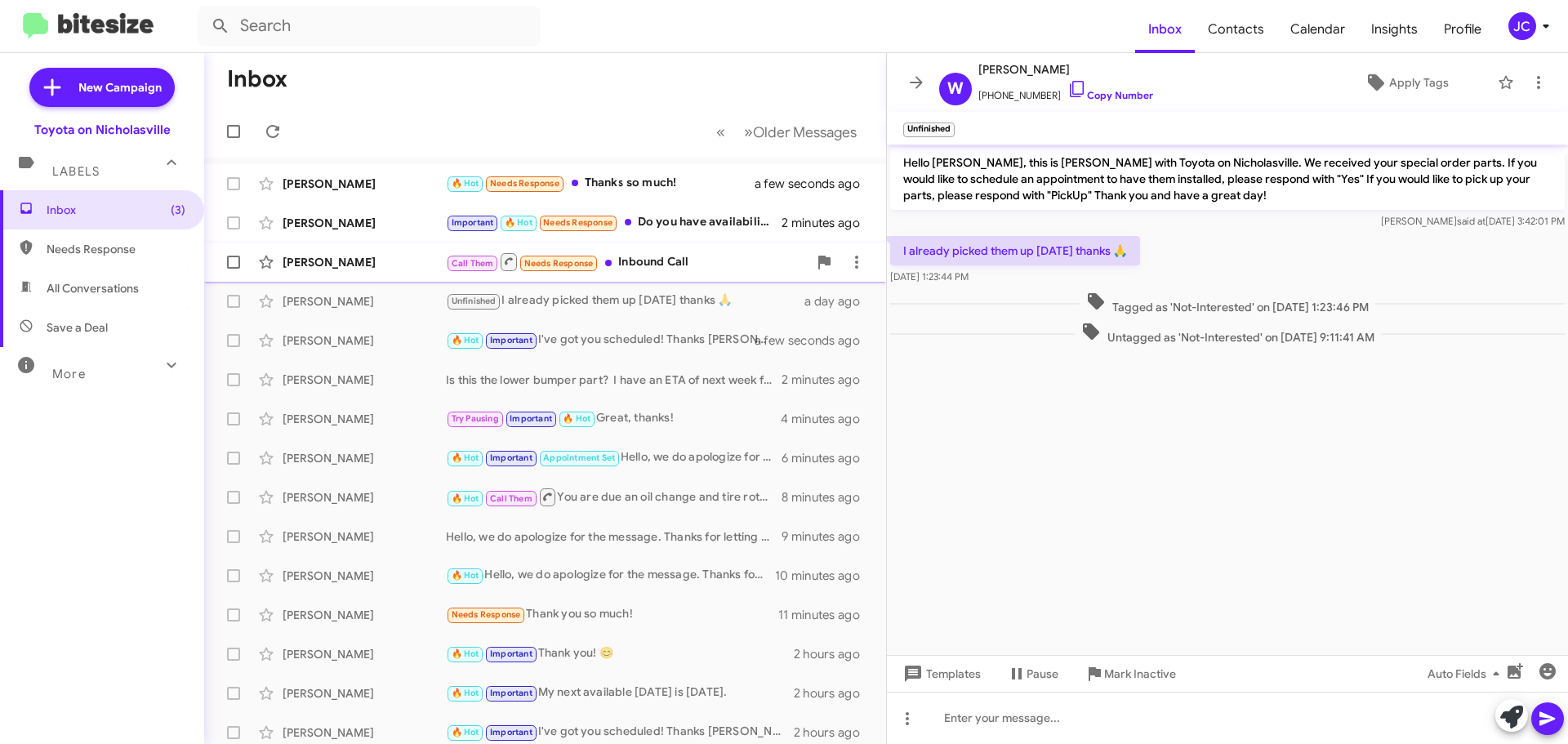
click at [356, 254] on div "[PERSON_NAME]" at bounding box center [364, 262] width 163 height 16
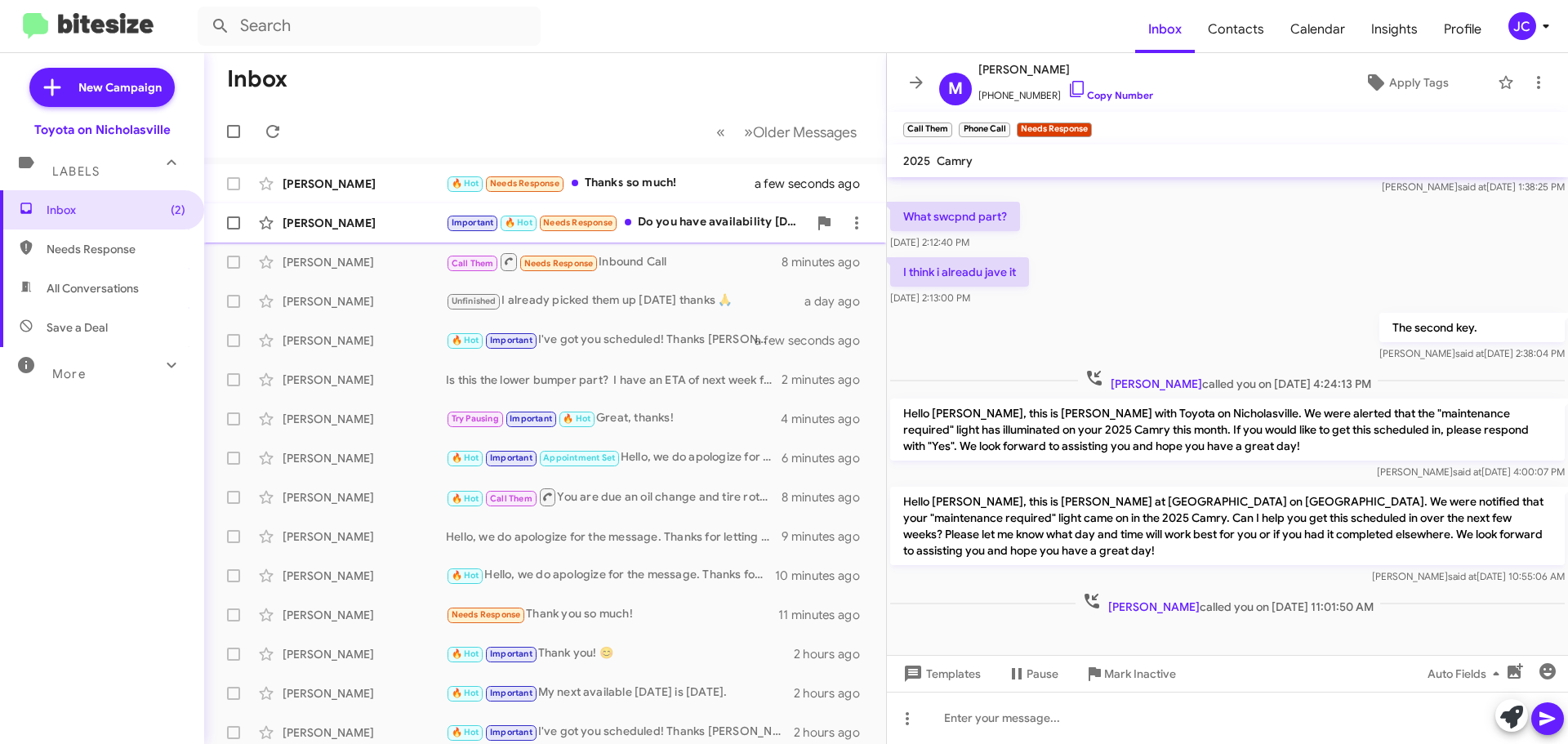
click at [352, 231] on div "[PERSON_NAME] Important 🔥 Hot Needs Response Do you have availability [DATE]? A…" at bounding box center [546, 223] width 656 height 33
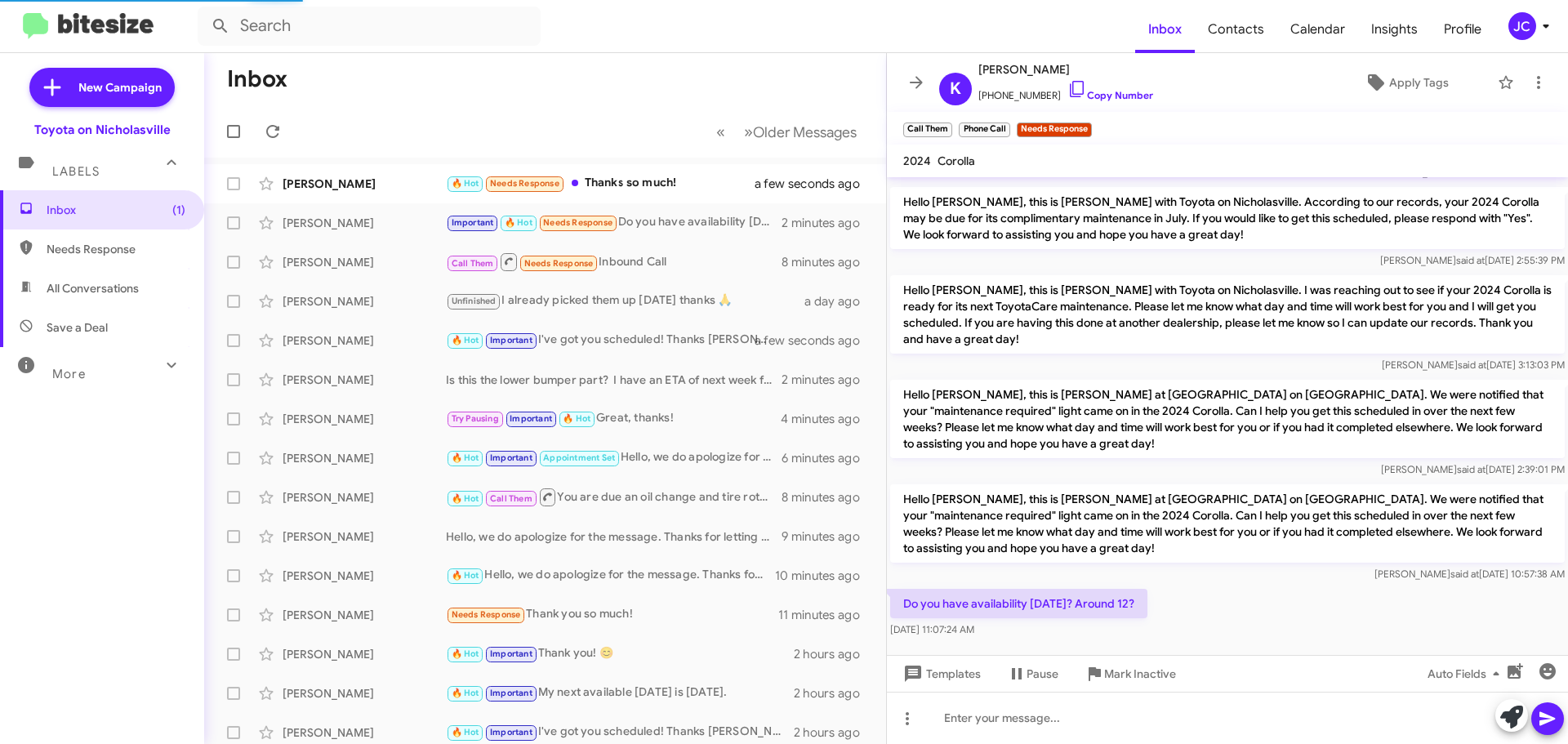
scroll to position [149, 0]
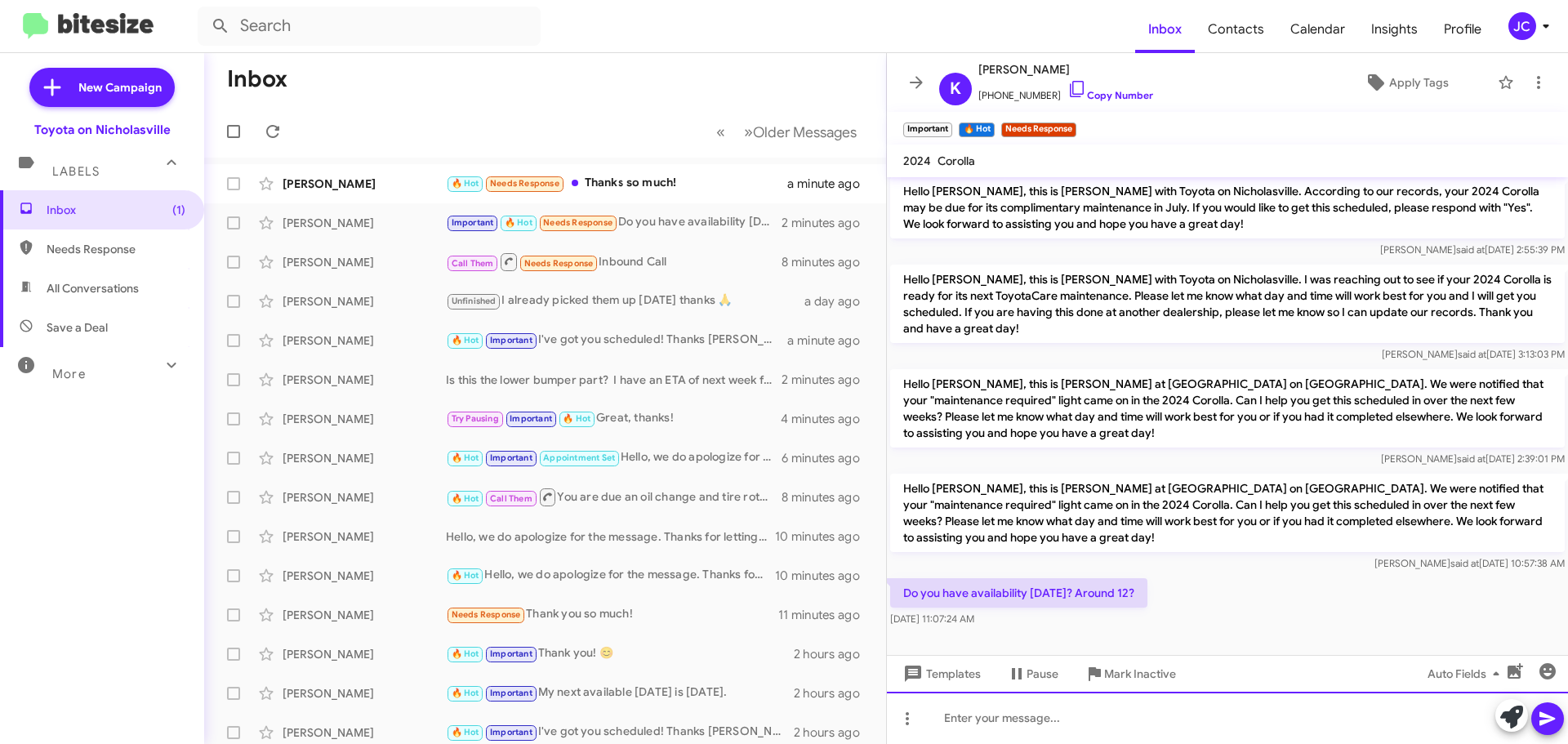
click at [1082, 722] on div at bounding box center [1228, 717] width 682 height 53
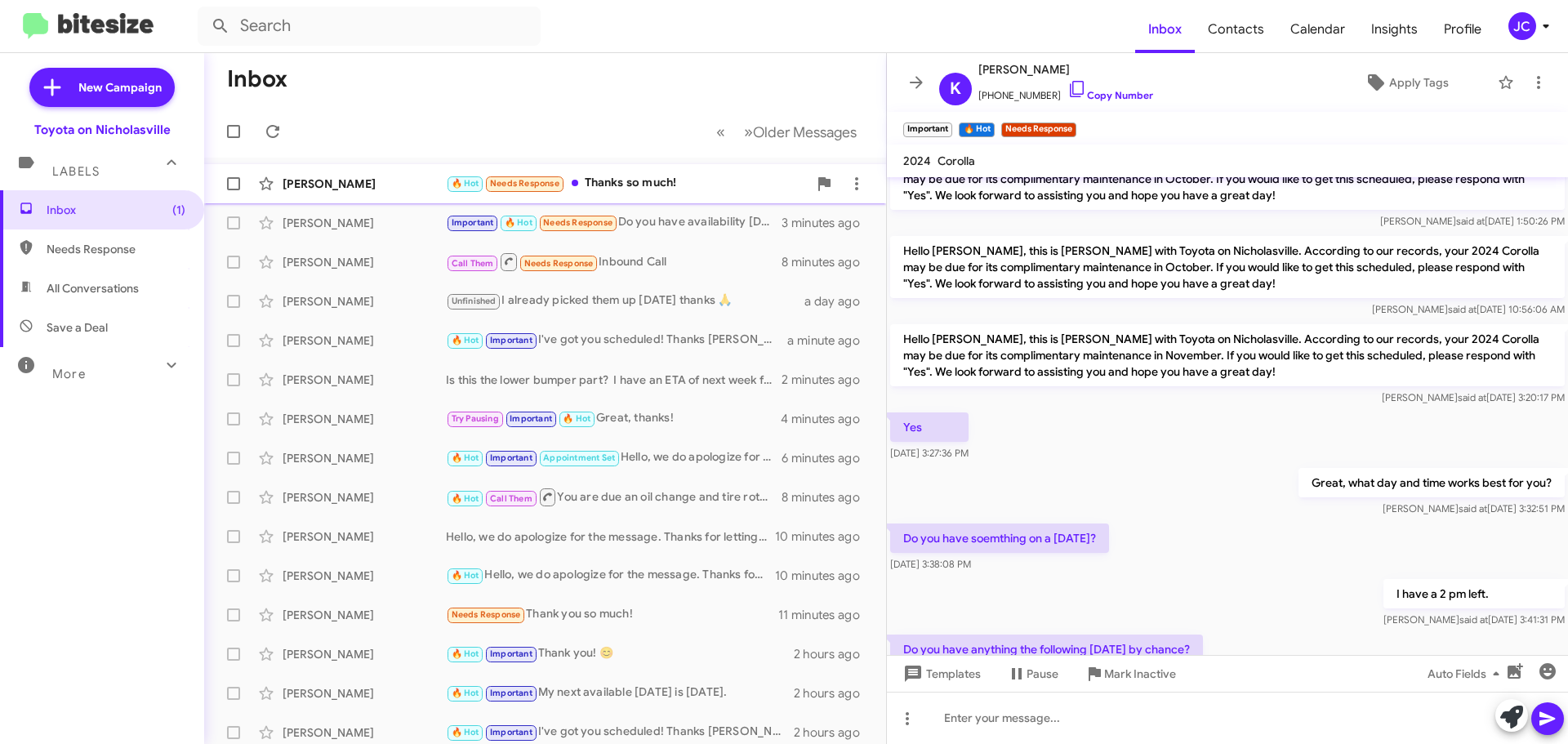
click at [398, 175] on div "[PERSON_NAME] 🔥 Hot Needs Response Thanks so much! a minute ago" at bounding box center [546, 184] width 656 height 33
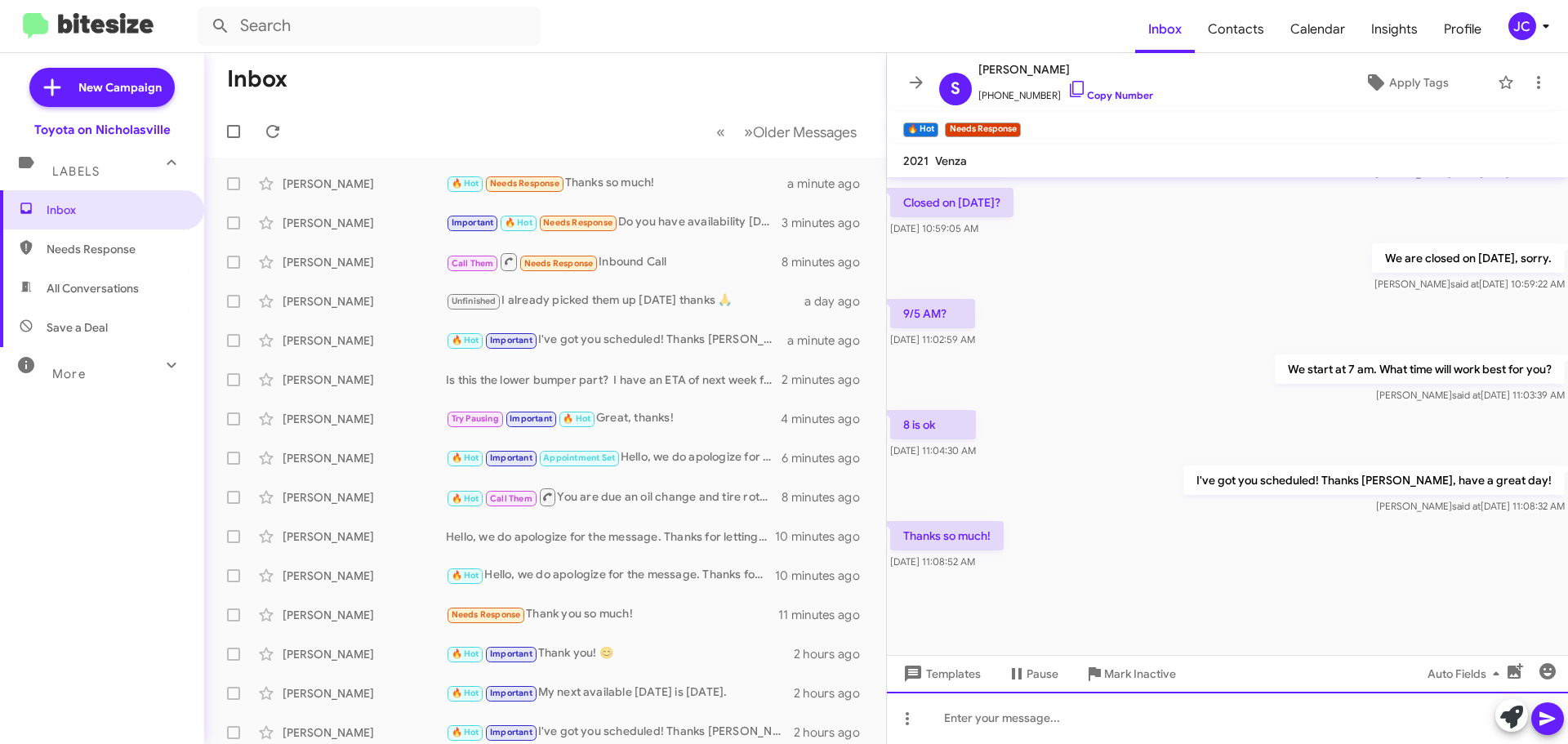
click at [984, 711] on div at bounding box center [1228, 717] width 682 height 53
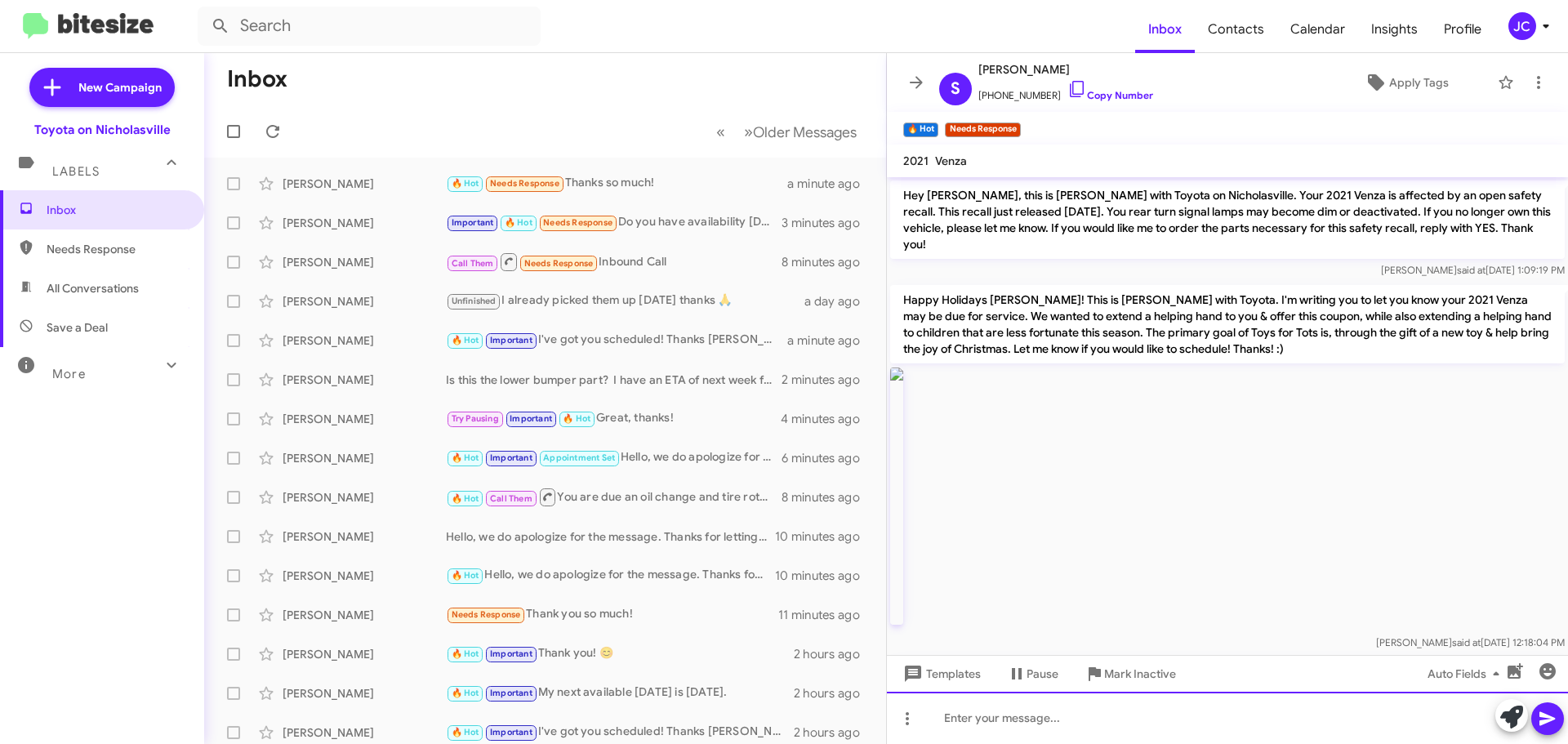
scroll to position [81, 0]
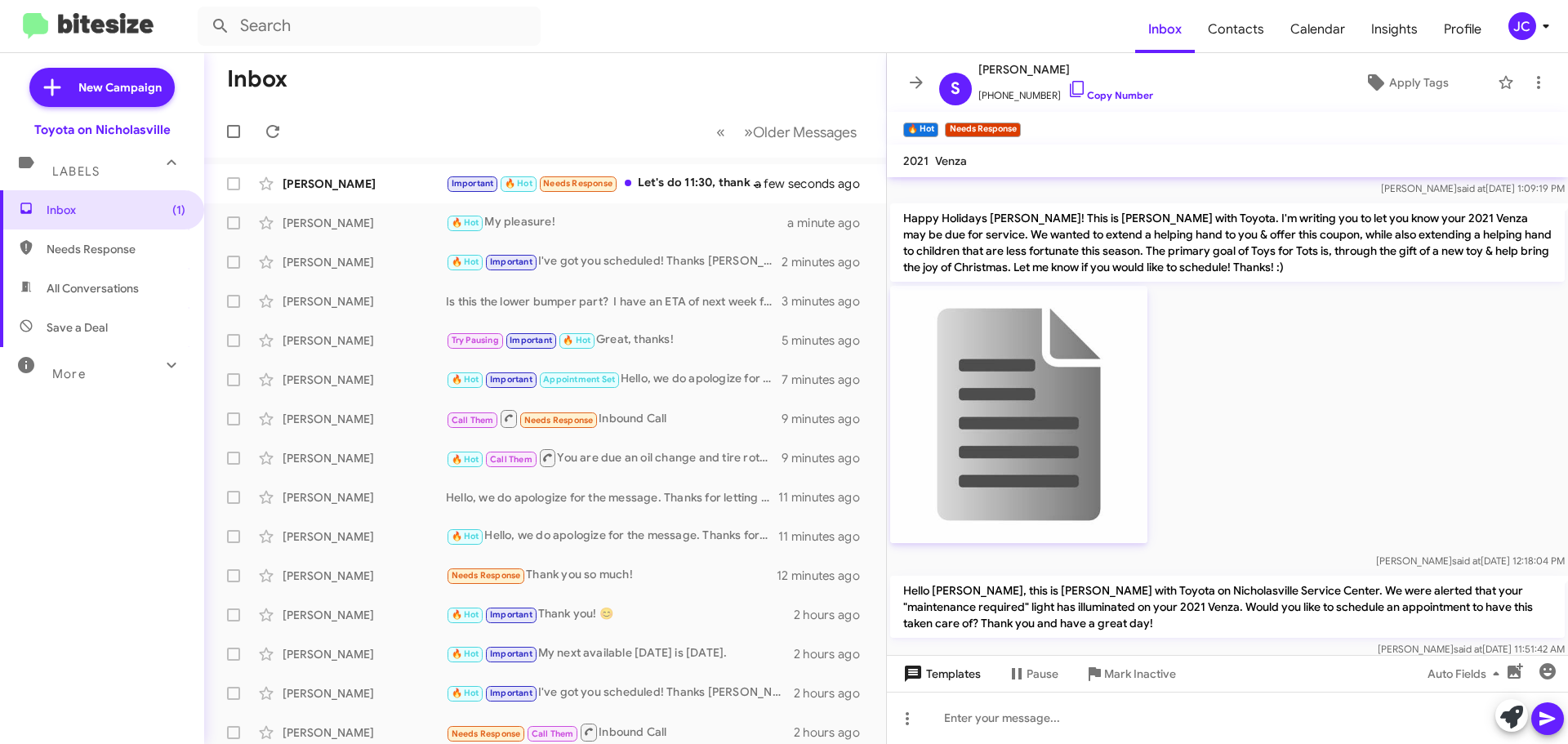
click at [971, 683] on span "Templates" at bounding box center [940, 673] width 80 height 30
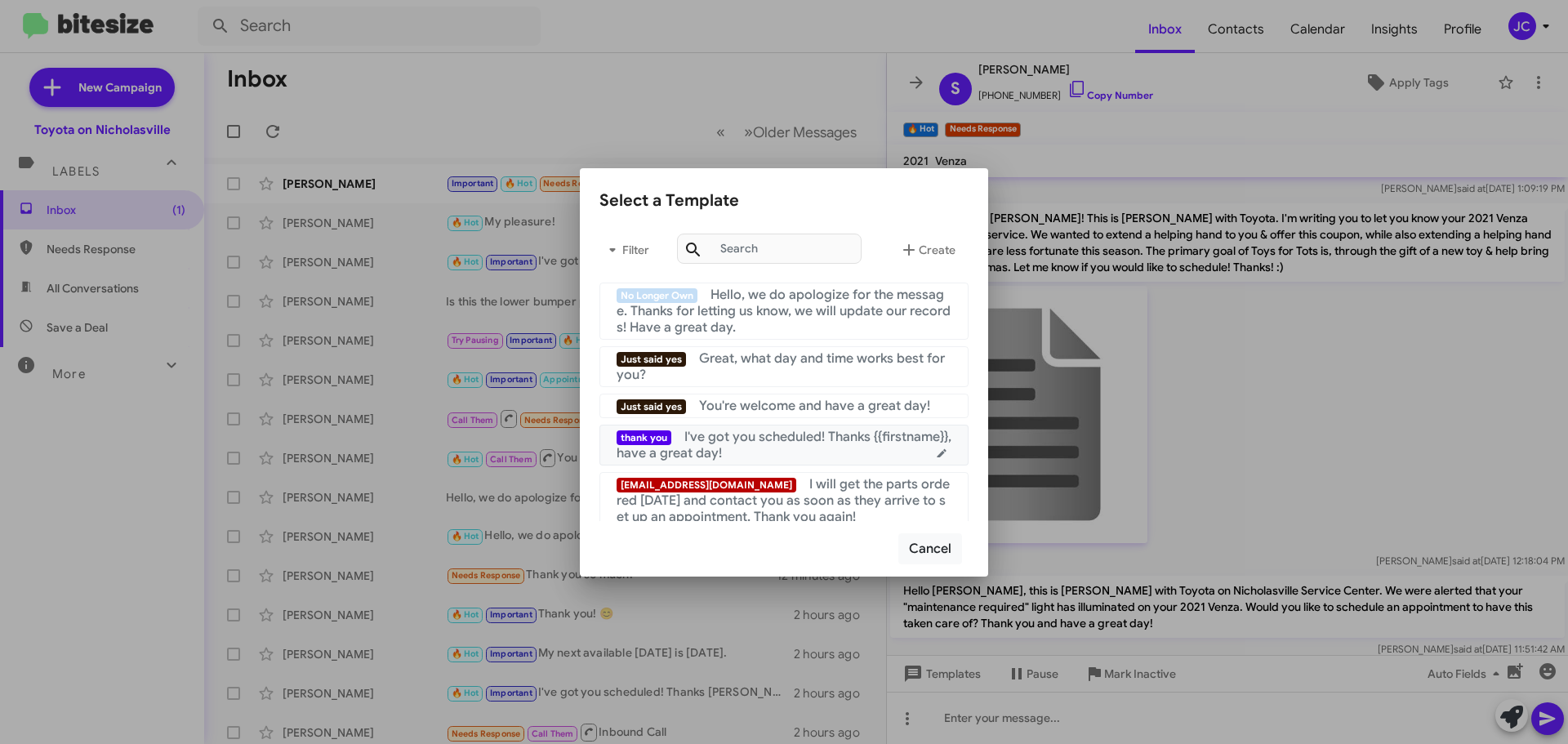
click at [801, 461] on div "thank you I've got you scheduled! Thanks {{firstname}}, have a great day!" at bounding box center [784, 445] width 335 height 33
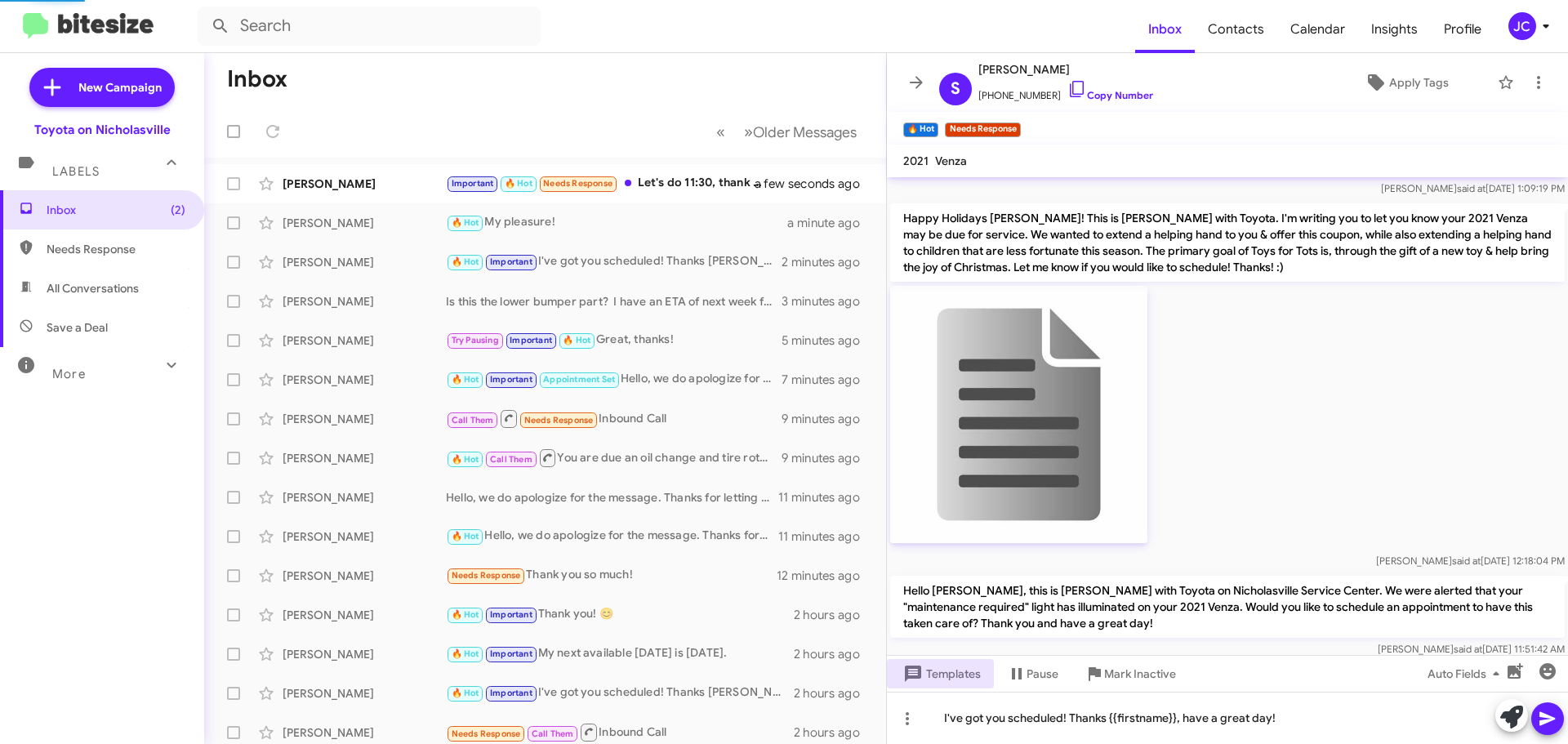
click at [1552, 717] on icon at bounding box center [1548, 719] width 16 height 14
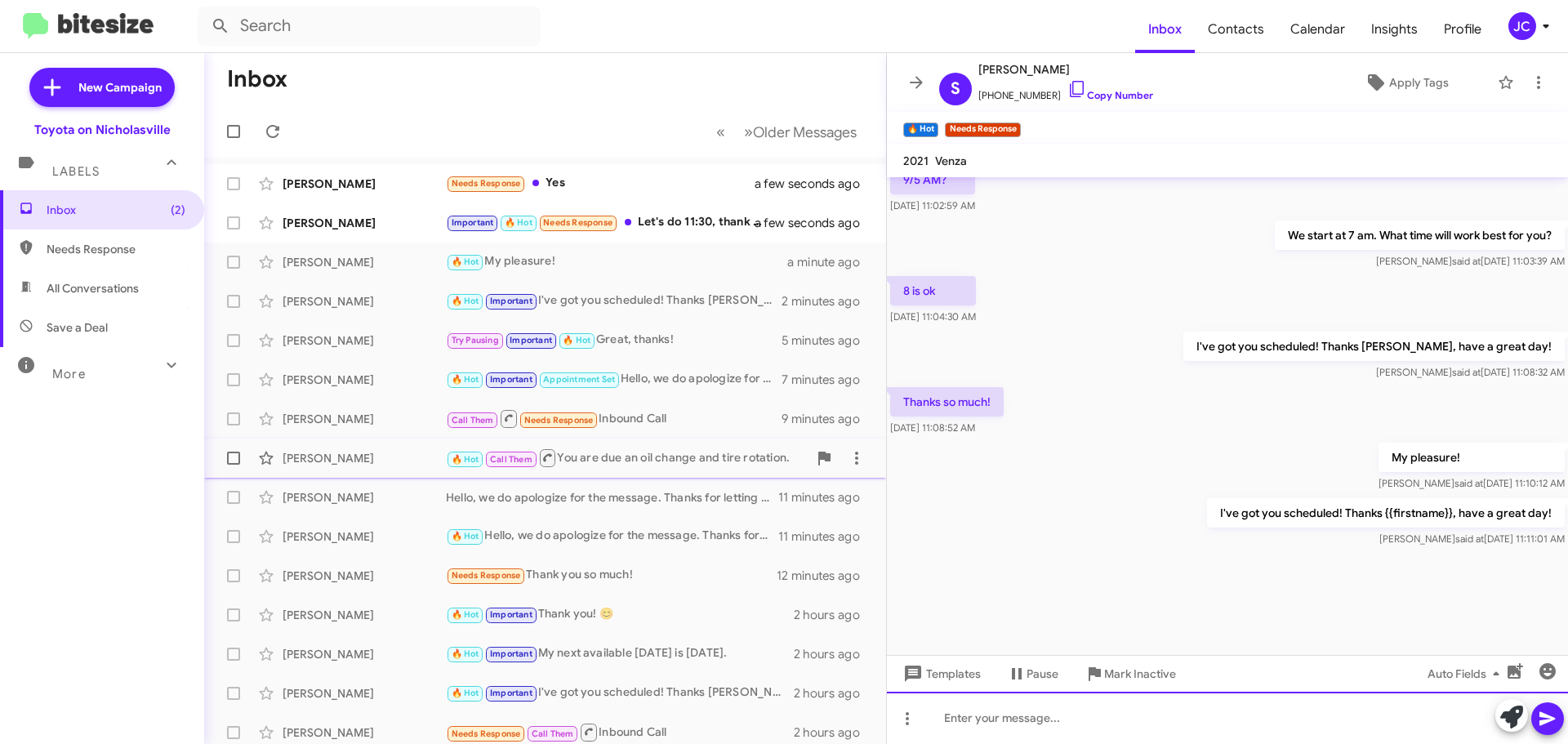
scroll to position [2336, 0]
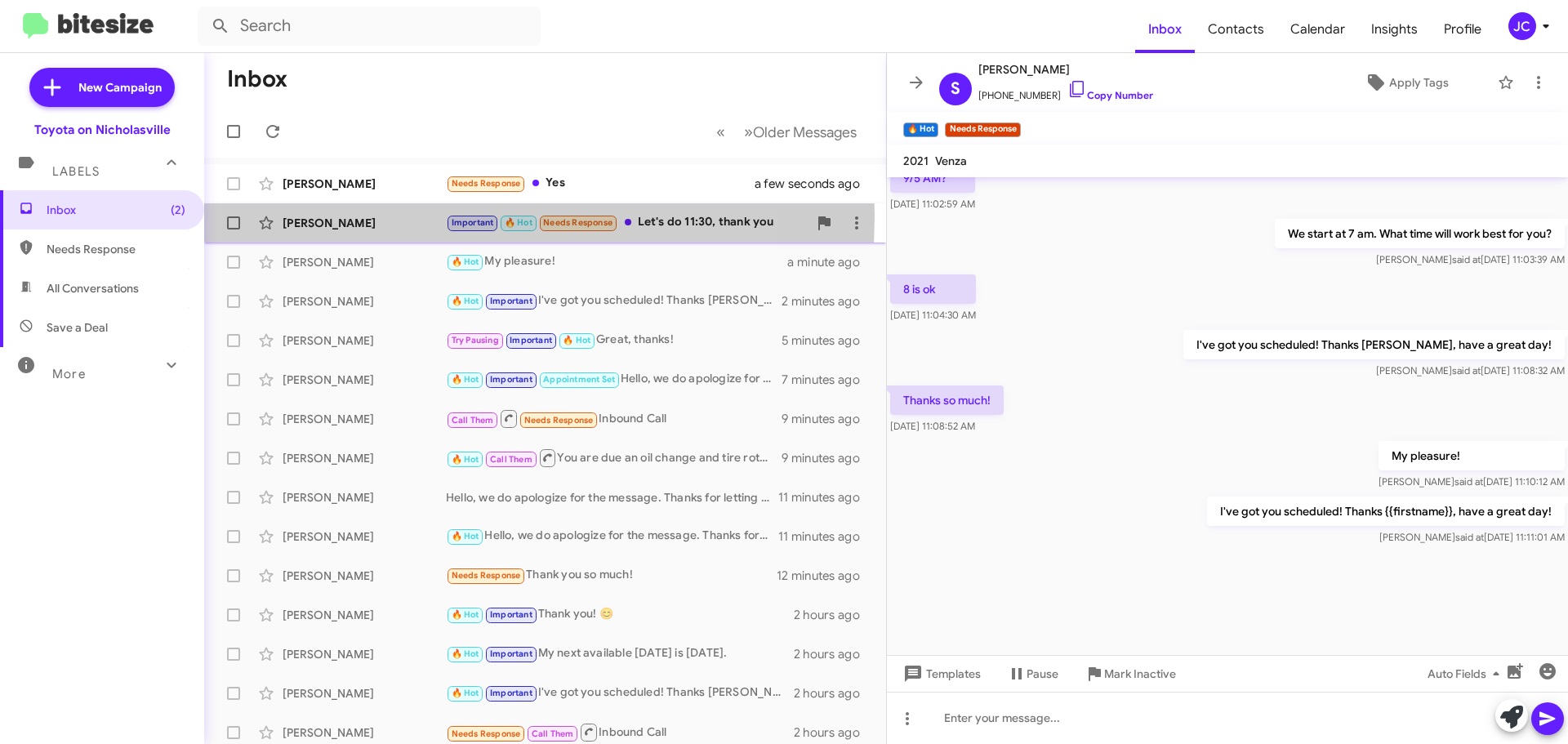
click at [307, 215] on div "[PERSON_NAME]" at bounding box center [364, 223] width 163 height 16
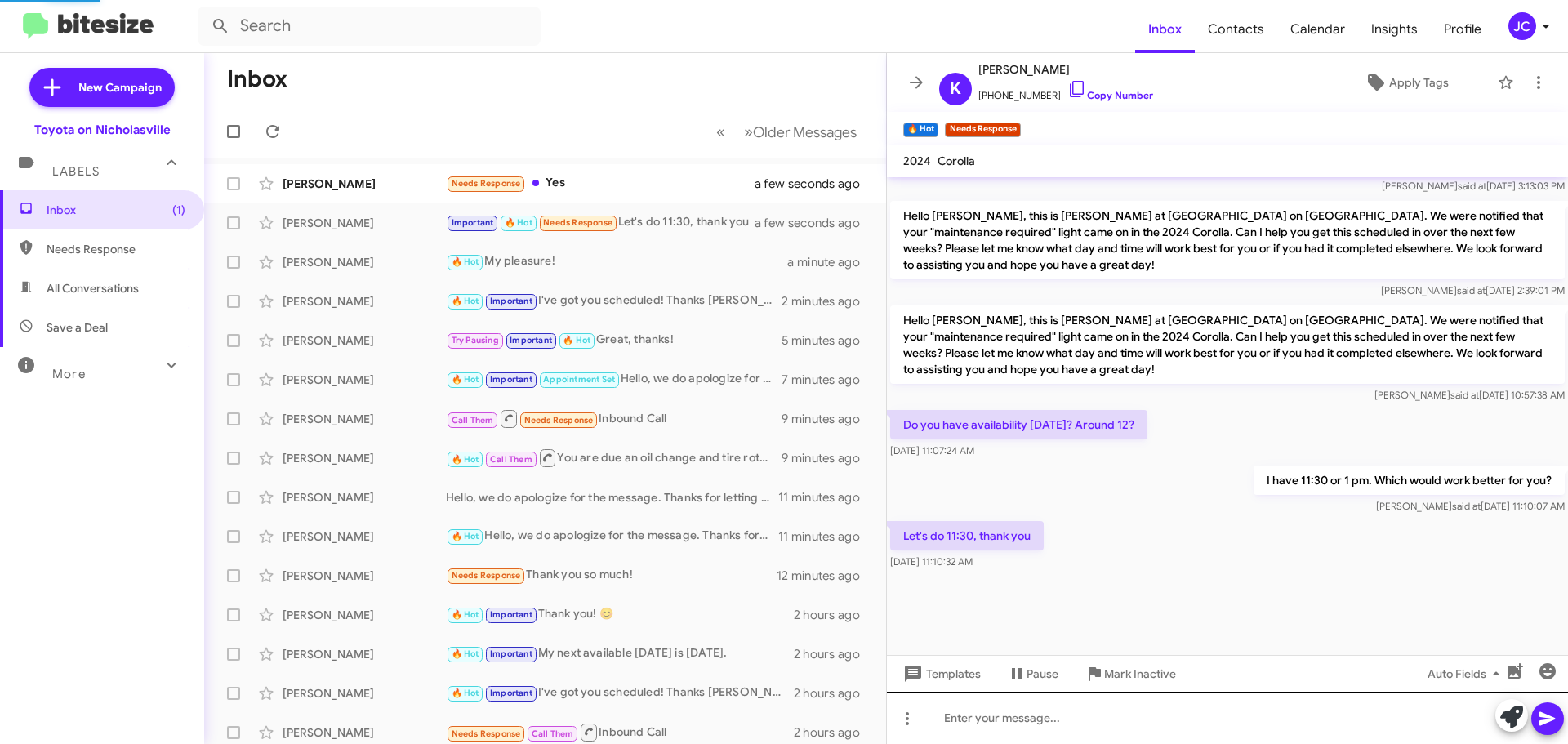
scroll to position [1025, 0]
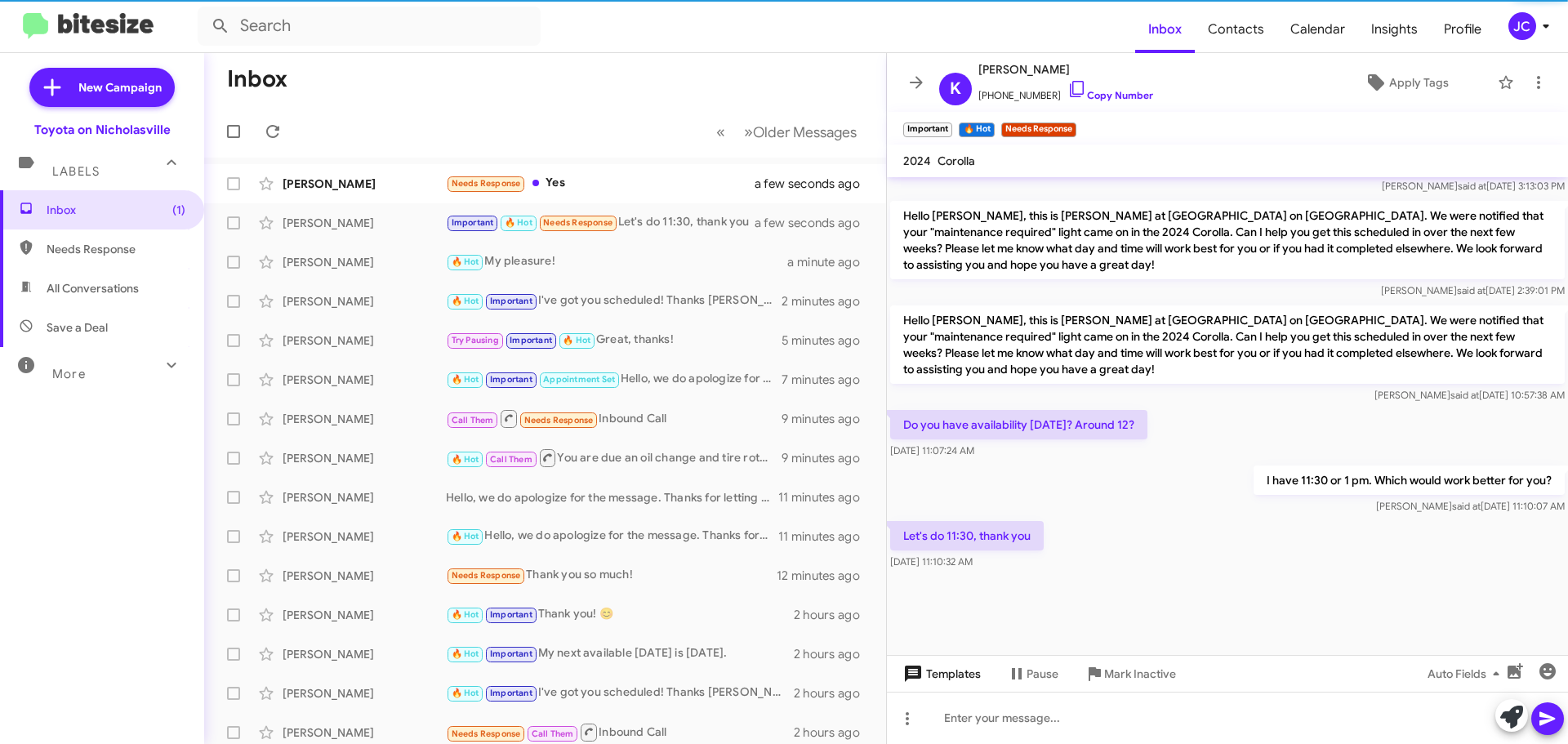
click at [967, 671] on span "Templates" at bounding box center [940, 673] width 80 height 30
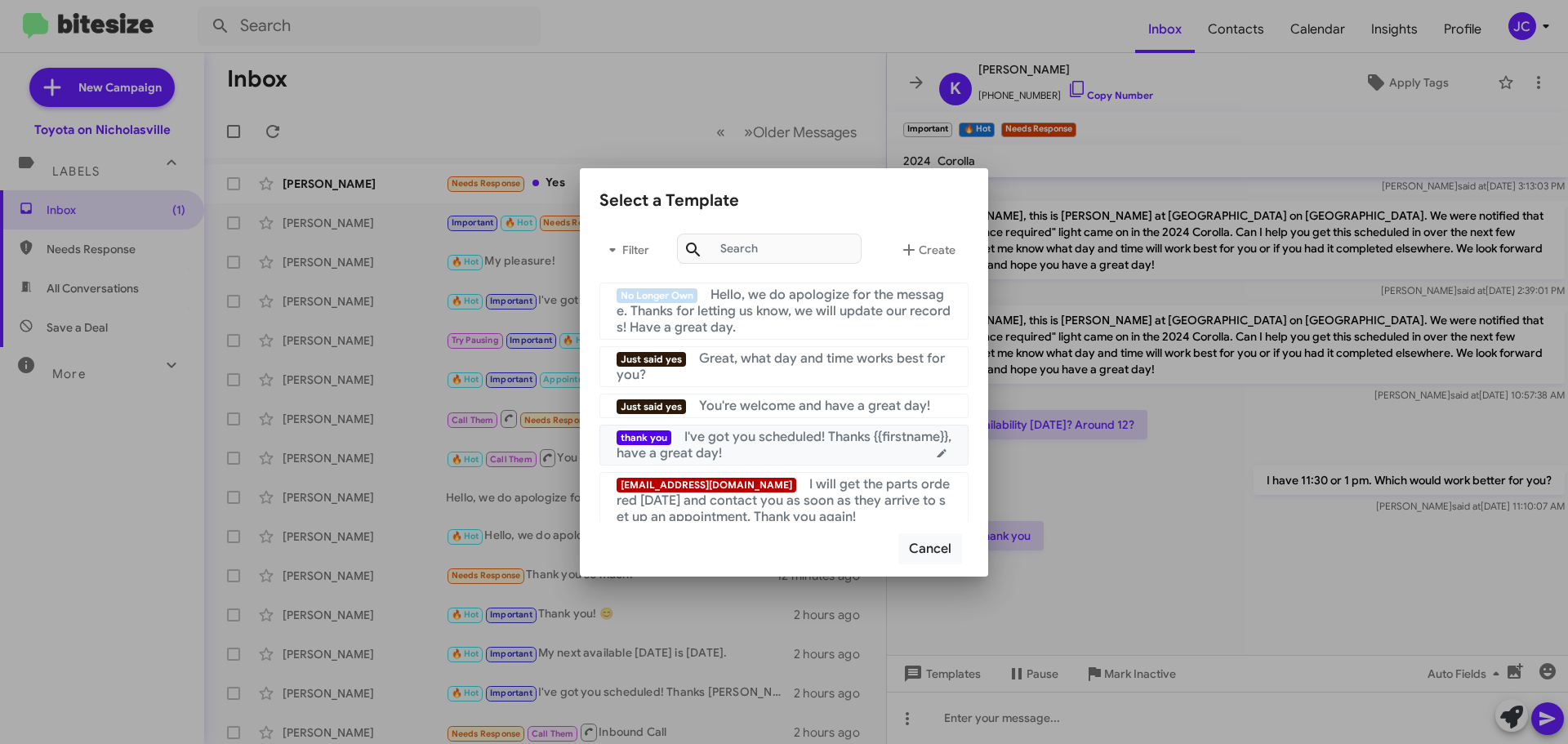
click at [801, 447] on div "thank you I've got you scheduled! Thanks {{firstname}}, have a great day!" at bounding box center [784, 445] width 335 height 33
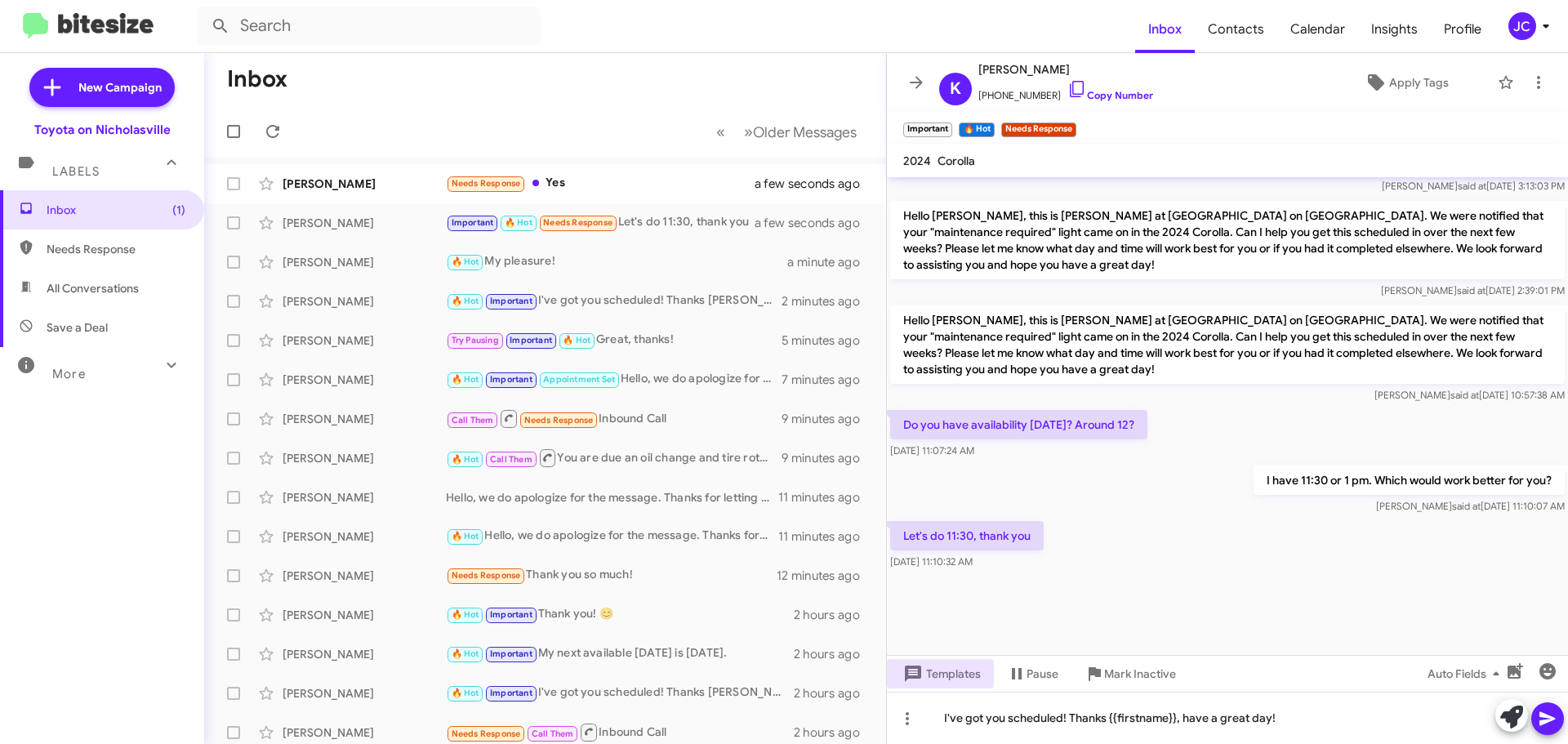
click at [1545, 711] on icon at bounding box center [1548, 719] width 20 height 20
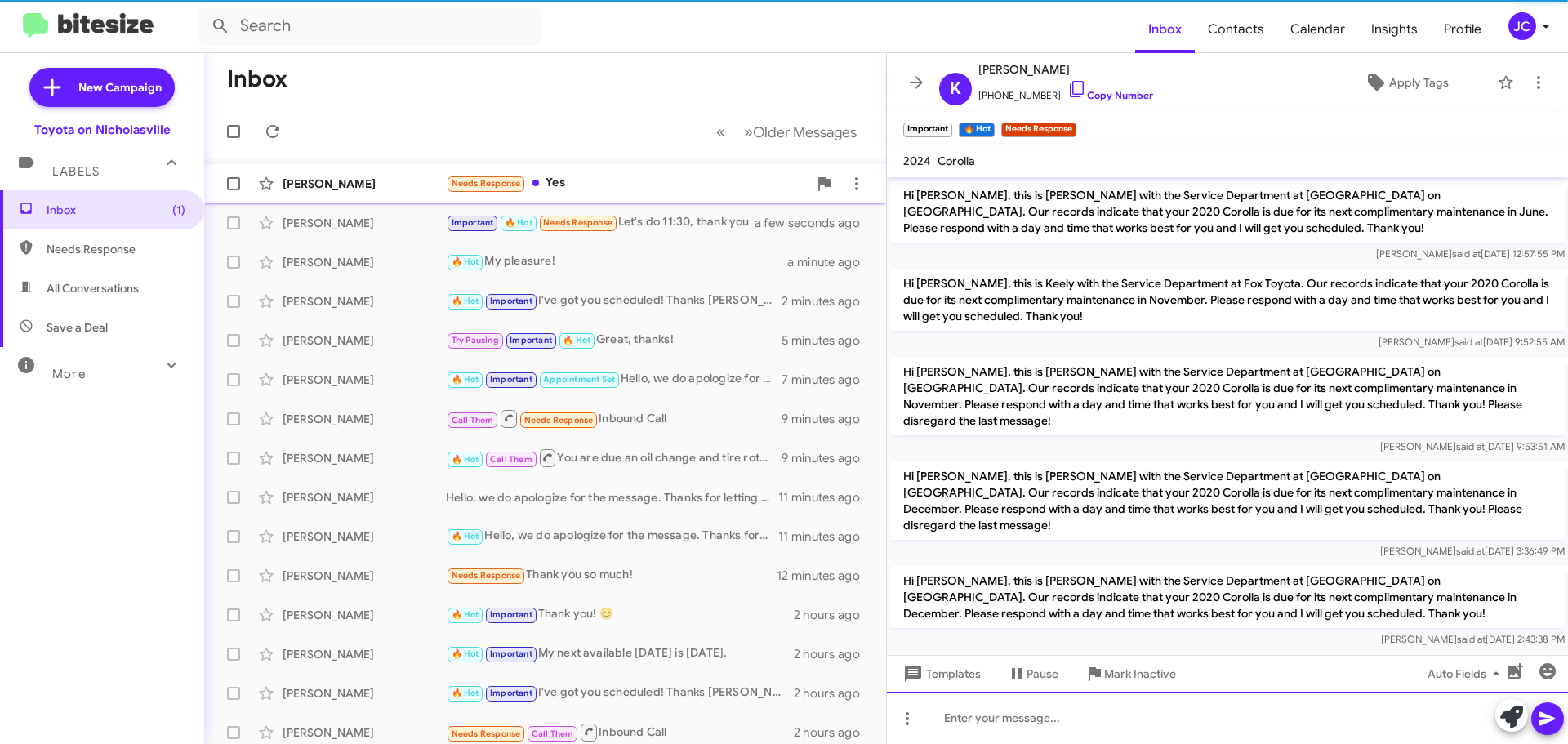
scroll to position [81, 0]
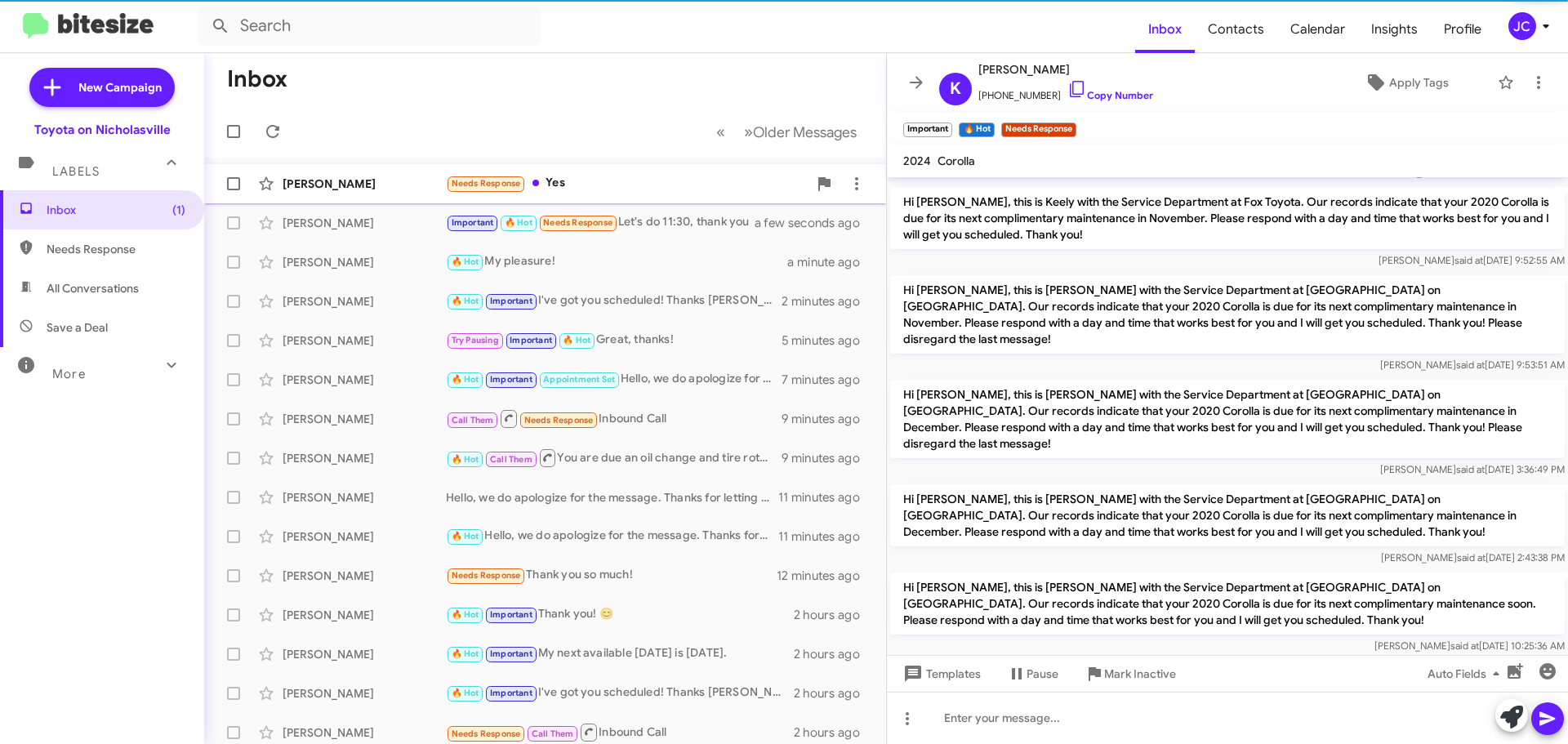
click at [327, 189] on div "[PERSON_NAME]" at bounding box center [364, 184] width 163 height 16
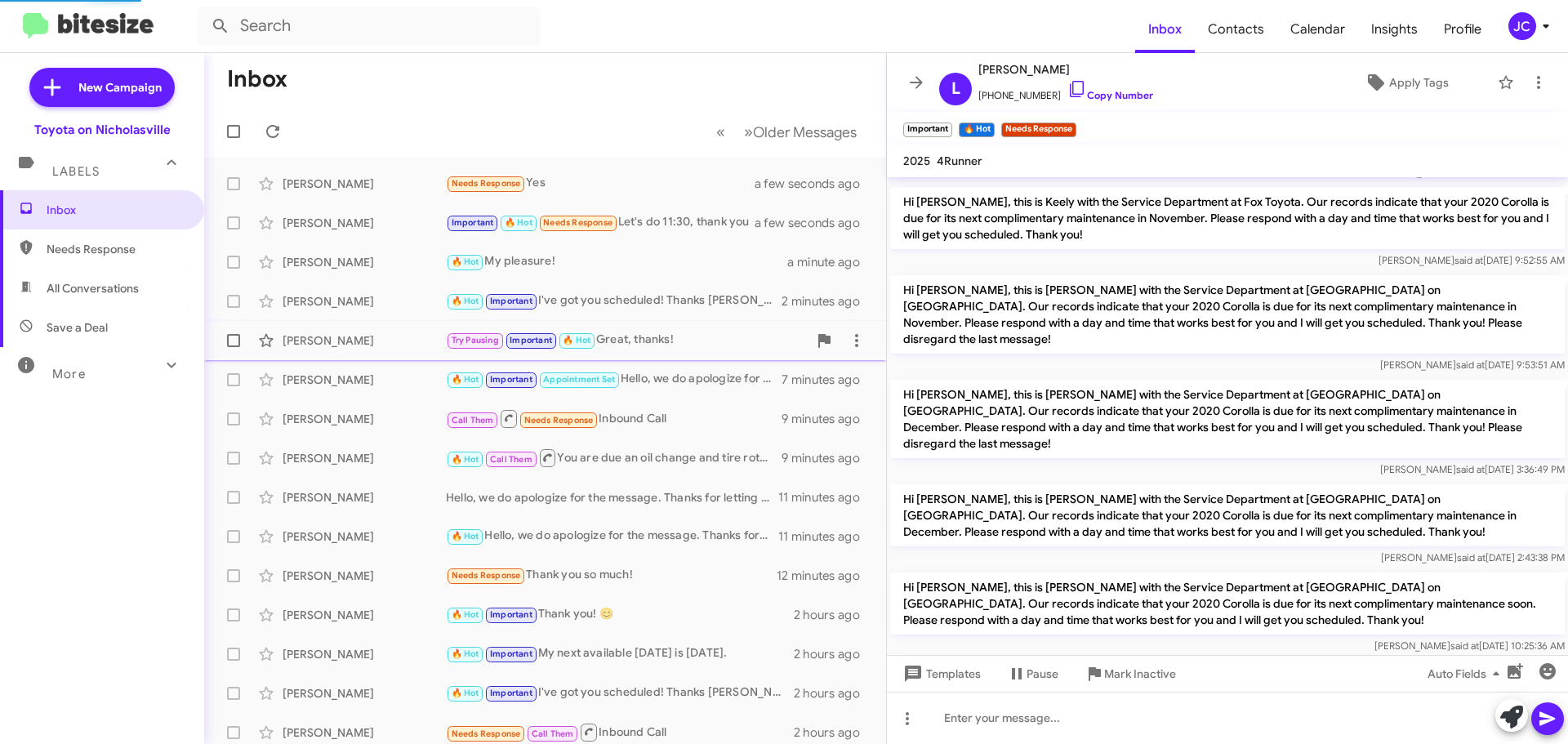
scroll to position [245, 0]
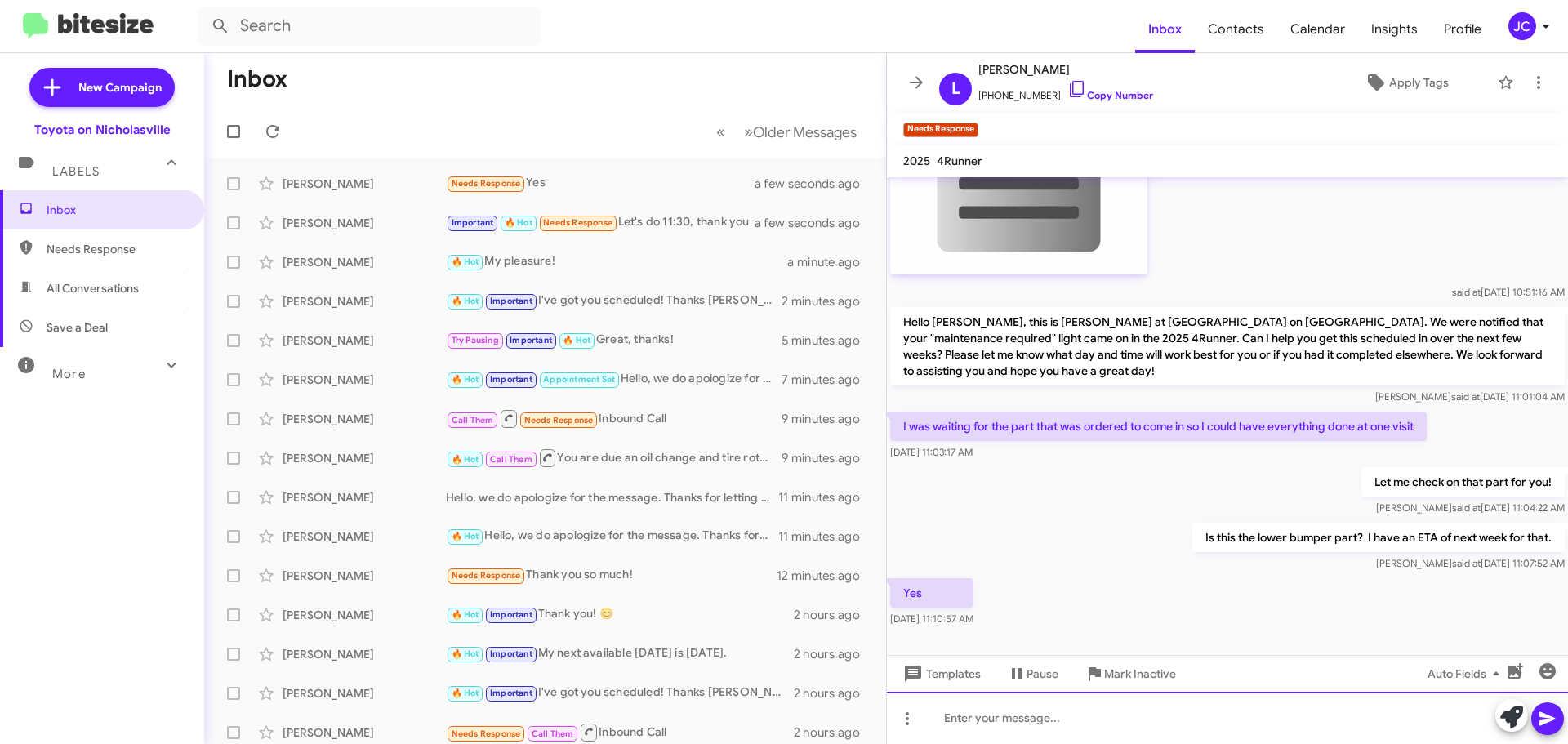
click at [983, 695] on div at bounding box center [1228, 717] width 682 height 53
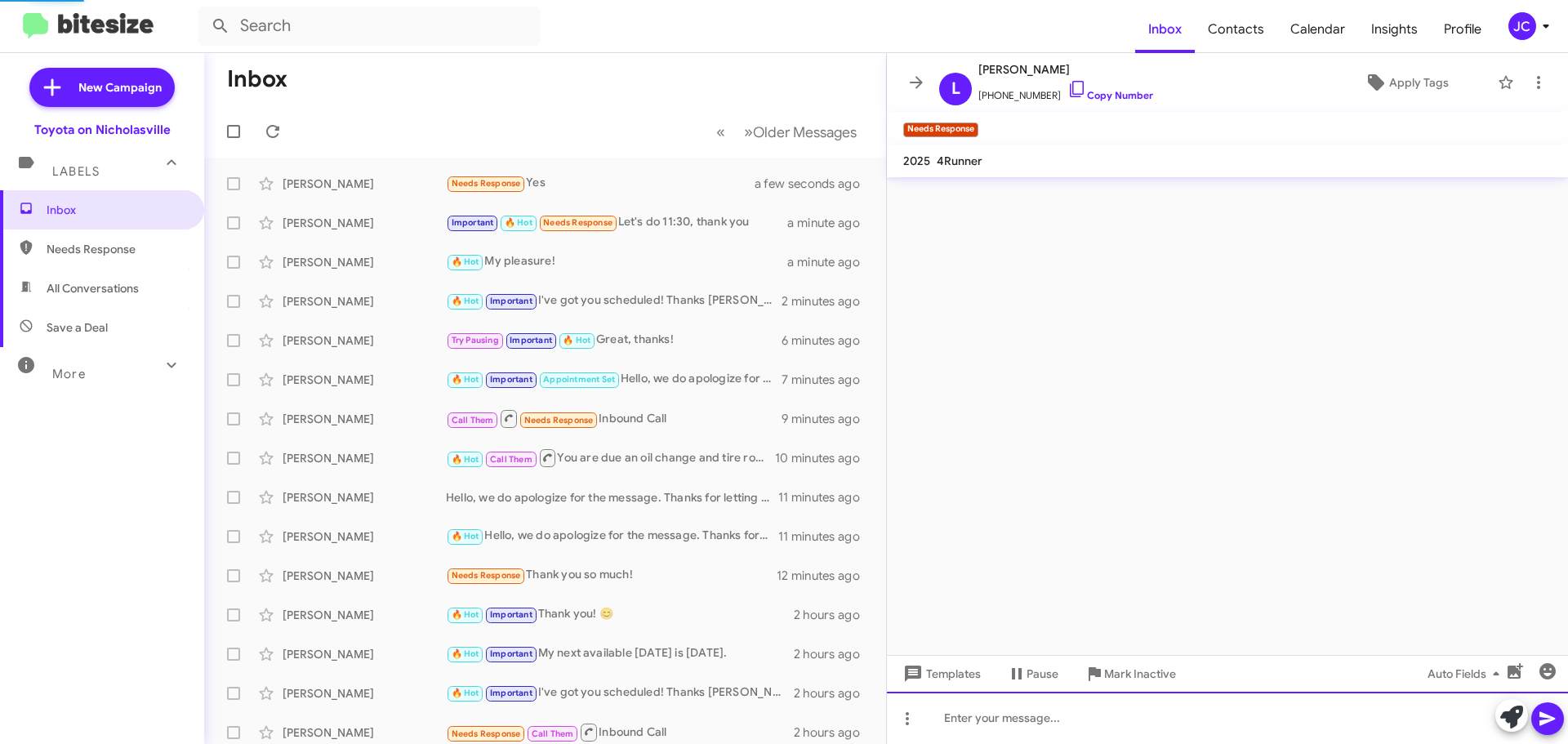
scroll to position [0, 0]
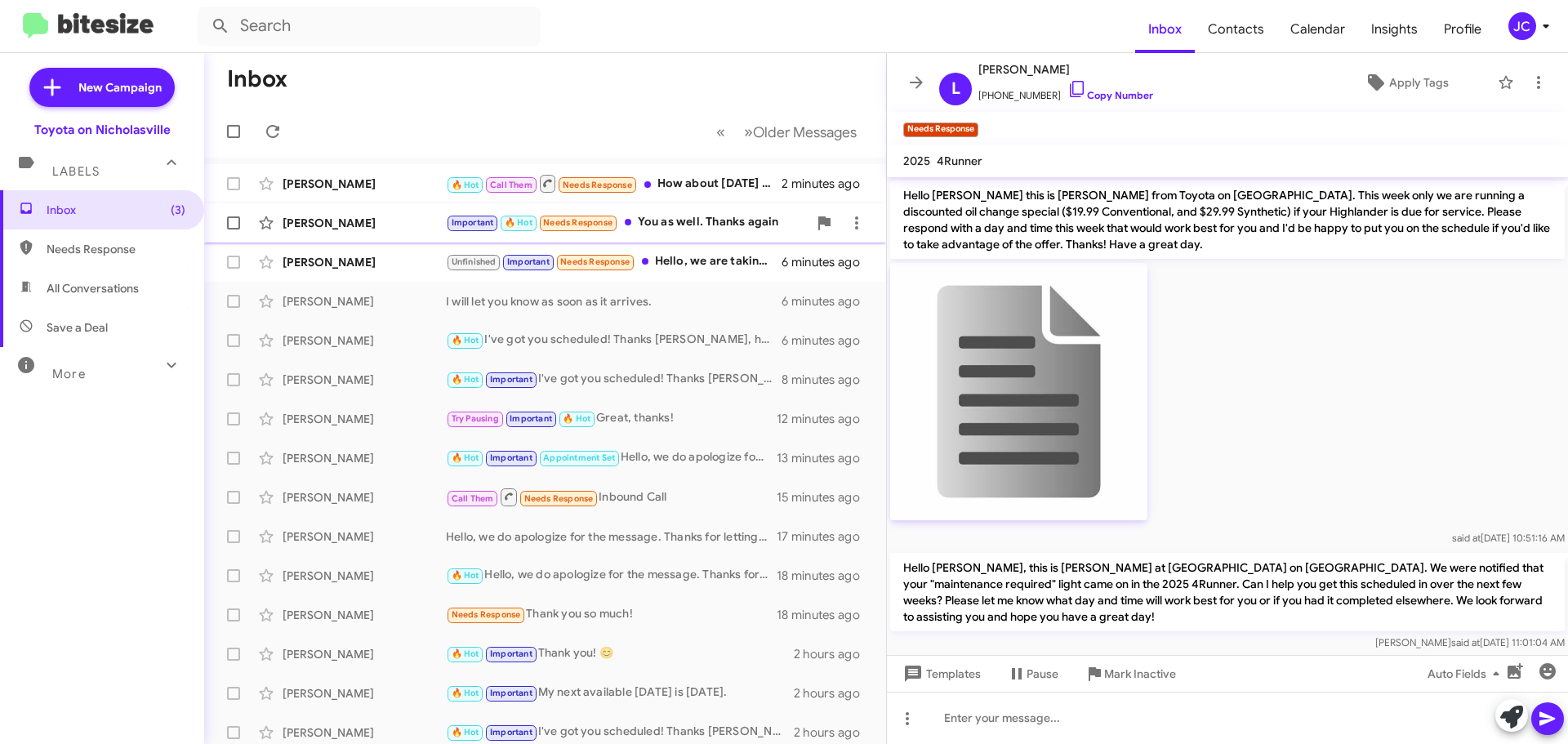
click at [329, 227] on div "[PERSON_NAME]" at bounding box center [364, 223] width 163 height 16
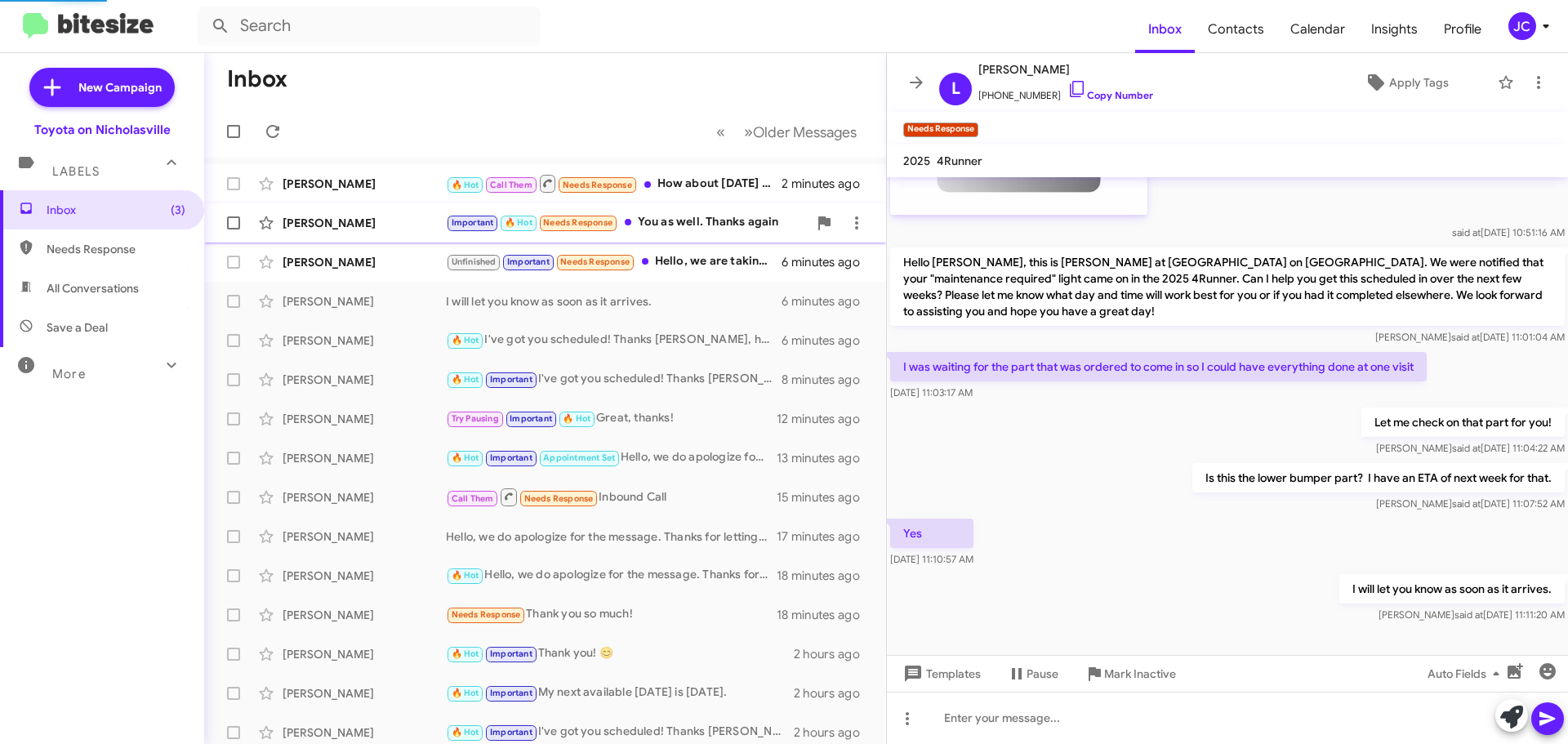
click at [326, 236] on div "[PERSON_NAME] Important 🔥 Hot Needs Response You as well. Thanks again 3 minute…" at bounding box center [546, 223] width 656 height 33
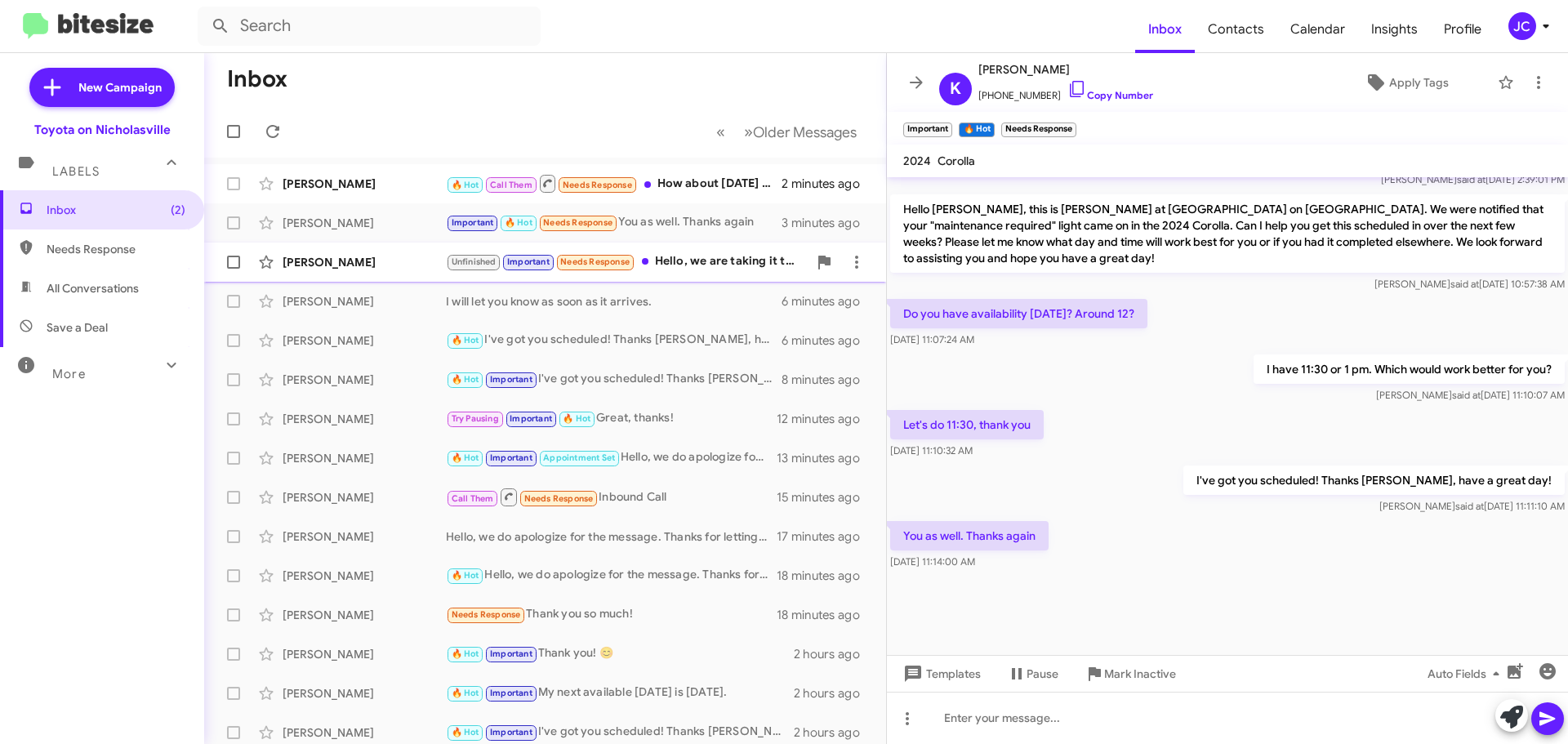
click at [327, 254] on div "[PERSON_NAME]" at bounding box center [364, 262] width 163 height 16
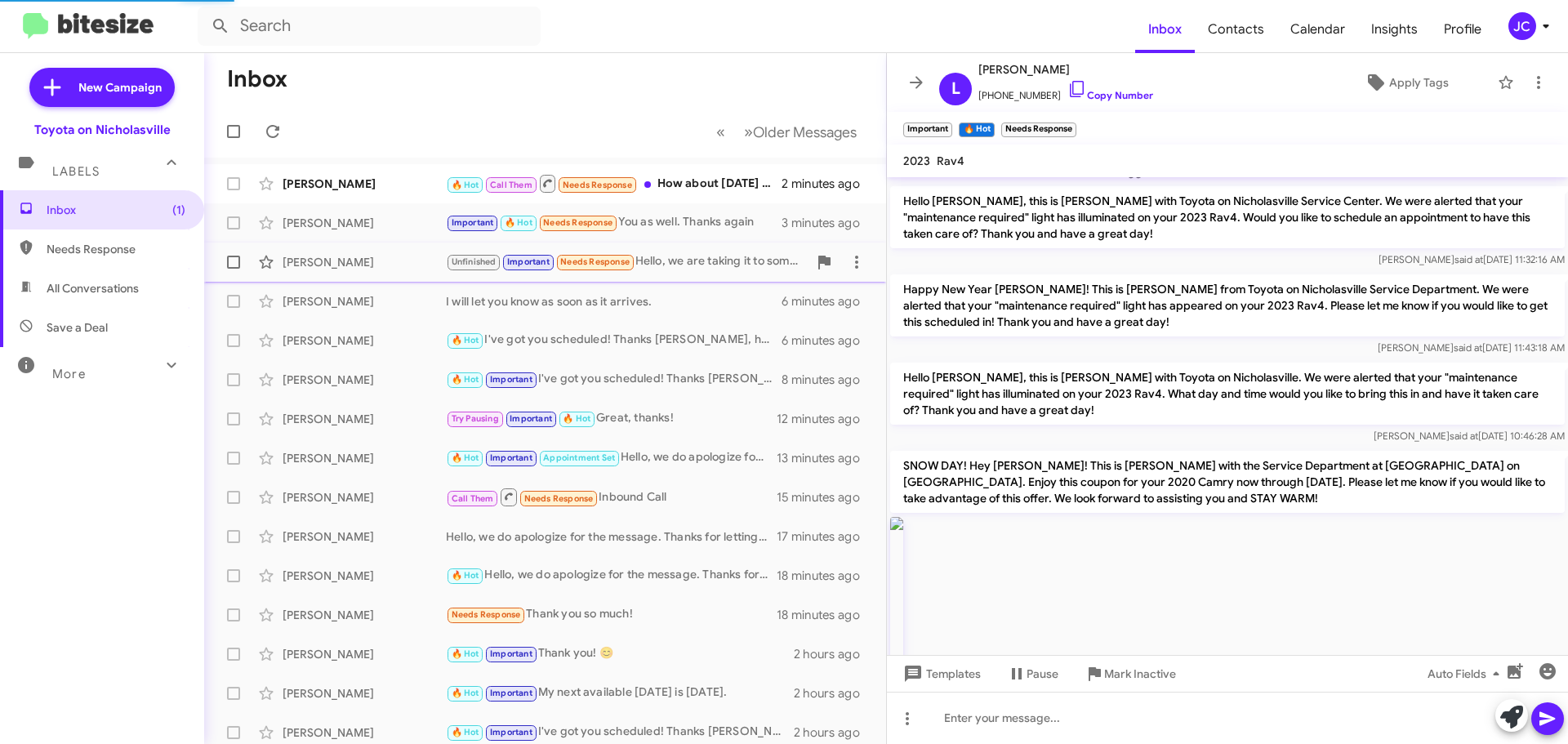
scroll to position [1471, 0]
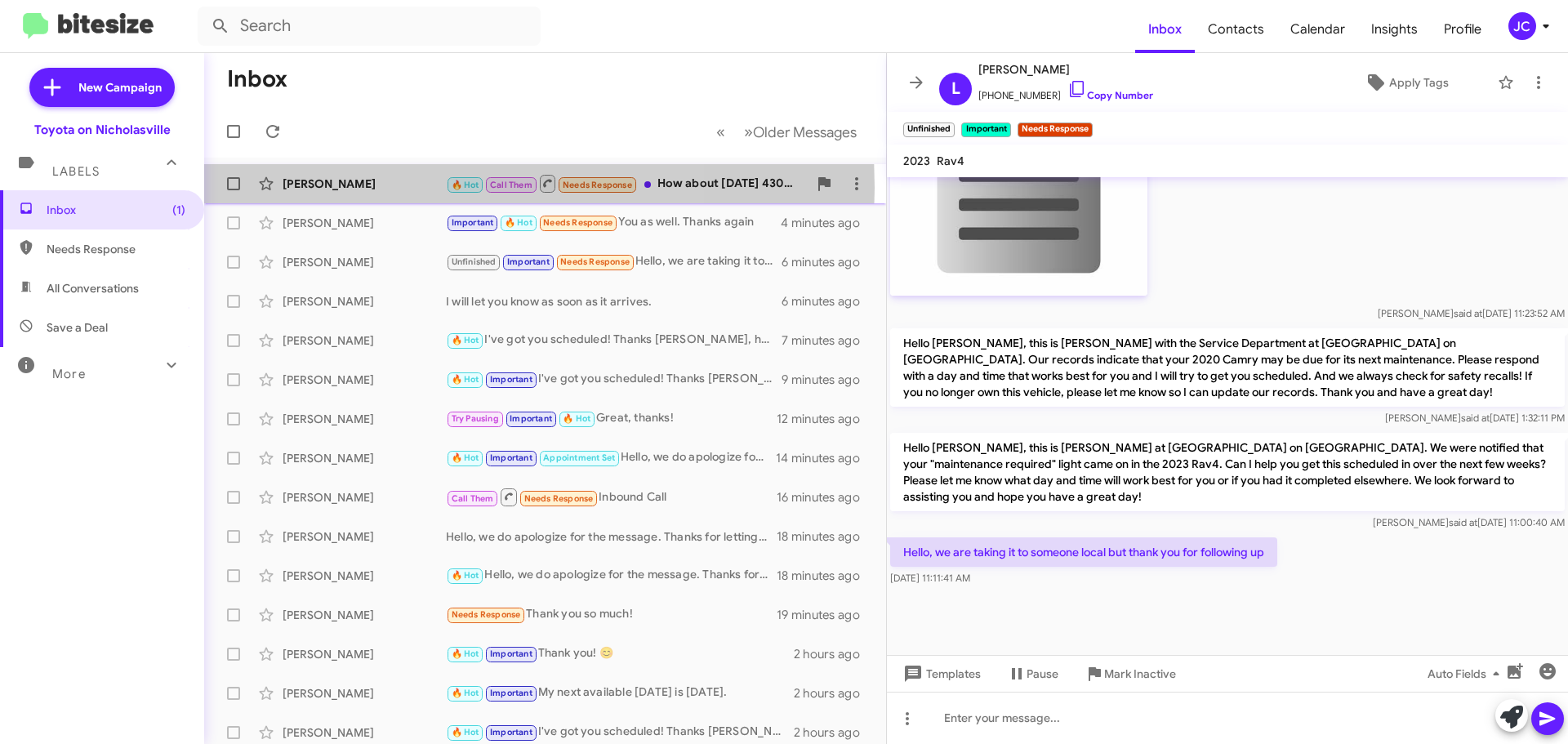
click at [375, 188] on div "[PERSON_NAME]" at bounding box center [364, 184] width 163 height 16
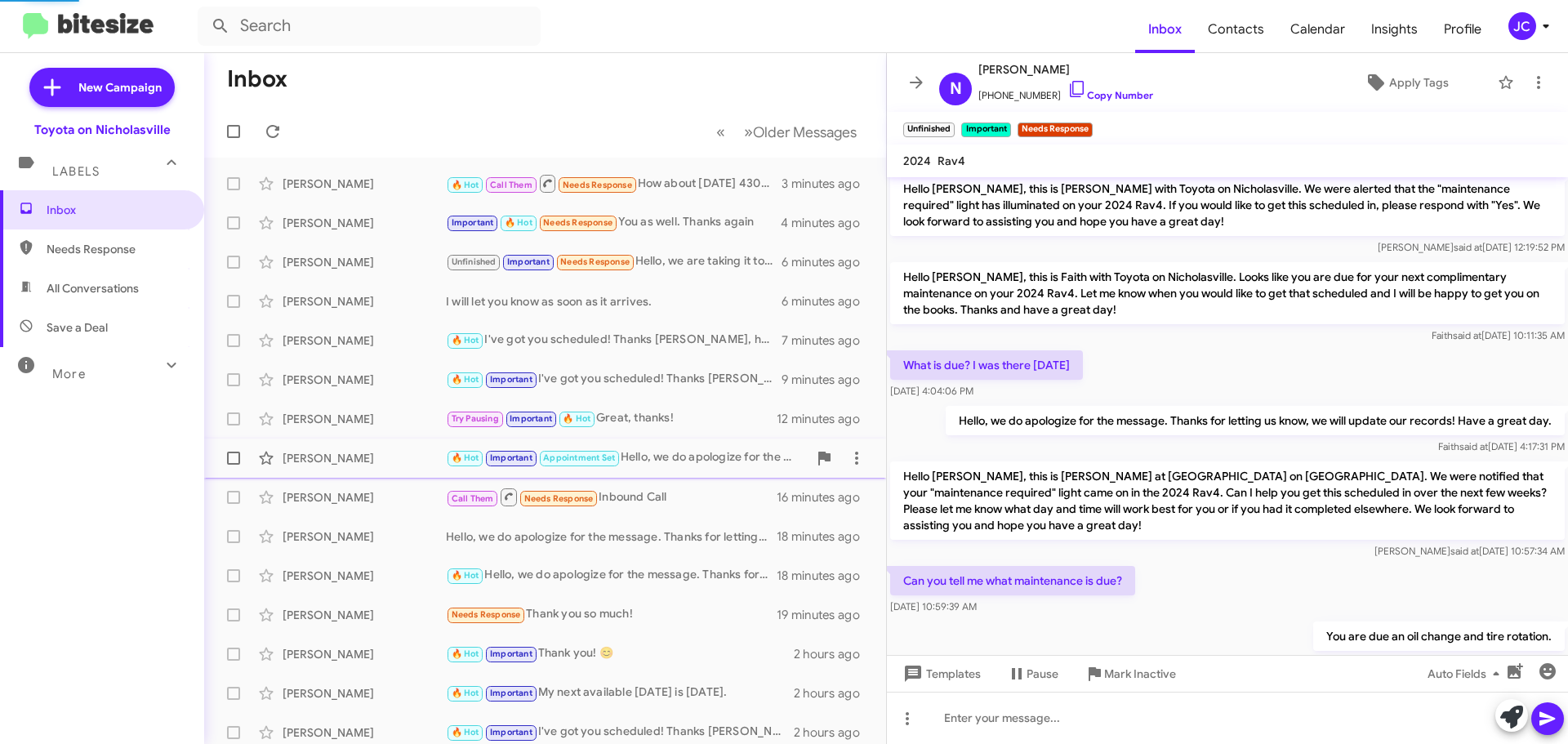
scroll to position [1558, 0]
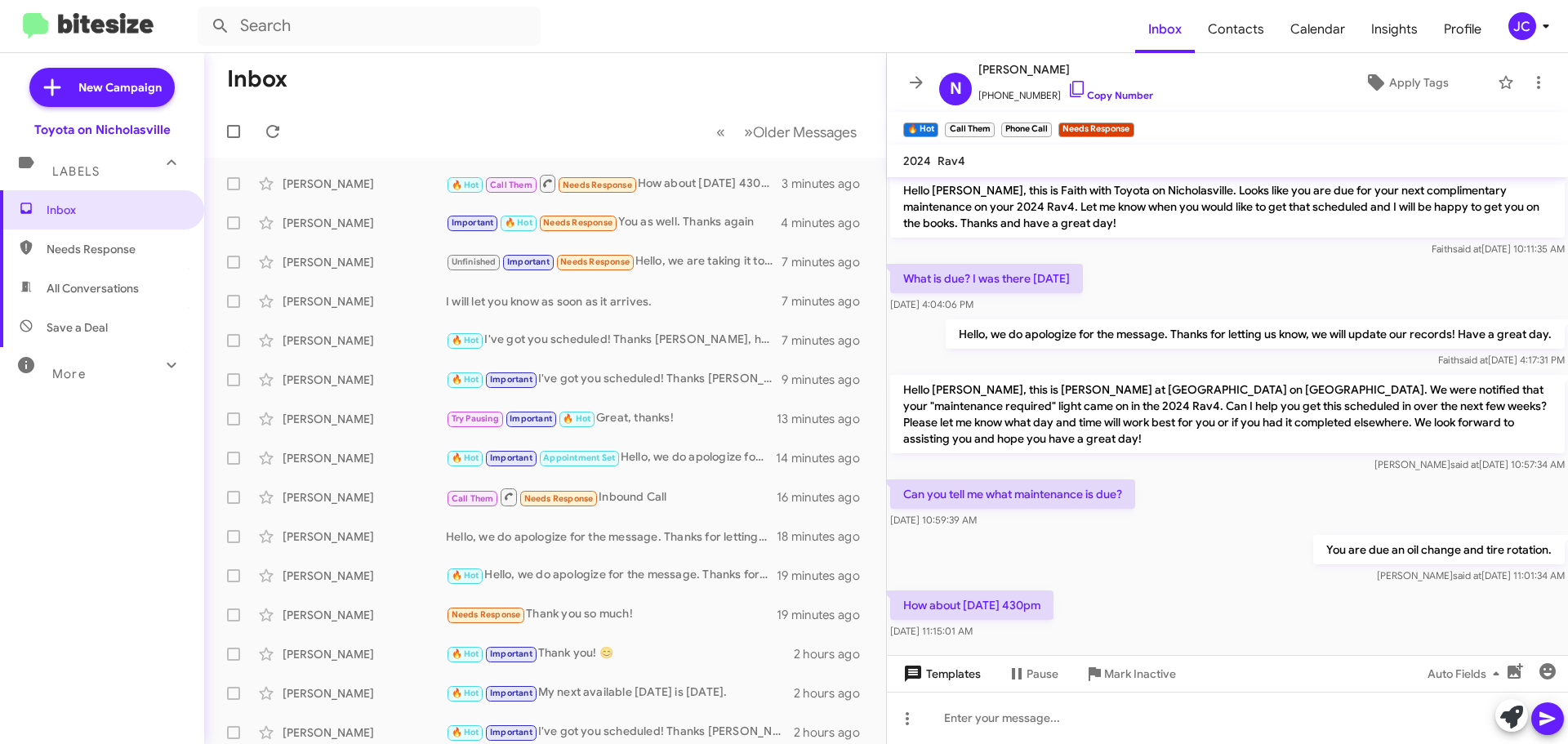
click at [933, 676] on span "Templates" at bounding box center [940, 673] width 80 height 30
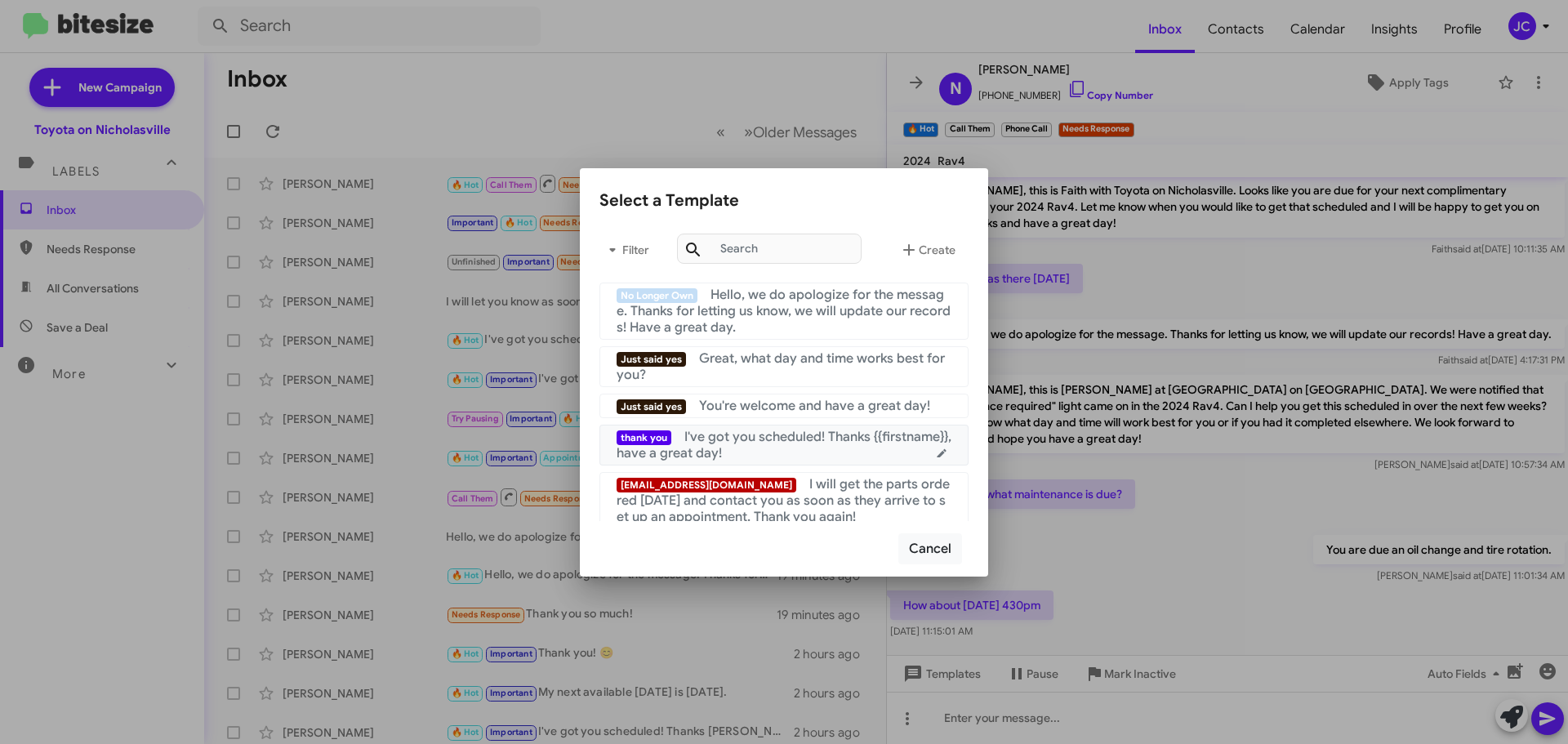
click at [754, 450] on div "thank you I've got you scheduled! Thanks {{firstname}}, have a great day!" at bounding box center [784, 445] width 335 height 33
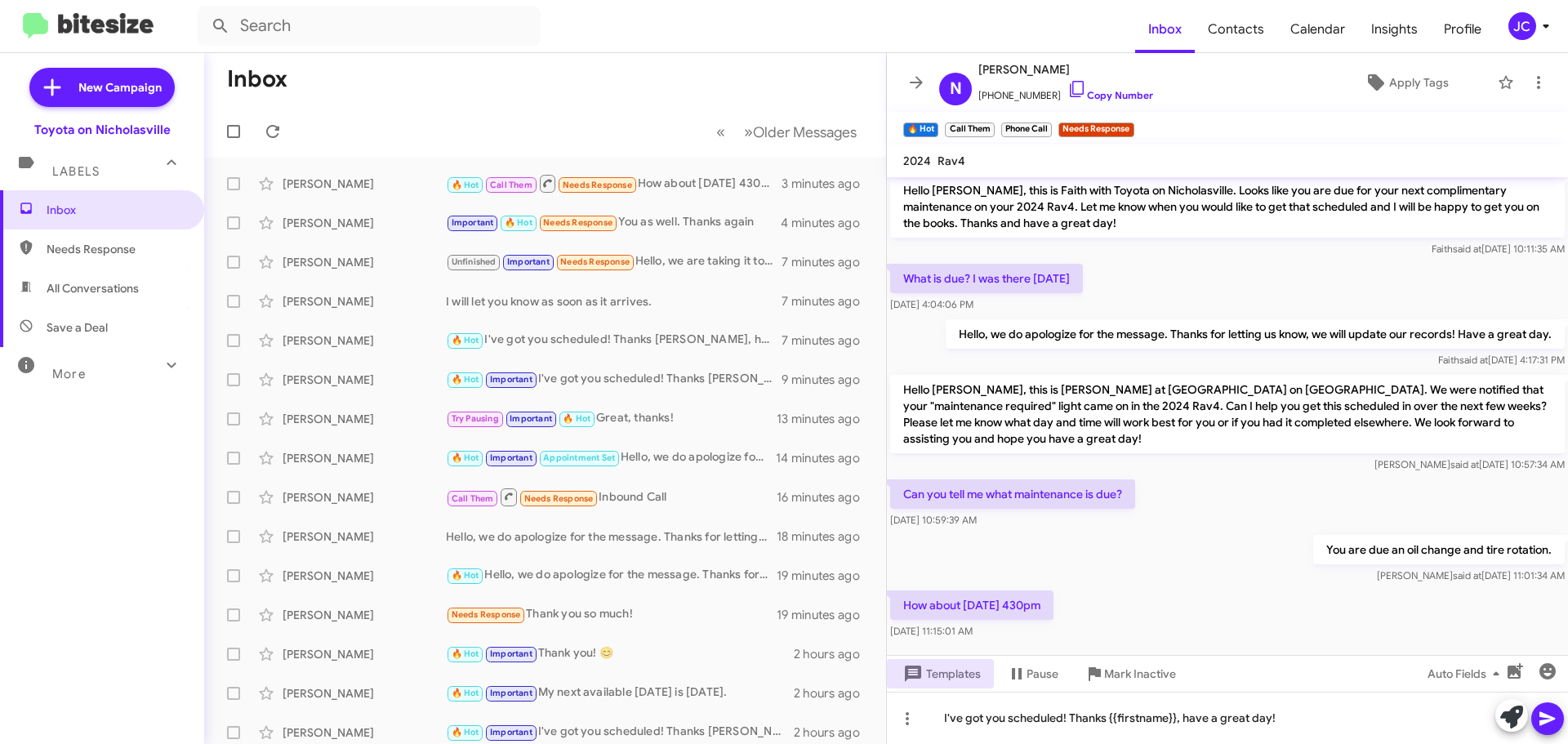
click at [1552, 714] on icon at bounding box center [1548, 719] width 20 height 20
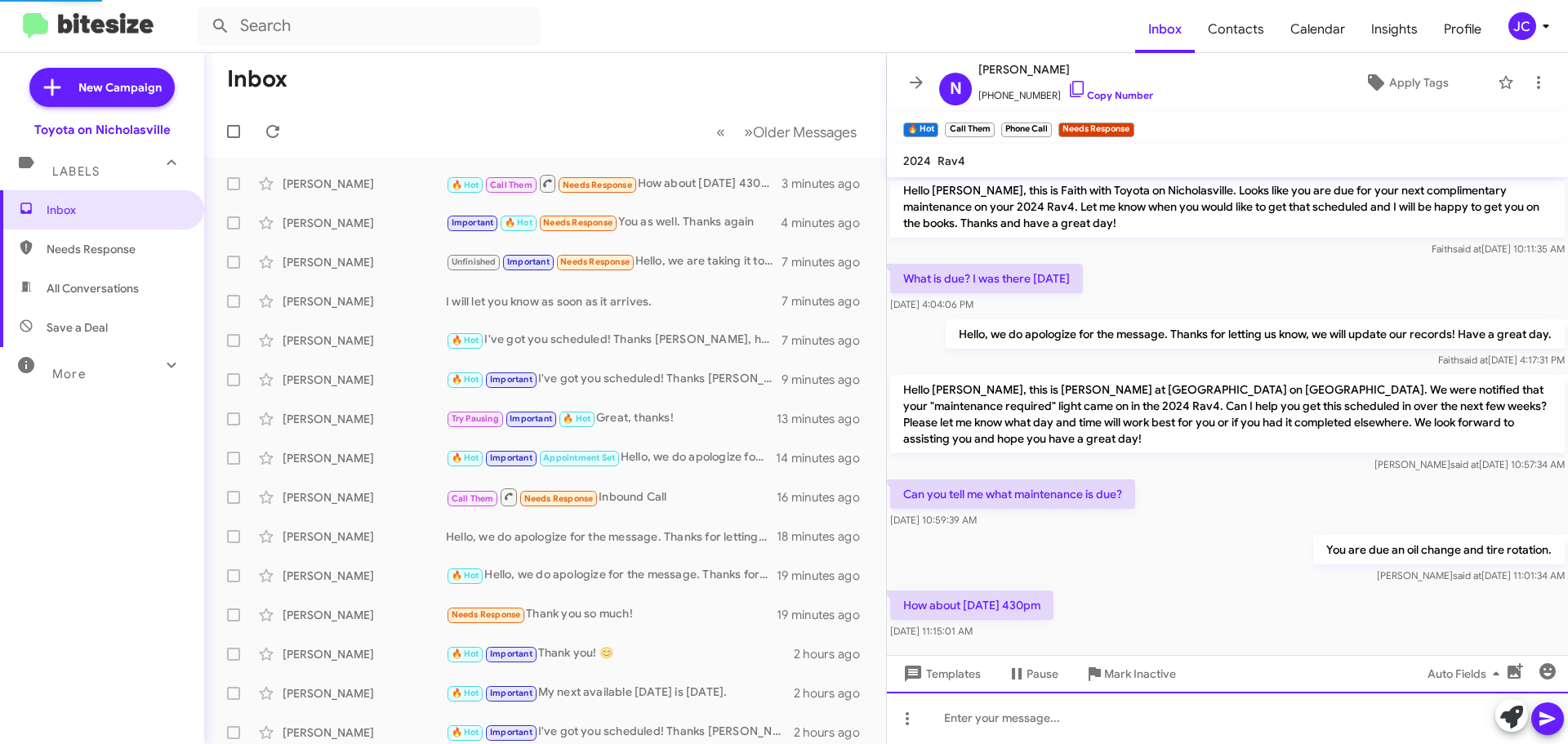
scroll to position [0, 0]
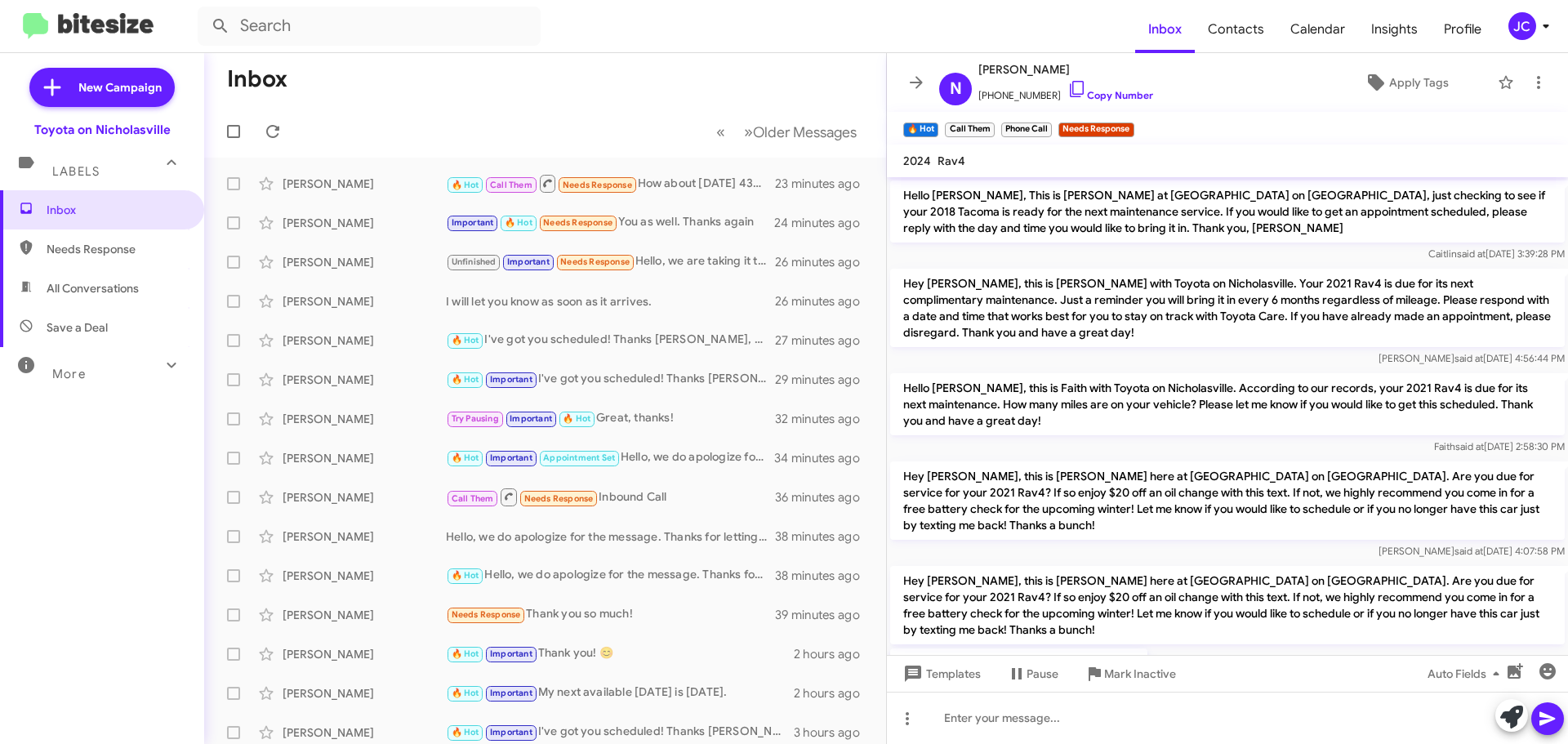
click at [56, 416] on div "Inbox Needs Response All Conversations Save a Deal More Important 🔥 Hot Appoint…" at bounding box center [102, 414] width 205 height 447
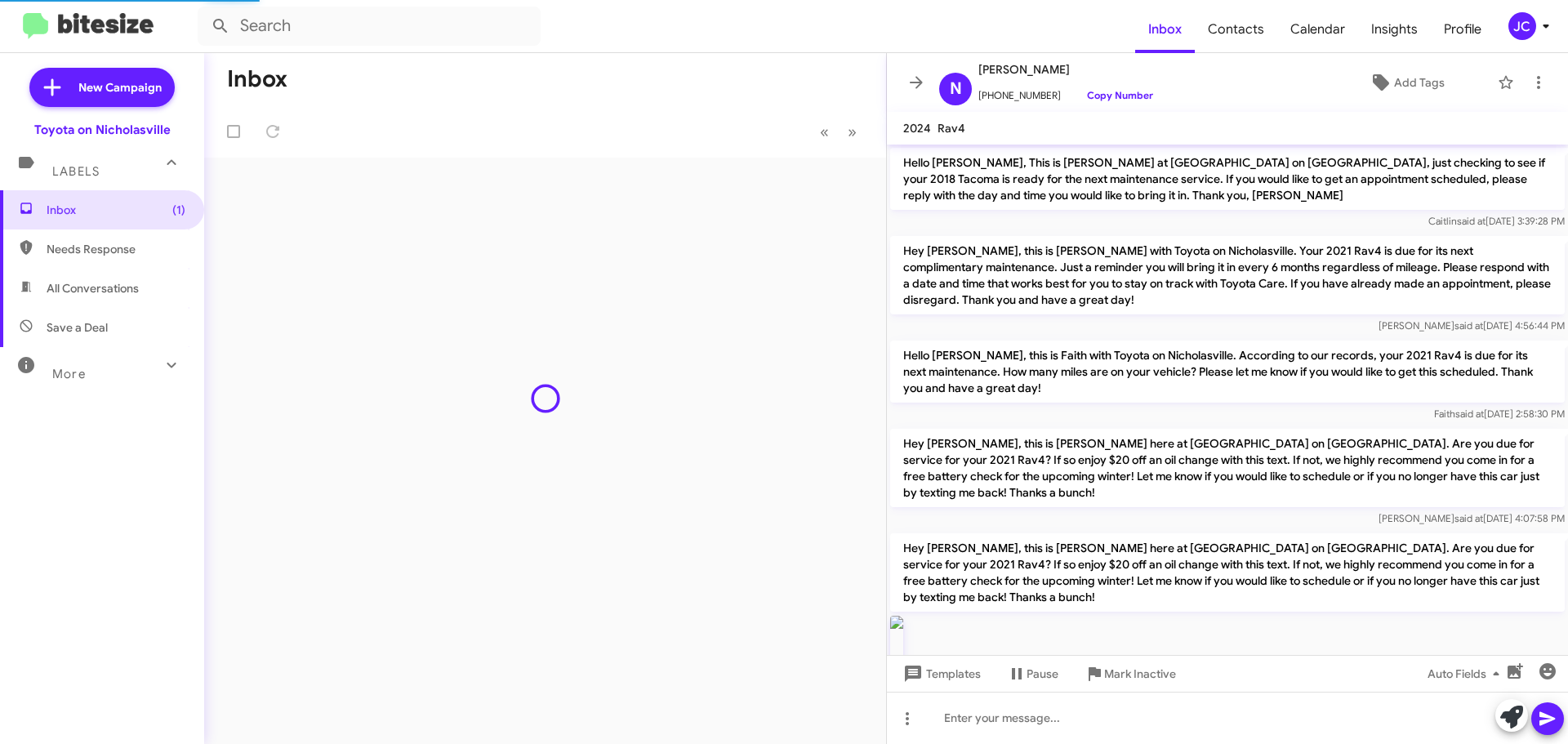
scroll to position [1584, 0]
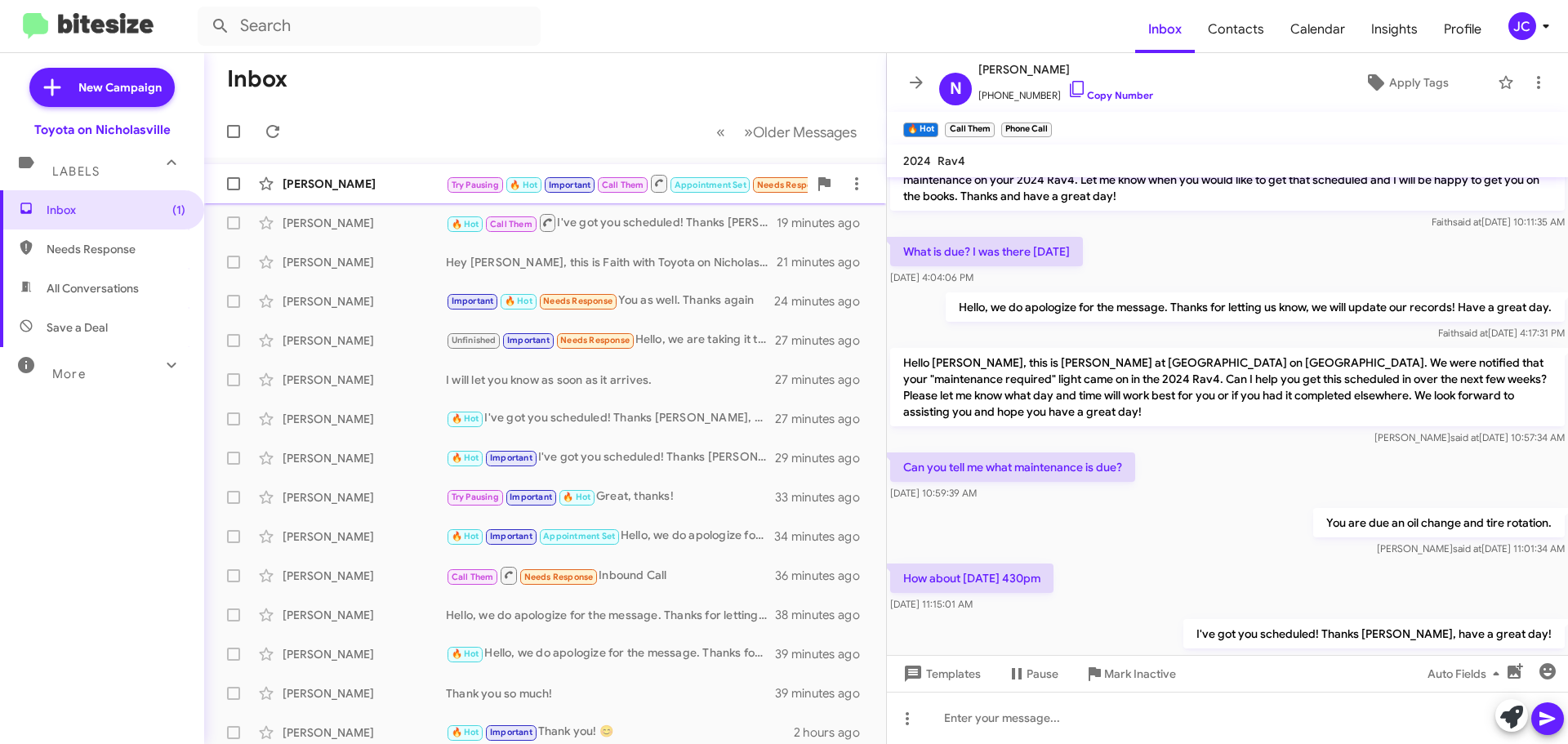
click at [338, 186] on div "Steve Hitchcock" at bounding box center [364, 184] width 163 height 16
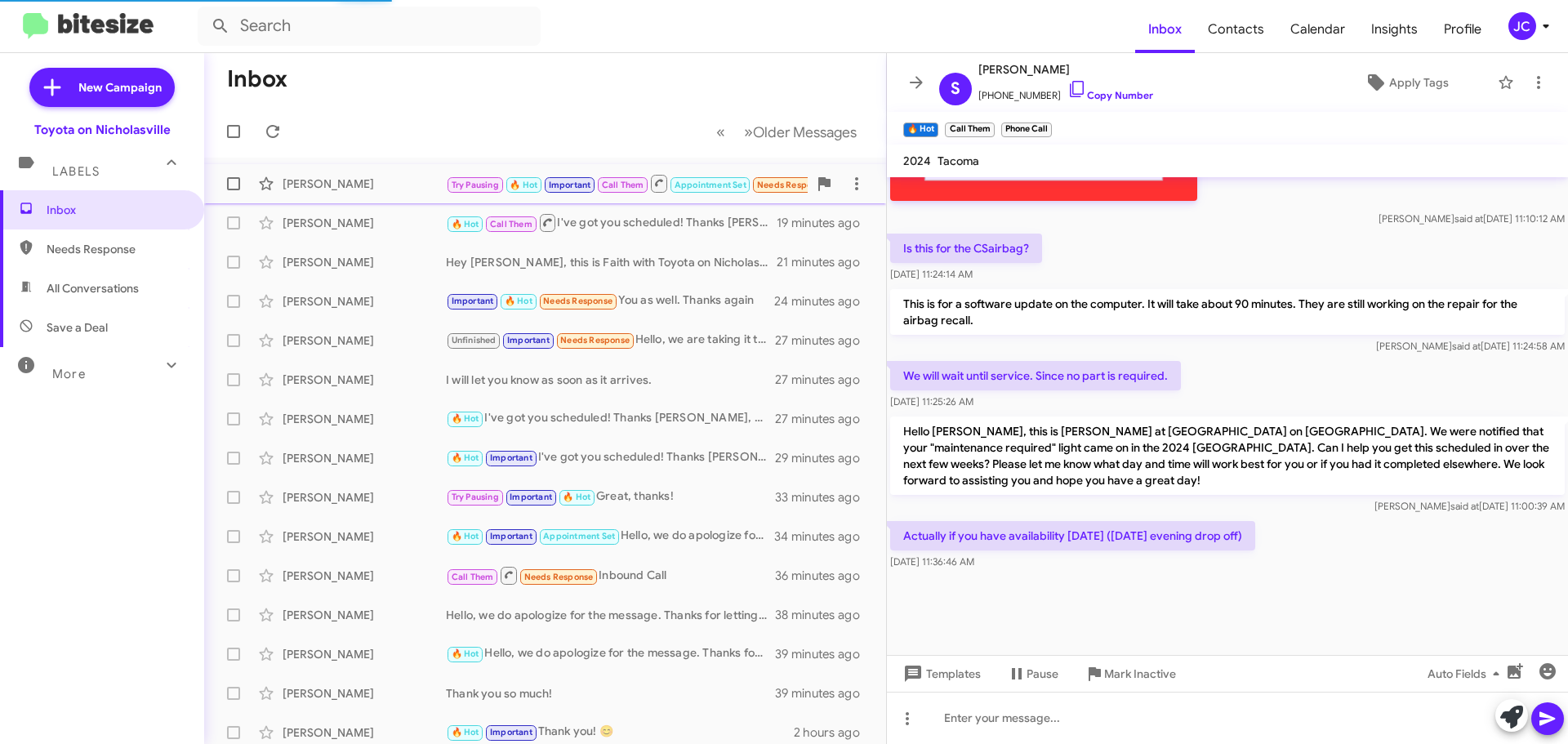
scroll to position [1433, 0]
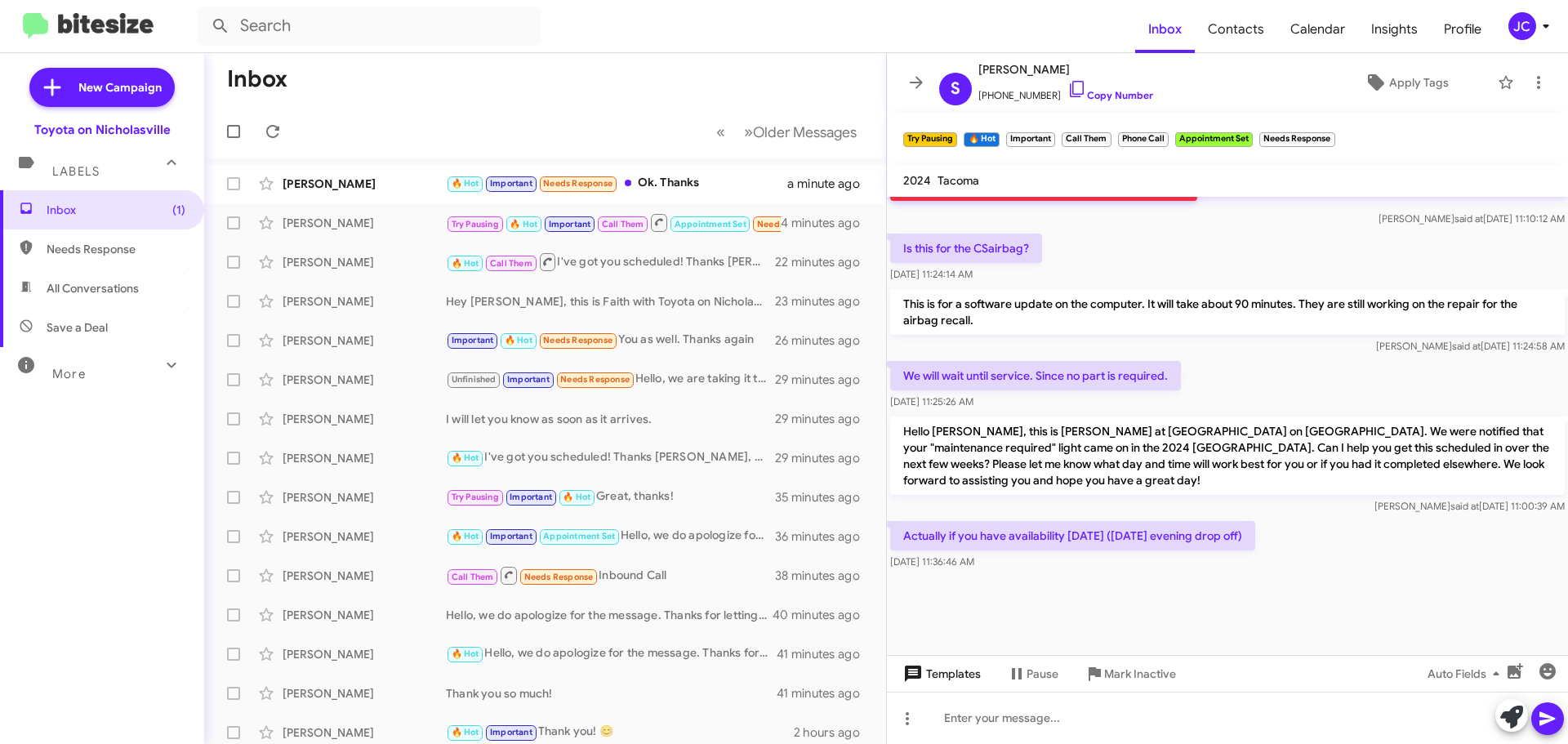
click at [963, 669] on span "Templates" at bounding box center [940, 673] width 80 height 30
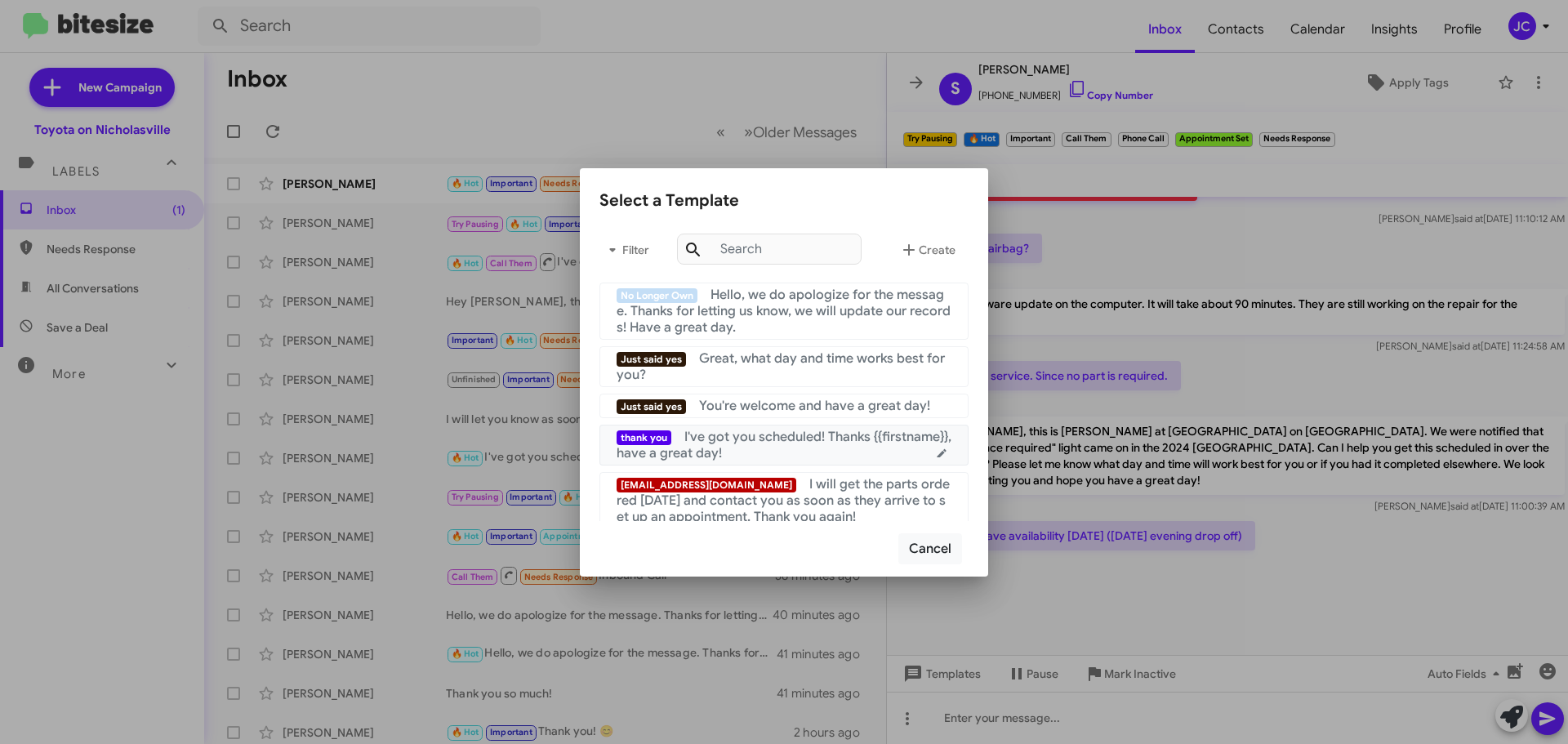
click at [809, 453] on div "thank you I've got you scheduled! Thanks {{firstname}}, have a great day!" at bounding box center [784, 445] width 335 height 33
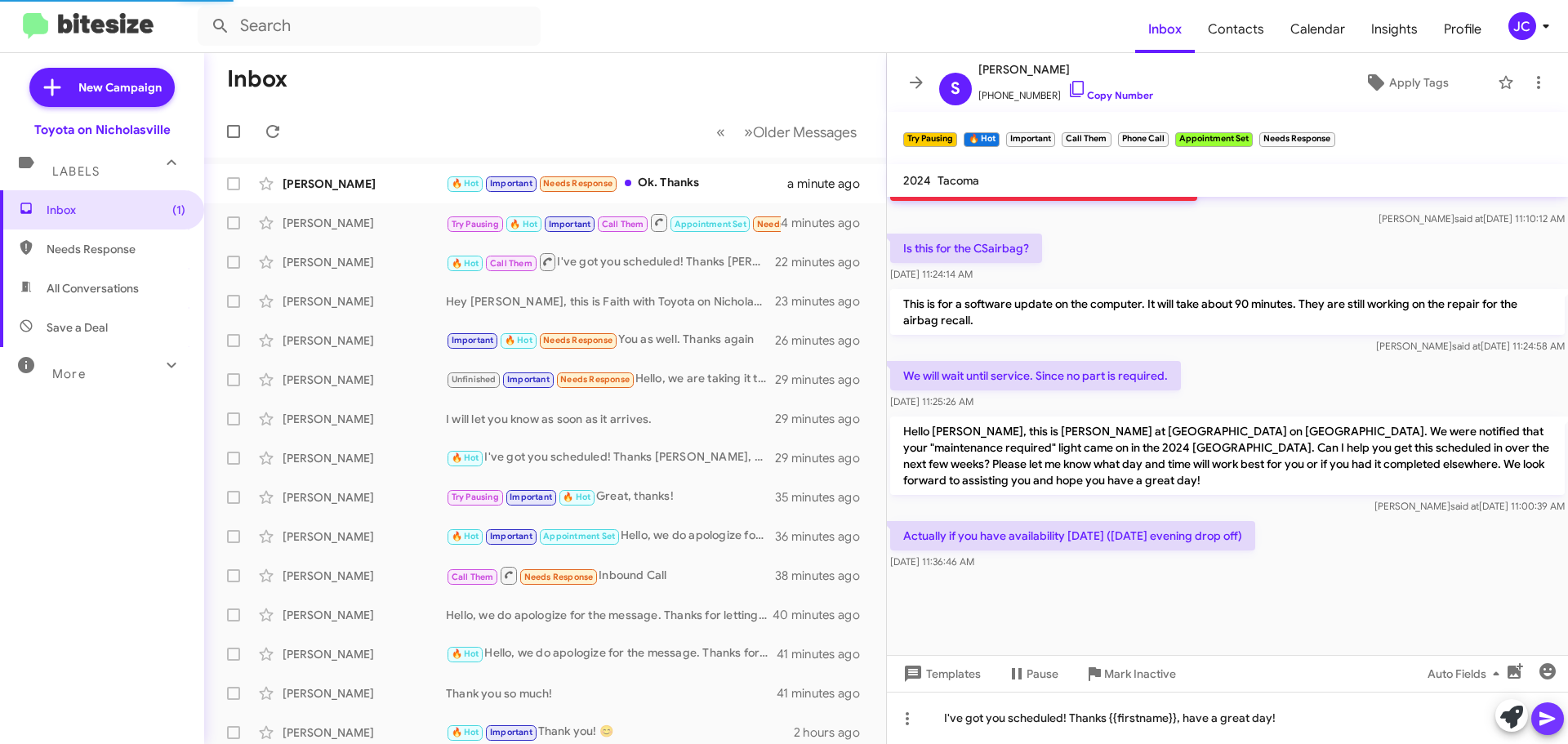
click at [1549, 709] on icon at bounding box center [1548, 719] width 20 height 20
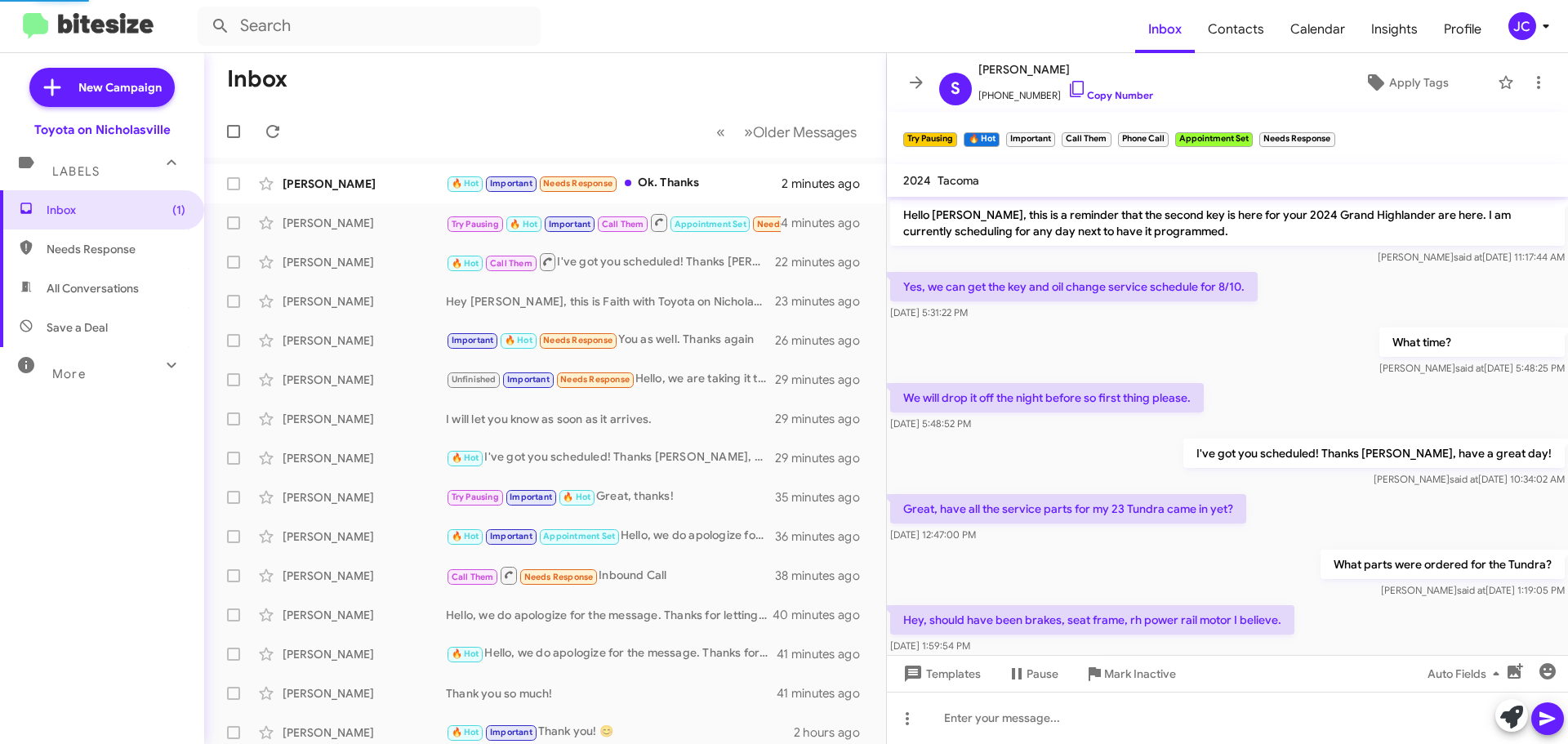
scroll to position [81, 0]
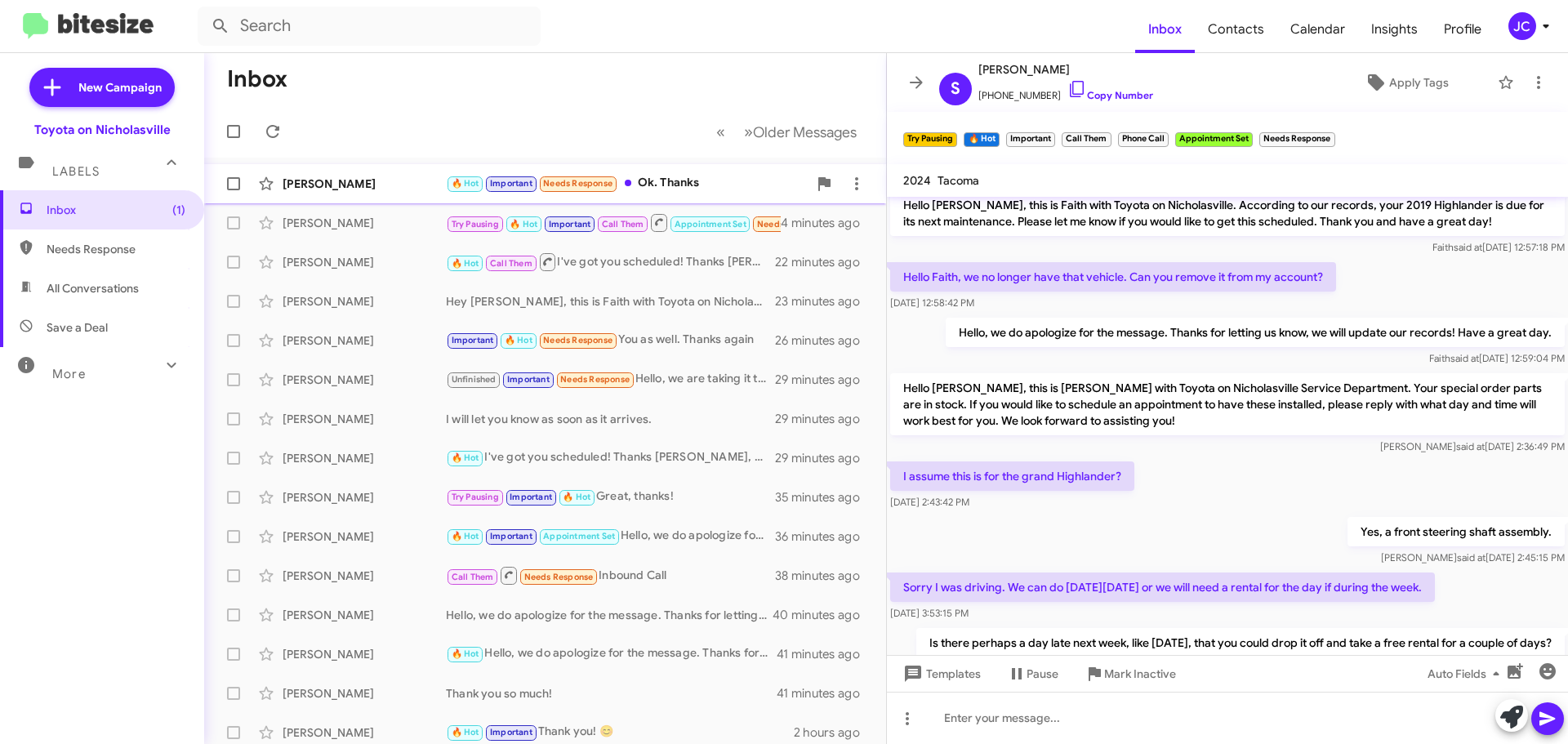
click at [332, 177] on div "[PERSON_NAME]" at bounding box center [364, 184] width 163 height 16
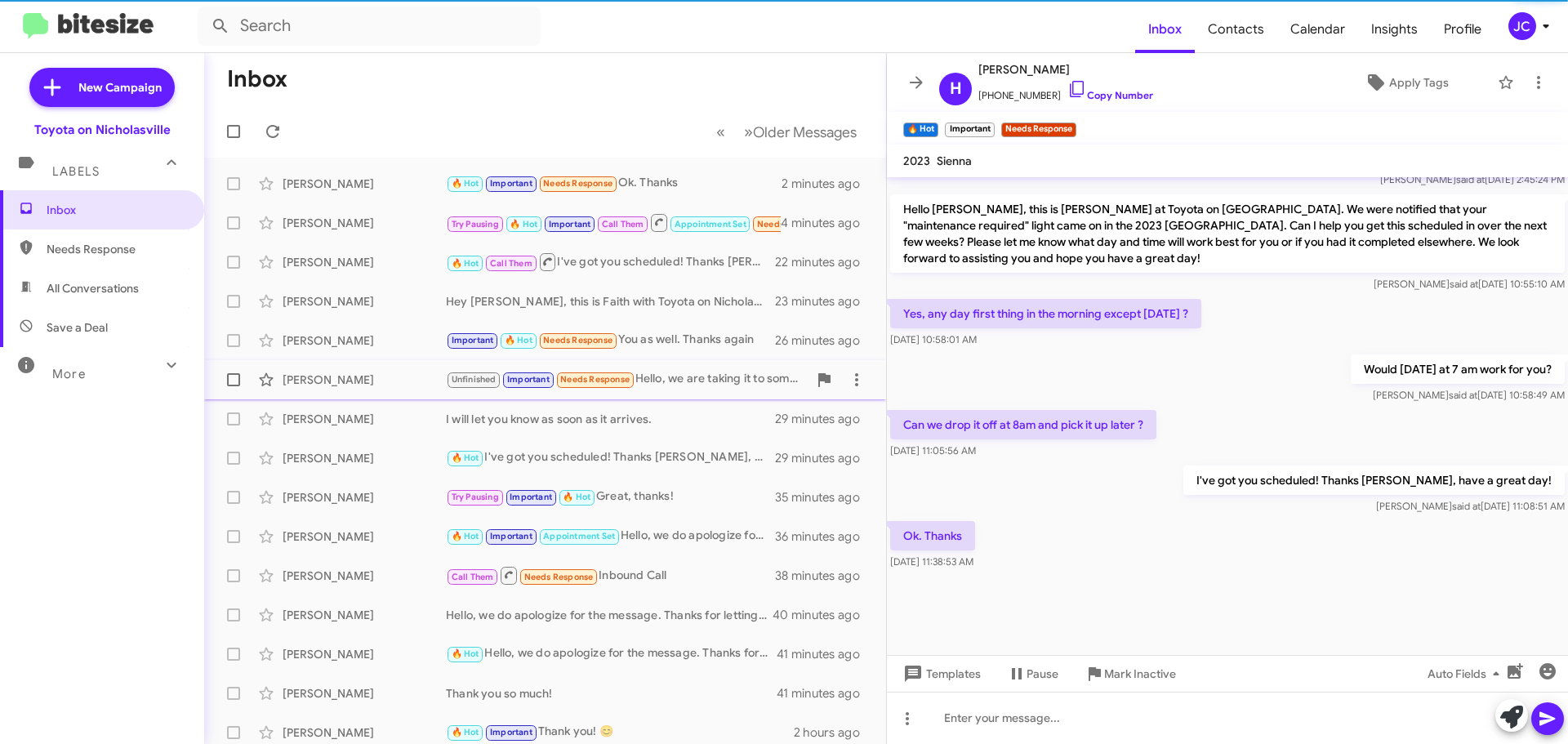
scroll to position [894, 0]
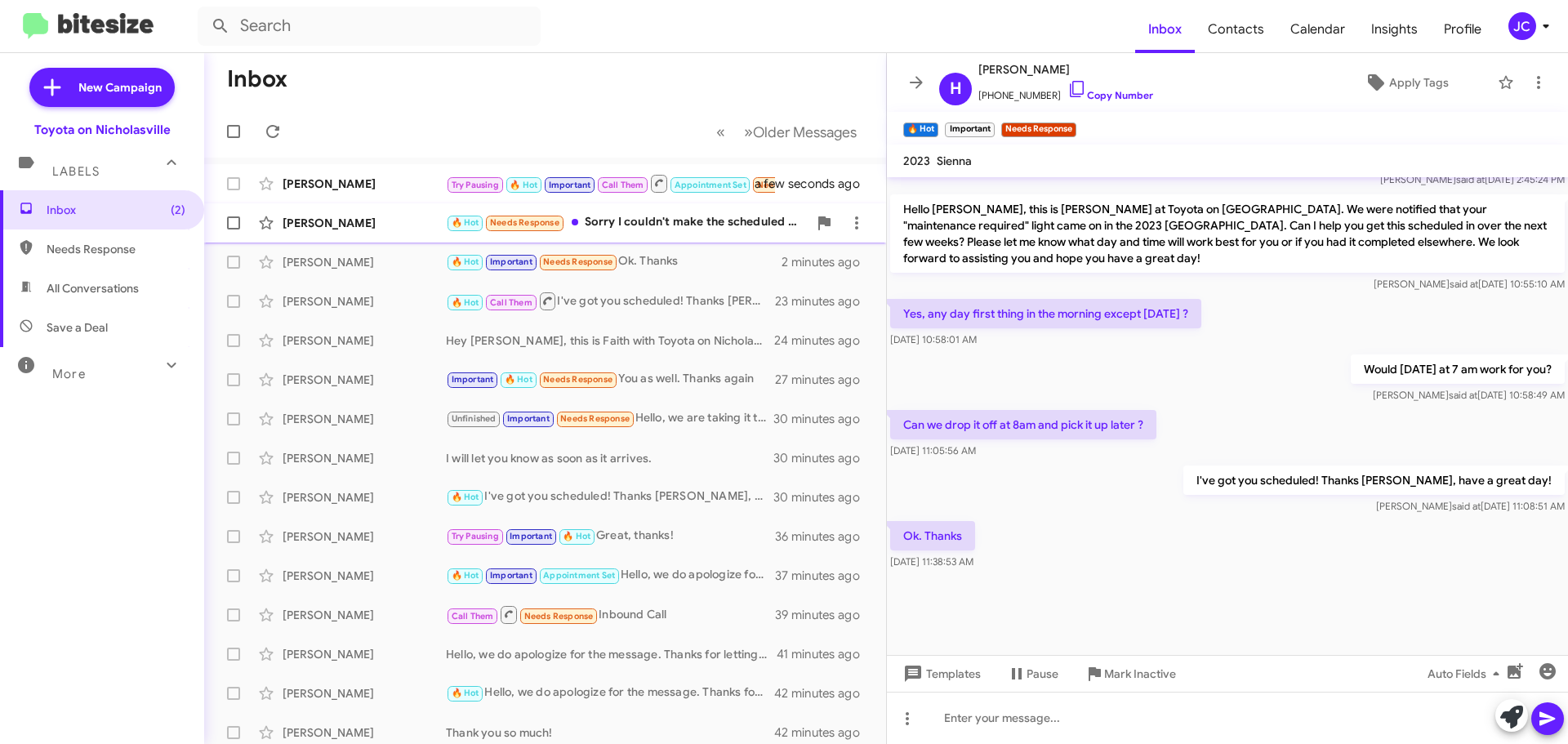
click at [344, 231] on div "Tyler Chong 🔥 Hot Needs Response Sorry I couldn't make the scheduled appointmen…" at bounding box center [546, 223] width 656 height 33
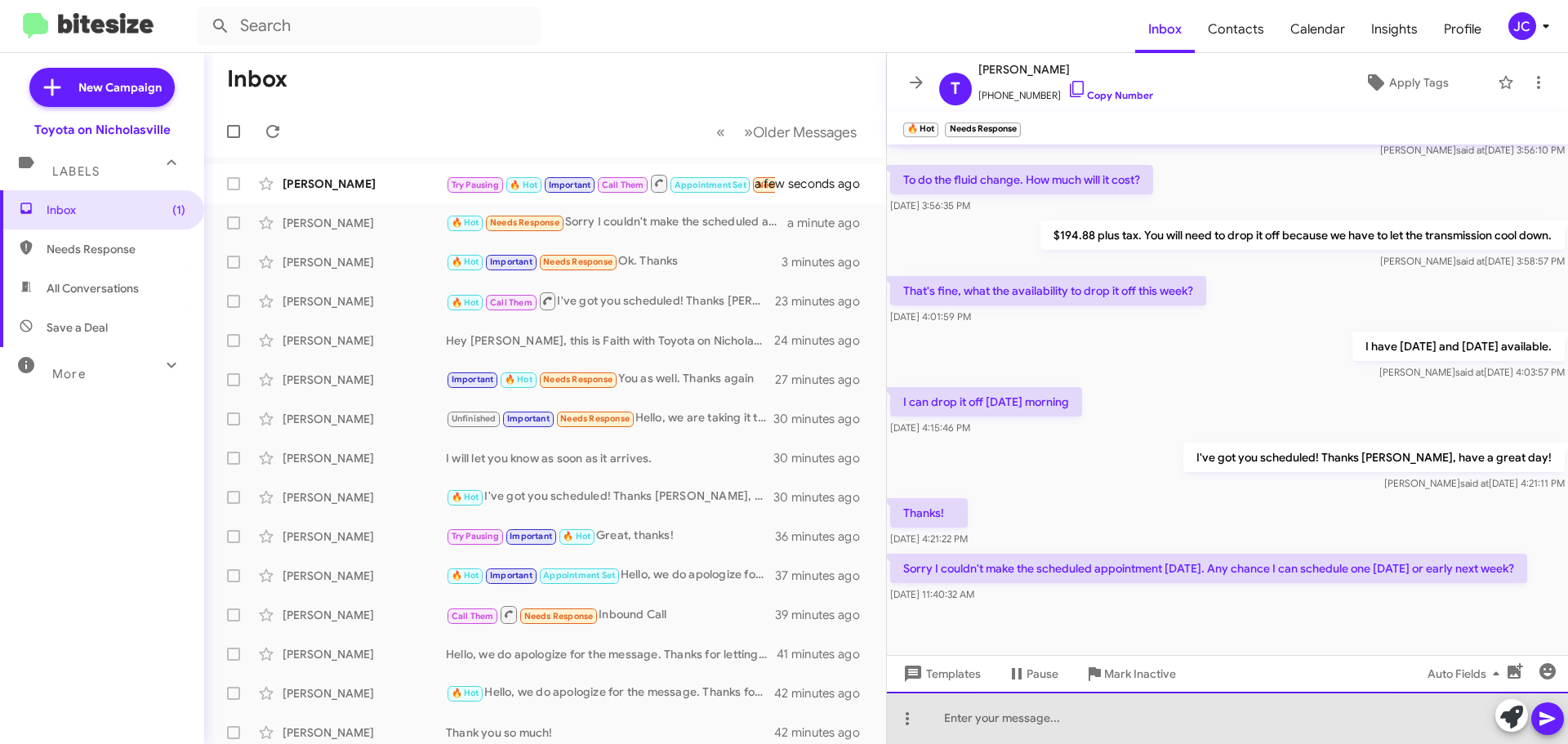
click at [1169, 710] on div at bounding box center [1228, 717] width 682 height 53
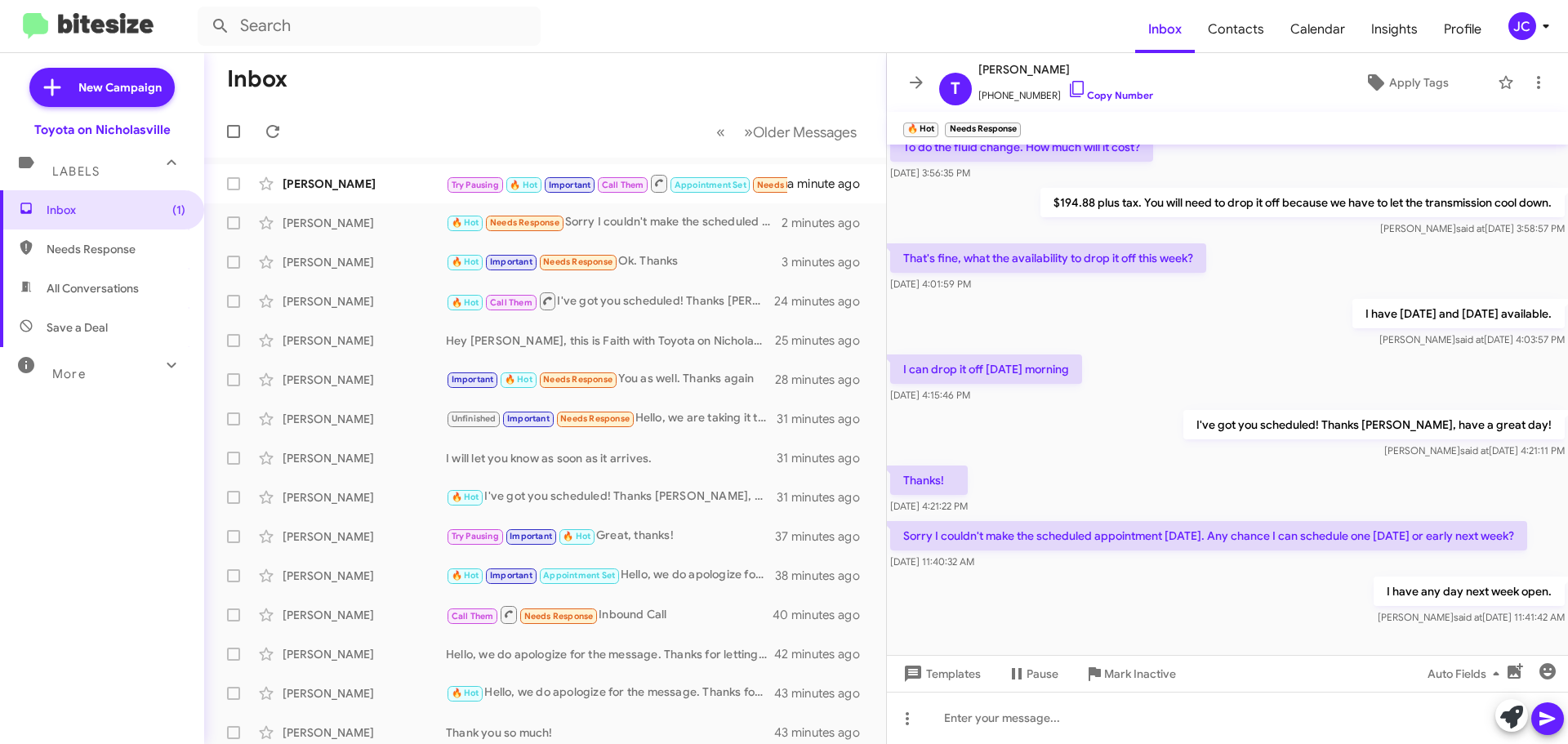
scroll to position [347, 0]
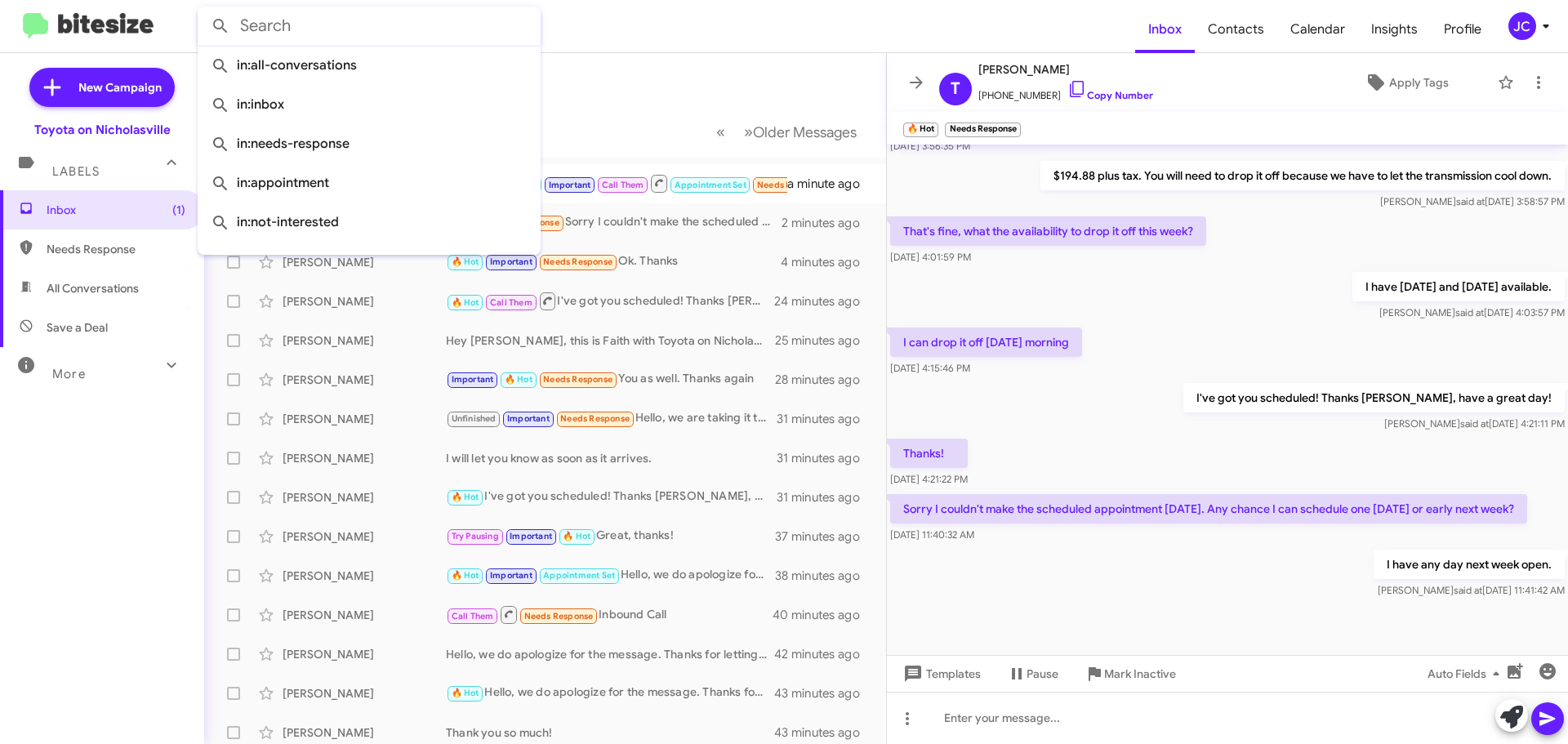
click at [291, 38] on input "text" at bounding box center [369, 26] width 343 height 39
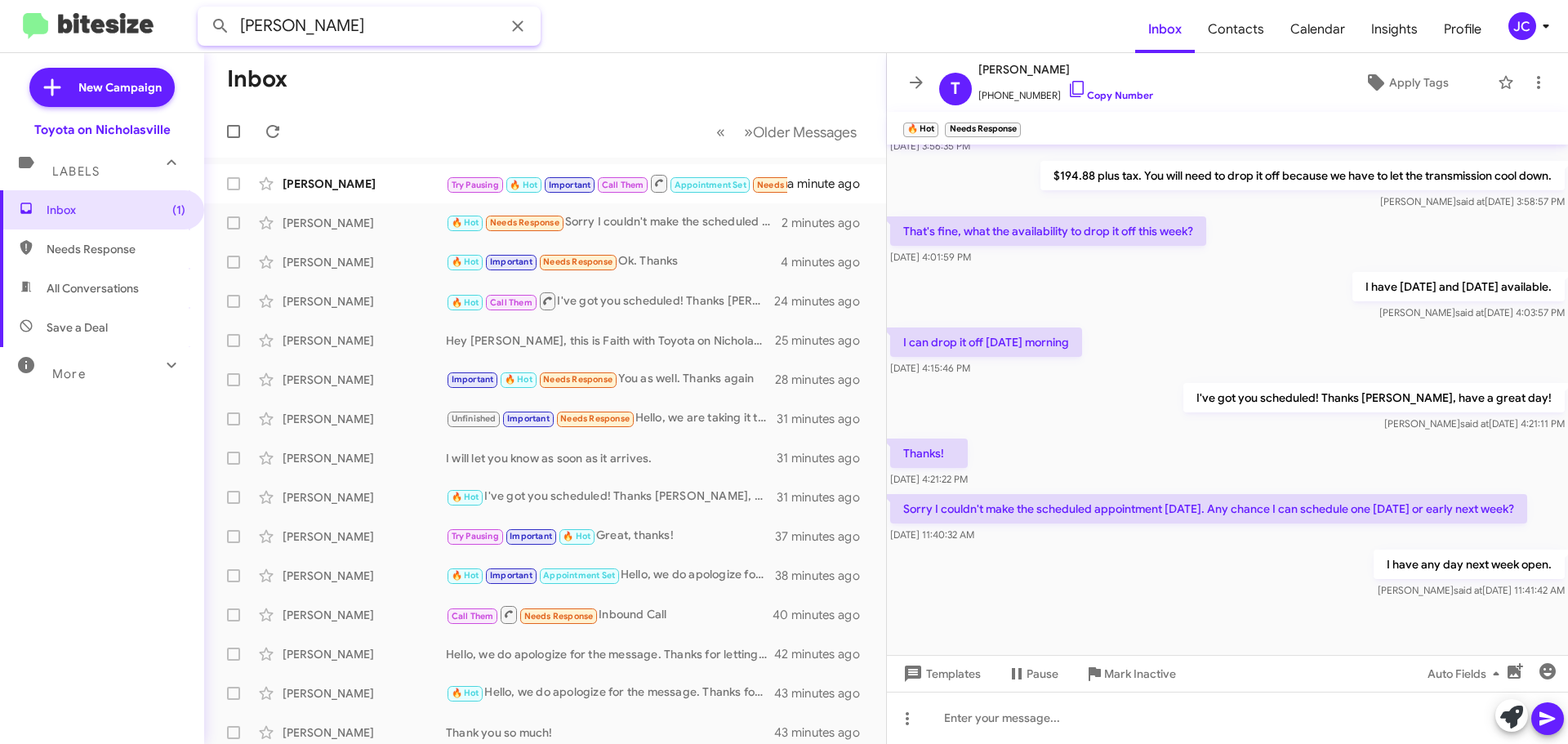
click at [205, 10] on button at bounding box center [221, 26] width 33 height 33
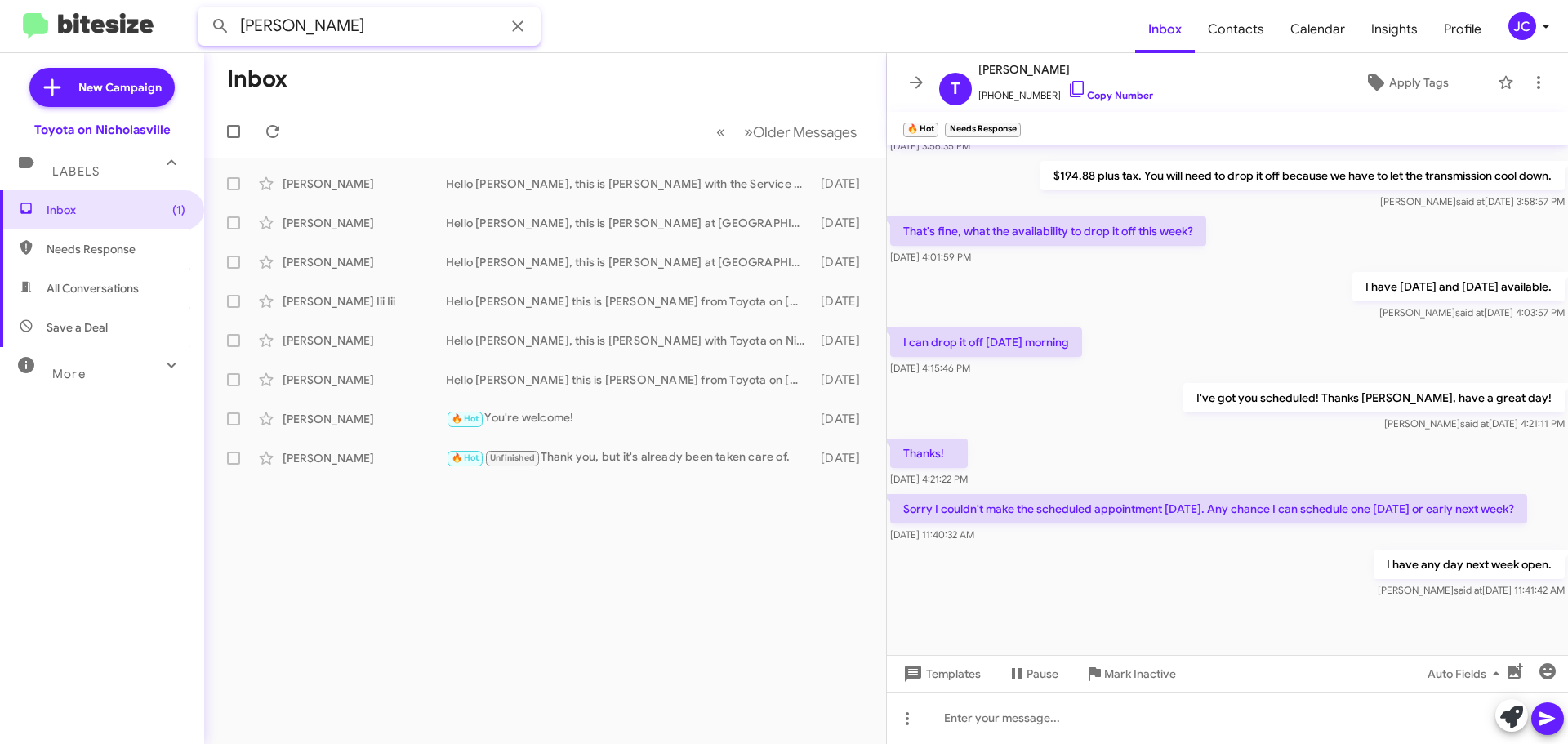
drag, startPoint x: -59, startPoint y: -13, endPoint x: -591, endPoint y: -88, distance: 537.3
click at [0, 0] on html "gordon Inbox Contacts Calendar Insights Profile JC New Campaign Toyota on Nicho…" at bounding box center [784, 372] width 1568 height 744
click at [205, 10] on button at bounding box center [221, 26] width 33 height 33
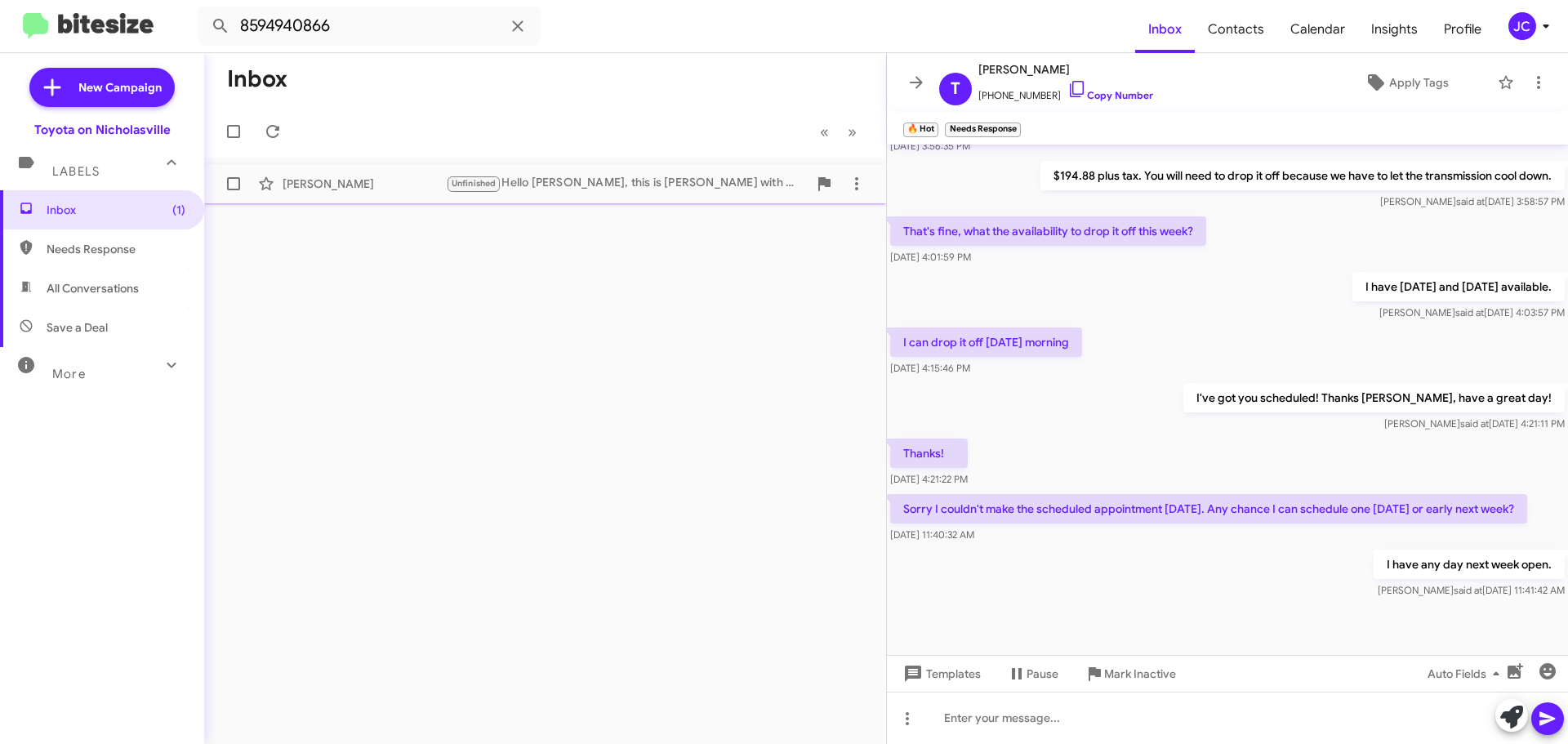
click at [348, 177] on div "Gordon Sutton" at bounding box center [364, 184] width 163 height 16
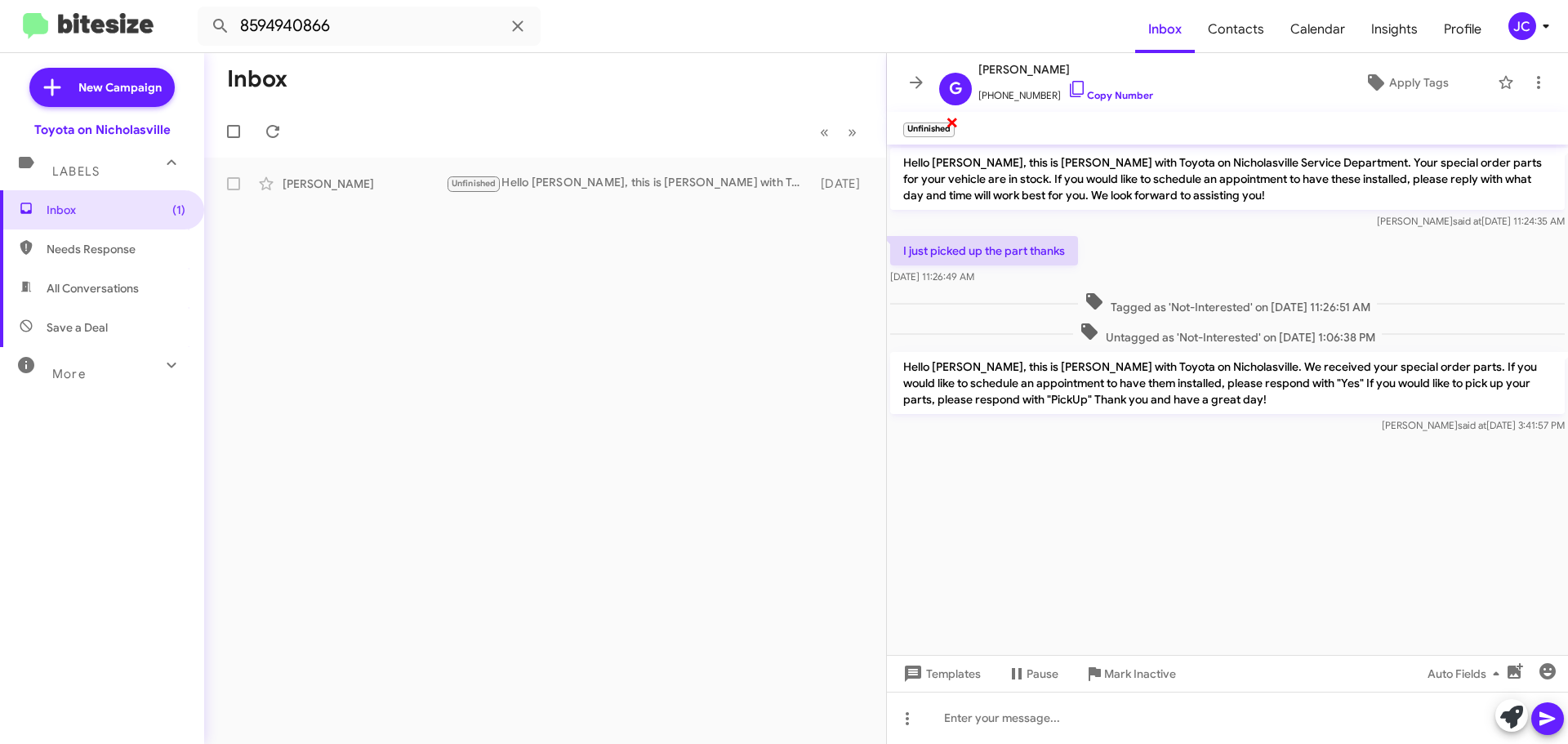
click at [953, 126] on span "×" at bounding box center [952, 122] width 13 height 20
drag, startPoint x: 209, startPoint y: 22, endPoint x: -1328, endPoint y: -98, distance: 1541.7
click at [0, 0] on html "8594940866 Inbox Contacts Calendar Insights Profile JC New Campaign Toyota on N…" at bounding box center [784, 372] width 1568 height 744
click at [205, 10] on button at bounding box center [221, 26] width 33 height 33
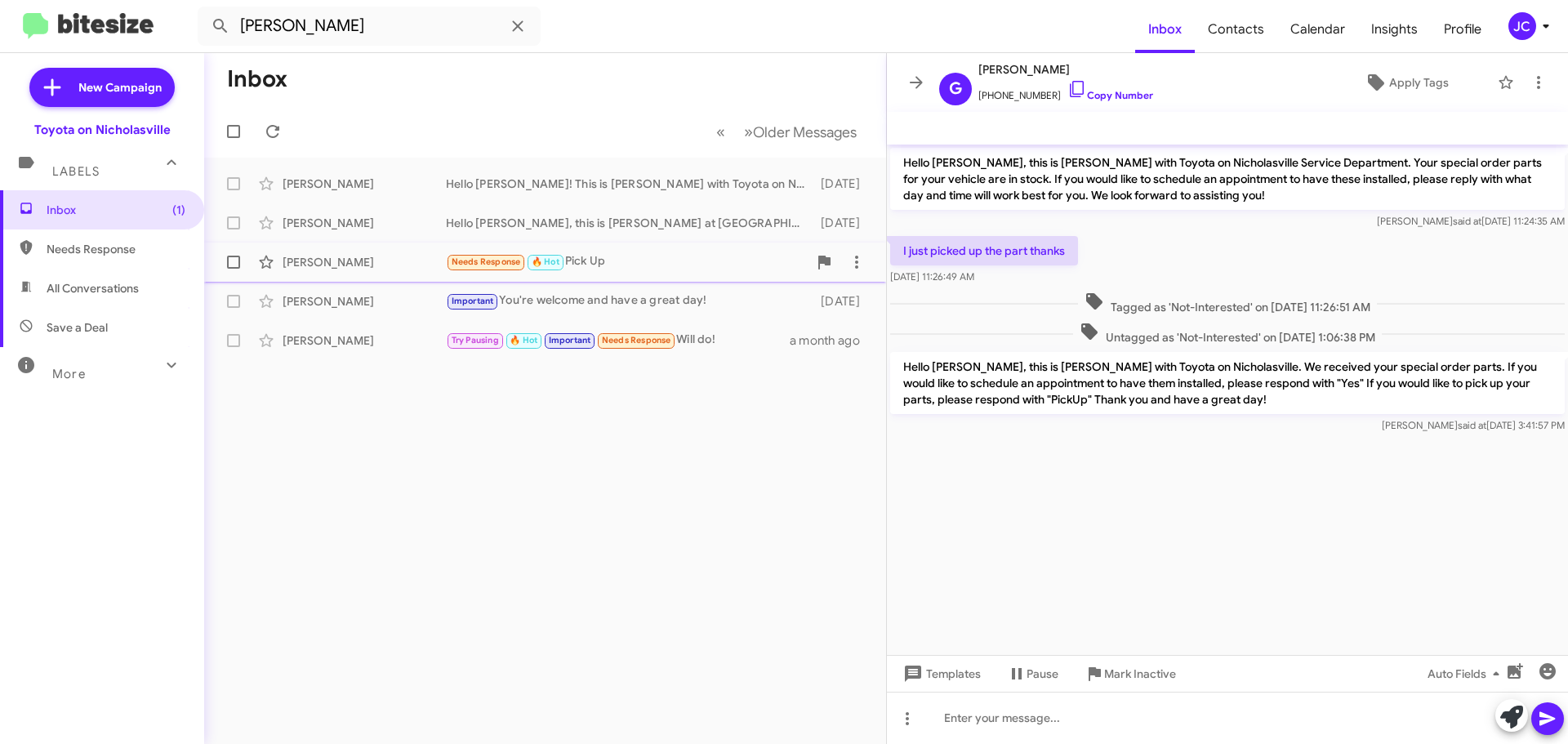
click at [367, 264] on div "[PERSON_NAME]" at bounding box center [364, 262] width 163 height 16
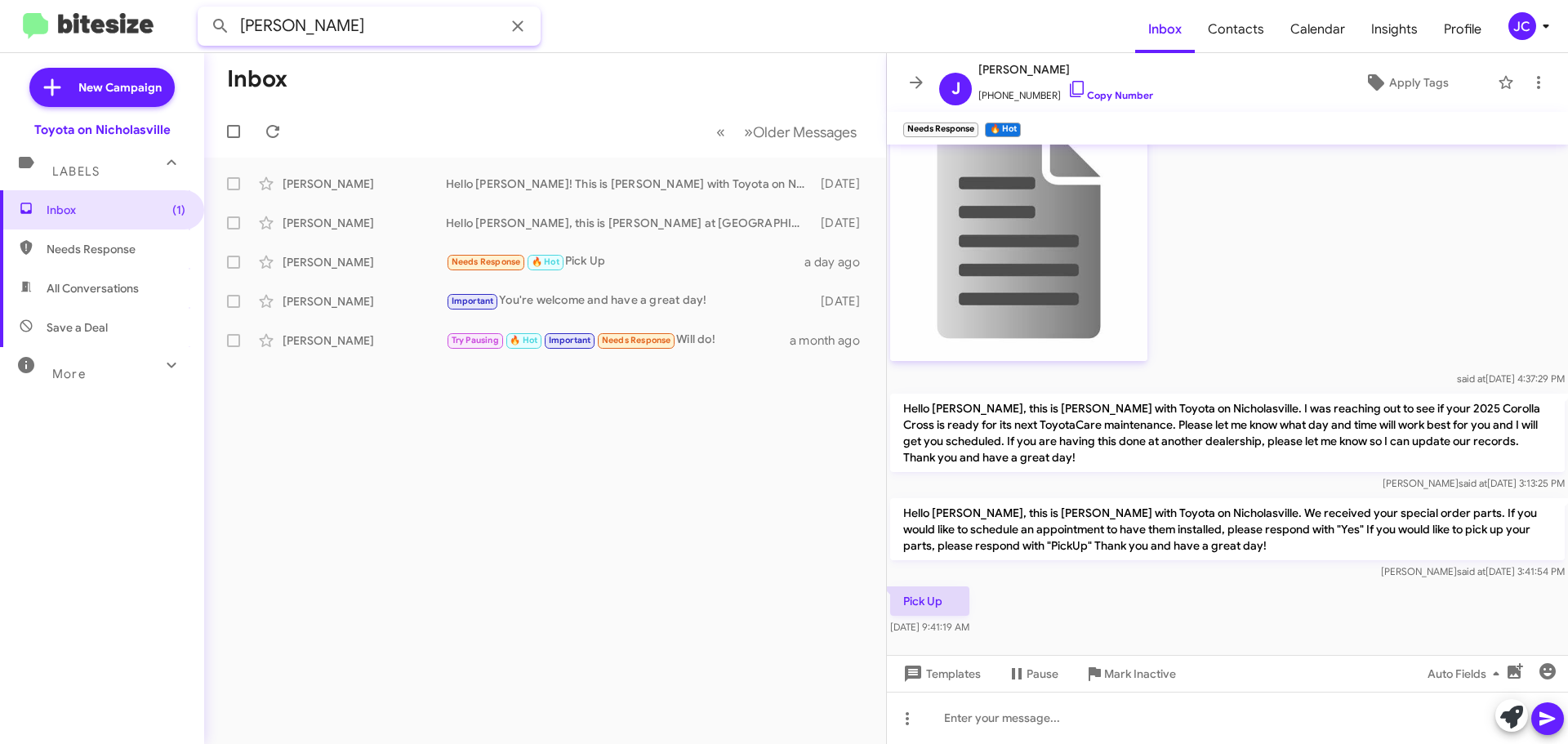
drag, startPoint x: 236, startPoint y: 35, endPoint x: -480, endPoint y: -25, distance: 718.5
click at [0, 0] on html "juy tucker Inbox Contacts Calendar Insights Profile JC New Campaign Toyota on N…" at bounding box center [784, 372] width 1568 height 744
type input "meads"
click at [205, 10] on button at bounding box center [221, 26] width 33 height 33
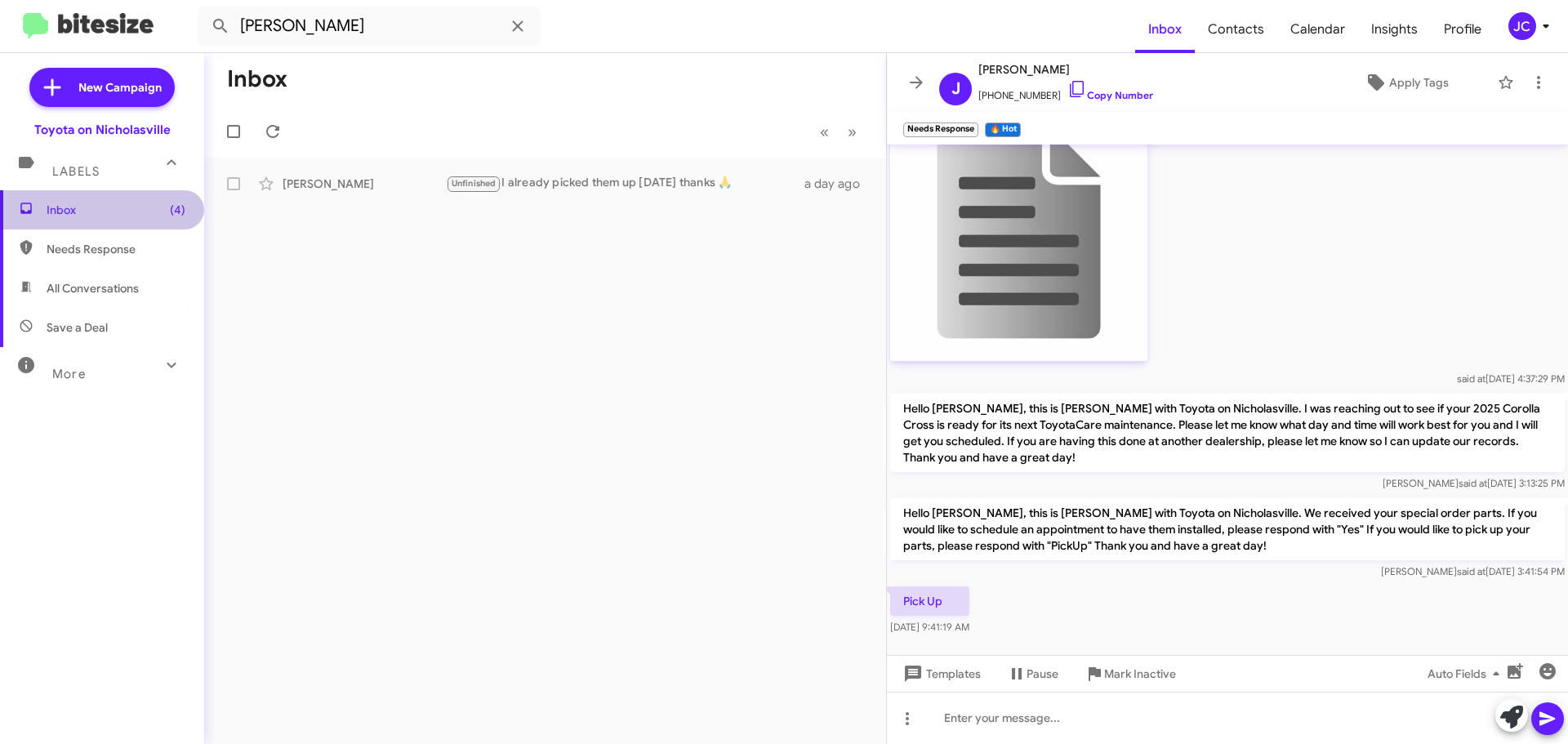
drag, startPoint x: 141, startPoint y: 201, endPoint x: 216, endPoint y: 149, distance: 91.3
click at [140, 201] on span "Inbox (4)" at bounding box center [102, 210] width 205 height 39
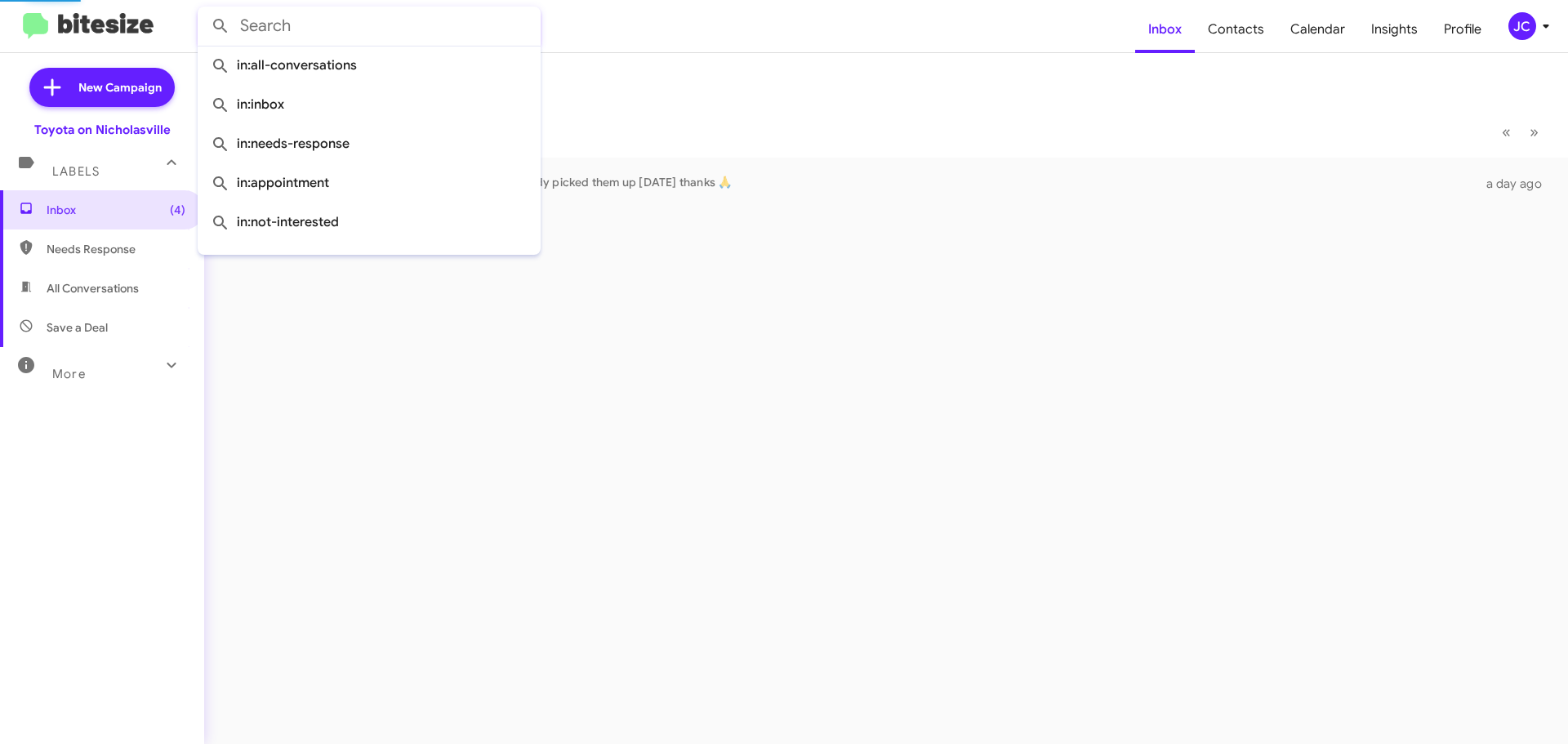
drag, startPoint x: 368, startPoint y: 27, endPoint x: -608, endPoint y: -86, distance: 982.5
click at [0, 0] on html "Inbox Contacts Calendar Insights Profile JC New Campaign Toyota on Nicholasvill…" at bounding box center [784, 372] width 1568 height 744
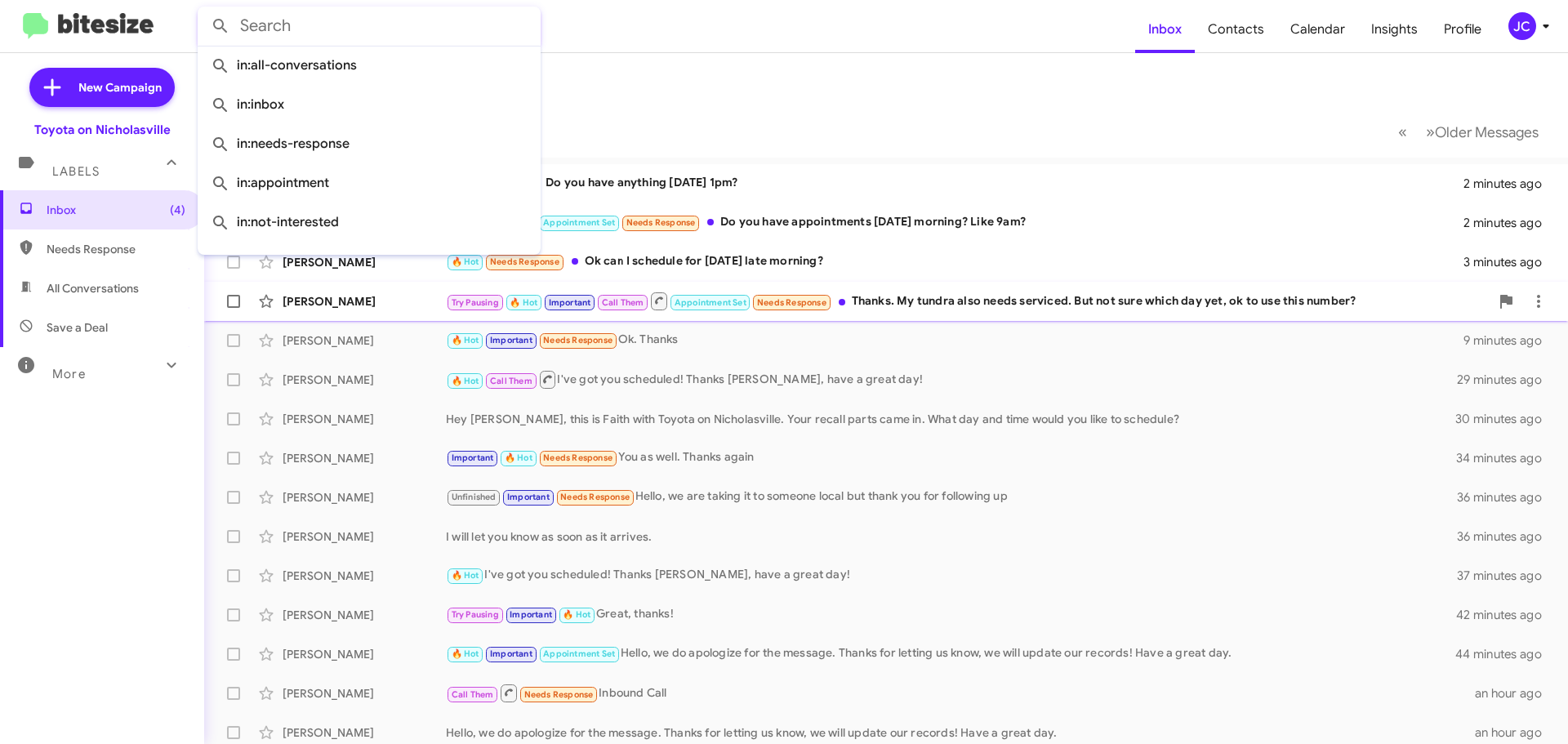
click at [309, 289] on div "Steve Hitchcock Try Pausing 🔥 Hot Important Call Them Appointment Set Needs Res…" at bounding box center [886, 301] width 1338 height 33
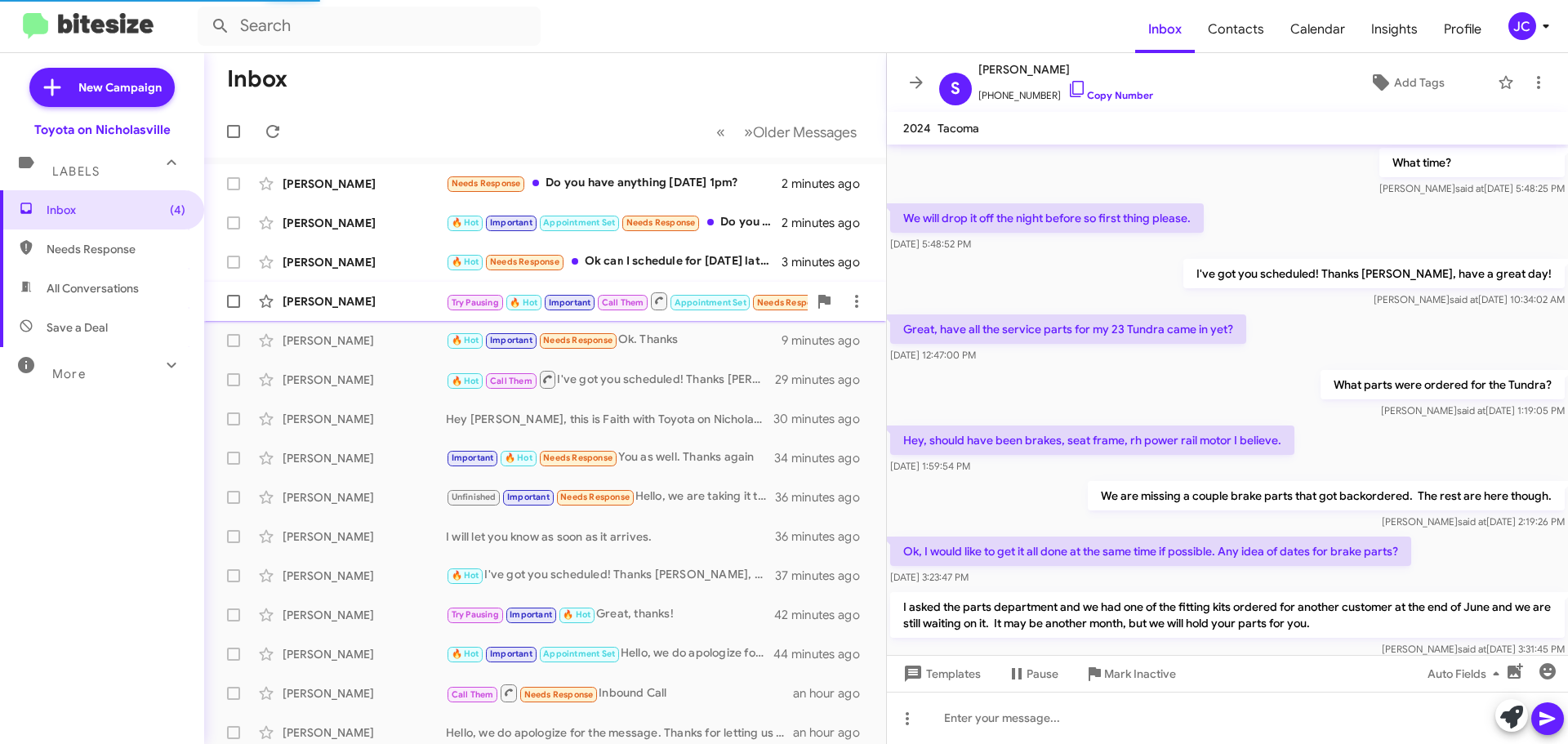
scroll to position [1365, 0]
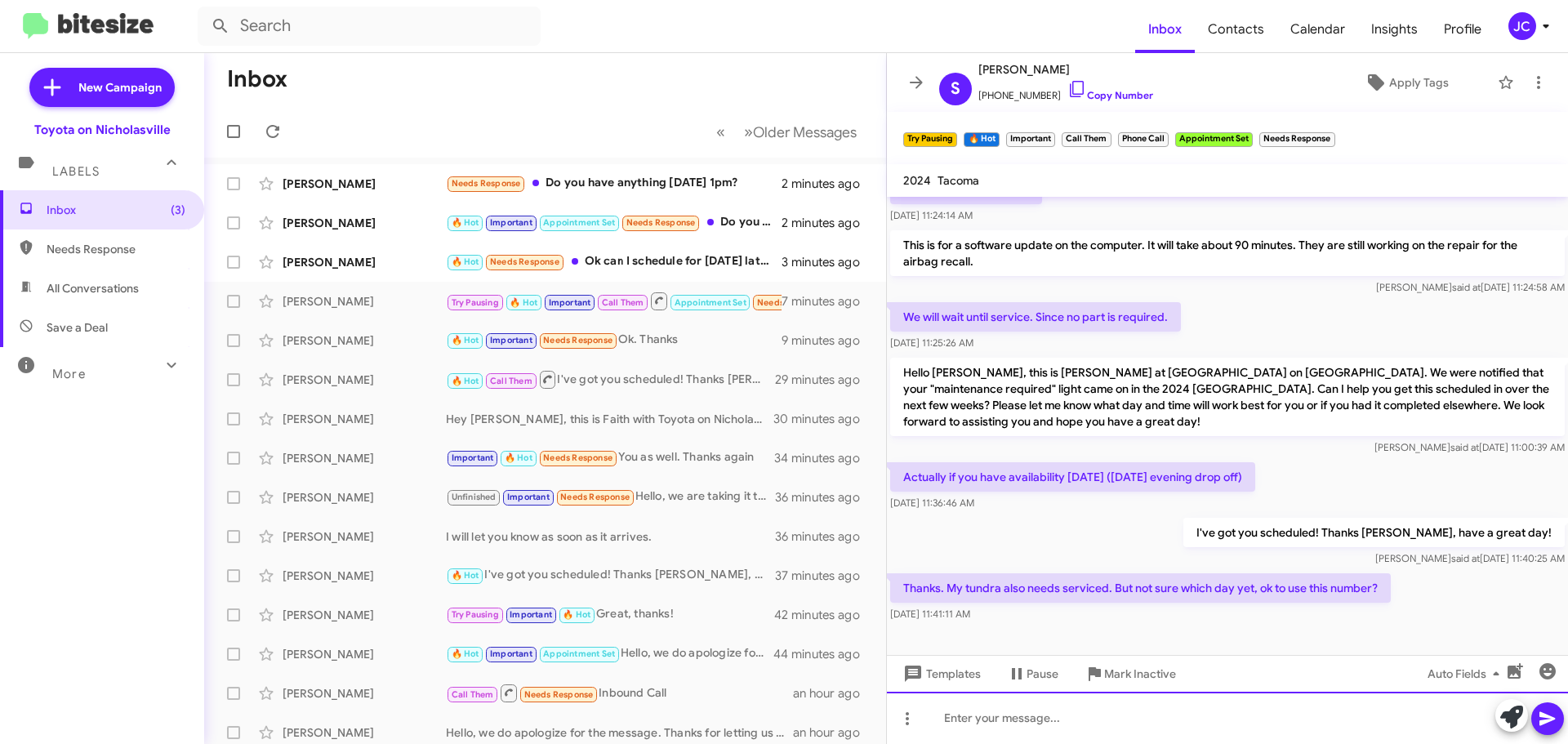
click at [956, 705] on div at bounding box center [1228, 717] width 682 height 53
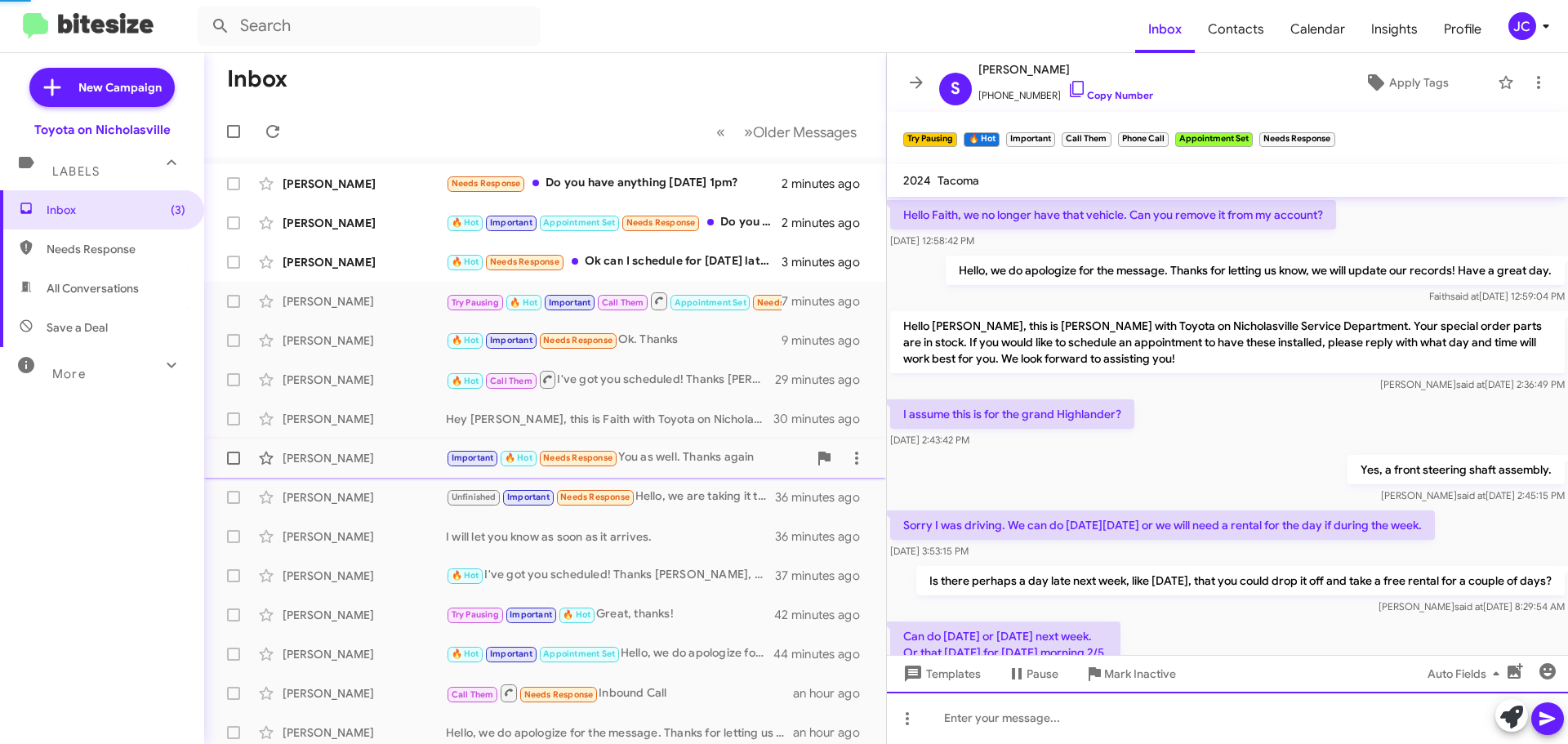
scroll to position [81, 0]
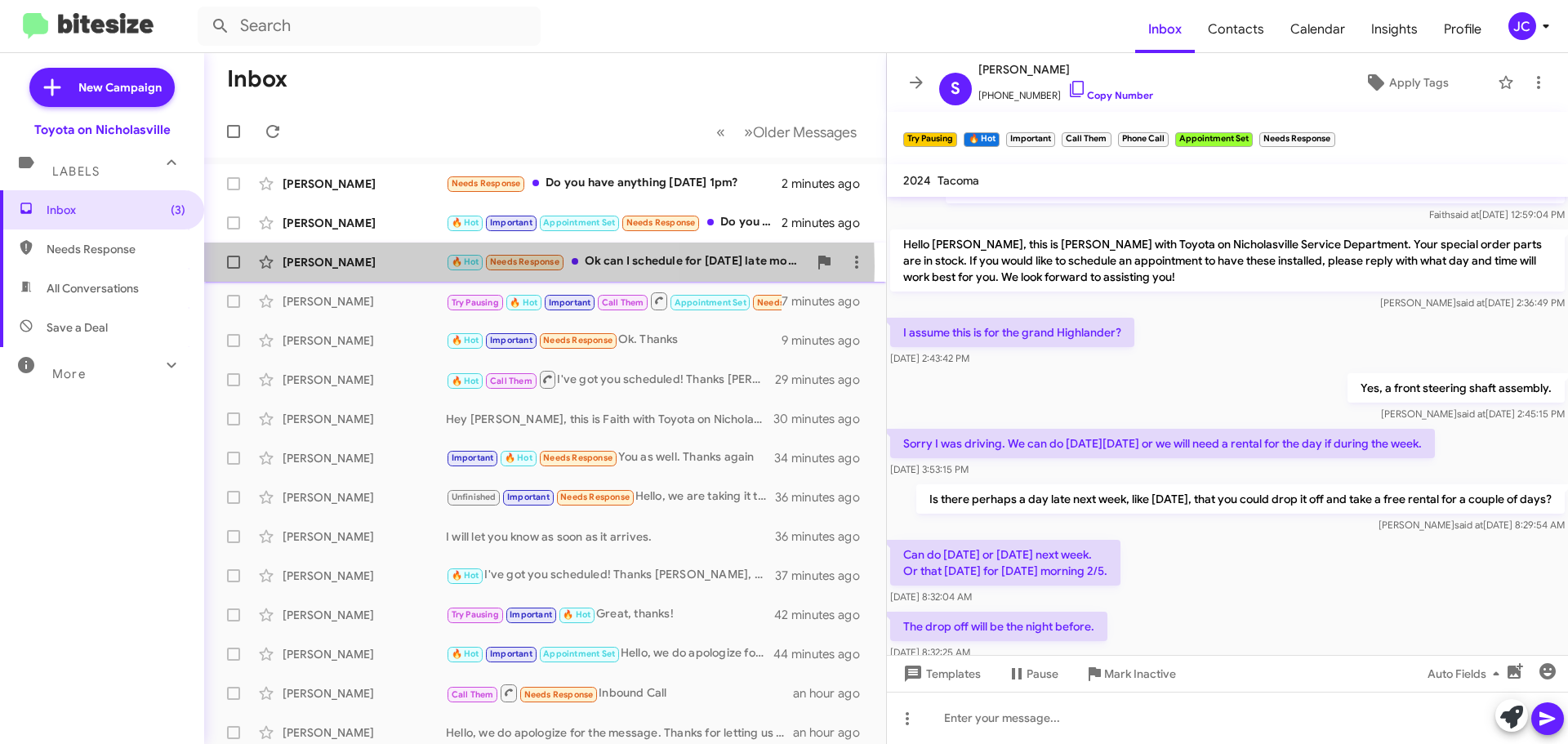
click at [362, 266] on div "[PERSON_NAME]" at bounding box center [364, 262] width 163 height 16
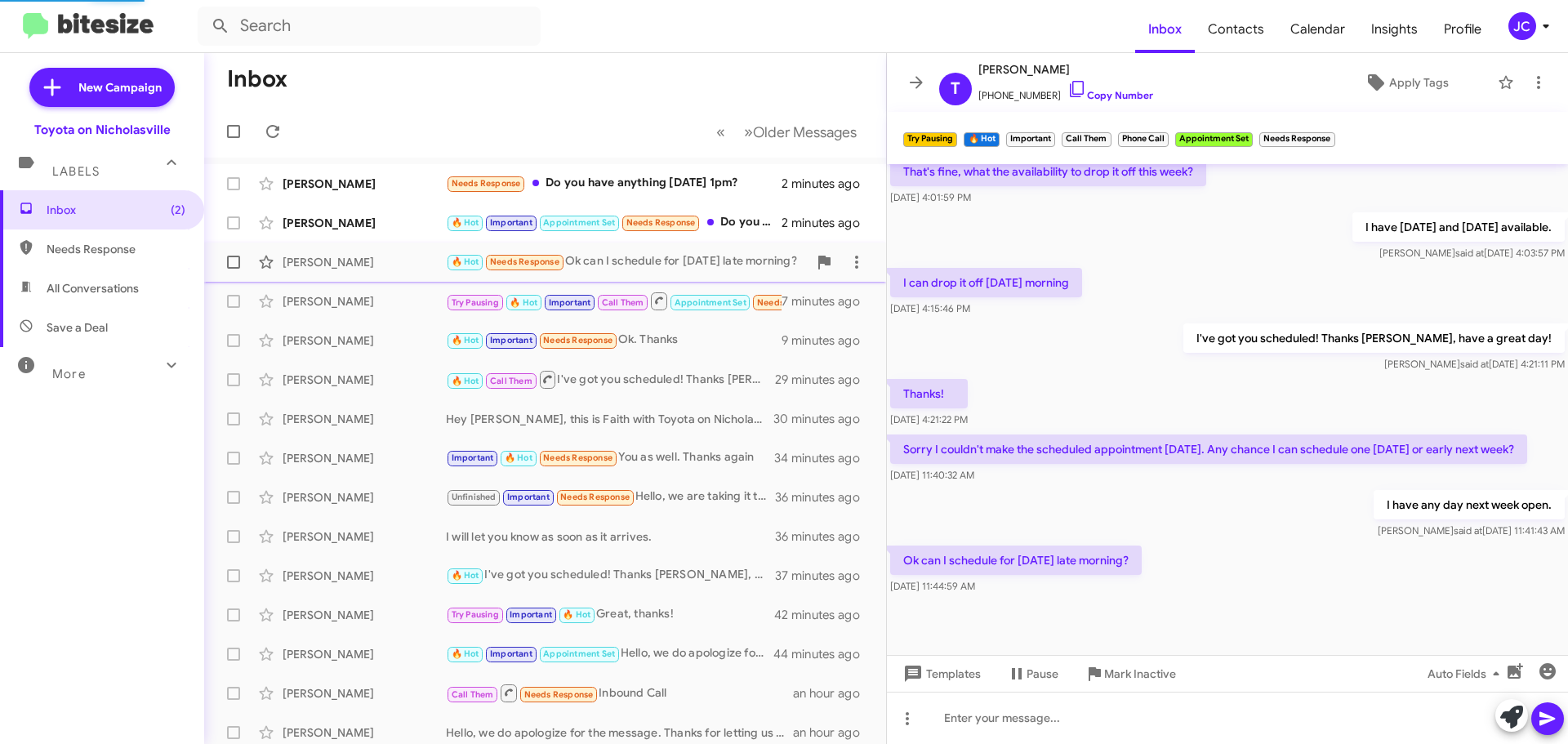
scroll to position [406, 0]
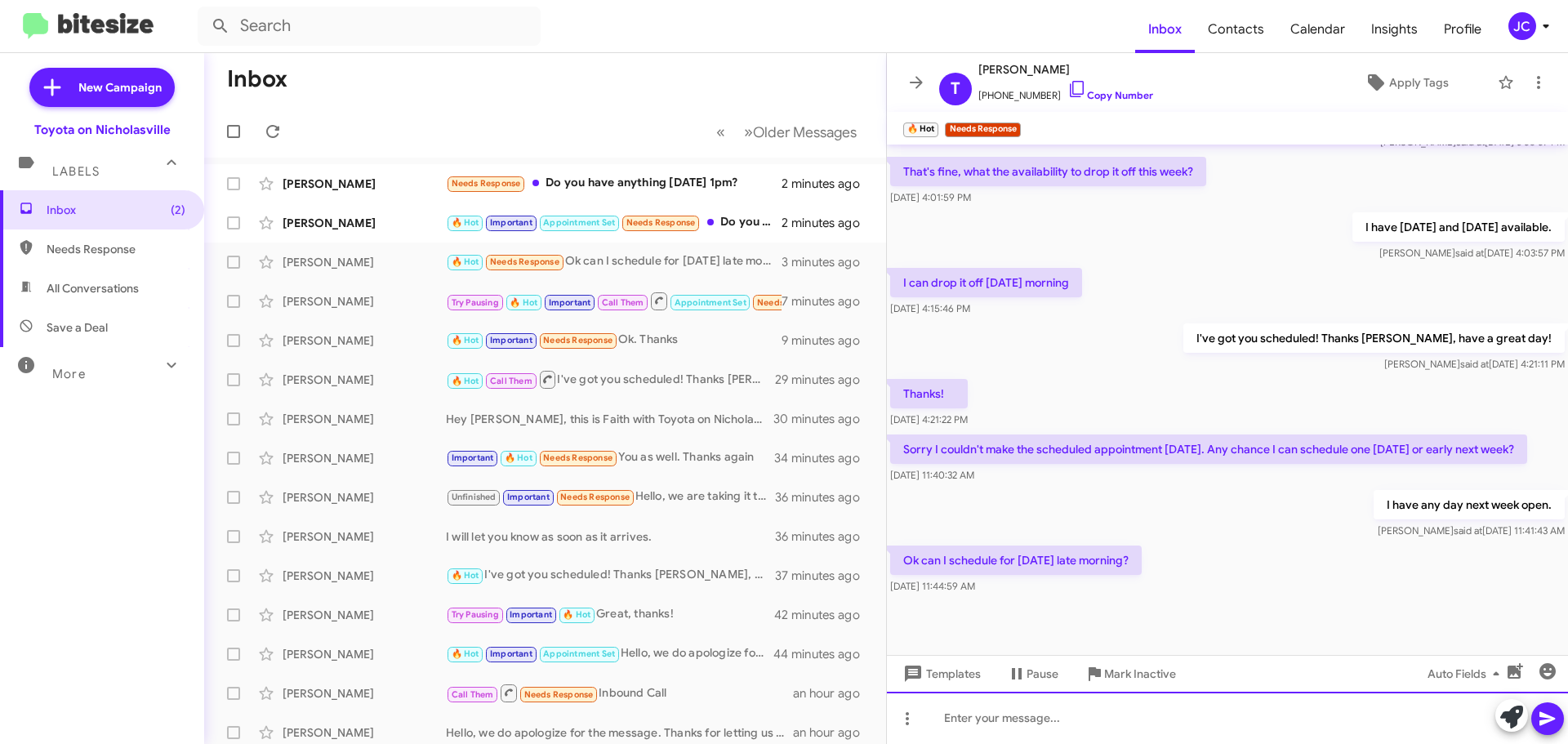
click at [962, 732] on div at bounding box center [1228, 717] width 682 height 53
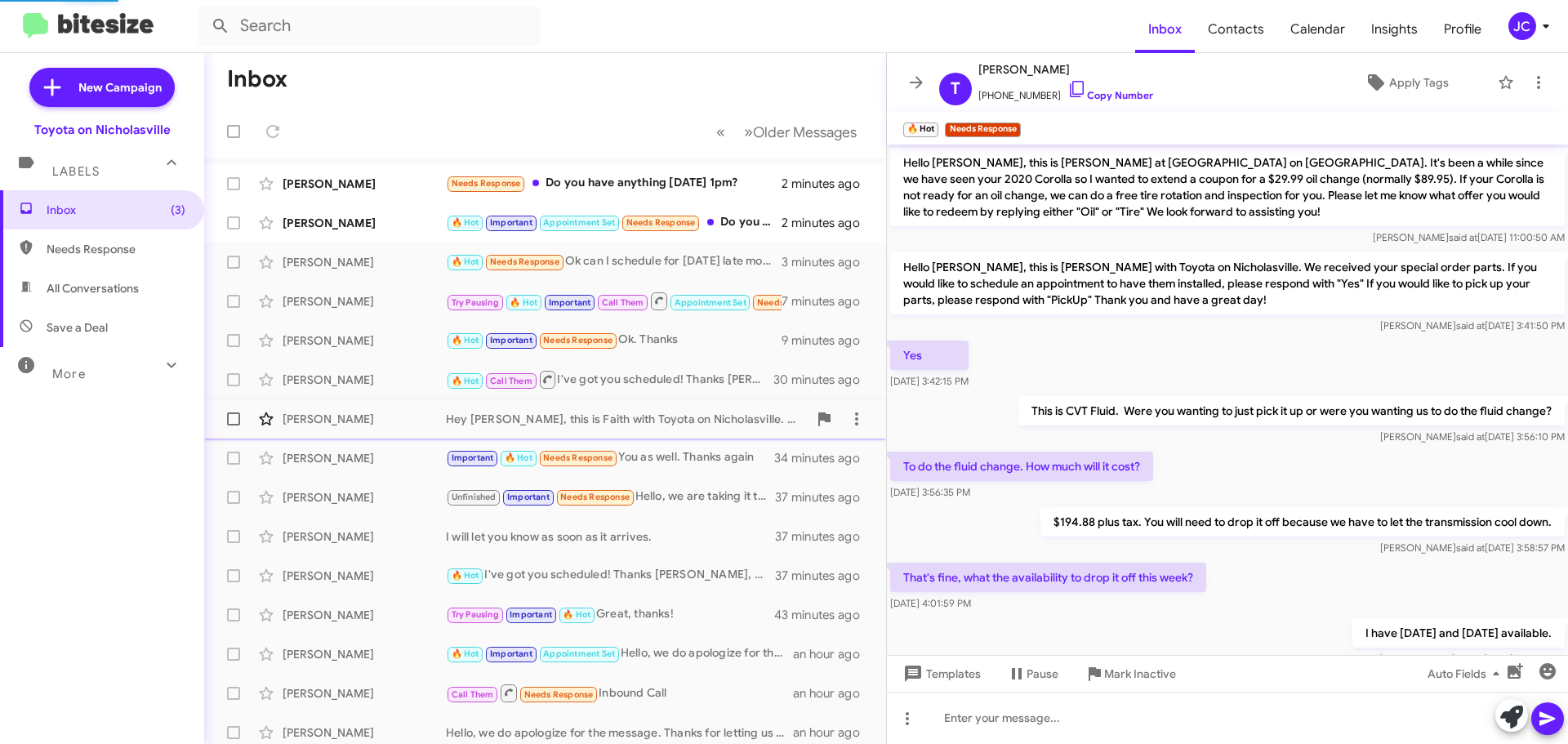
scroll to position [525, 0]
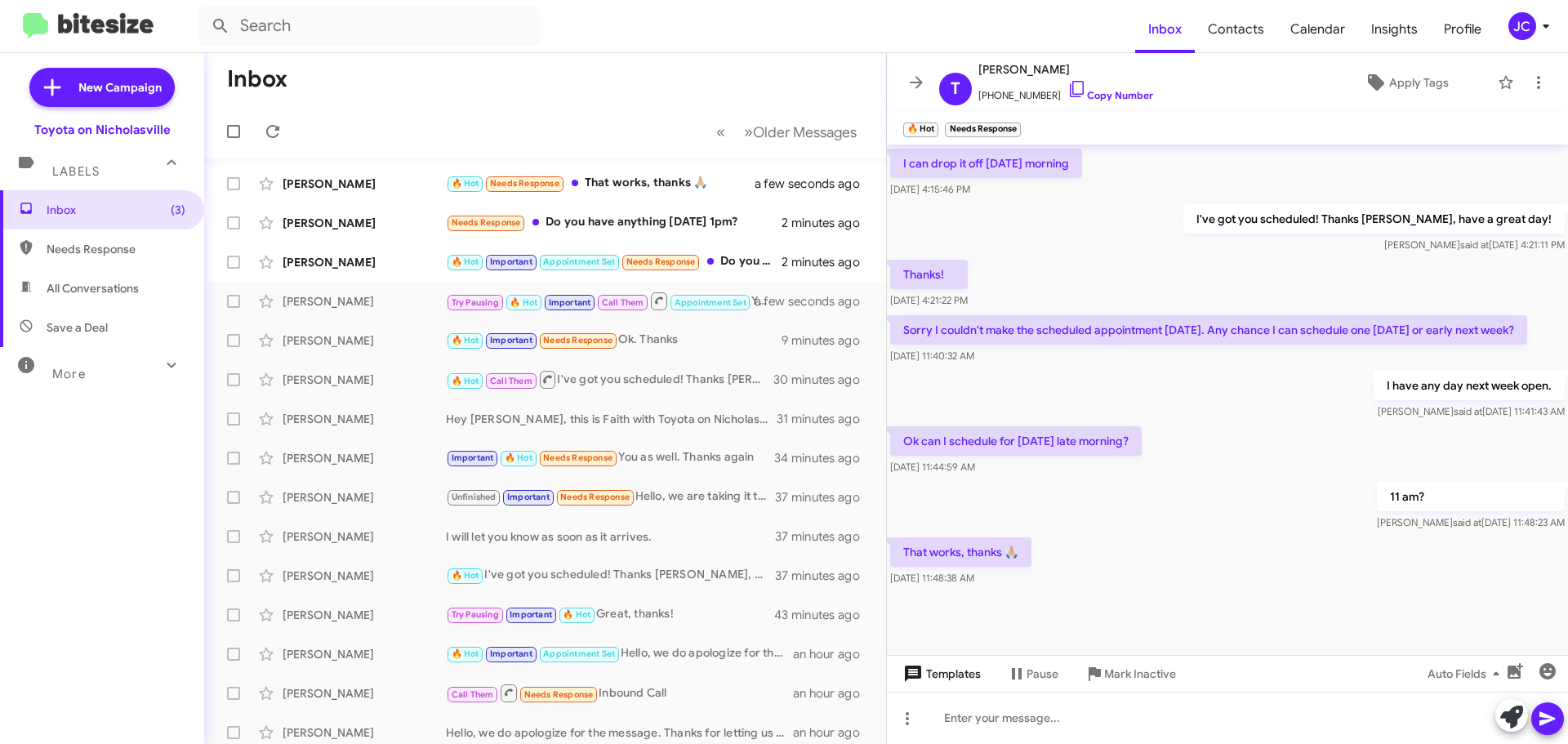
click at [980, 674] on span "Templates" at bounding box center [940, 673] width 80 height 30
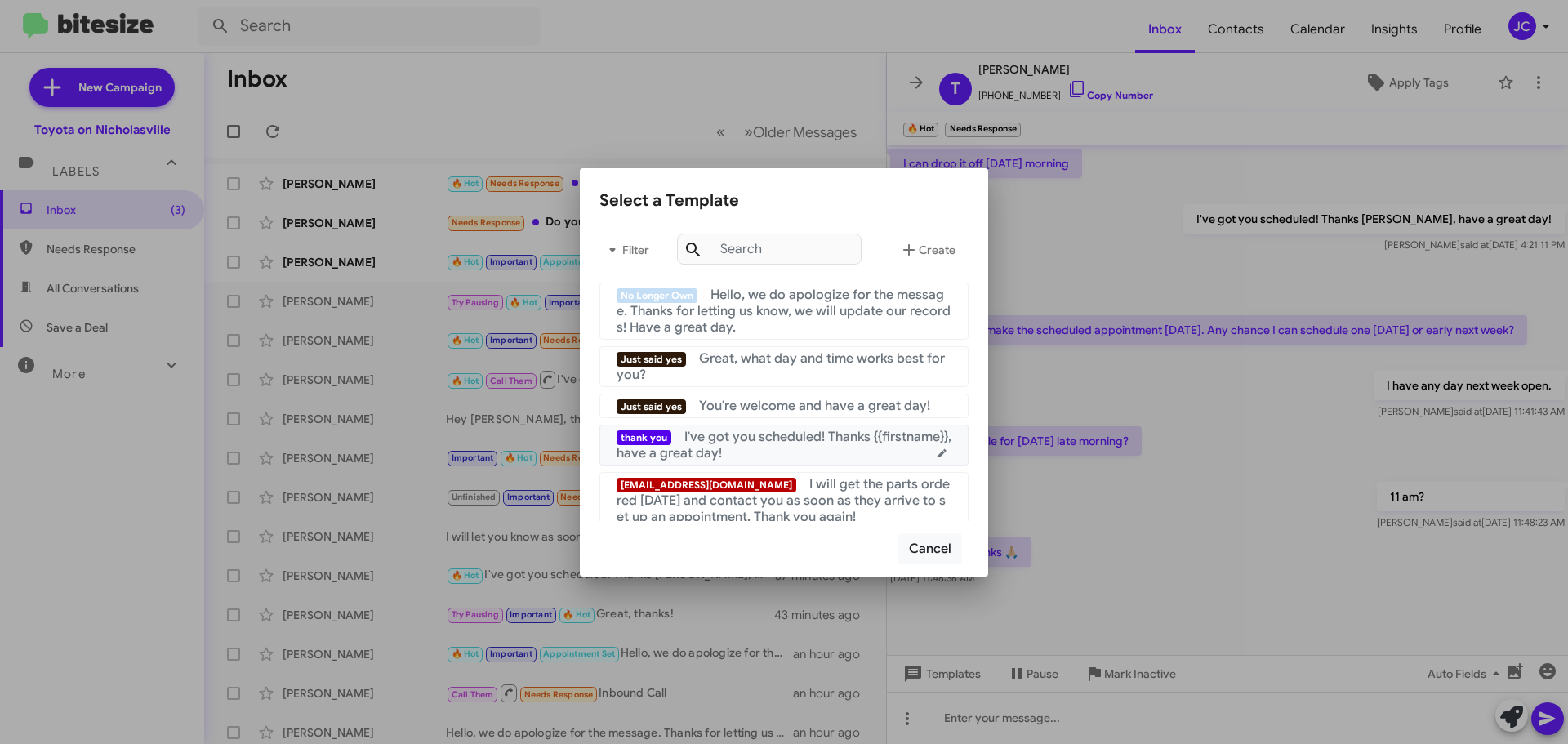
click at [852, 443] on span "I've got you scheduled! Thanks {{firstname}}, have a great day!" at bounding box center [784, 445] width 335 height 33
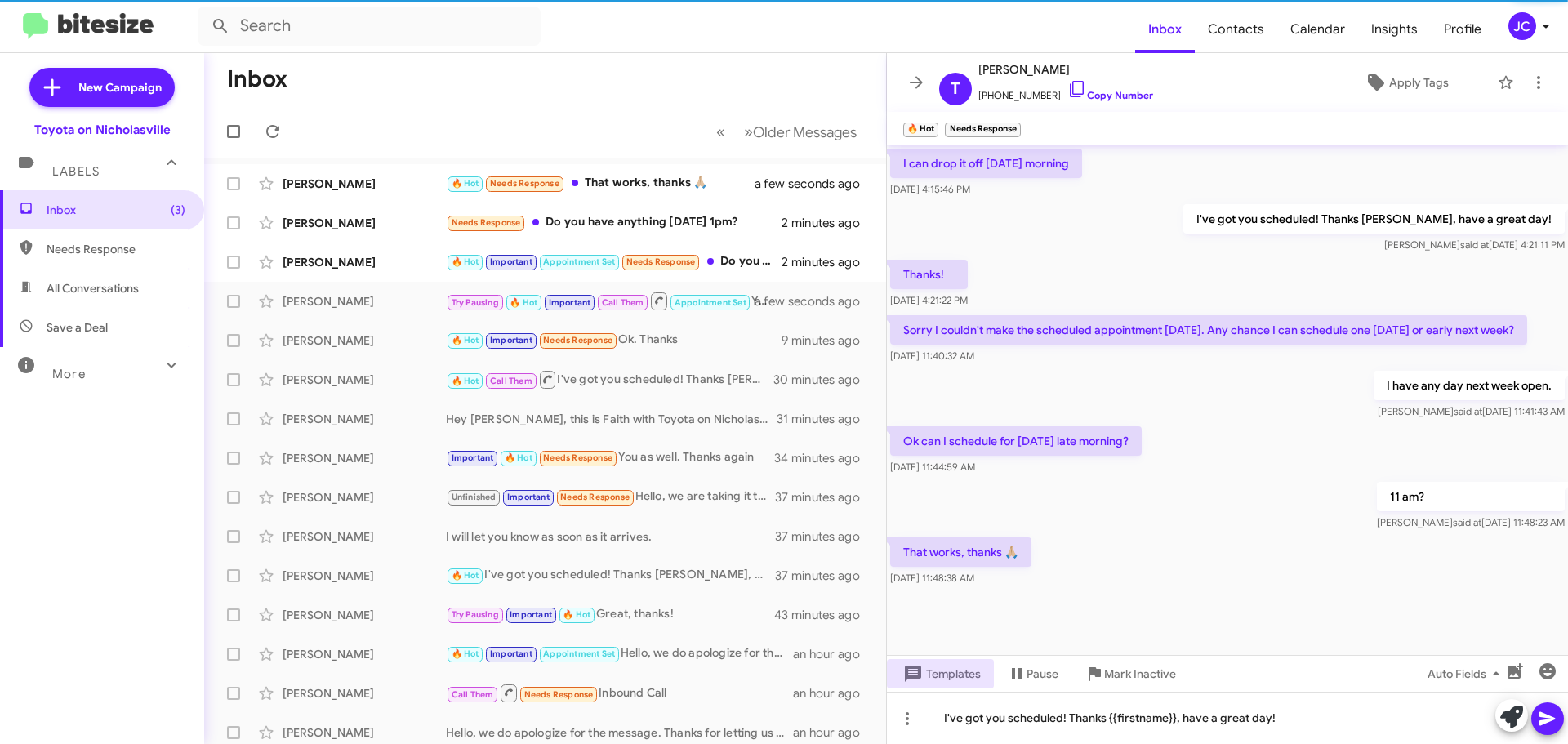
click at [1550, 708] on span at bounding box center [1548, 718] width 20 height 33
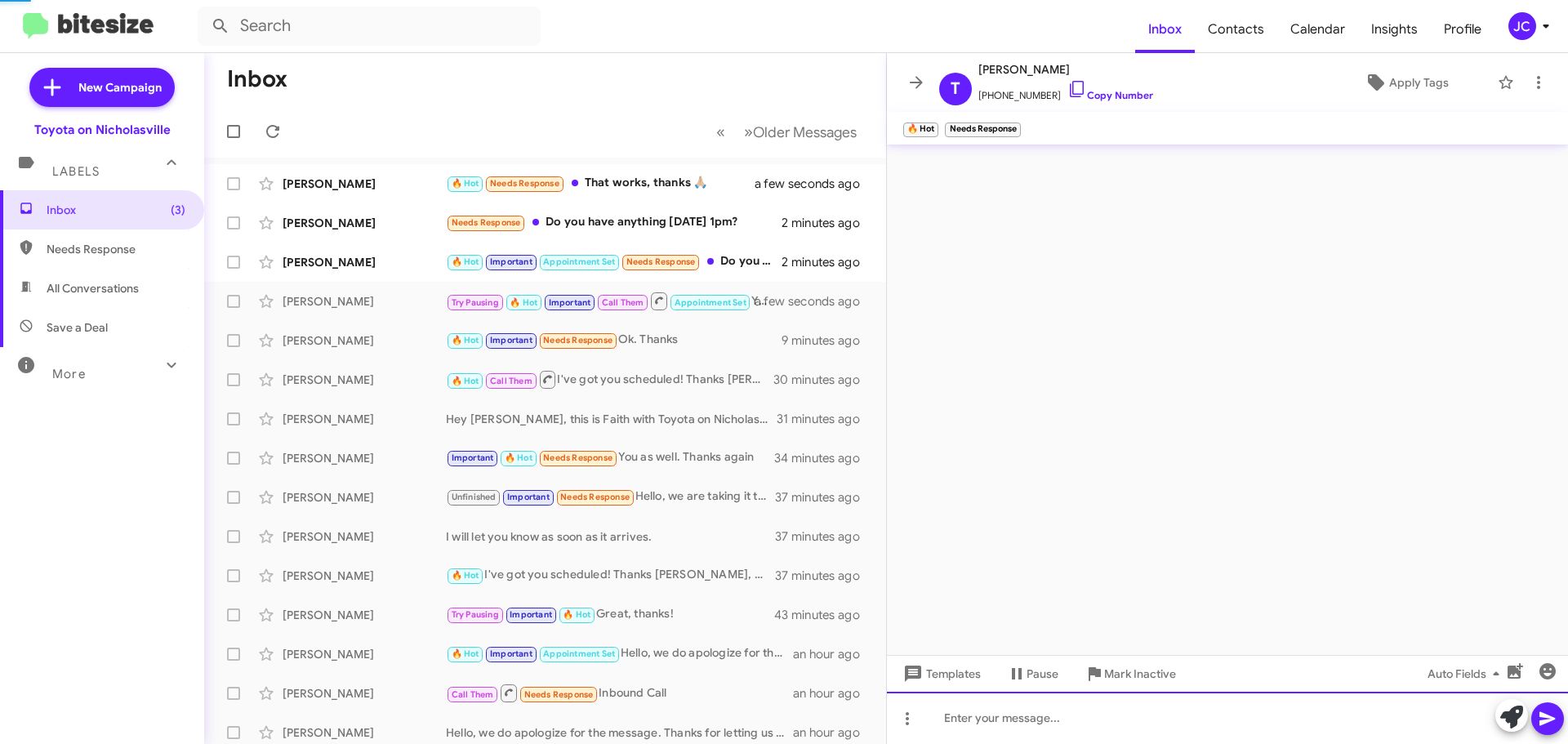
scroll to position [0, 0]
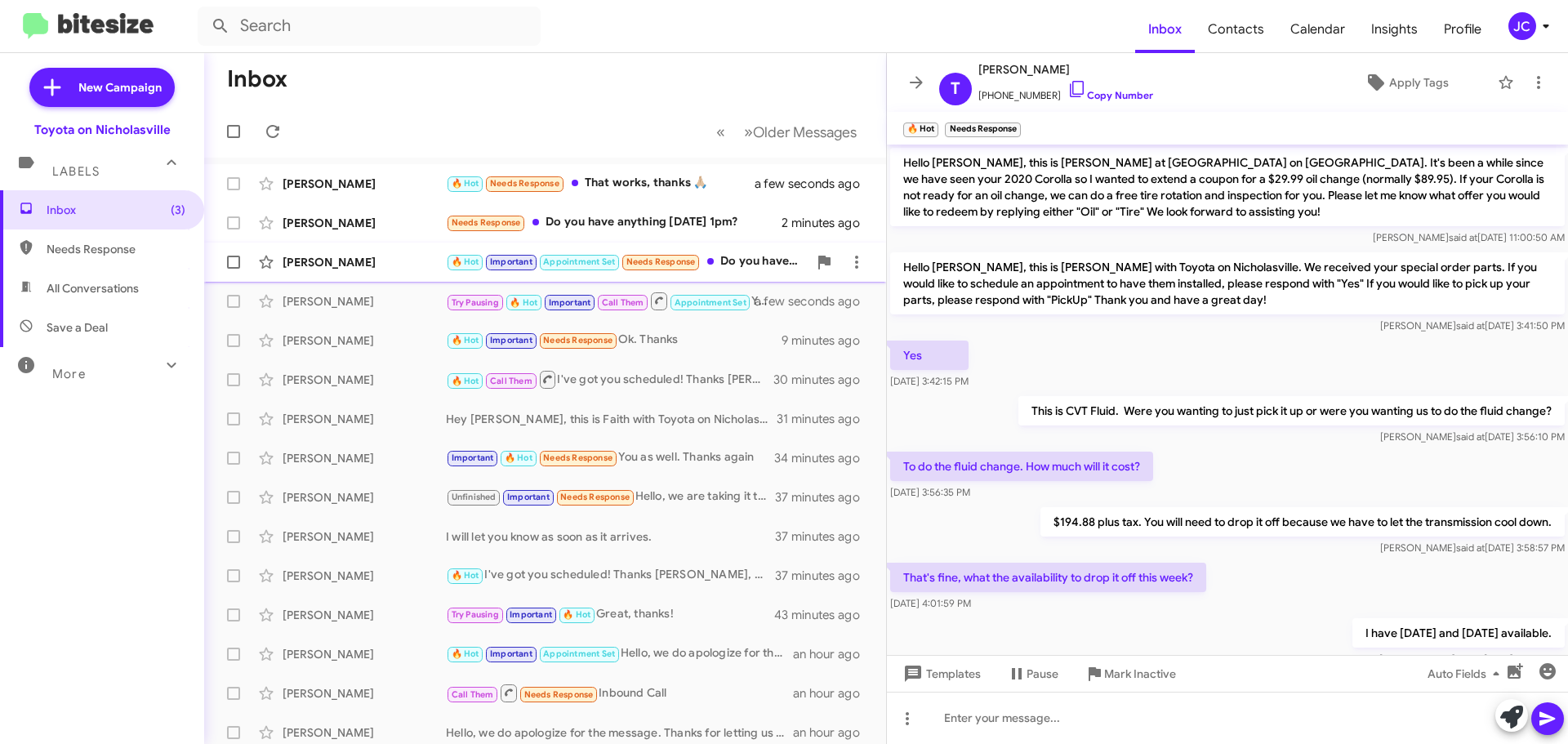
click at [376, 262] on div "Joelle Wells" at bounding box center [364, 262] width 163 height 16
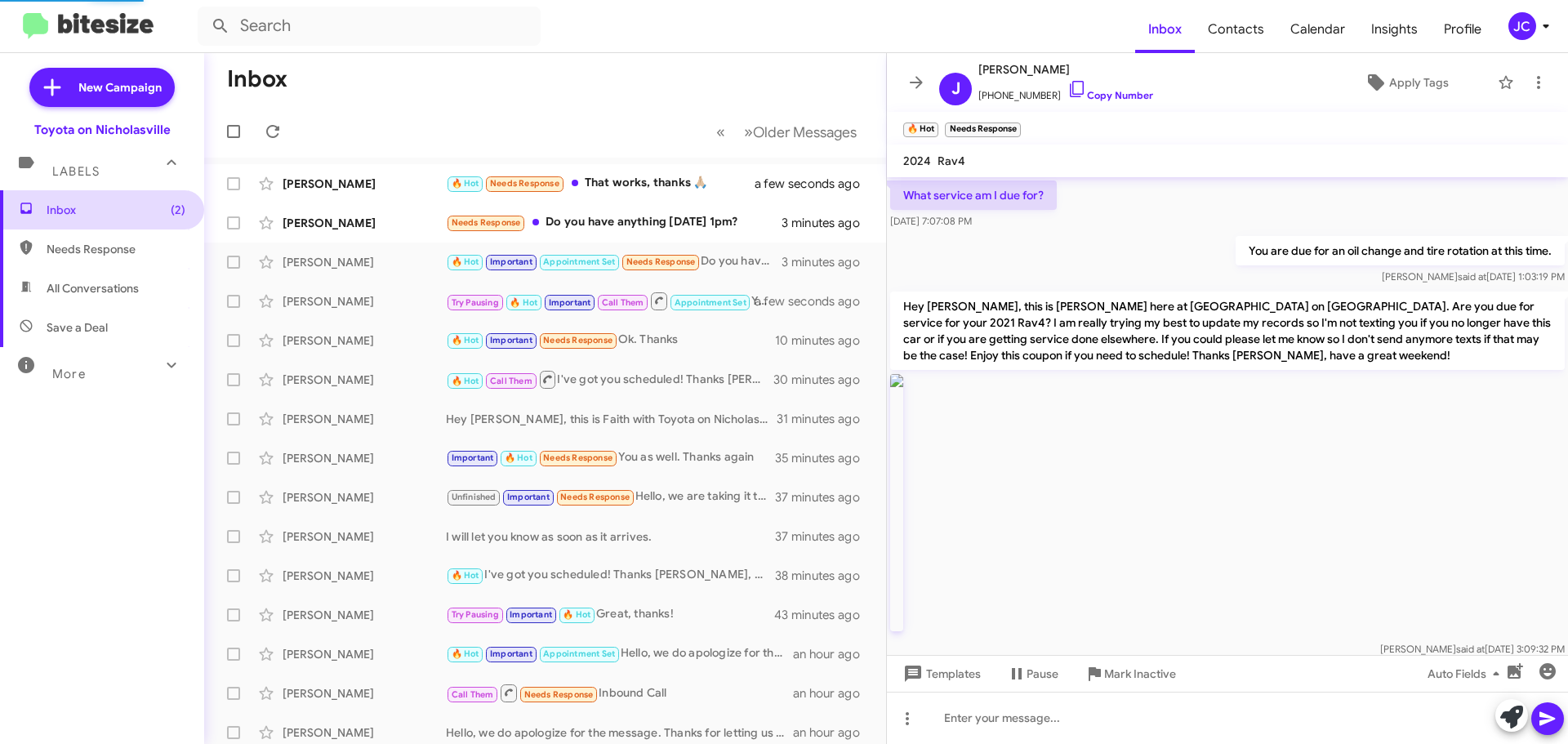
scroll to position [1576, 0]
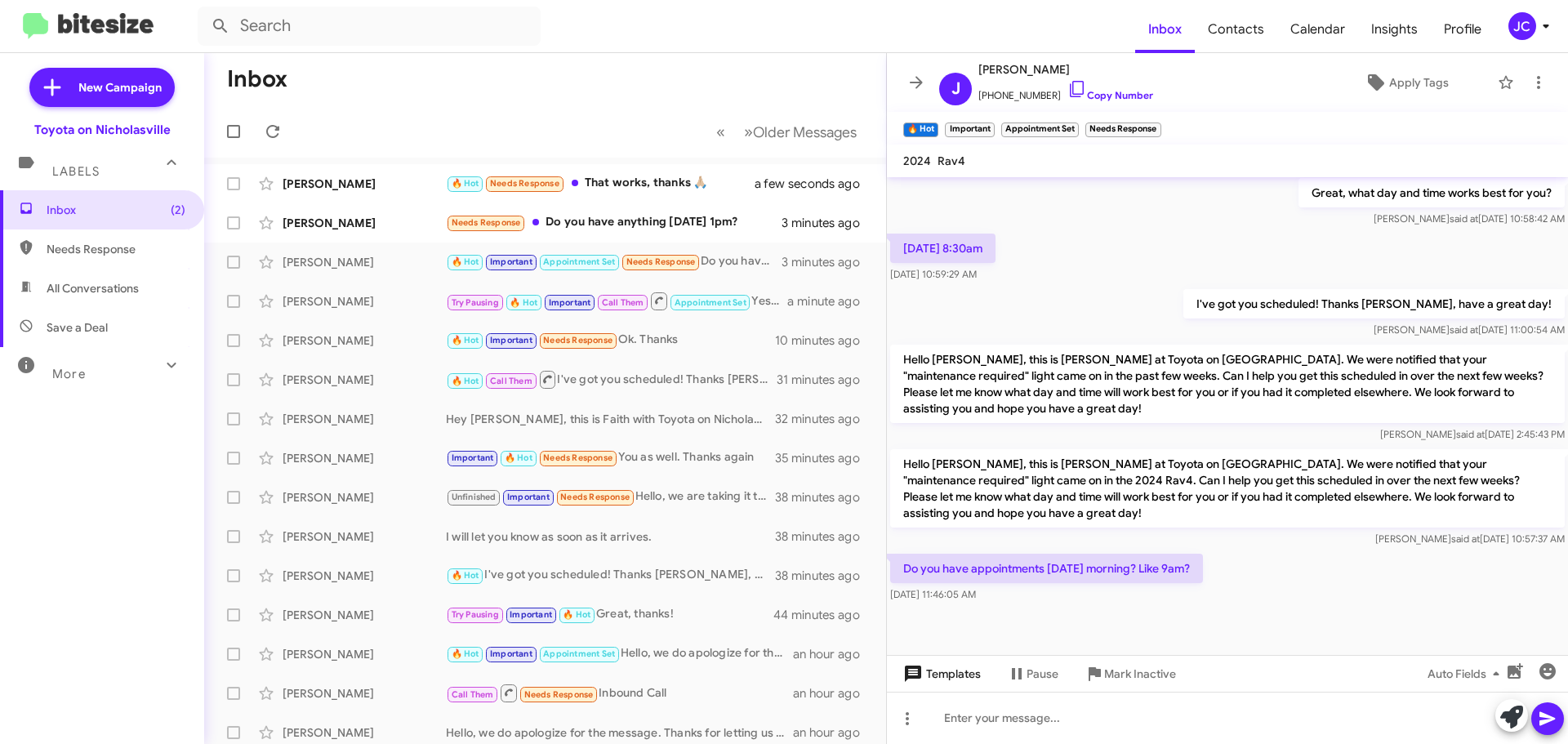
click at [962, 677] on span "Templates" at bounding box center [940, 673] width 80 height 30
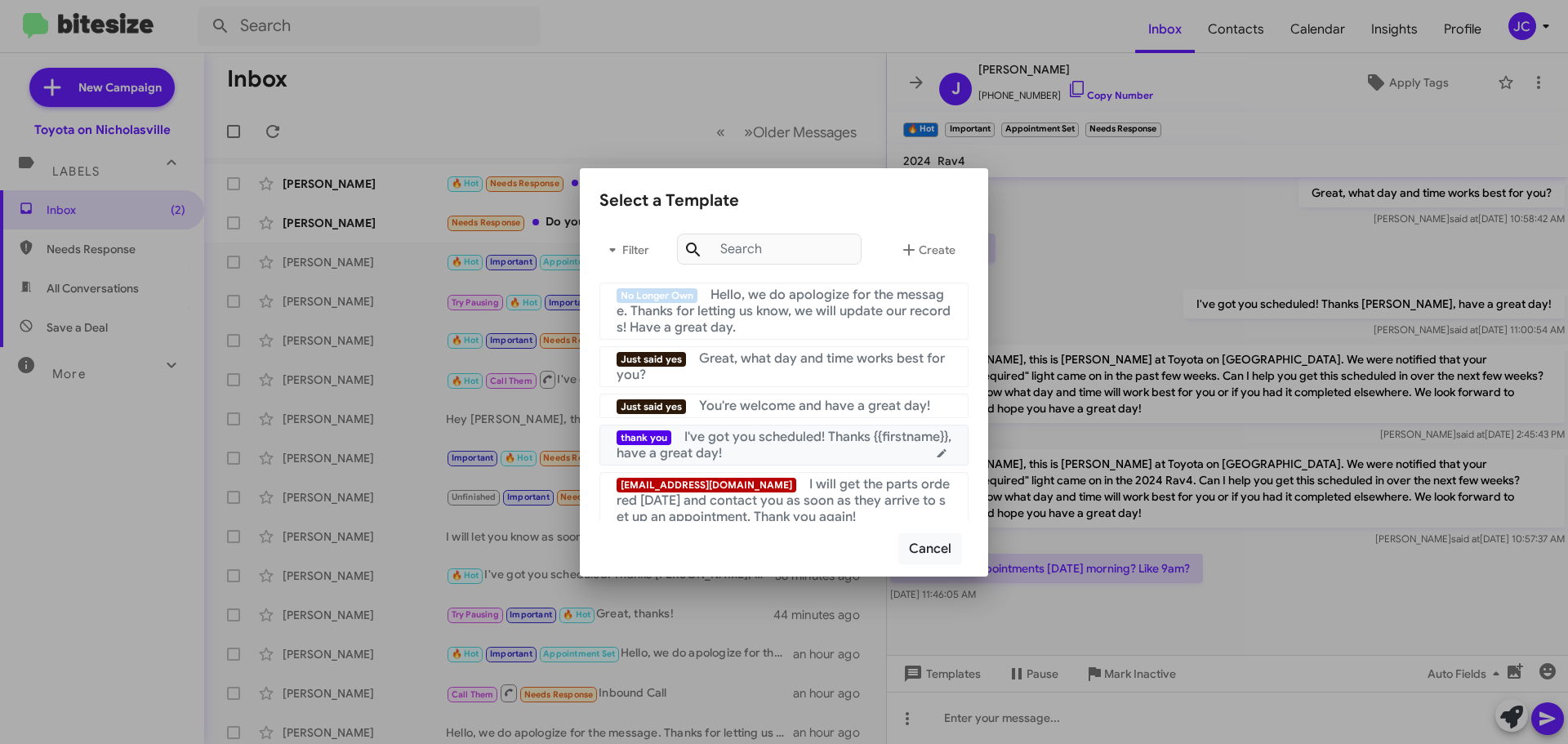
click at [745, 441] on span "I've got you scheduled! Thanks {{firstname}}, have a great day!" at bounding box center [784, 445] width 335 height 33
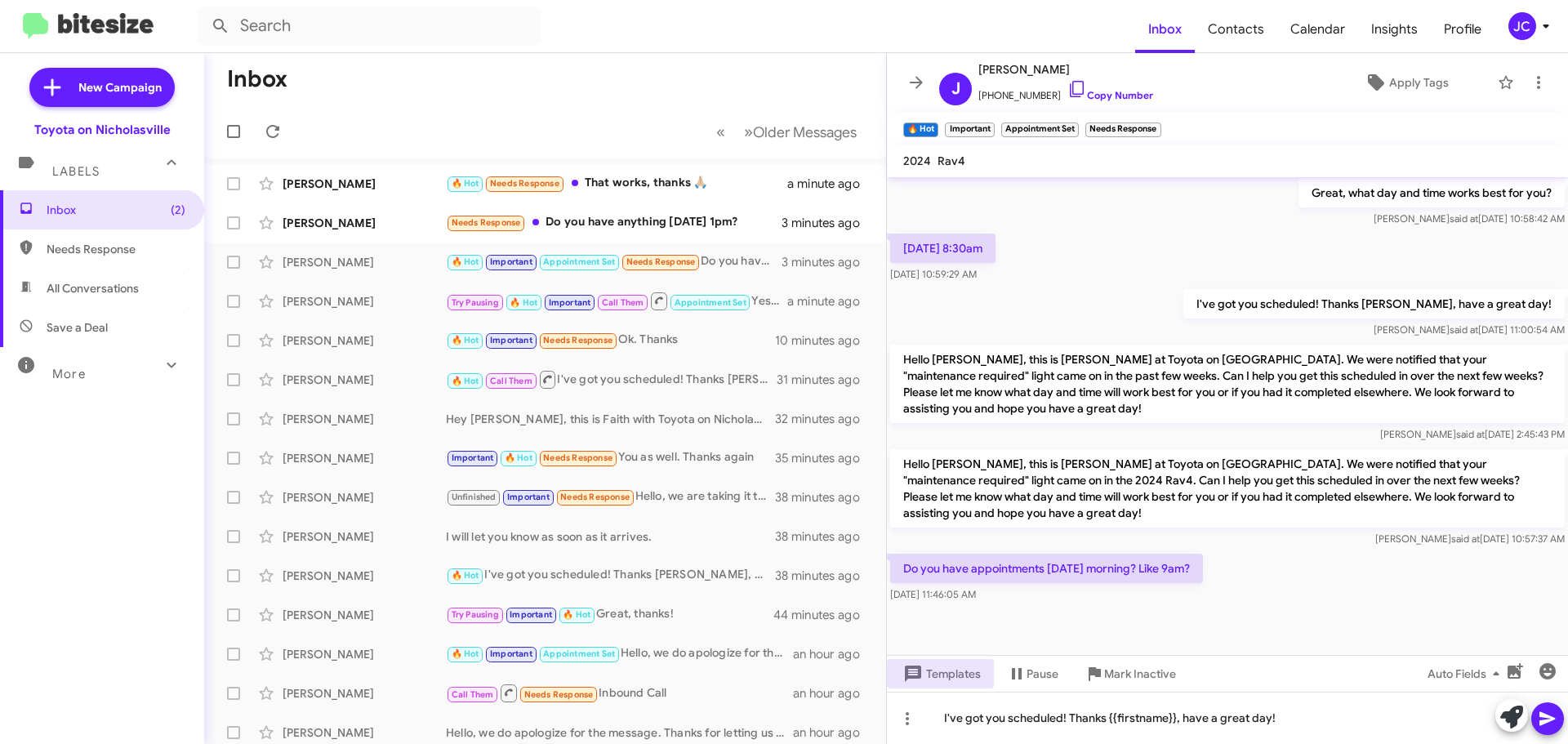
click at [1549, 721] on icon at bounding box center [1548, 719] width 16 height 14
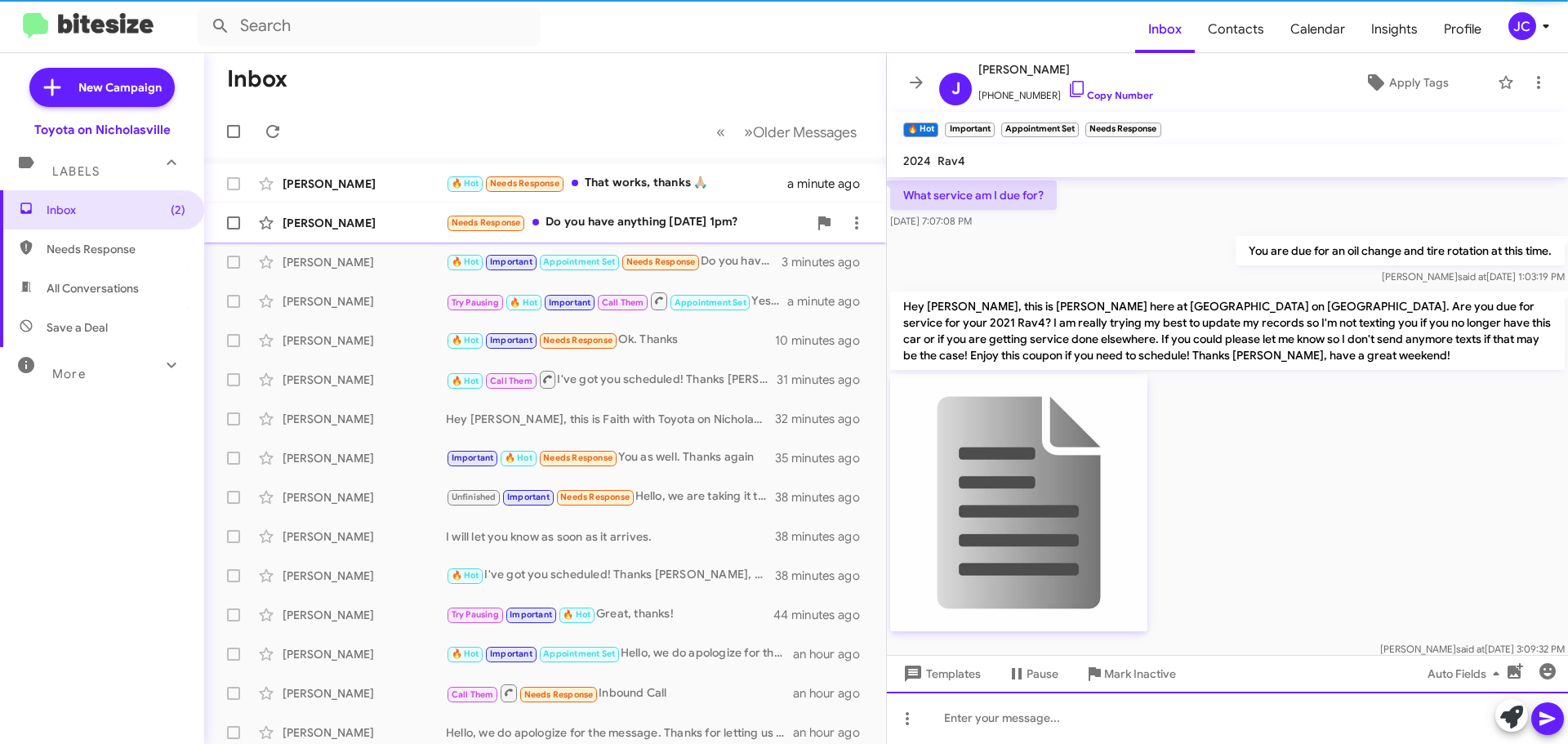
scroll to position [81, 0]
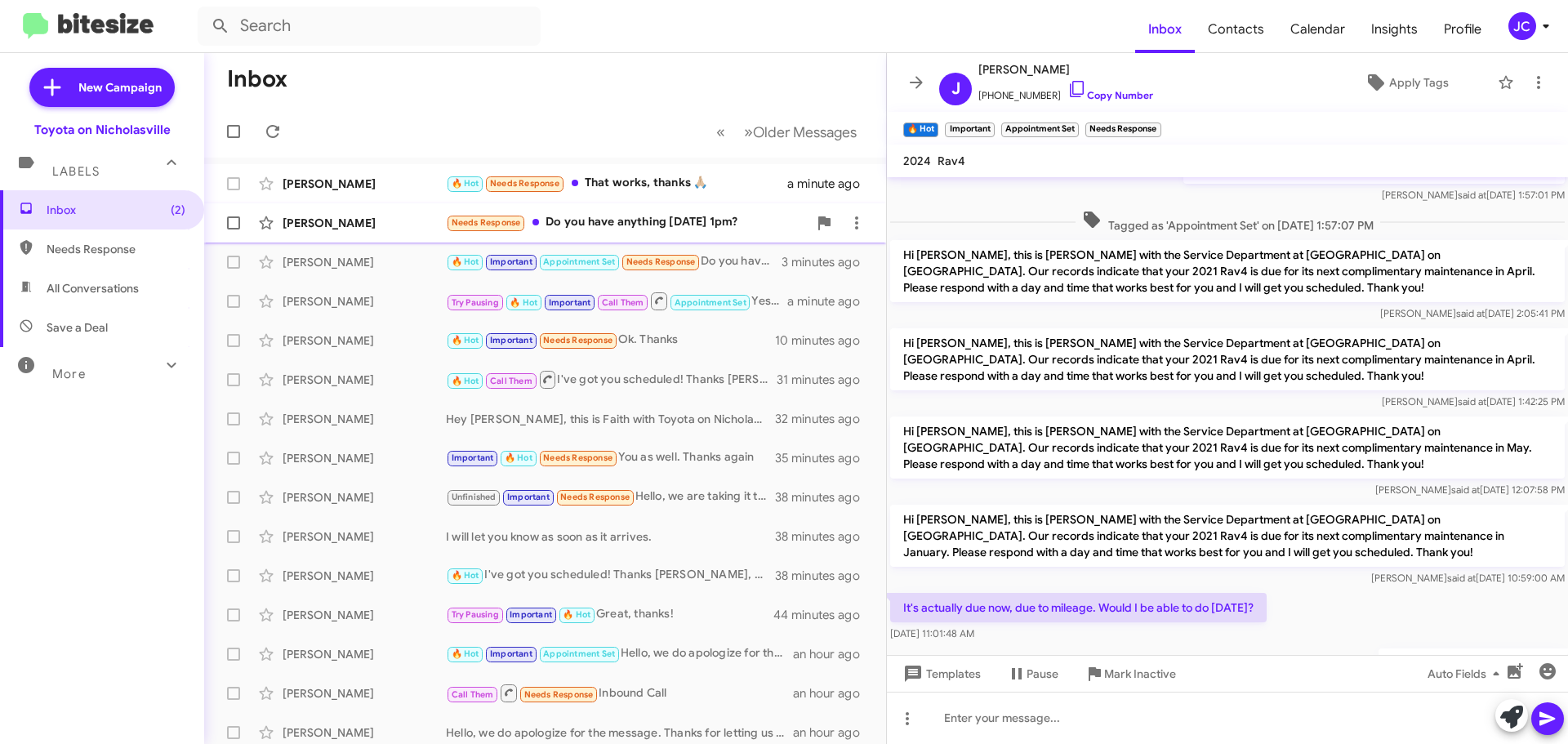
click at [313, 230] on div "April Evans" at bounding box center [364, 223] width 163 height 16
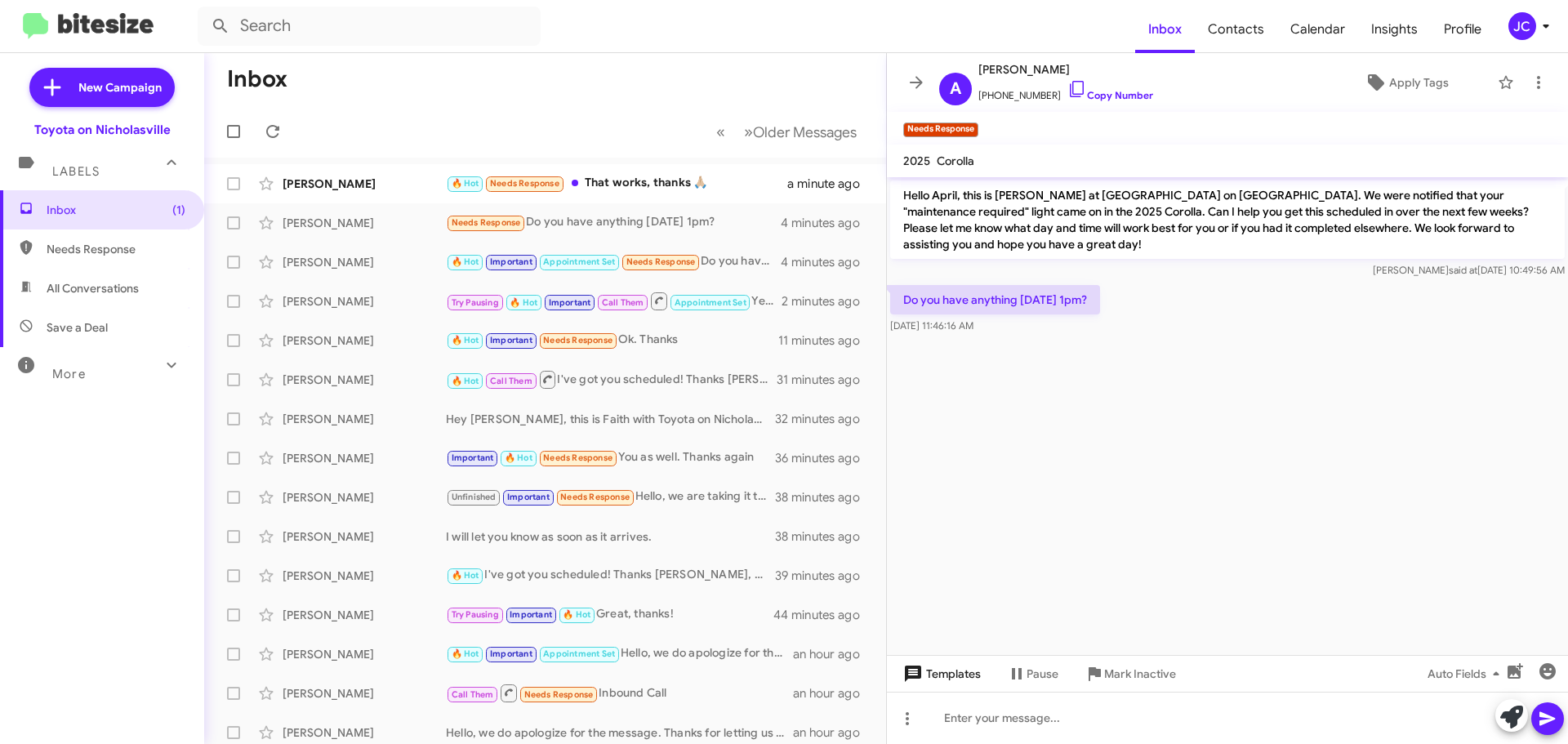
click at [961, 676] on span "Templates" at bounding box center [940, 673] width 80 height 30
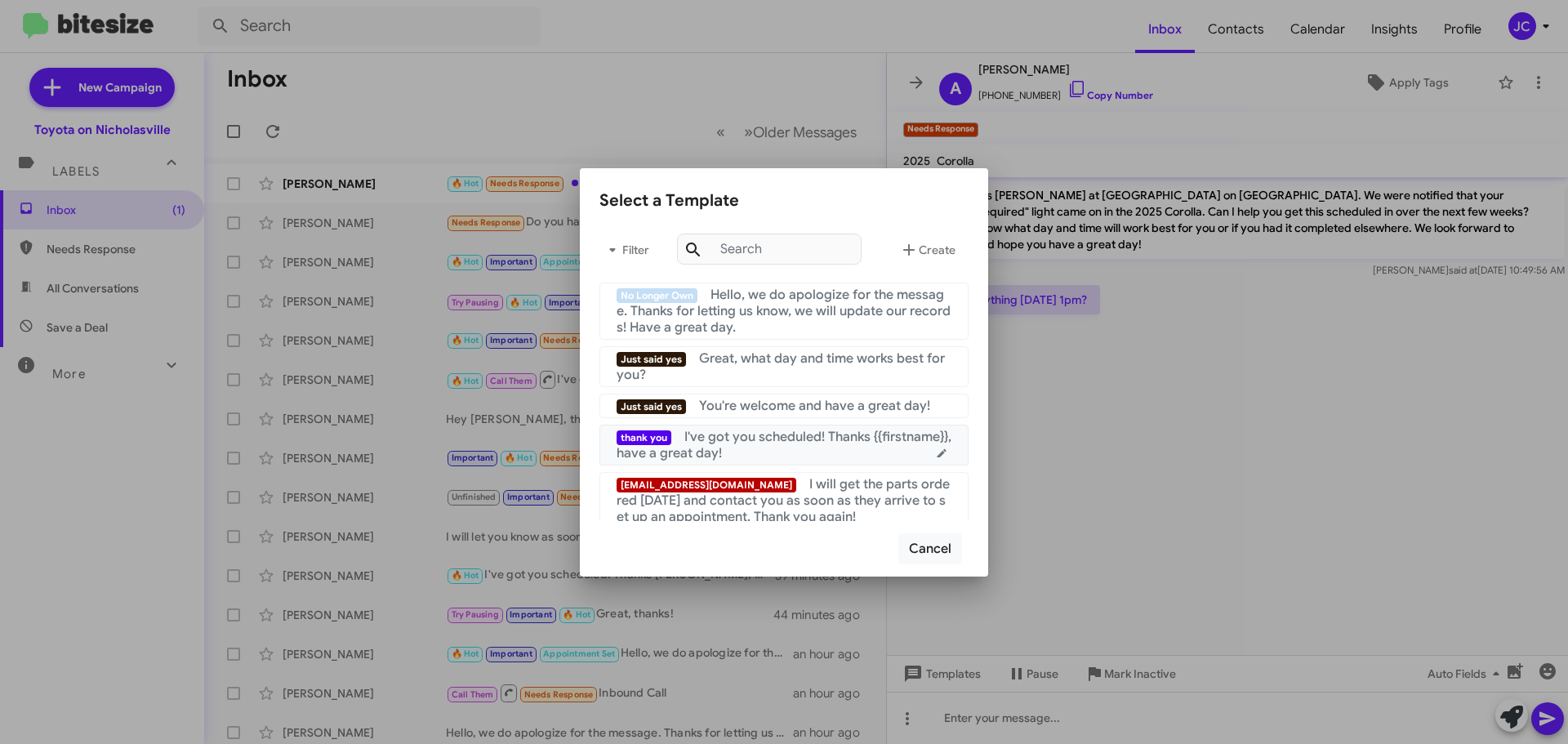
click at [810, 446] on div "thank you I've got you scheduled! Thanks {{firstname}}, have a great day!" at bounding box center [784, 445] width 335 height 33
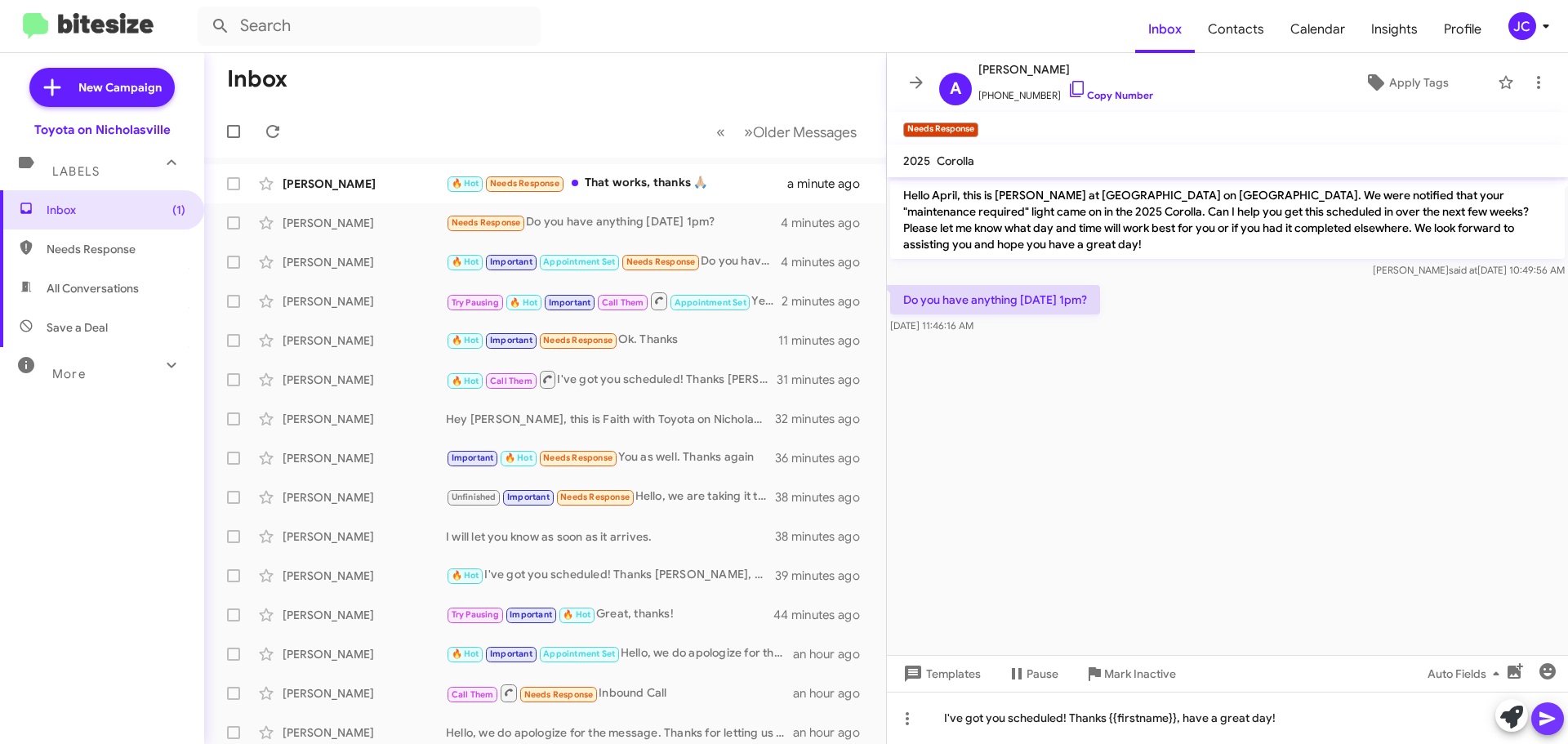
click at [1561, 720] on button at bounding box center [1547, 718] width 33 height 33
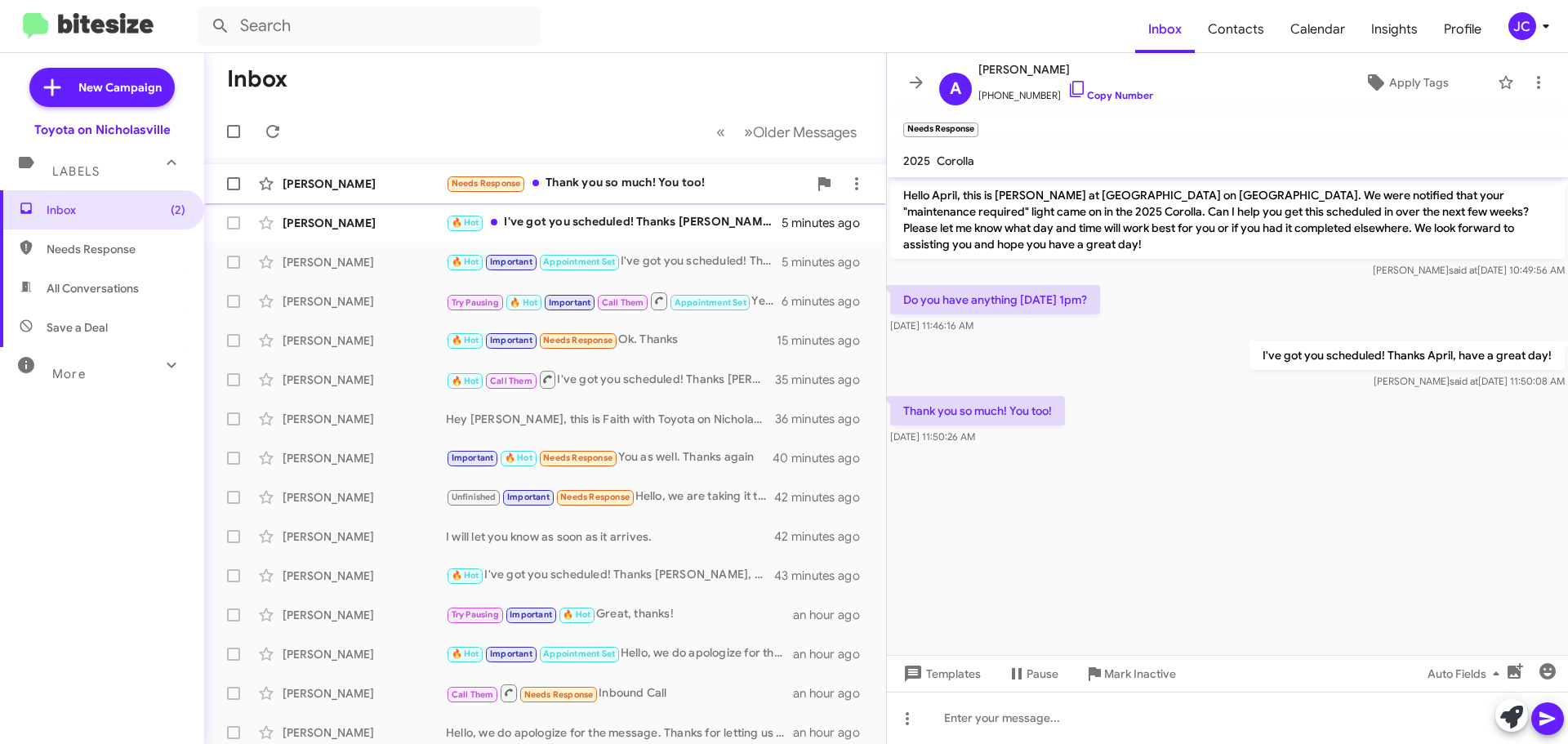
click at [376, 193] on div "April Evans Needs Response Thank you so much! You too! 4 minutes ago" at bounding box center [546, 184] width 656 height 33
